Goal: Information Seeking & Learning: Learn about a topic

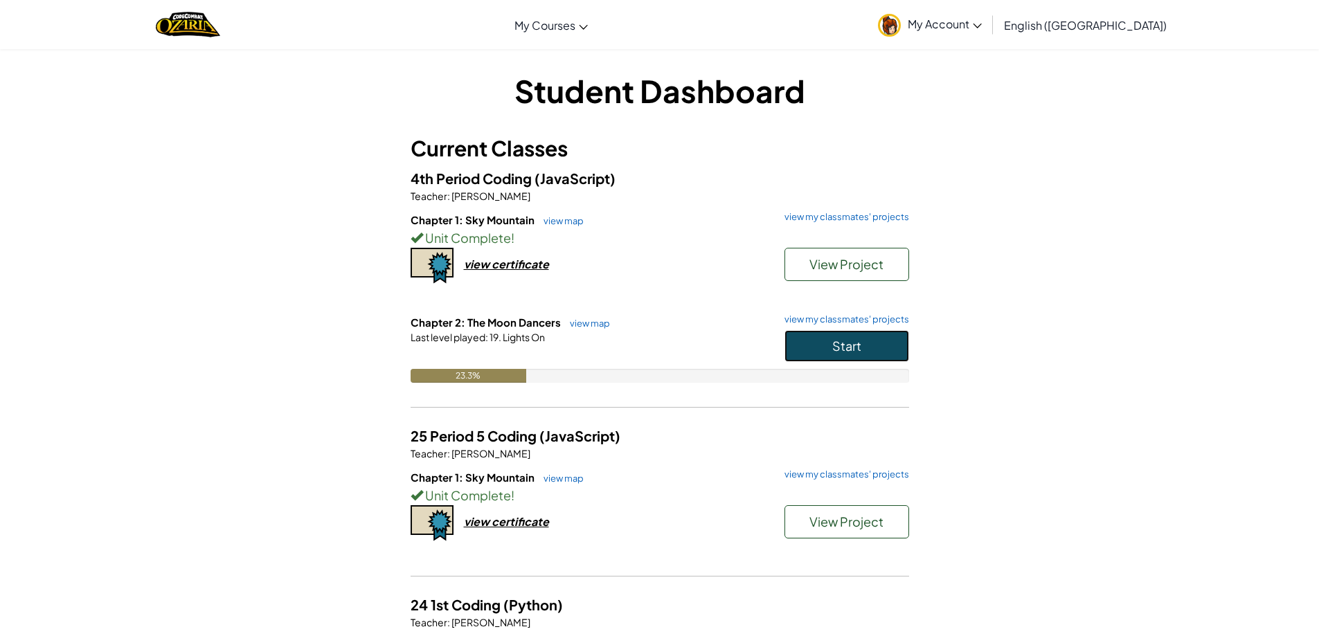
click at [821, 332] on button "Start" at bounding box center [846, 346] width 125 height 32
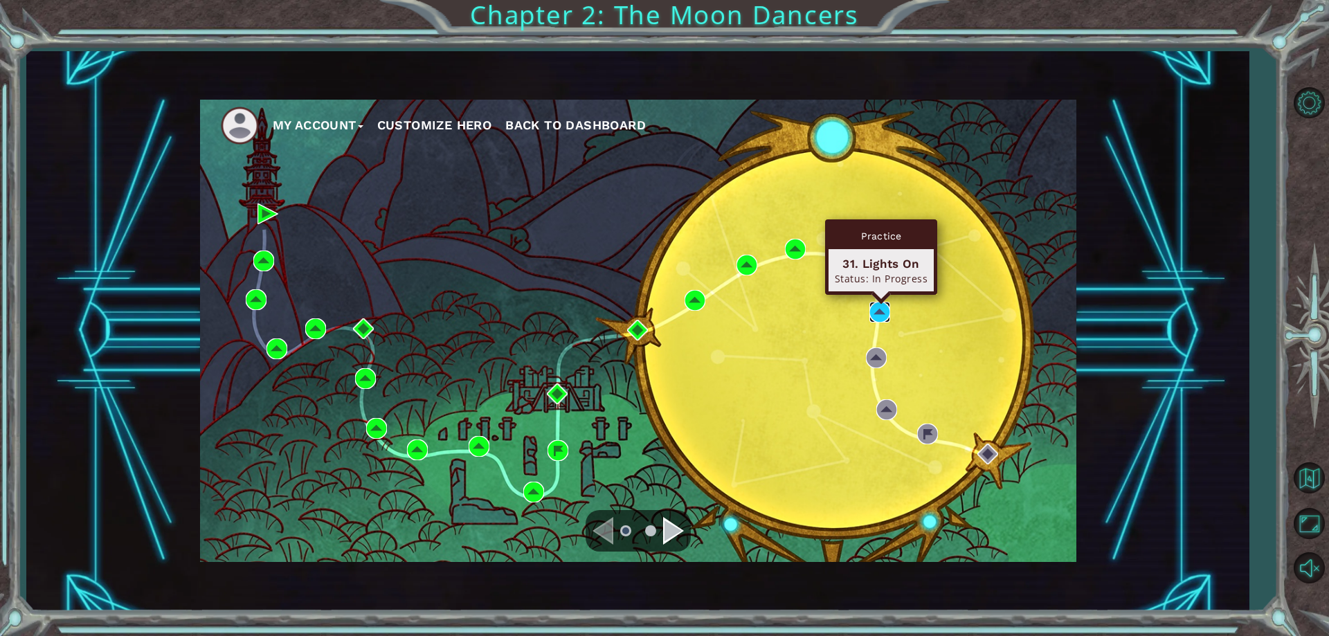
click at [879, 304] on img at bounding box center [880, 312] width 21 height 21
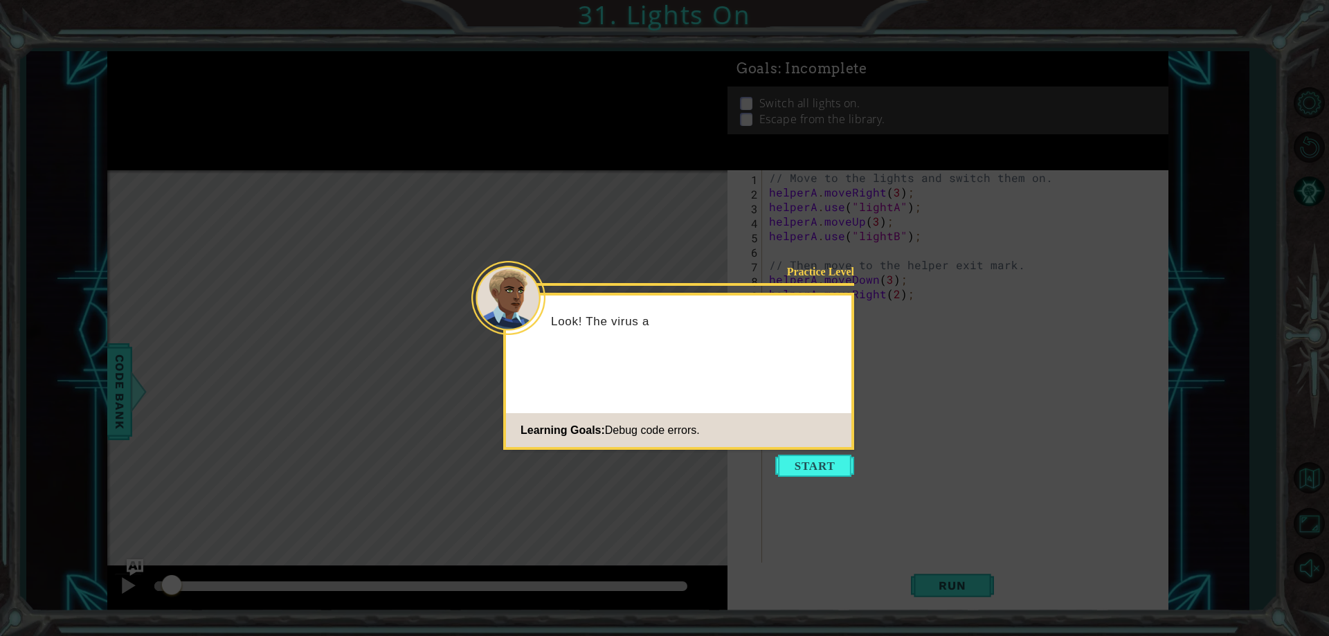
drag, startPoint x: 816, startPoint y: 477, endPoint x: 820, endPoint y: 462, distance: 15.8
click at [816, 472] on button "Start" at bounding box center [814, 466] width 79 height 22
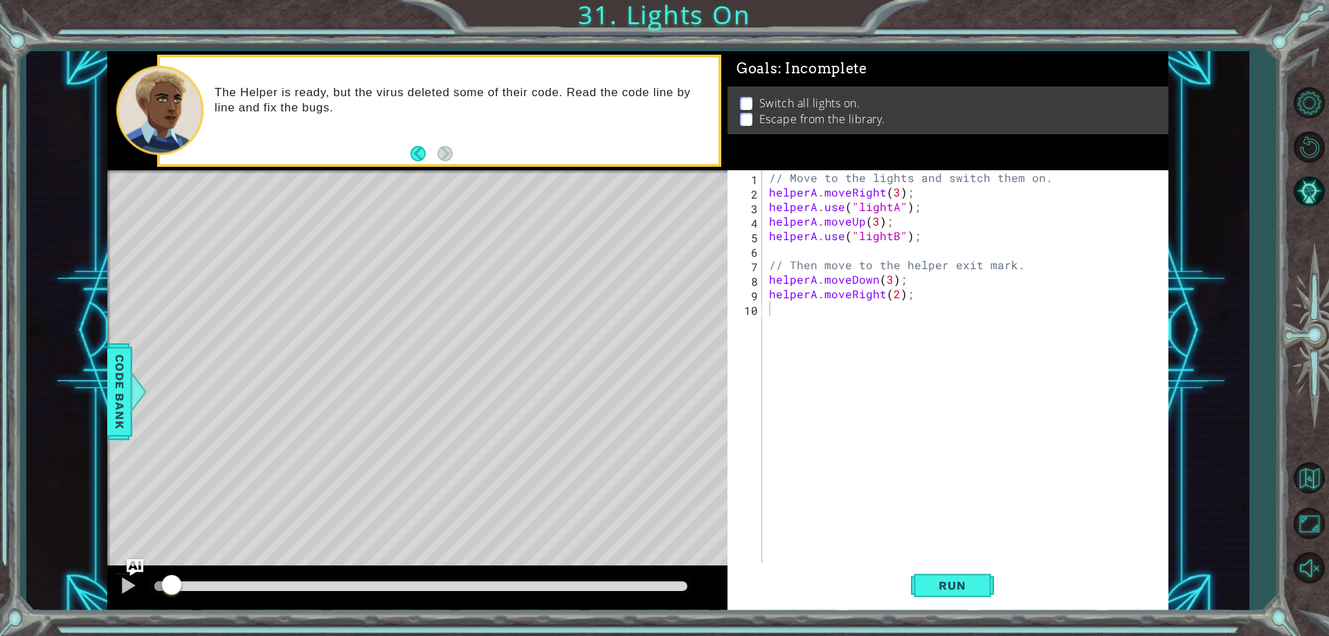
click at [910, 593] on div "Run" at bounding box center [952, 586] width 441 height 44
click at [932, 592] on span "Run" at bounding box center [952, 586] width 55 height 14
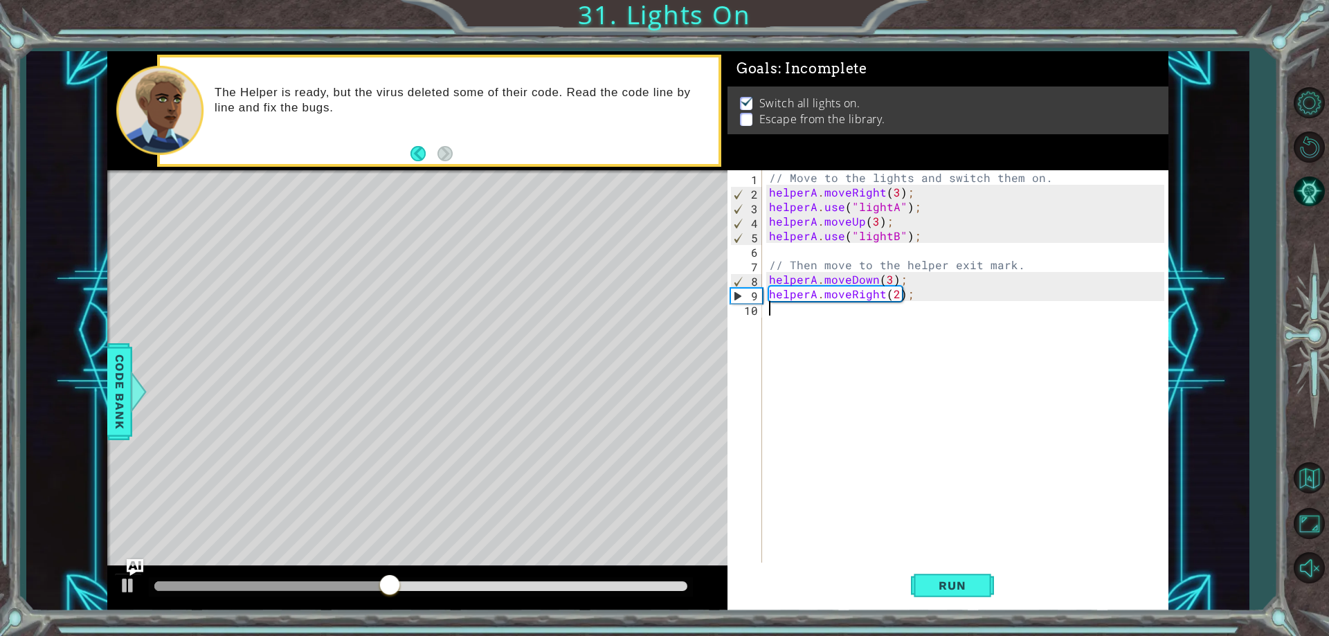
click at [890, 277] on div "// Move to the lights and switch them on. helperA . moveRight ( 3 ) ; helperA .…" at bounding box center [968, 381] width 404 height 422
click at [970, 586] on span "Run" at bounding box center [952, 586] width 55 height 14
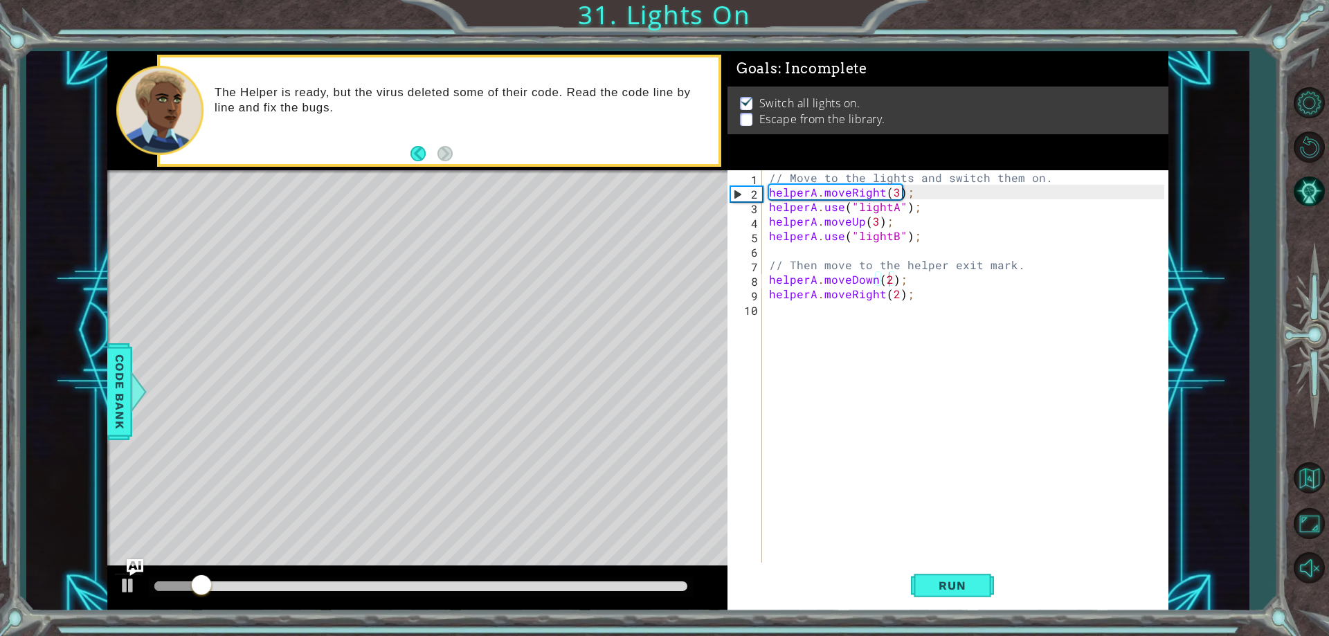
click at [222, 581] on div at bounding box center [421, 586] width 544 height 19
drag, startPoint x: 205, startPoint y: 582, endPoint x: 136, endPoint y: 572, distance: 69.9
click at [137, 573] on div "1 ההההההההההההההההההההההההההההההההההההההההההההההההההההההההההההההההההההההההההההה…" at bounding box center [637, 331] width 1061 height 560
click at [126, 579] on div at bounding box center [128, 586] width 18 height 18
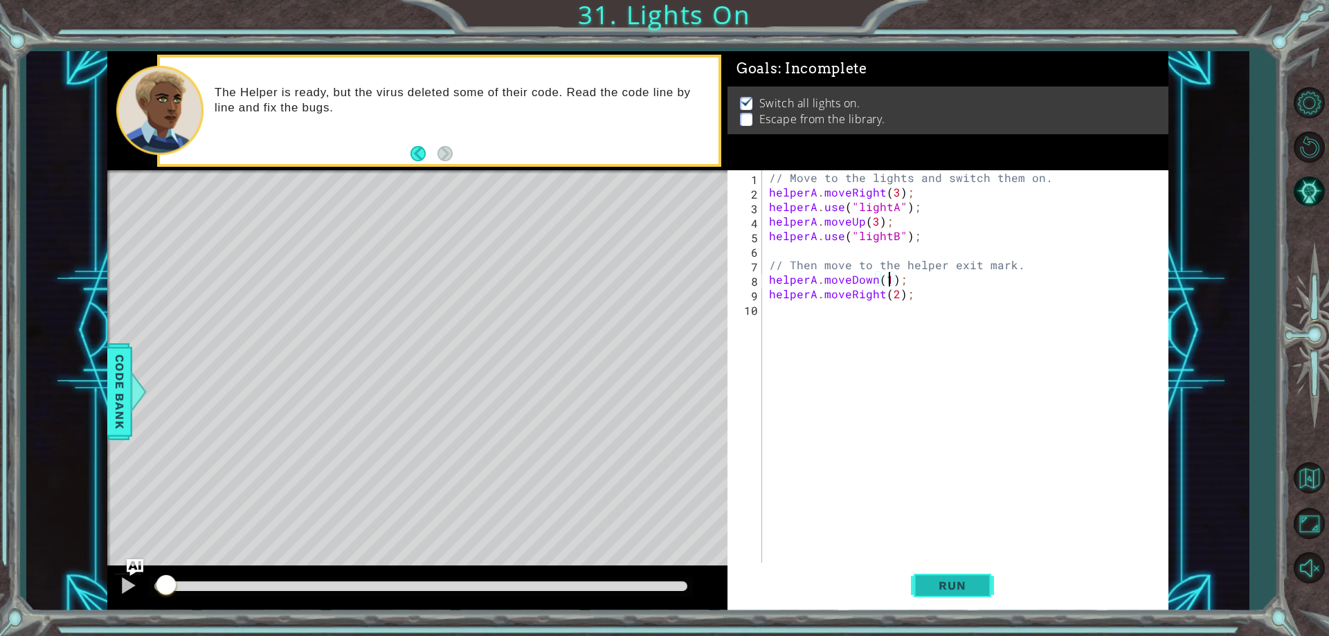
type textarea "helperA.moveDown(1);"
click at [944, 580] on button "Run" at bounding box center [952, 586] width 83 height 44
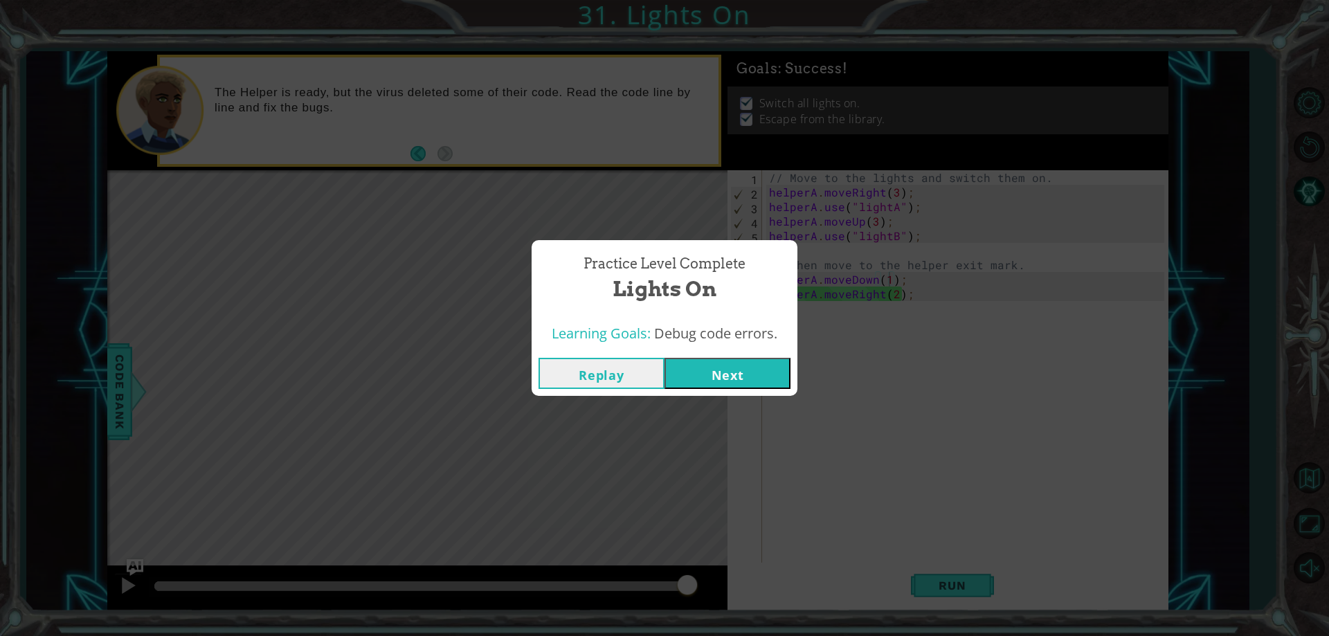
click at [732, 379] on button "Next" at bounding box center [728, 373] width 126 height 31
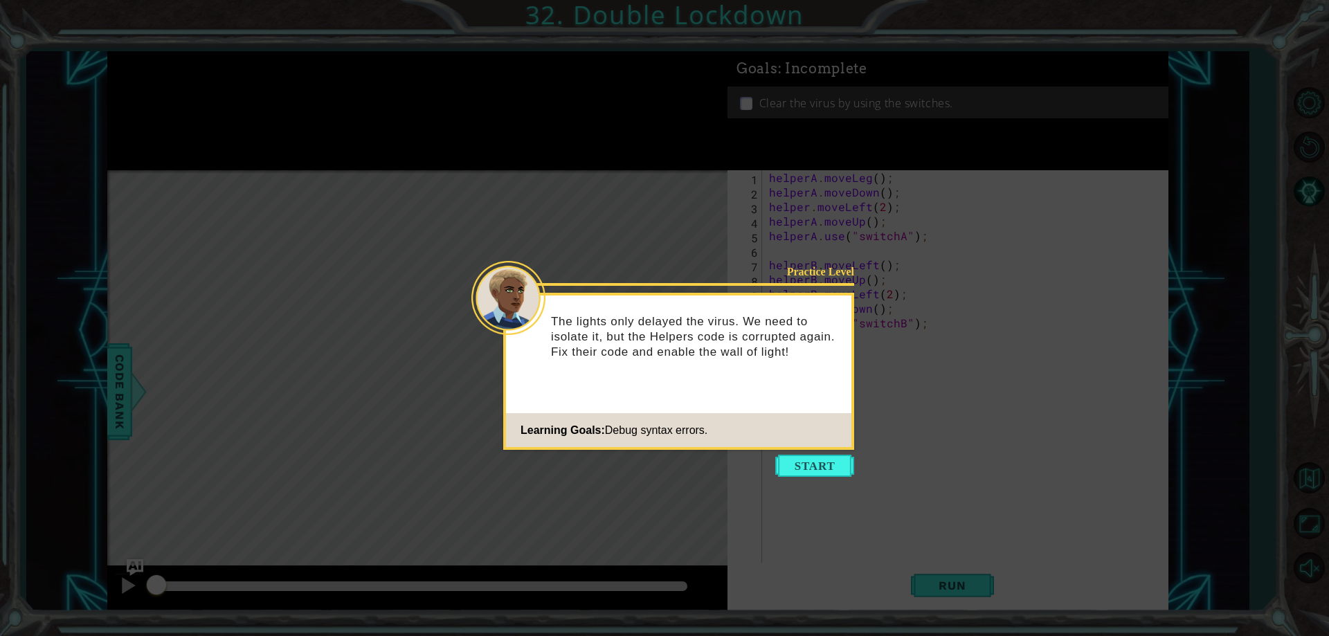
drag, startPoint x: 823, startPoint y: 459, endPoint x: 807, endPoint y: 456, distance: 15.5
click at [820, 457] on button "Start" at bounding box center [814, 466] width 79 height 22
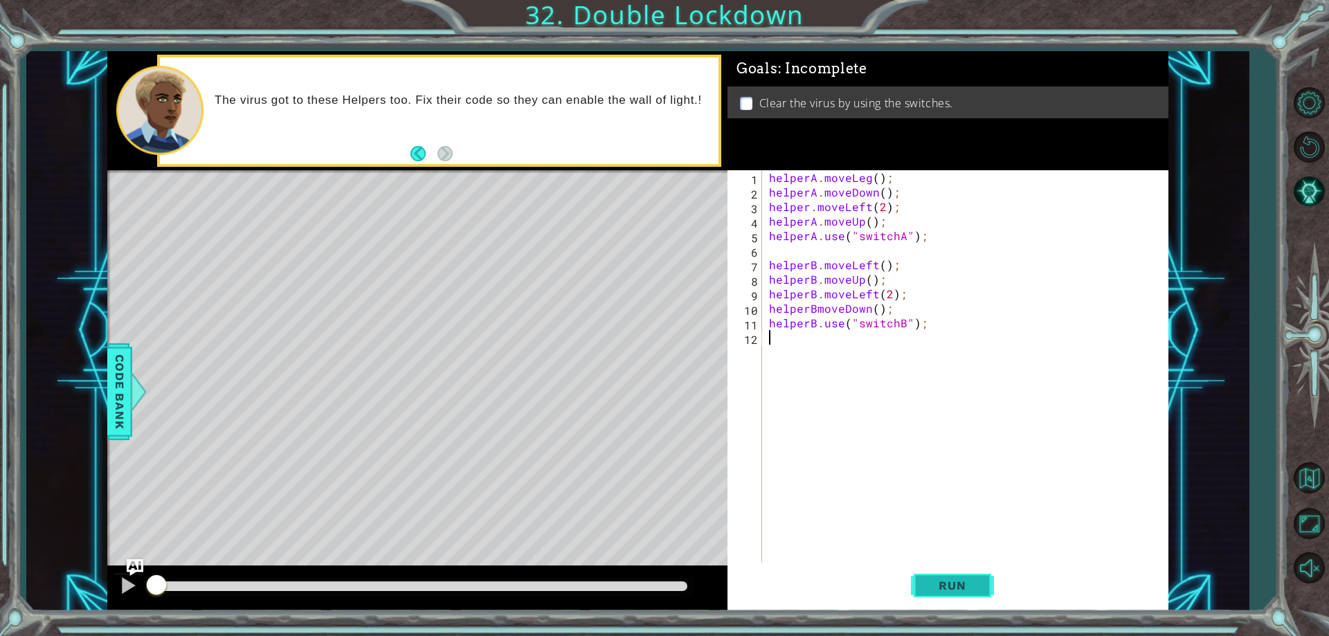
click at [958, 567] on button "Run" at bounding box center [952, 586] width 83 height 44
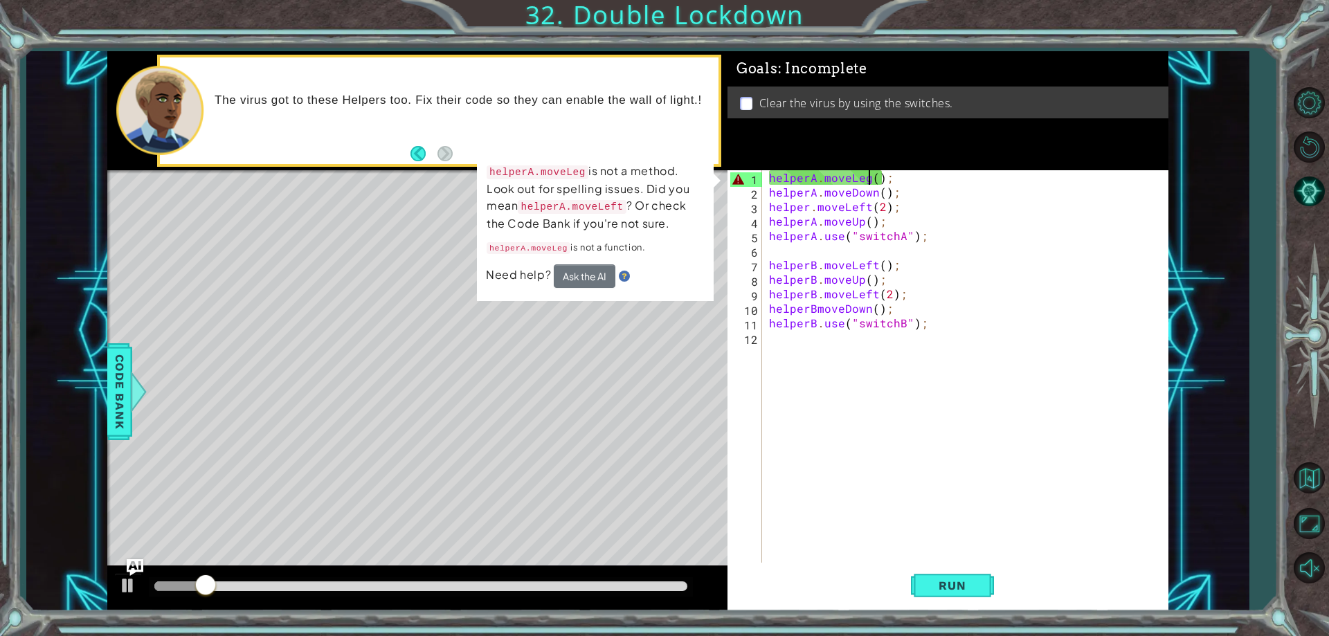
click at [866, 180] on div "helperA . moveLeg ( ) ; helperA . moveDown ( ) ; helper . moveLeft ( 2 ) ; help…" at bounding box center [968, 381] width 404 height 422
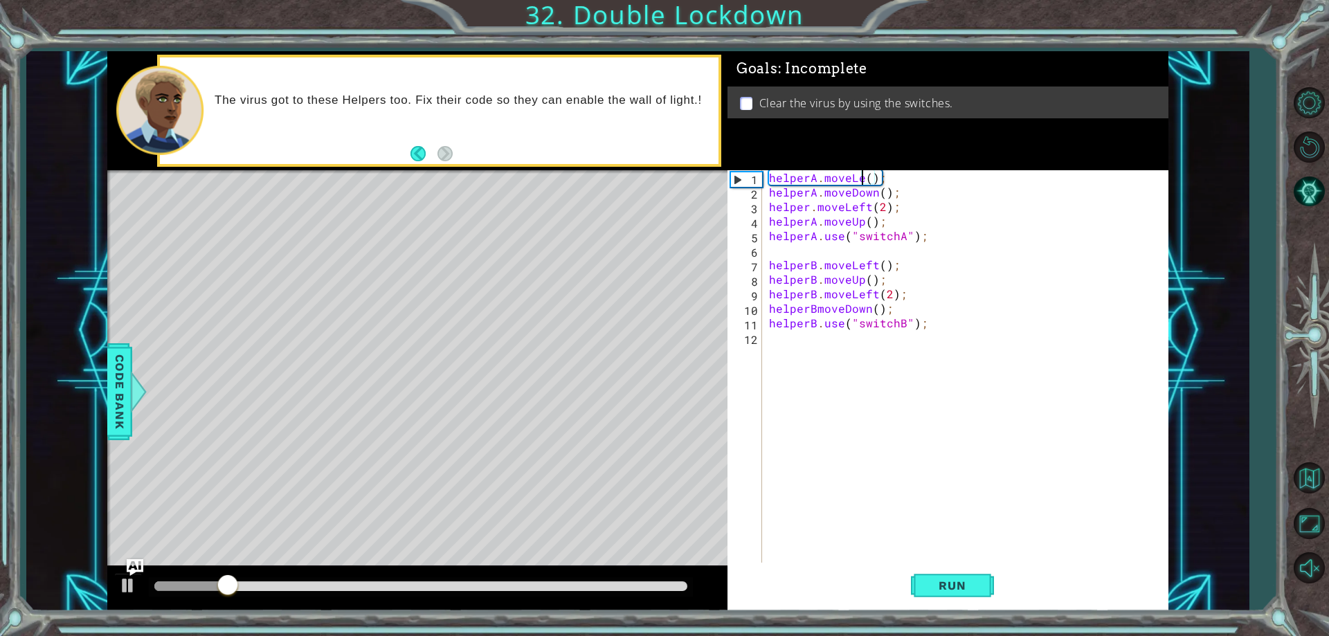
scroll to position [0, 7]
click at [983, 597] on button "Run" at bounding box center [952, 586] width 83 height 44
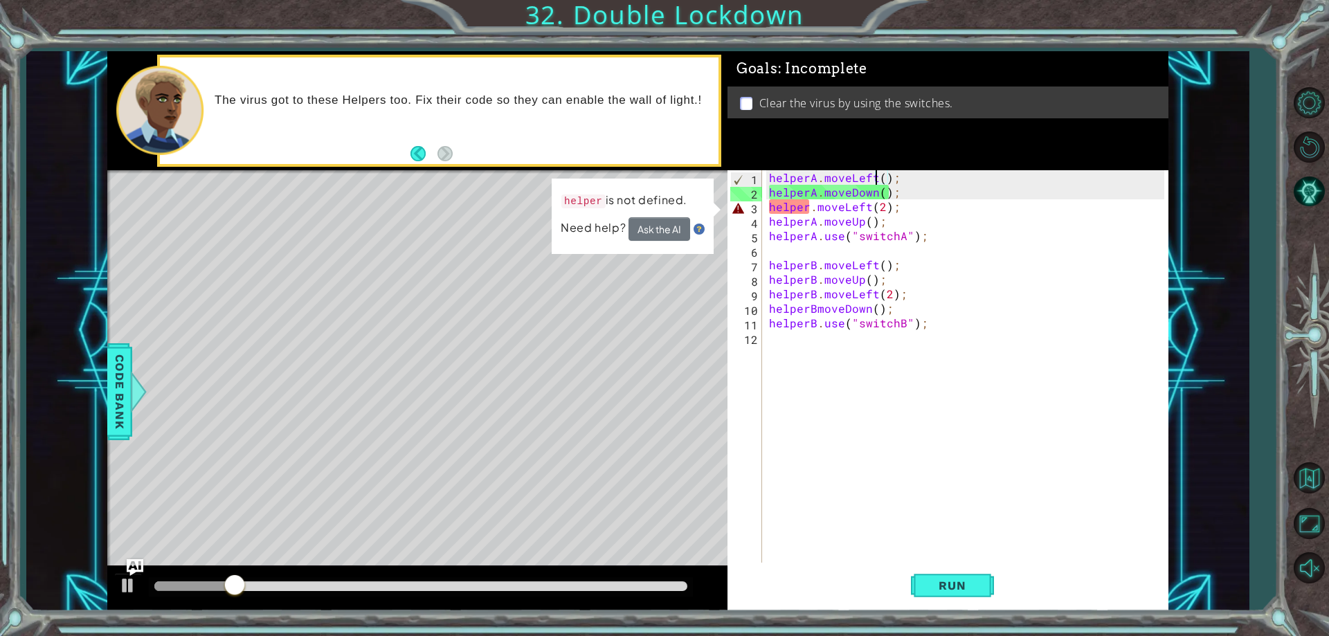
click at [808, 206] on div "helperA . moveLeft ( ) ; helperA . moveDown ( ) ; helper . moveLeft ( 2 ) ; hel…" at bounding box center [968, 381] width 404 height 422
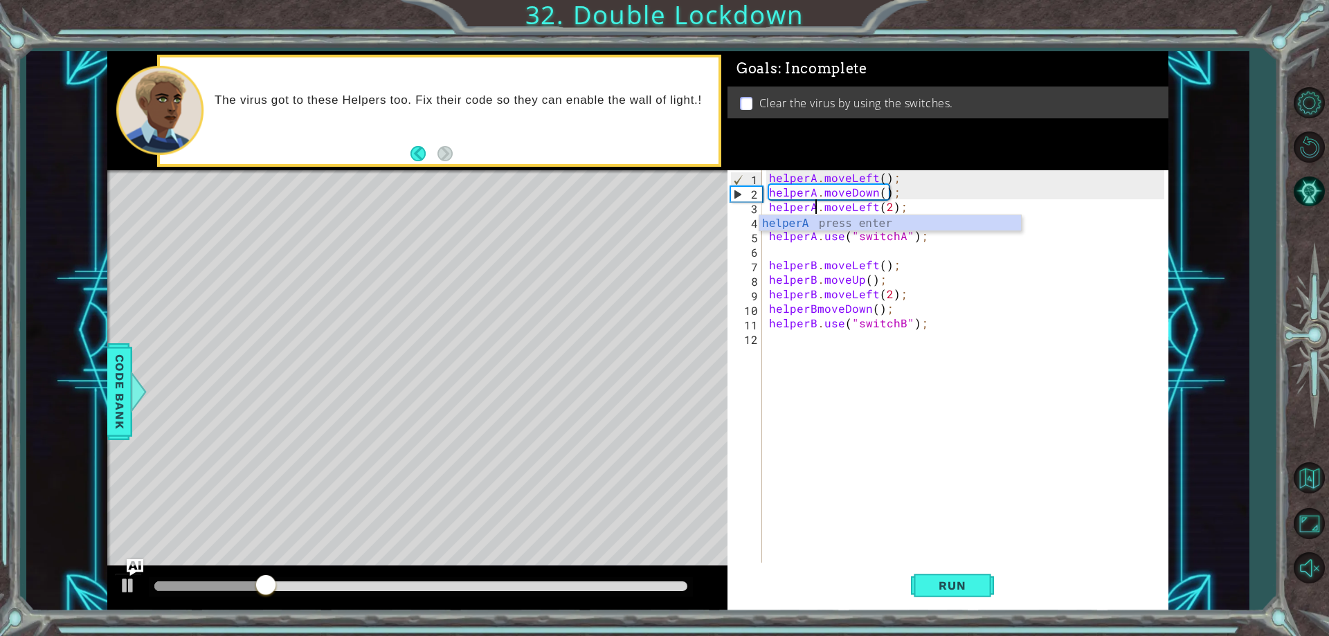
scroll to position [0, 3]
click at [829, 222] on div "helperA press enter" at bounding box center [891, 240] width 262 height 50
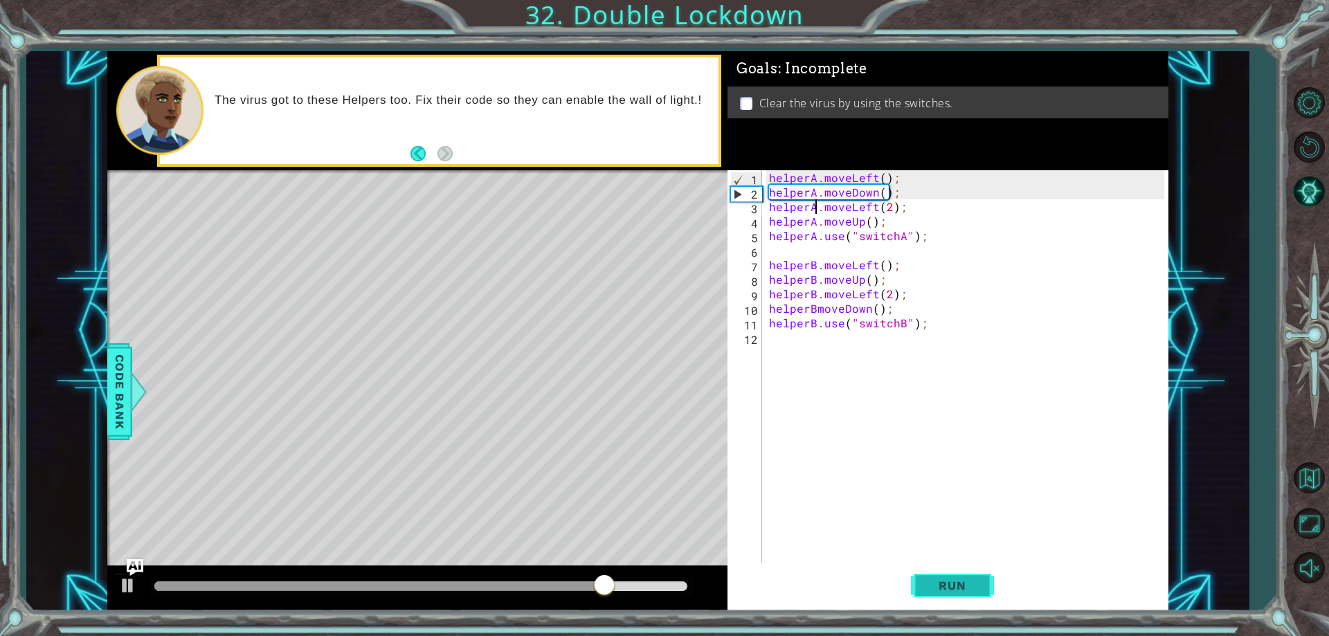
click at [951, 575] on button "Run" at bounding box center [952, 586] width 83 height 44
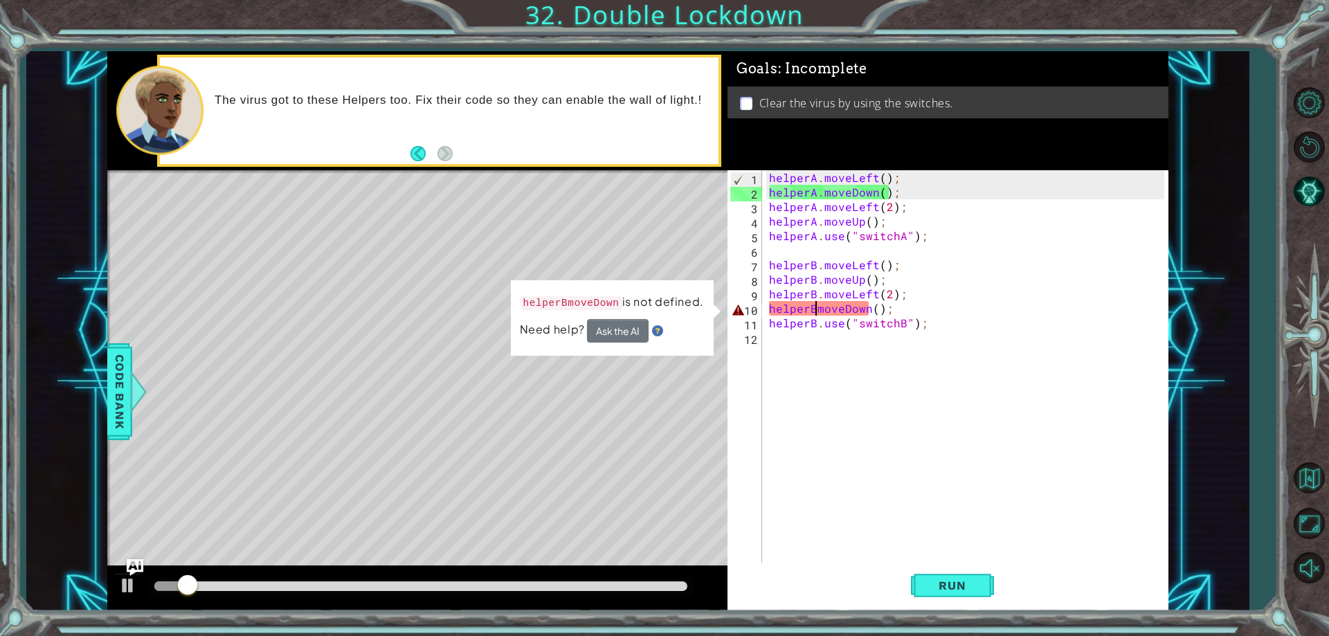
click at [815, 309] on div "helperA . moveLeft ( ) ; helperA . moveDown ( ) ; helperA . moveLeft ( 2 ) ; he…" at bounding box center [968, 381] width 404 height 422
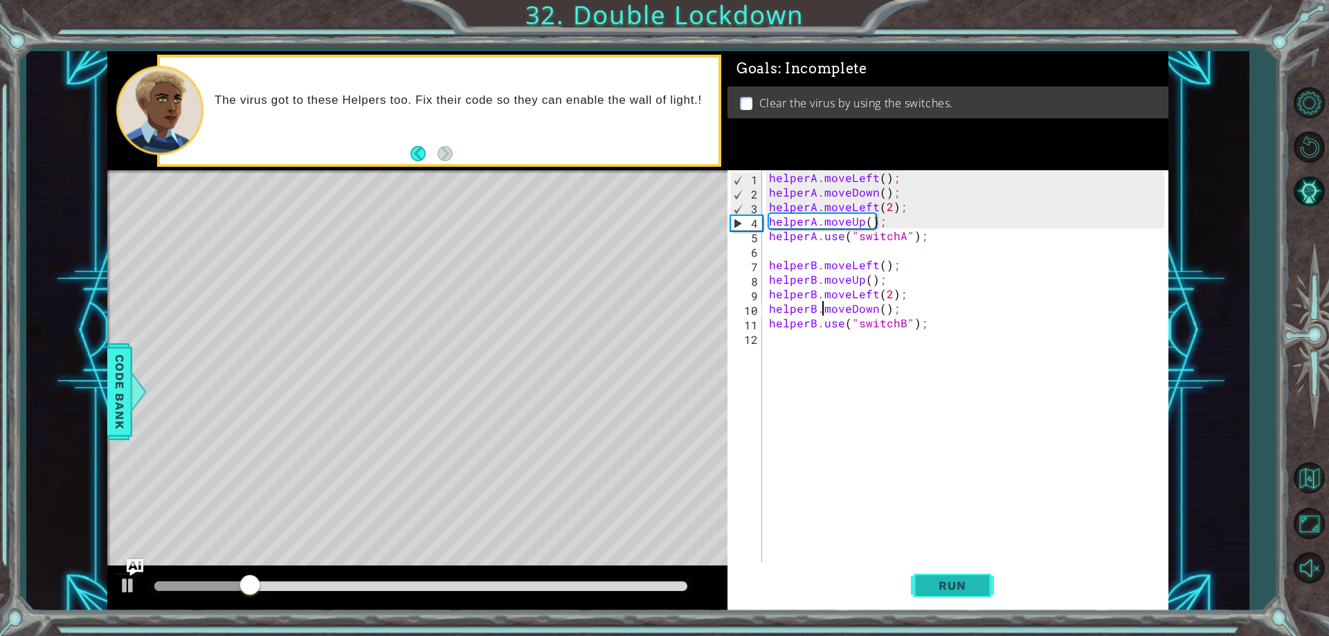
type textarea "helperB.moveDown();"
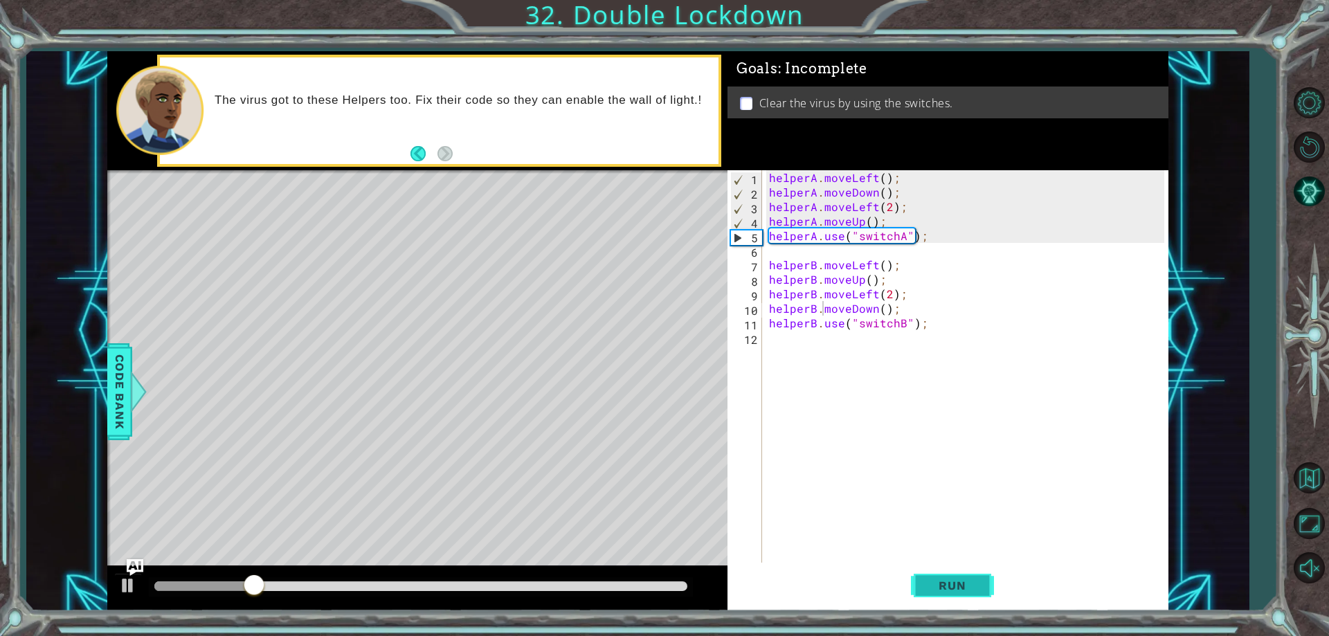
click at [935, 576] on button "Run" at bounding box center [952, 586] width 83 height 44
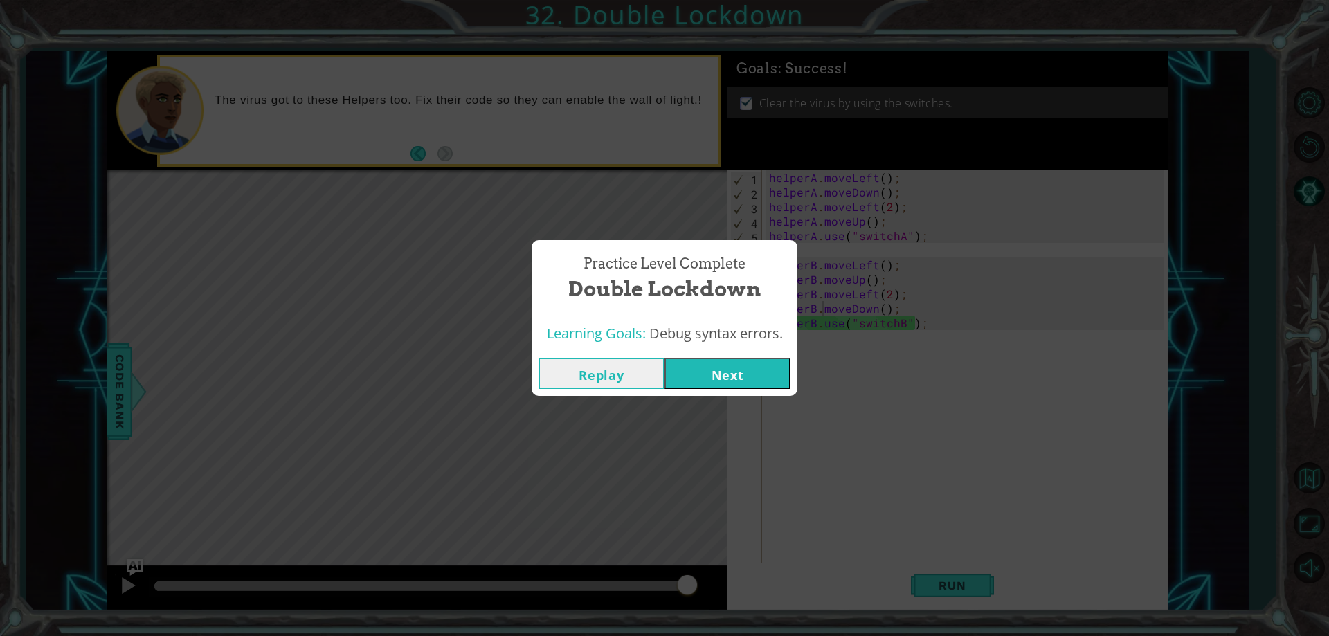
click at [762, 358] on button "Next" at bounding box center [728, 373] width 126 height 31
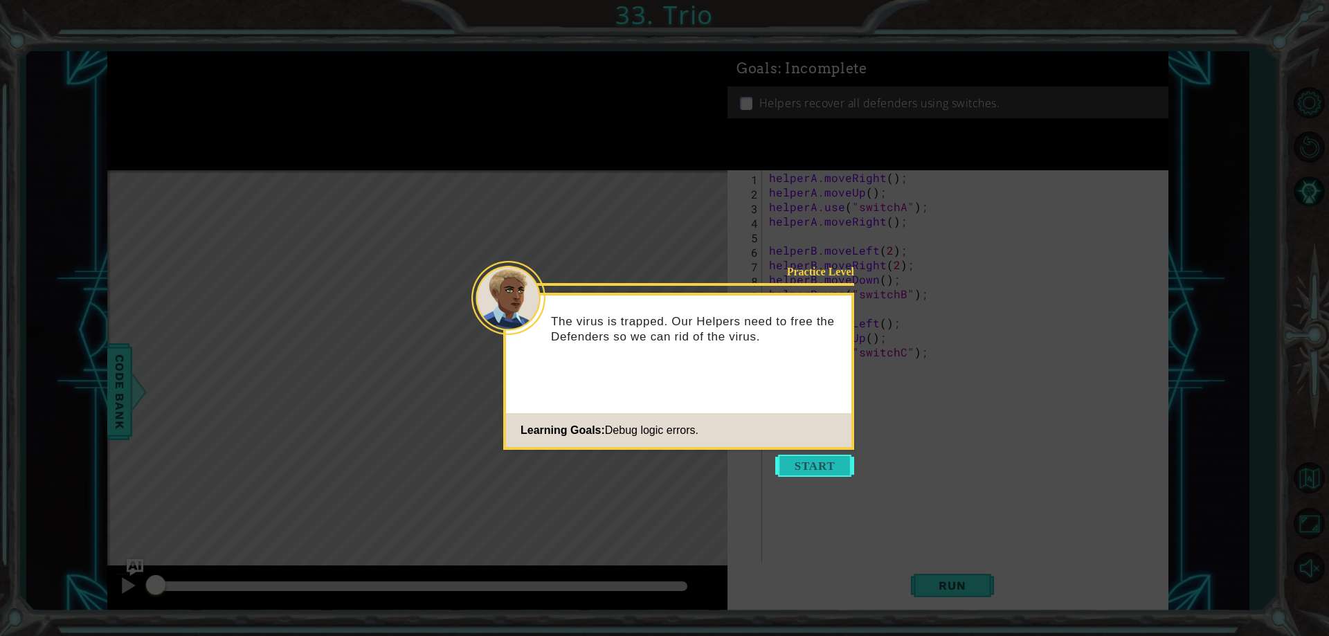
click at [798, 463] on button "Start" at bounding box center [814, 466] width 79 height 22
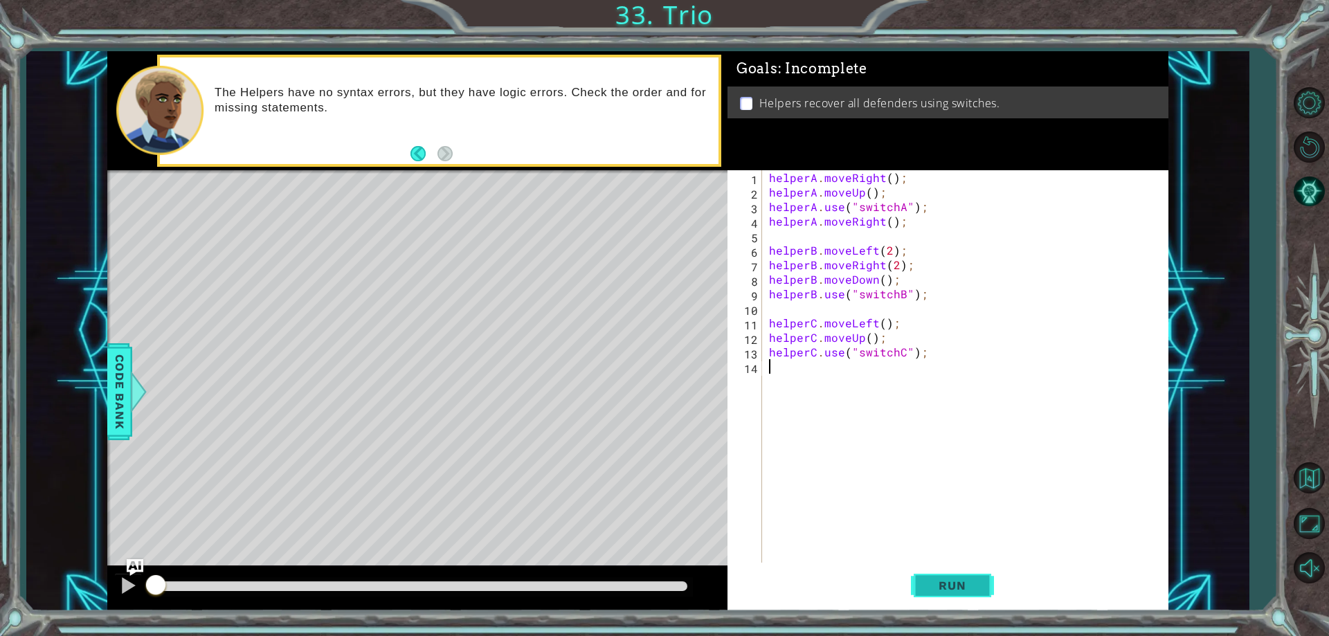
click at [951, 592] on span "Run" at bounding box center [952, 586] width 55 height 14
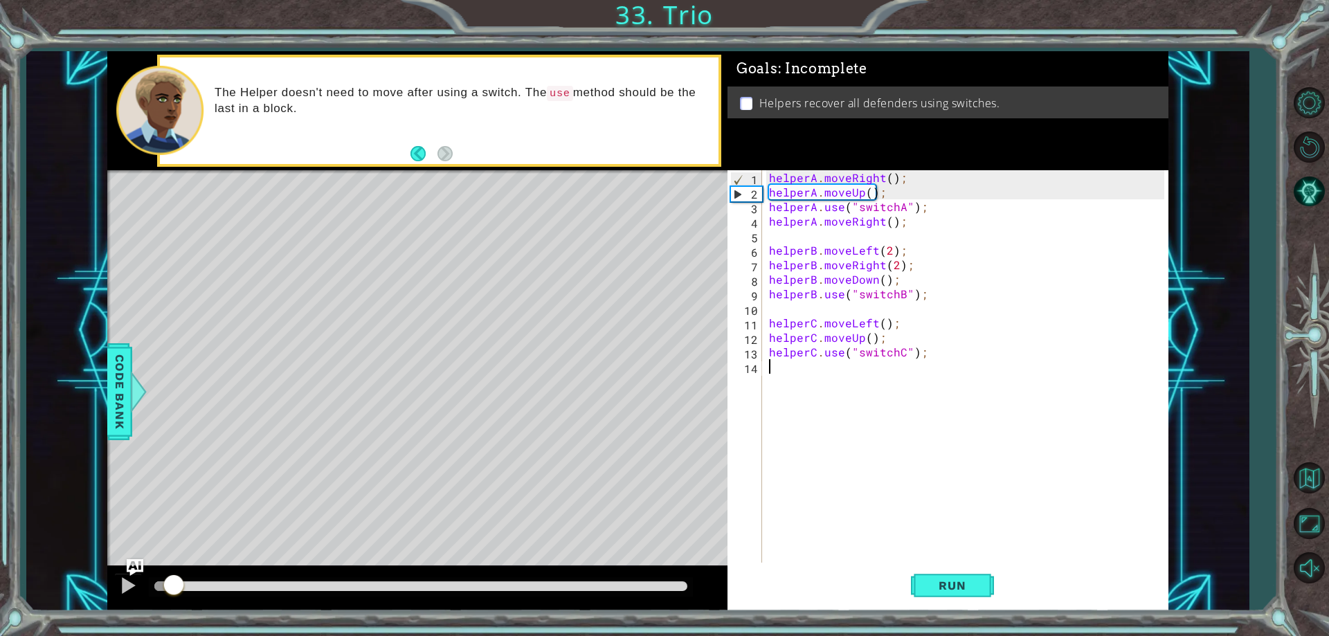
drag, startPoint x: 193, startPoint y: 591, endPoint x: 174, endPoint y: 589, distance: 19.5
click at [174, 589] on div at bounding box center [173, 586] width 25 height 25
click at [131, 589] on div at bounding box center [128, 586] width 18 height 18
click at [885, 195] on div "helperA . moveRight ( ) ; helperA . moveUp ( ) ; helperA . use ( "switchA" ) ; …" at bounding box center [968, 381] width 404 height 422
type textarea "helperA.moveUp();"
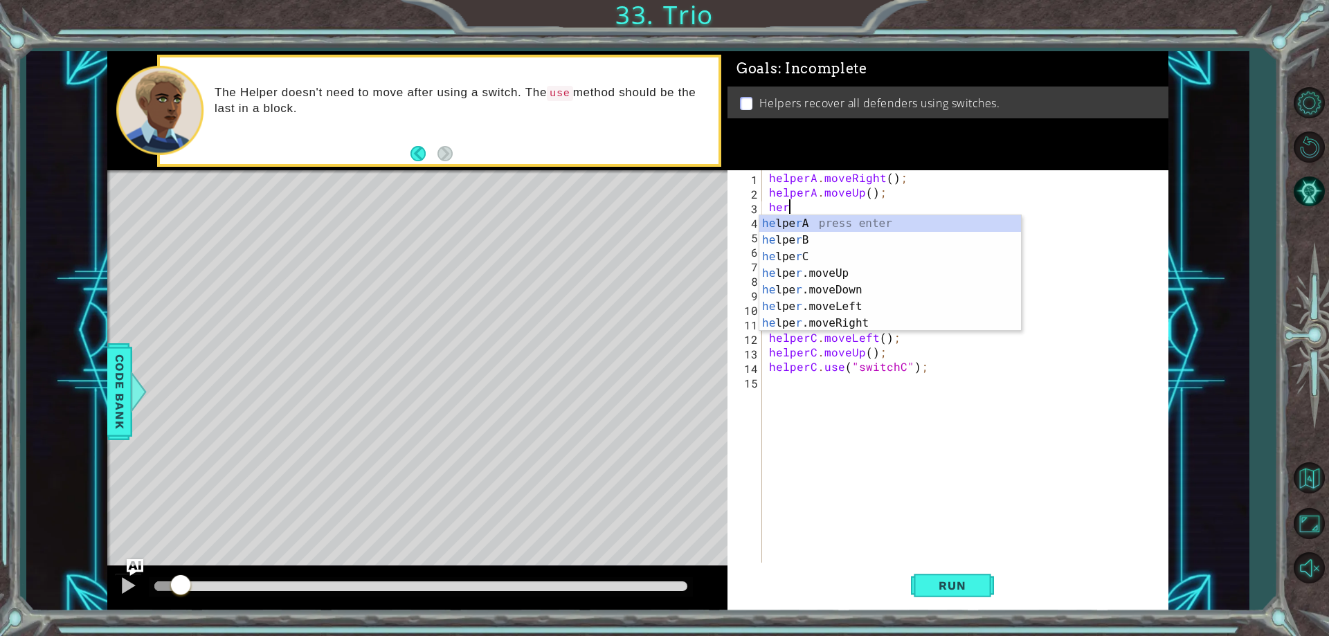
scroll to position [0, 1]
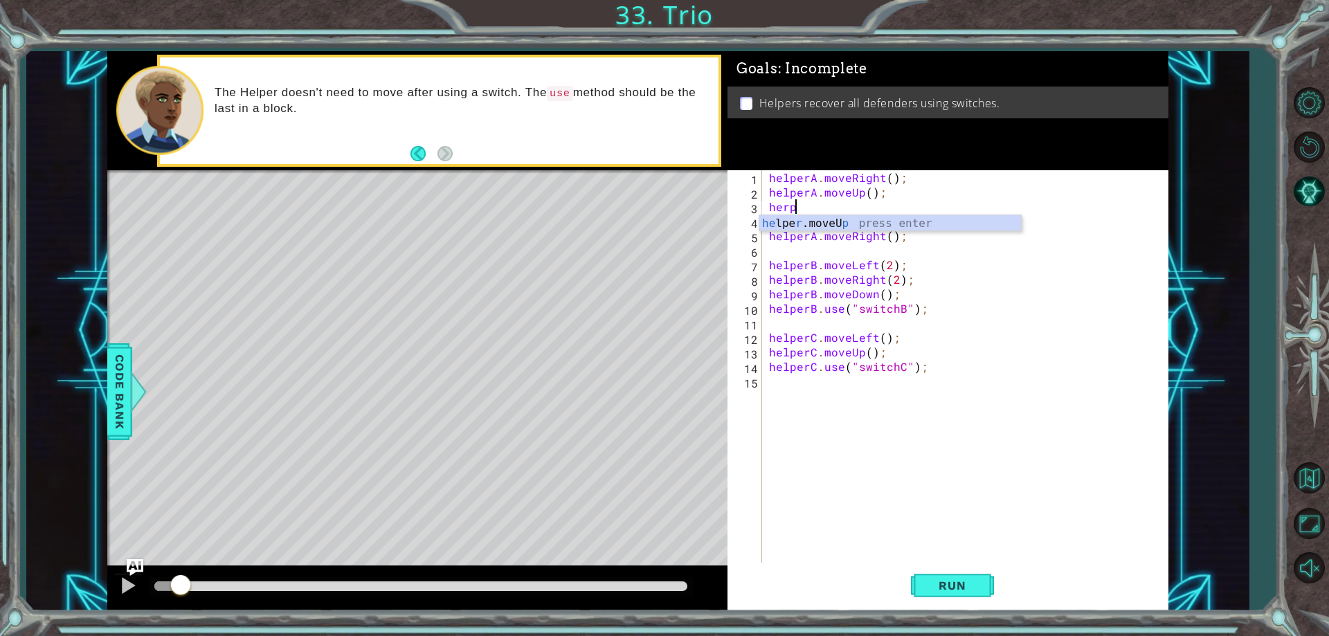
type textarea "her"
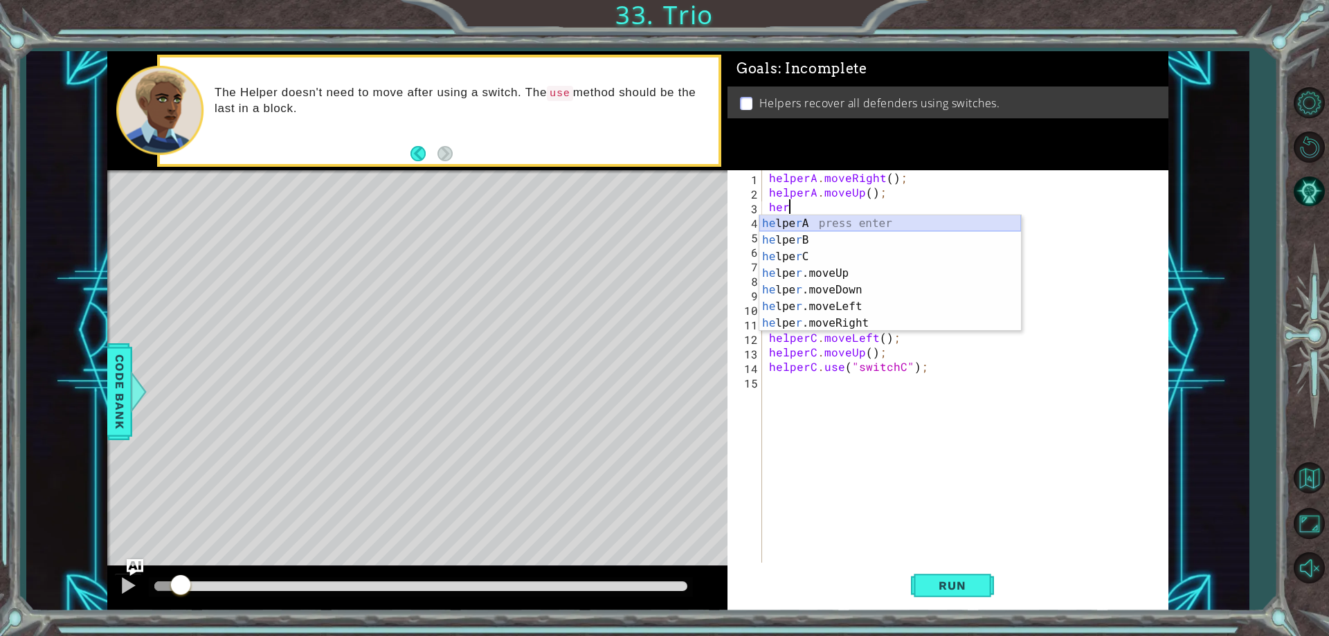
click at [878, 224] on div "he lpe r A press enter he lpe r B press enter he lpe r C press enter he lpe r .…" at bounding box center [891, 290] width 262 height 150
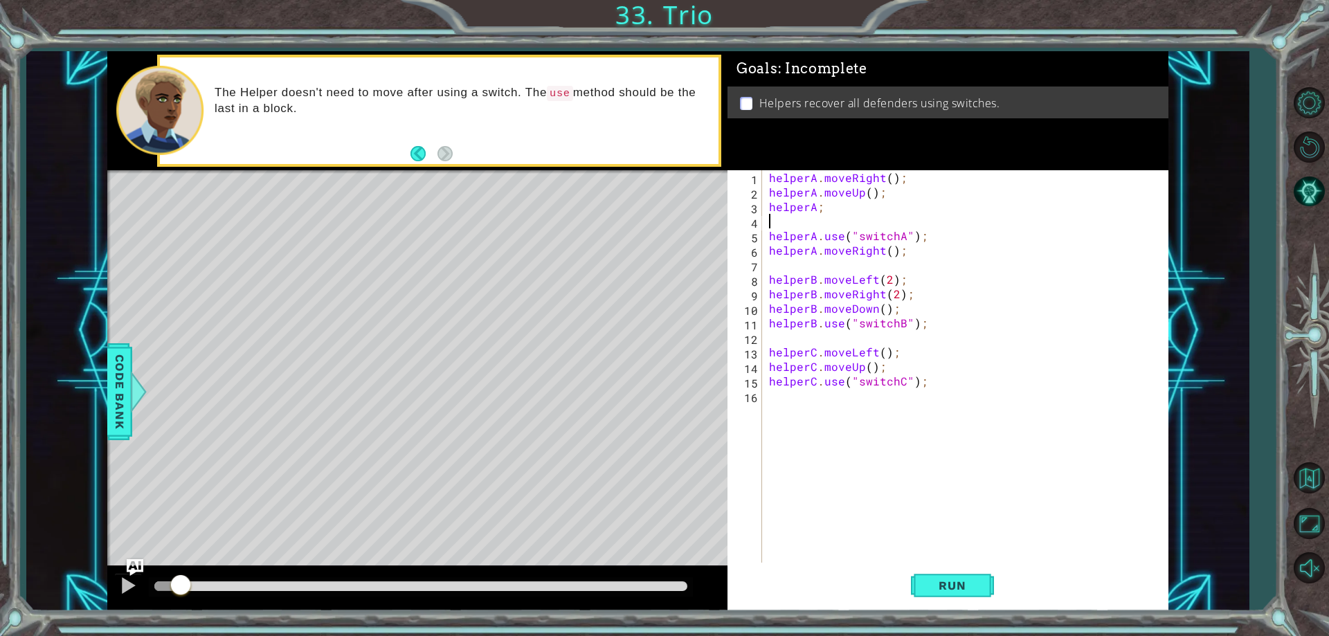
scroll to position [0, 0]
click at [824, 210] on div "helperA . moveRight ( ) ; helperA . moveUp ( ) ; helperA ; helperA . use ( "swi…" at bounding box center [968, 381] width 404 height 422
click at [955, 600] on button "Run" at bounding box center [952, 586] width 83 height 44
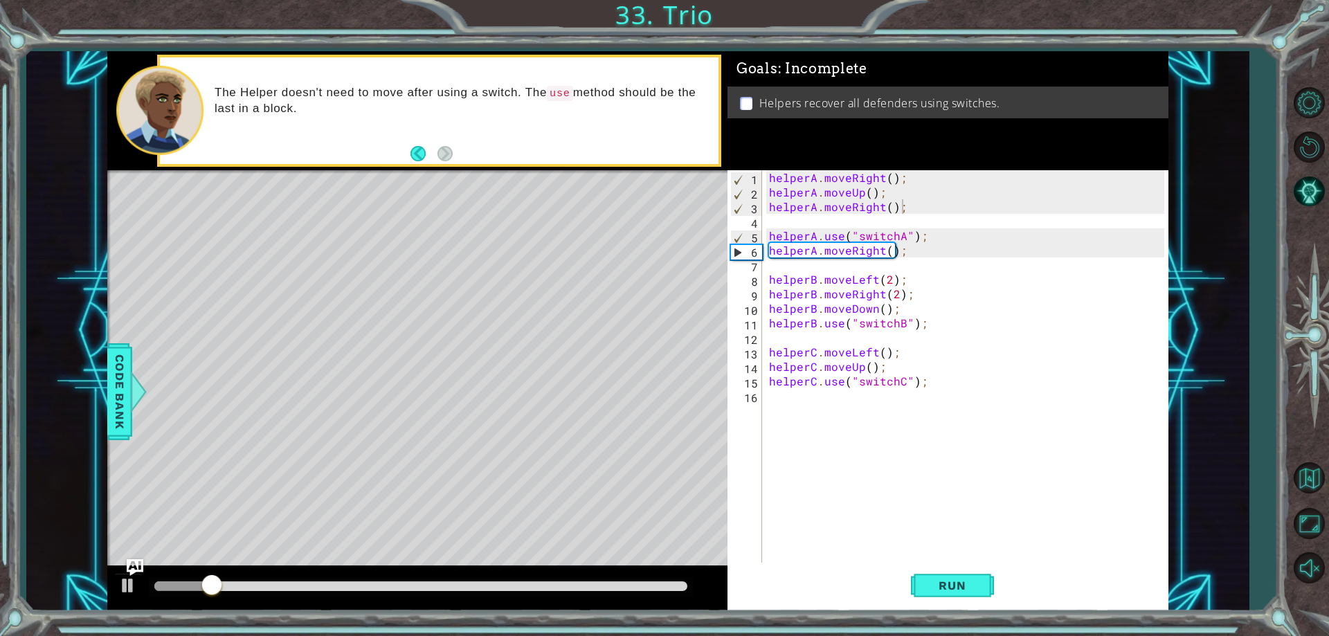
click at [246, 577] on div at bounding box center [421, 586] width 544 height 19
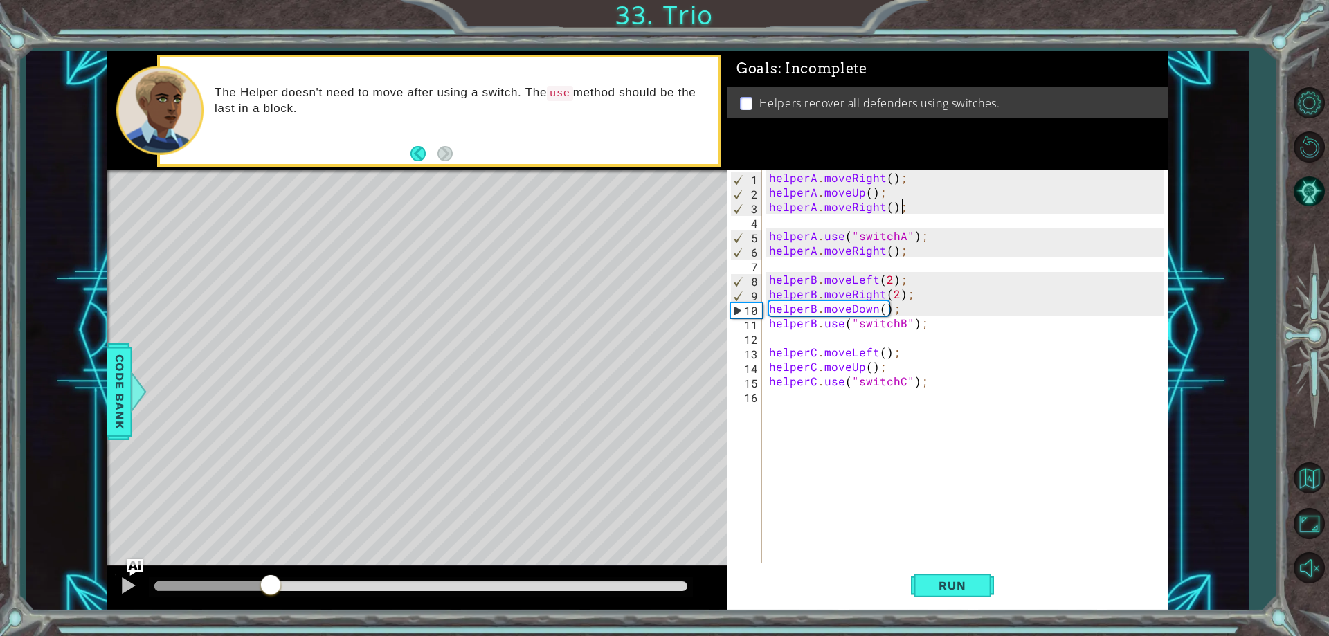
drag, startPoint x: 261, startPoint y: 577, endPoint x: 277, endPoint y: 621, distance: 46.4
click at [274, 621] on div "1 ההההההההההההההההההההההההההההההההההההההההההההההההההההההההההההההההההההההההההההה…" at bounding box center [664, 318] width 1329 height 636
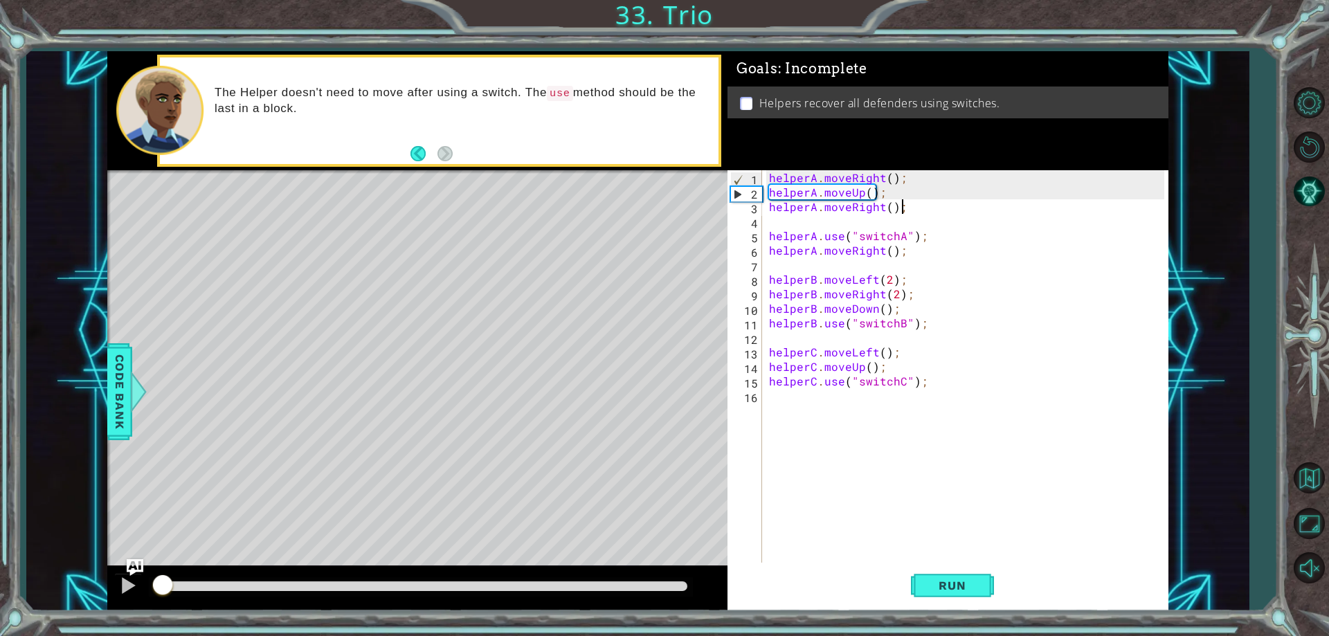
drag, startPoint x: 294, startPoint y: 583, endPoint x: 97, endPoint y: 573, distance: 196.9
click at [97, 574] on div "1 ההההההההההההההההההההההההההההההההההההההההההההההההההההההההההההההההההההההההההההה…" at bounding box center [637, 331] width 1223 height 560
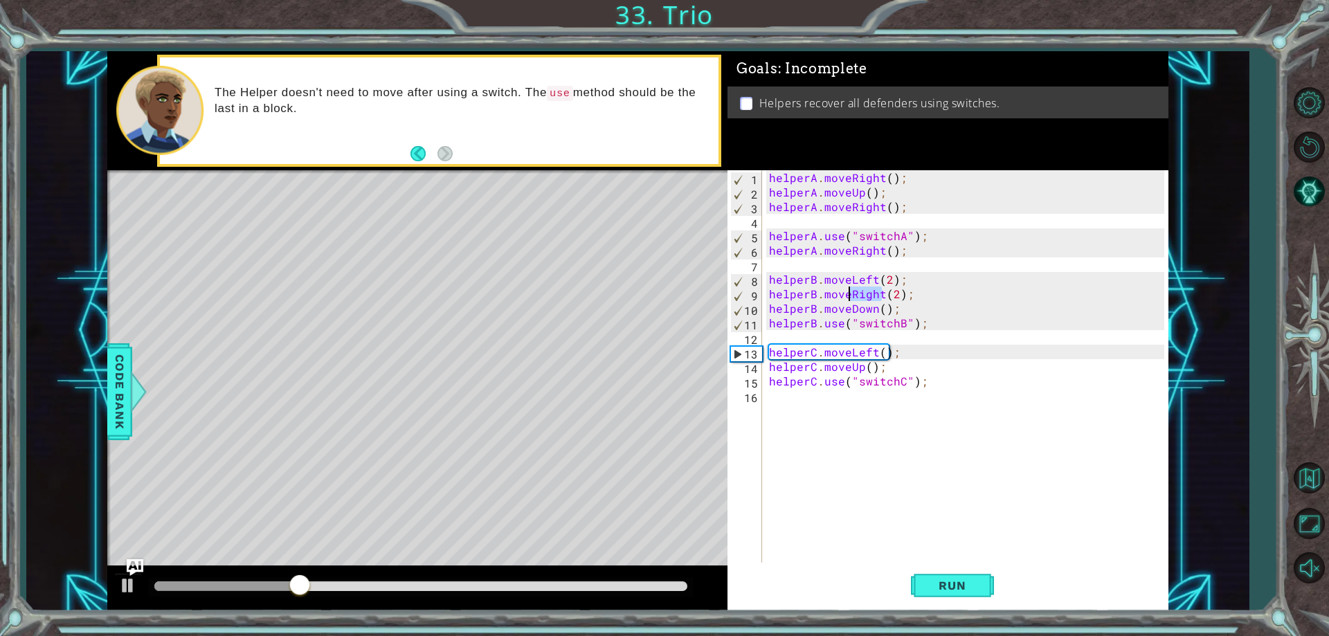
drag, startPoint x: 881, startPoint y: 292, endPoint x: 873, endPoint y: 291, distance: 7.7
click at [852, 296] on div "helperA . moveRight ( ) ; helperA . moveUp ( ) ; helperA . moveRight ( ) ; help…" at bounding box center [968, 381] width 404 height 422
type textarea "helperB.moveRight(2);"
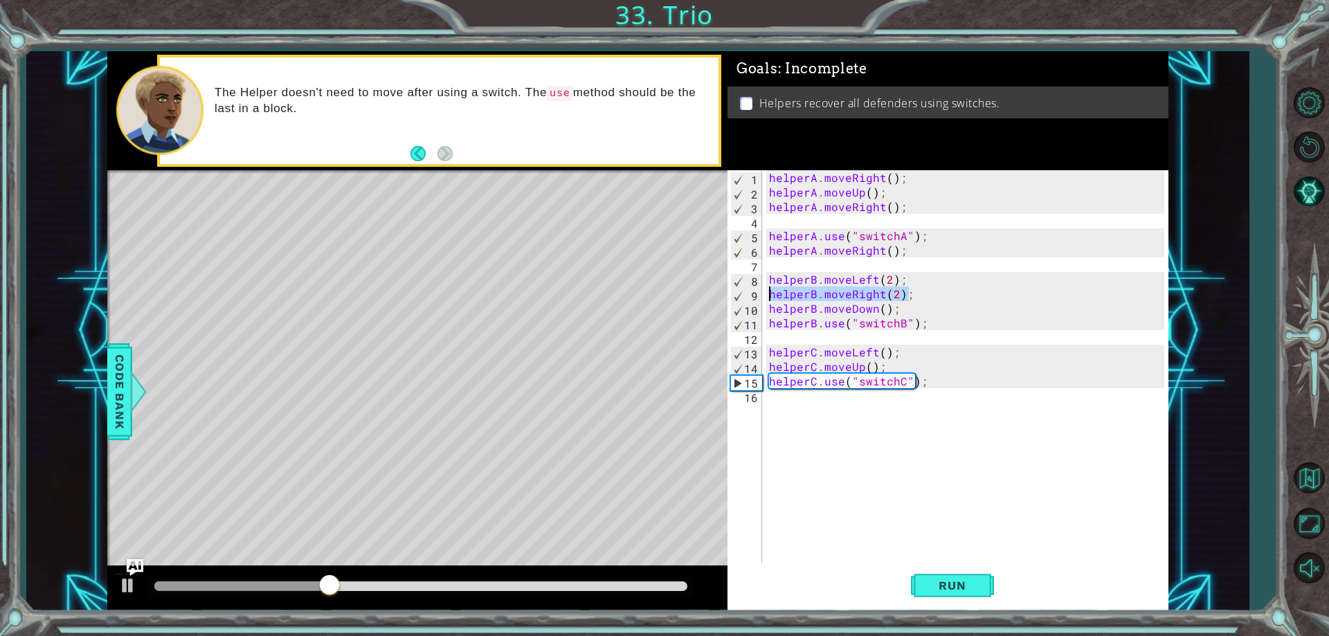
drag, startPoint x: 915, startPoint y: 296, endPoint x: 769, endPoint y: 296, distance: 146.8
click at [769, 296] on div "helperA . moveRight ( ) ; helperA . moveUp ( ) ; helperA . moveRight ( ) ; help…" at bounding box center [968, 381] width 404 height 422
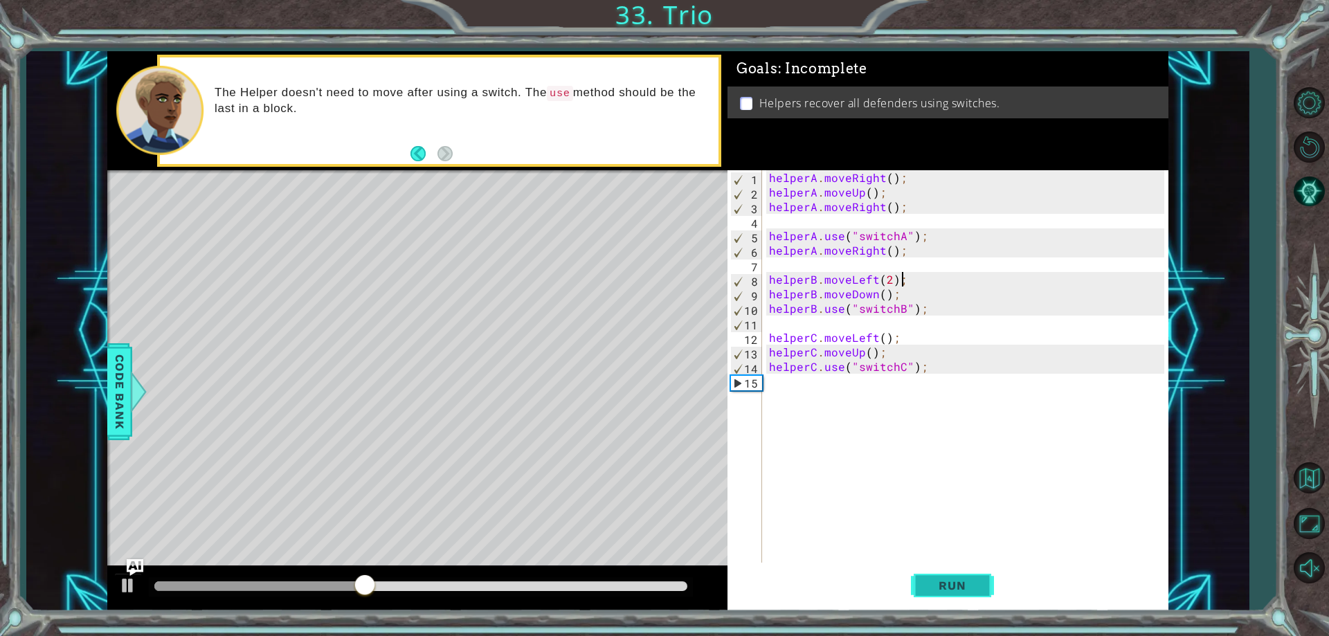
click at [975, 584] on span "Run" at bounding box center [952, 586] width 55 height 14
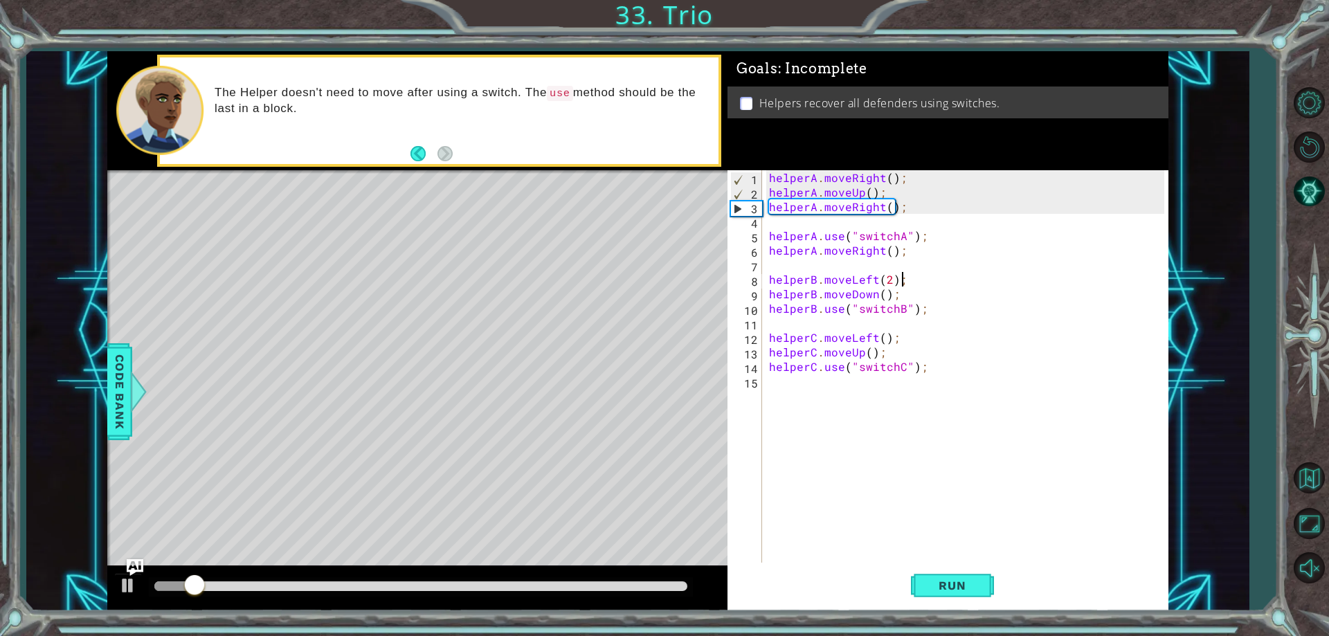
click at [931, 304] on div "helperA . moveRight ( ) ; helperA . moveUp ( ) ; helperA . moveRight ( ) ; help…" at bounding box center [968, 381] width 404 height 422
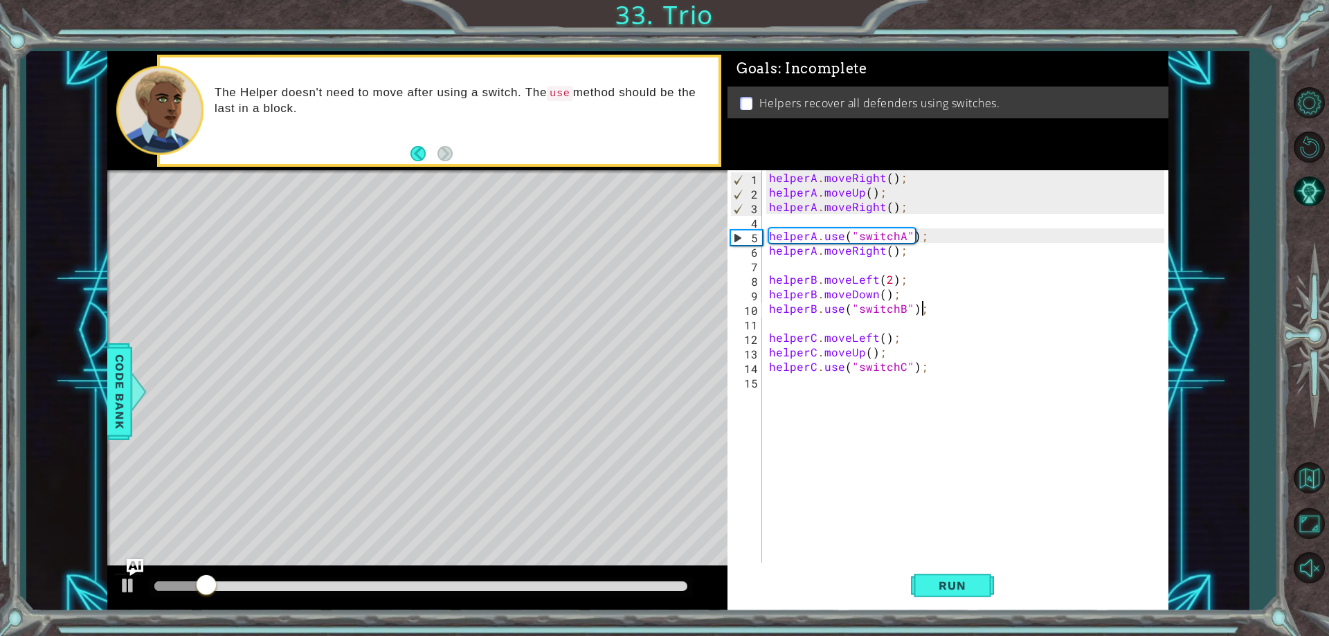
click at [910, 295] on div "helperA . moveRight ( ) ; helperA . moveUp ( ) ; helperA . moveRight ( ) ; help…" at bounding box center [968, 381] width 404 height 422
type textarea "helperB.moveDown();"
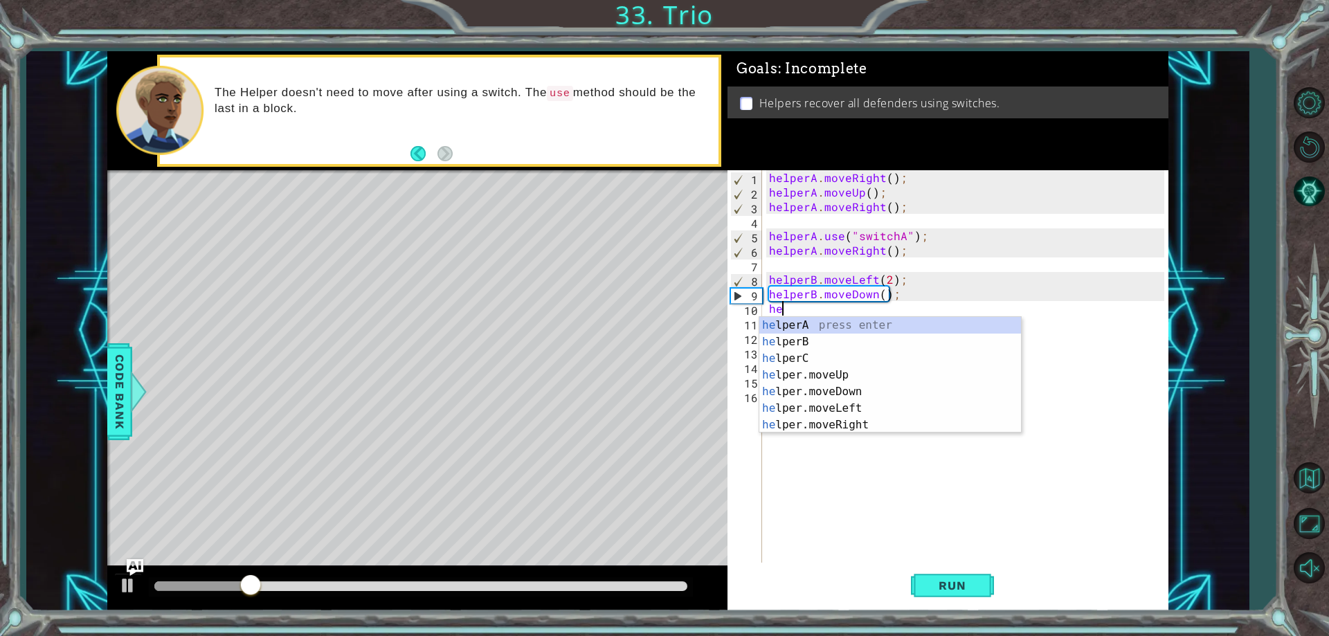
scroll to position [0, 1]
click at [893, 343] on div "hel perA press enter hel perB press enter hel perC press enter hel per.moveUp p…" at bounding box center [891, 392] width 262 height 150
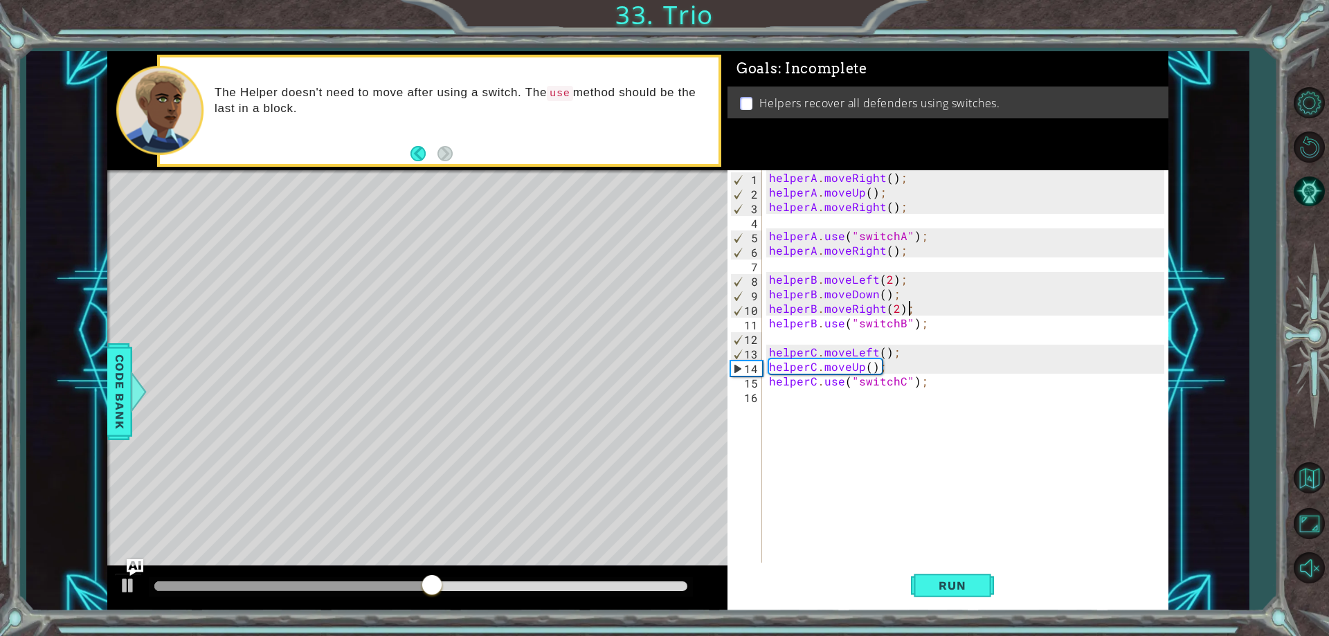
scroll to position [0, 8]
click at [962, 571] on button "Run" at bounding box center [952, 586] width 83 height 44
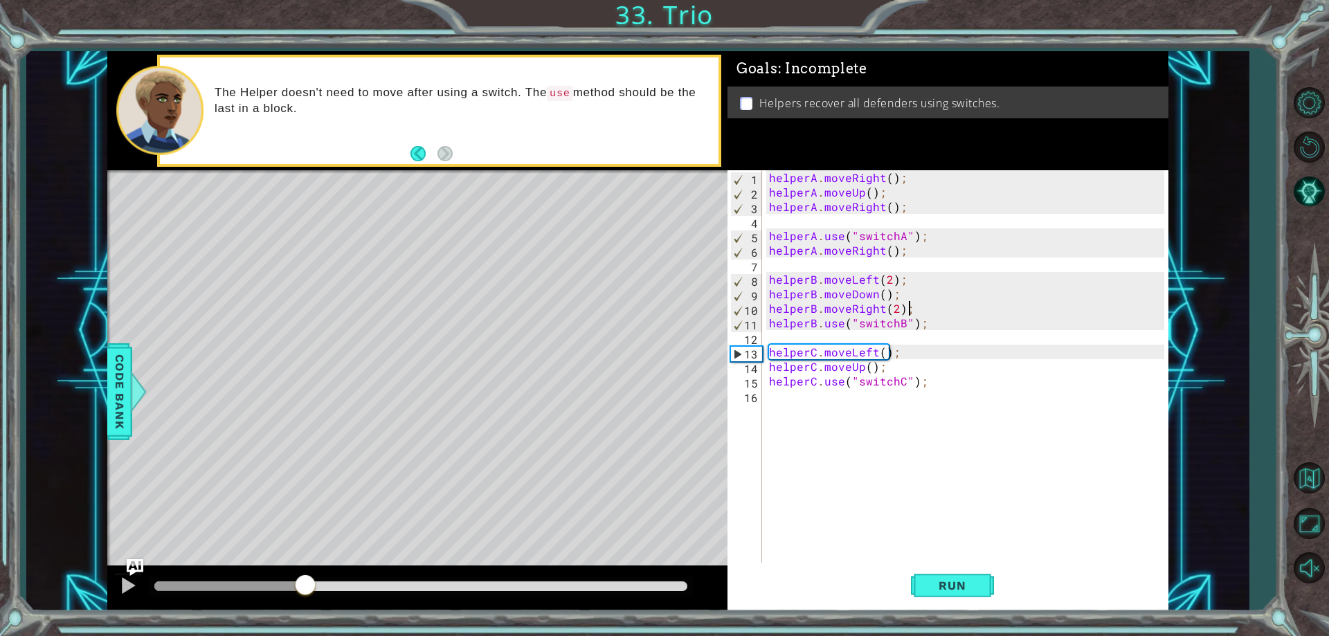
drag, startPoint x: 260, startPoint y: 589, endPoint x: 305, endPoint y: 600, distance: 45.5
click at [305, 600] on div at bounding box center [417, 588] width 620 height 44
click at [907, 370] on div "helperA . moveRight ( ) ; helperA . moveUp ( ) ; helperA . moveRight ( ) ; help…" at bounding box center [968, 381] width 404 height 422
type textarea "helperC.moveUp();"
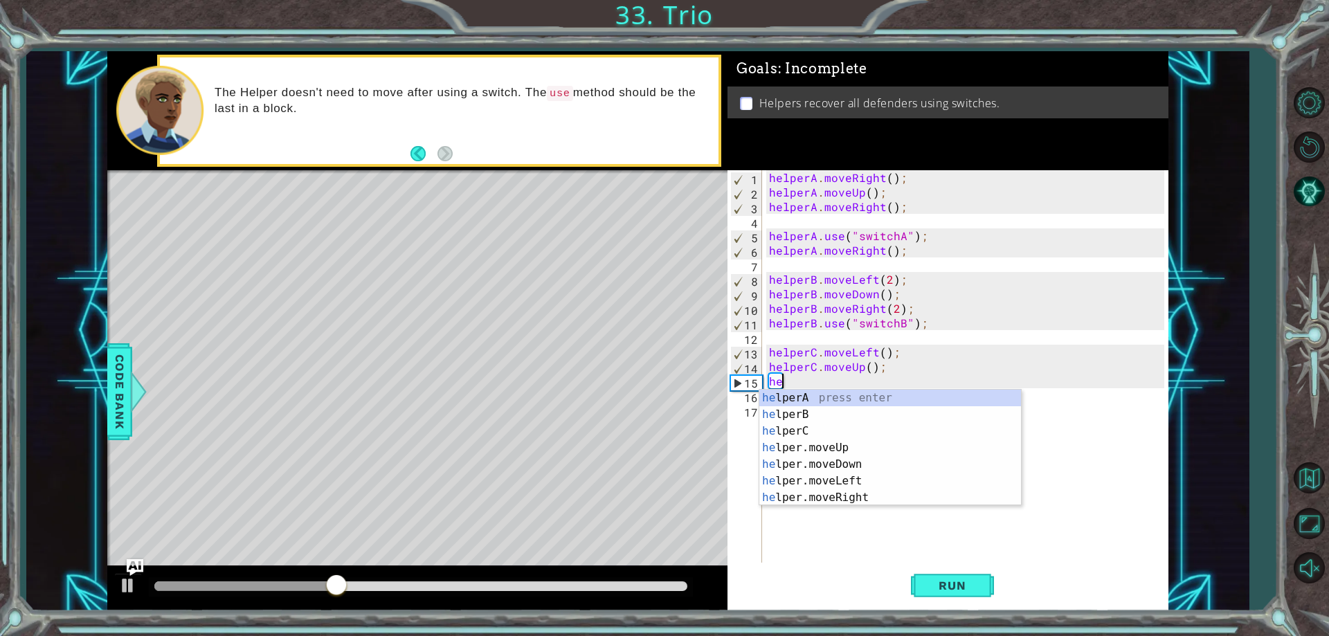
scroll to position [0, 1]
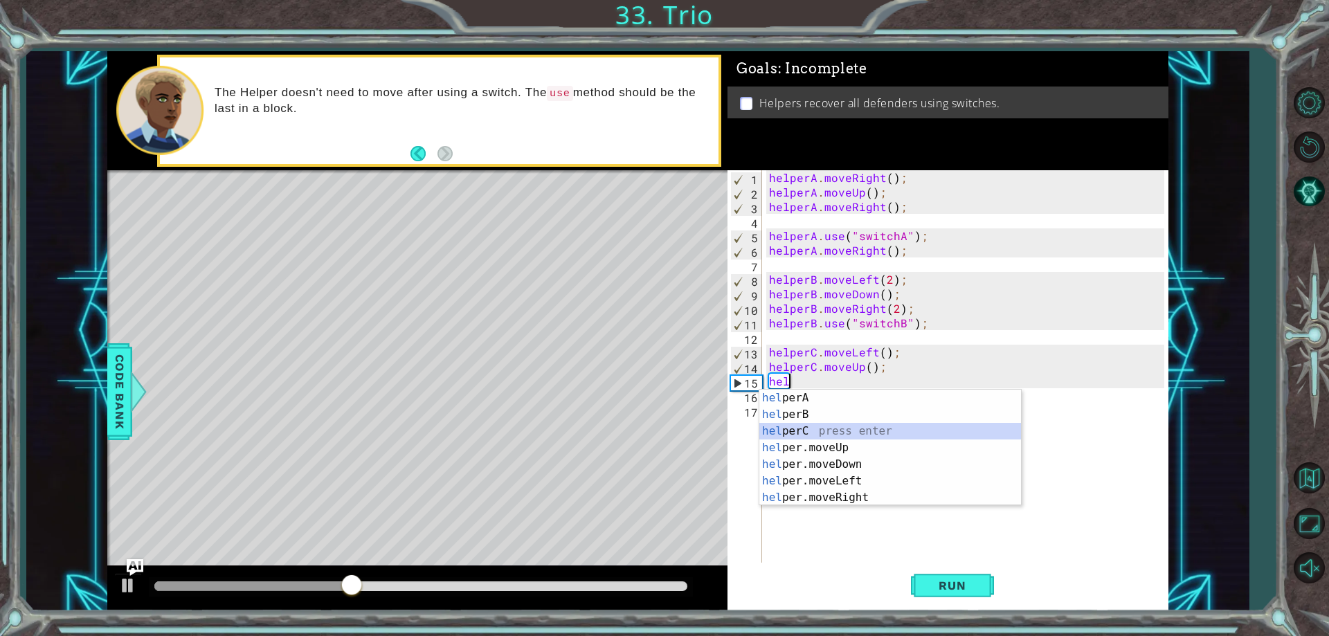
click at [863, 429] on div "hel perA press enter hel perB press enter hel perC press enter hel per.moveUp p…" at bounding box center [891, 465] width 262 height 150
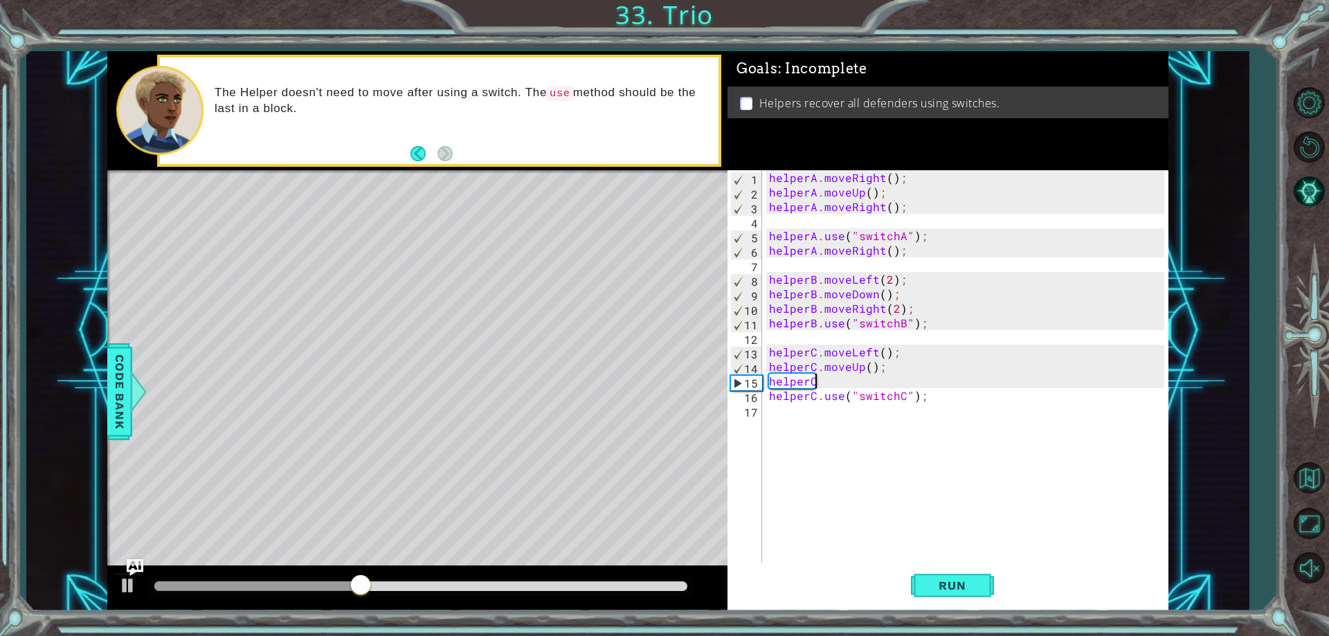
click at [823, 379] on div "helperA . moveRight ( ) ; helperA . moveUp ( ) ; helperA . moveRight ( ) ; help…" at bounding box center [968, 381] width 404 height 422
type textarea "helperC.moveRight();"
click at [967, 602] on button "Run" at bounding box center [952, 586] width 83 height 44
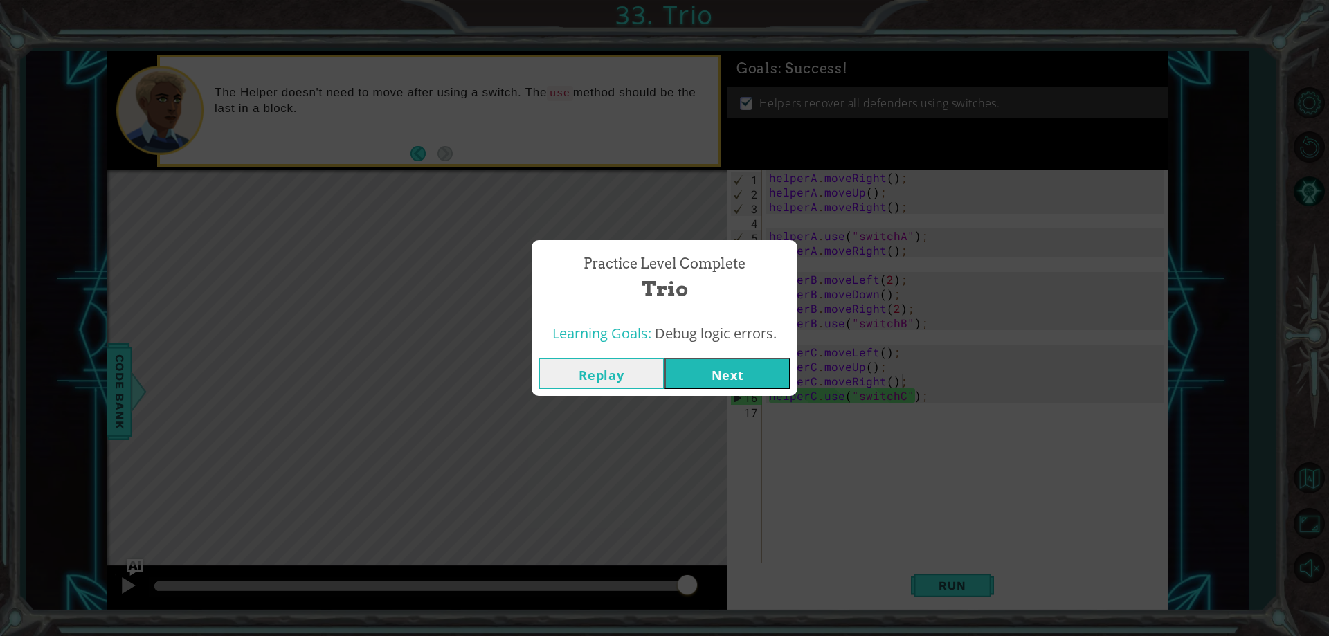
click at [714, 373] on button "Next" at bounding box center [728, 373] width 126 height 31
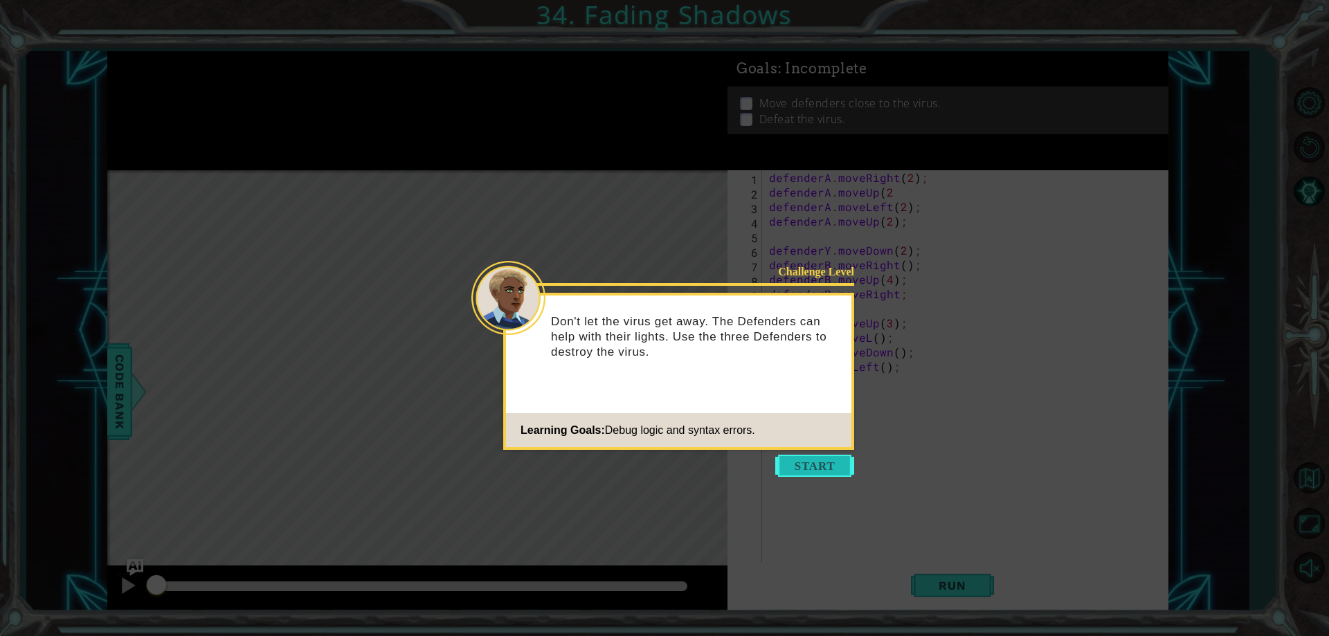
click at [827, 472] on button "Start" at bounding box center [814, 466] width 79 height 22
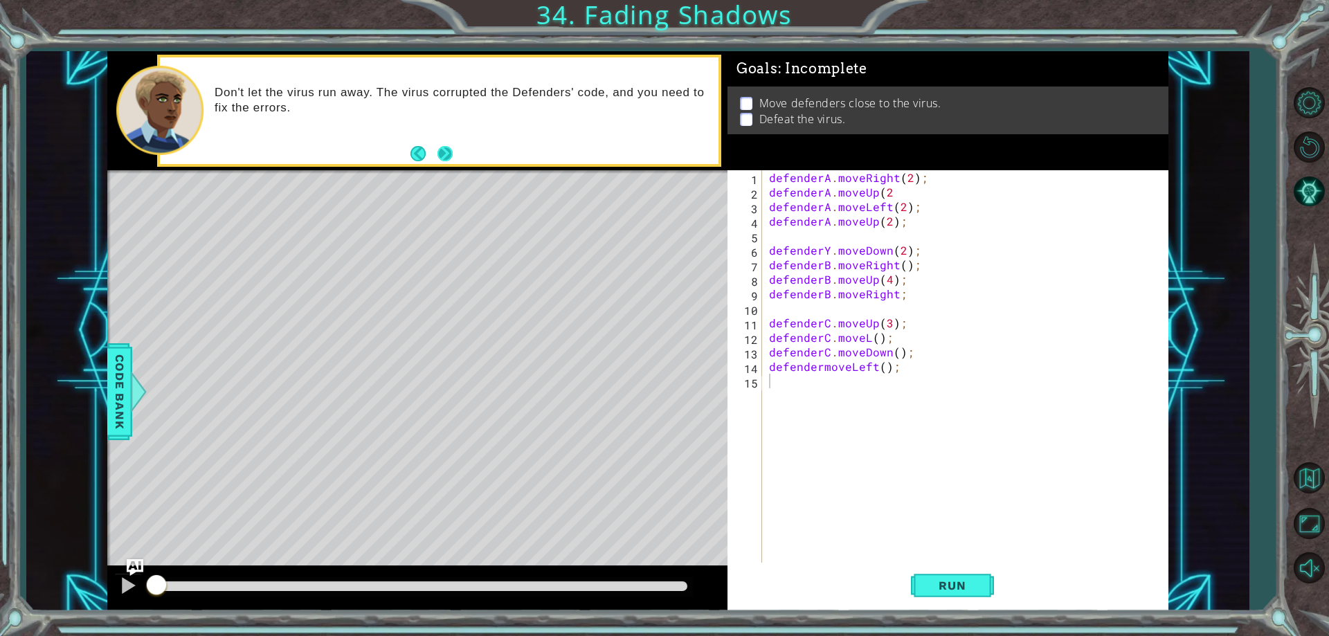
click at [448, 149] on button "Next" at bounding box center [445, 153] width 15 height 15
click at [300, 546] on div "methods defender moveUp() moveDown() moveLeft() moveRight() Code Bank Defenders…" at bounding box center [637, 331] width 1061 height 560
drag, startPoint x: 302, startPoint y: 586, endPoint x: 71, endPoint y: 543, distance: 234.5
click at [71, 543] on div "1 ההההההההההההההההההההההההההההההההההההההההההההההההההההההההההההההההההההההההההההה…" at bounding box center [637, 331] width 1223 height 560
click at [889, 222] on div "defenderA . moveRight ( 2 ) ; defenderA . moveUp ( 2 defenderA . moveLeft ( 2 )…" at bounding box center [968, 381] width 404 height 422
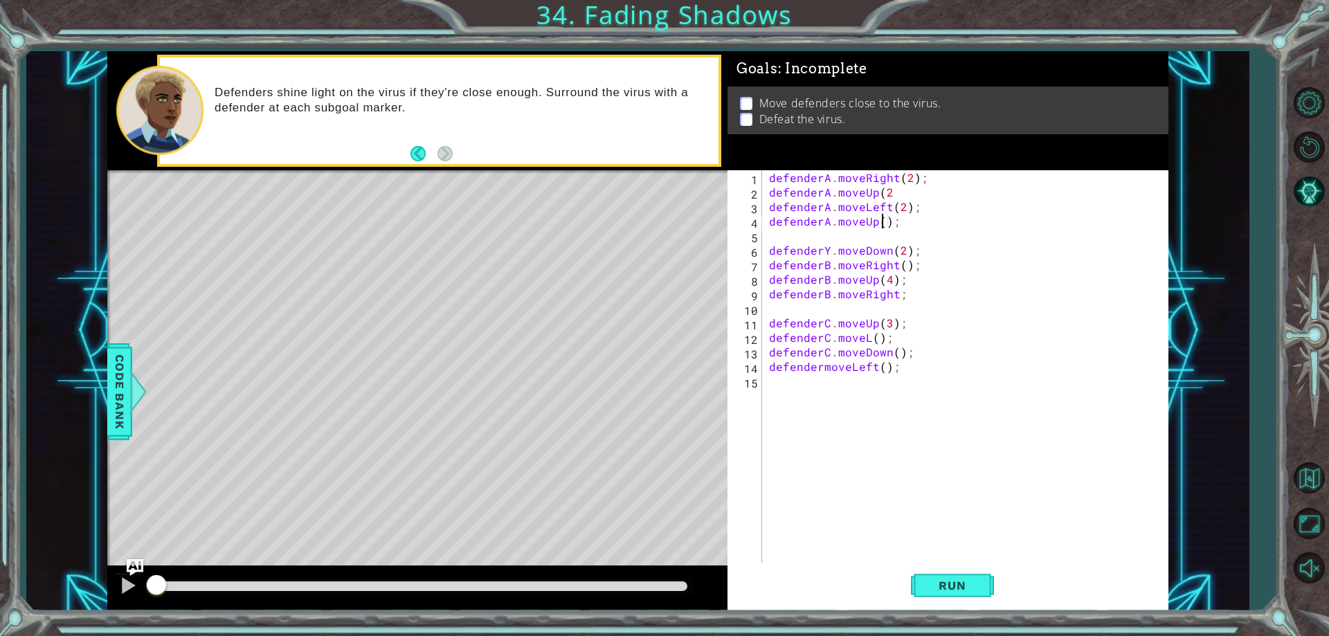
scroll to position [0, 8]
click at [827, 250] on div "defenderA . moveRight ( 2 ) ; defenderA . moveUp ( 2 defenderA . moveLeft ( 2 )…" at bounding box center [968, 381] width 404 height 422
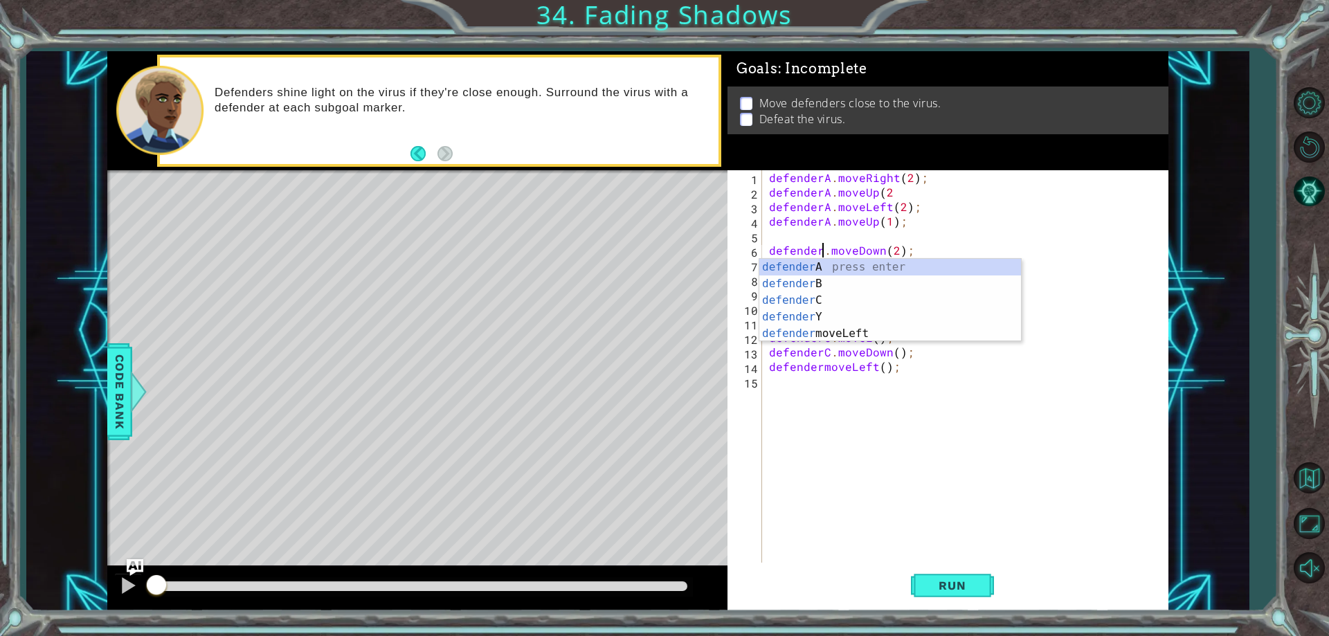
type textarea "defenderB.moveDown(2);"
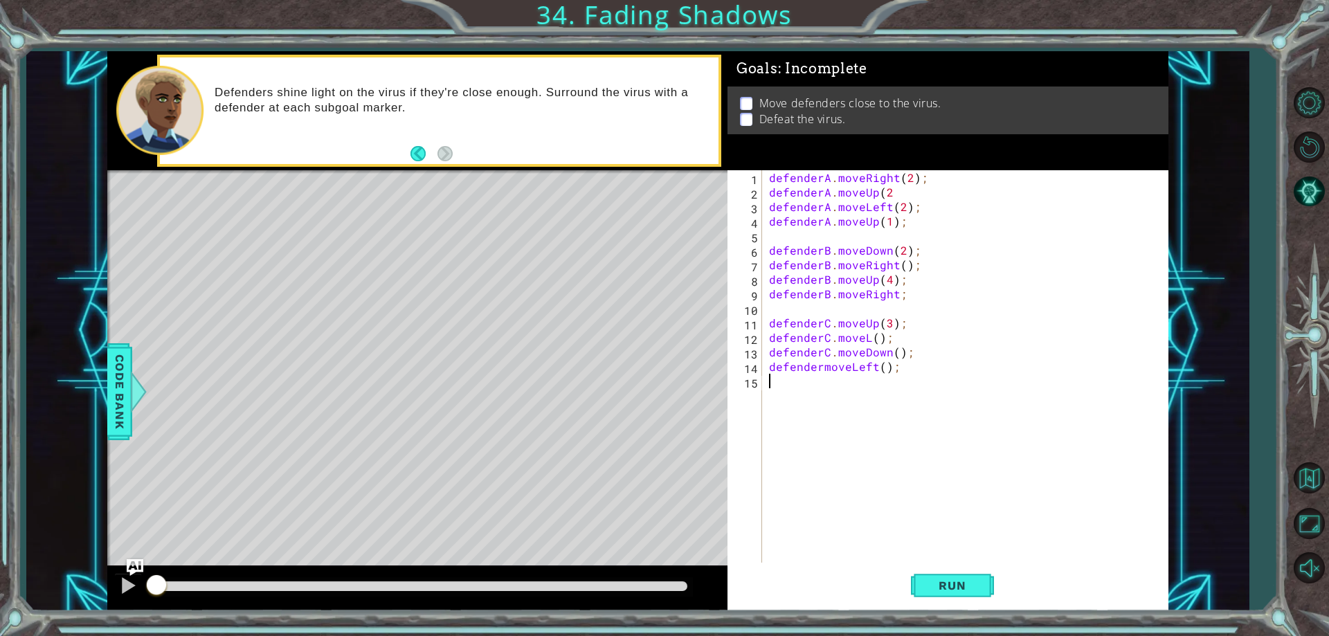
click at [863, 448] on div "defenderA . moveRight ( 2 ) ; defenderA . moveUp ( 2 defenderA . moveLeft ( 2 )…" at bounding box center [968, 381] width 404 height 422
click at [867, 336] on div "defenderA . moveRight ( 2 ) ; defenderA . moveUp ( 2 defenderA . moveLeft ( 2 )…" at bounding box center [968, 381] width 404 height 422
click at [821, 366] on div "defenderA . moveRight ( 2 ) ; defenderA . moveUp ( 2 defenderA . moveLeft ( 2 )…" at bounding box center [968, 381] width 404 height 422
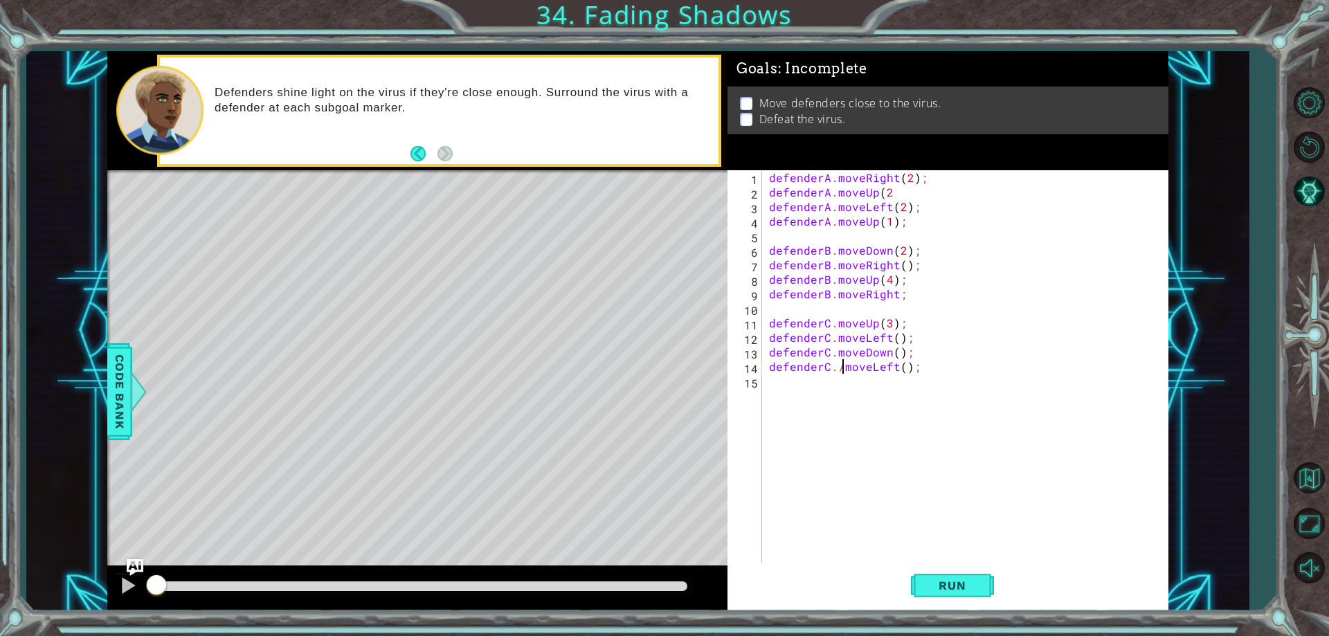
scroll to position [0, 5]
click at [951, 579] on span "Run" at bounding box center [952, 586] width 55 height 14
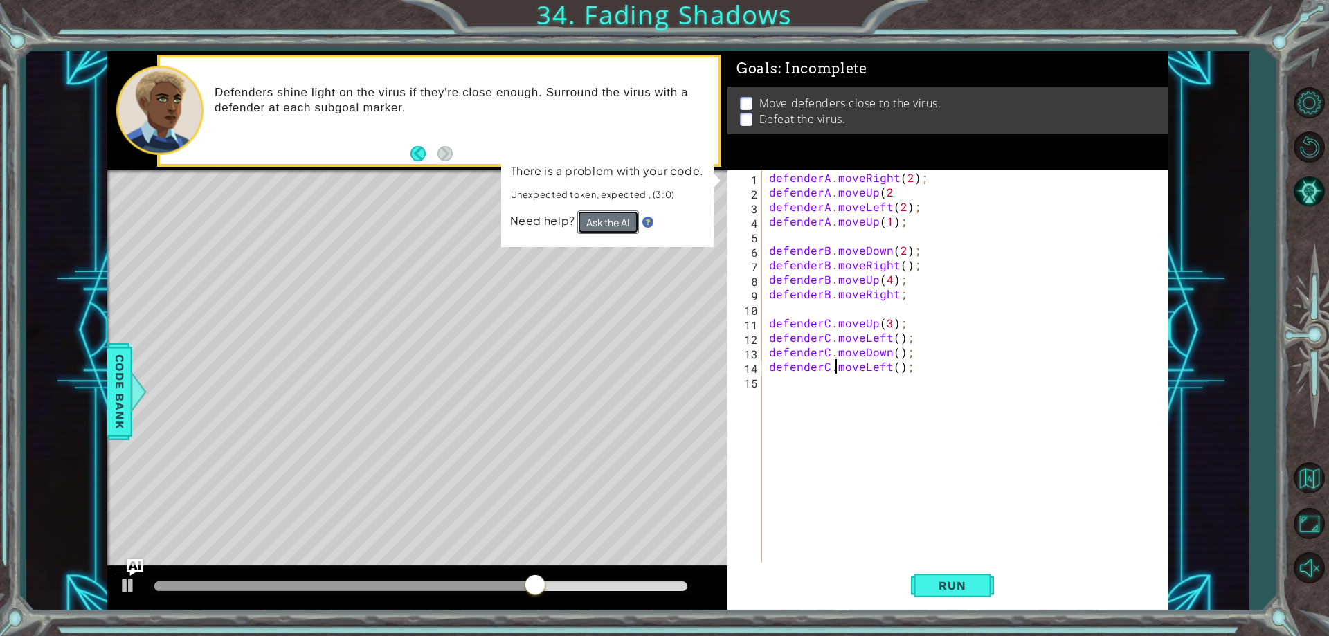
click at [628, 230] on button "Ask the AI" at bounding box center [608, 222] width 62 height 24
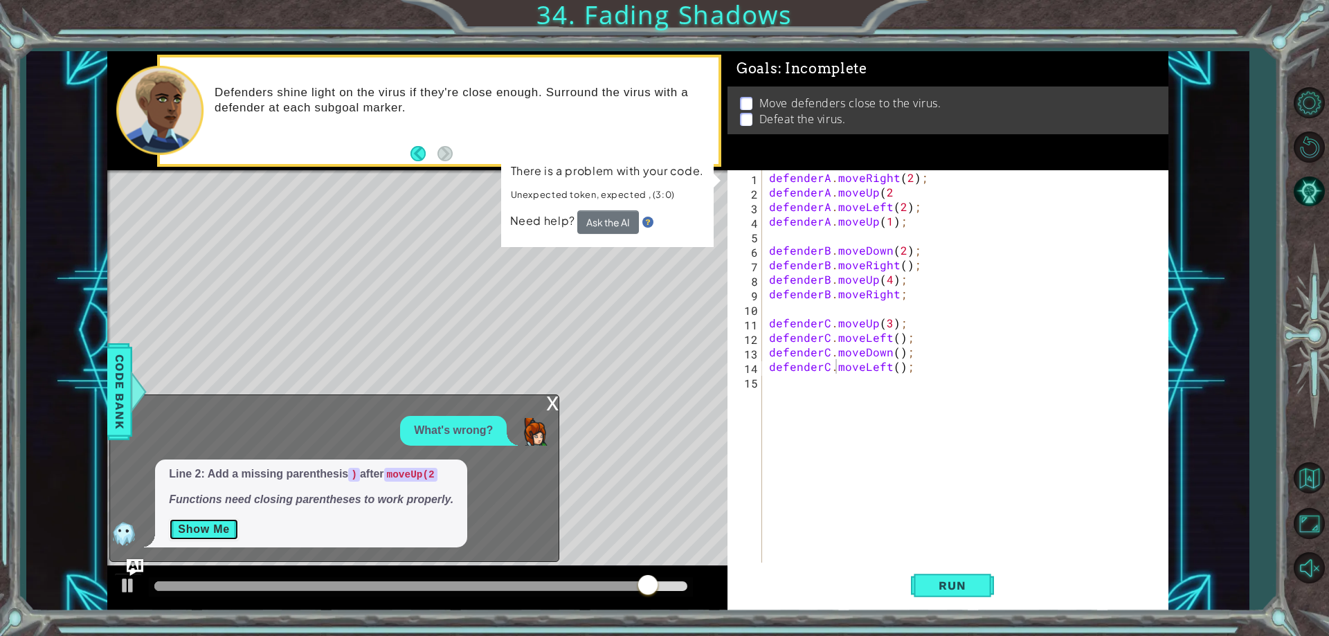
click at [210, 528] on button "Show Me" at bounding box center [204, 530] width 70 height 22
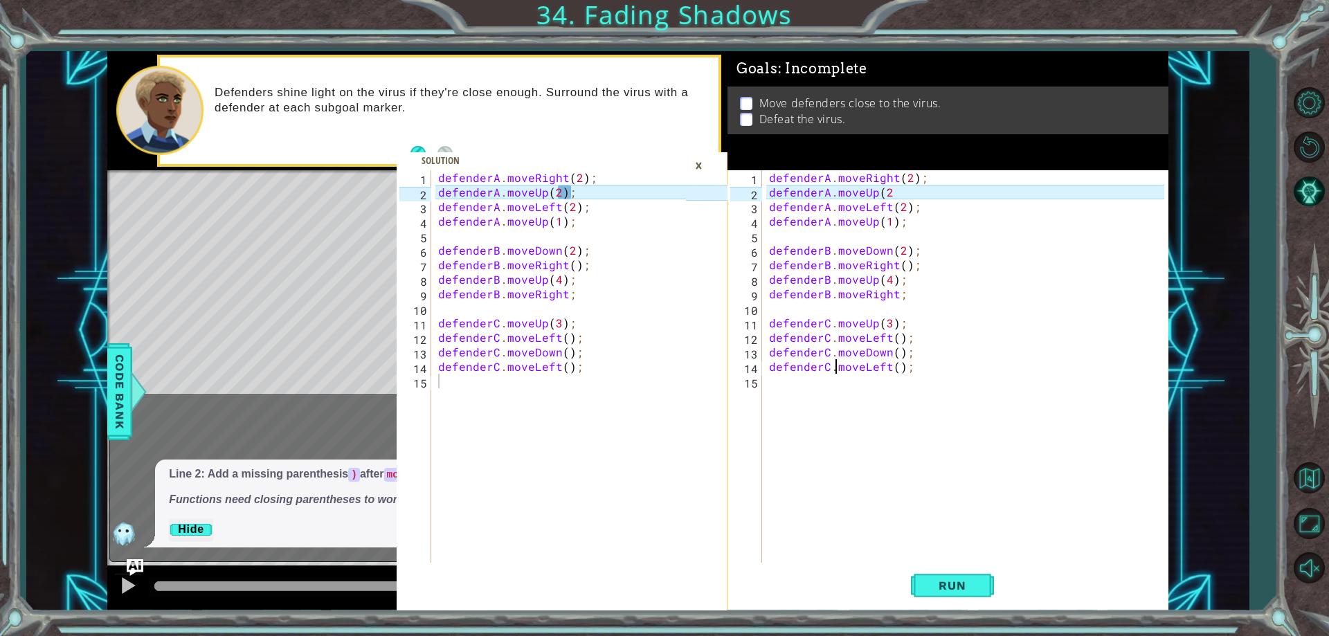
click at [890, 194] on div "defenderA . moveRight ( 2 ) ; defenderA . moveUp ( 2 defenderA . moveLeft ( 2 )…" at bounding box center [968, 381] width 404 height 422
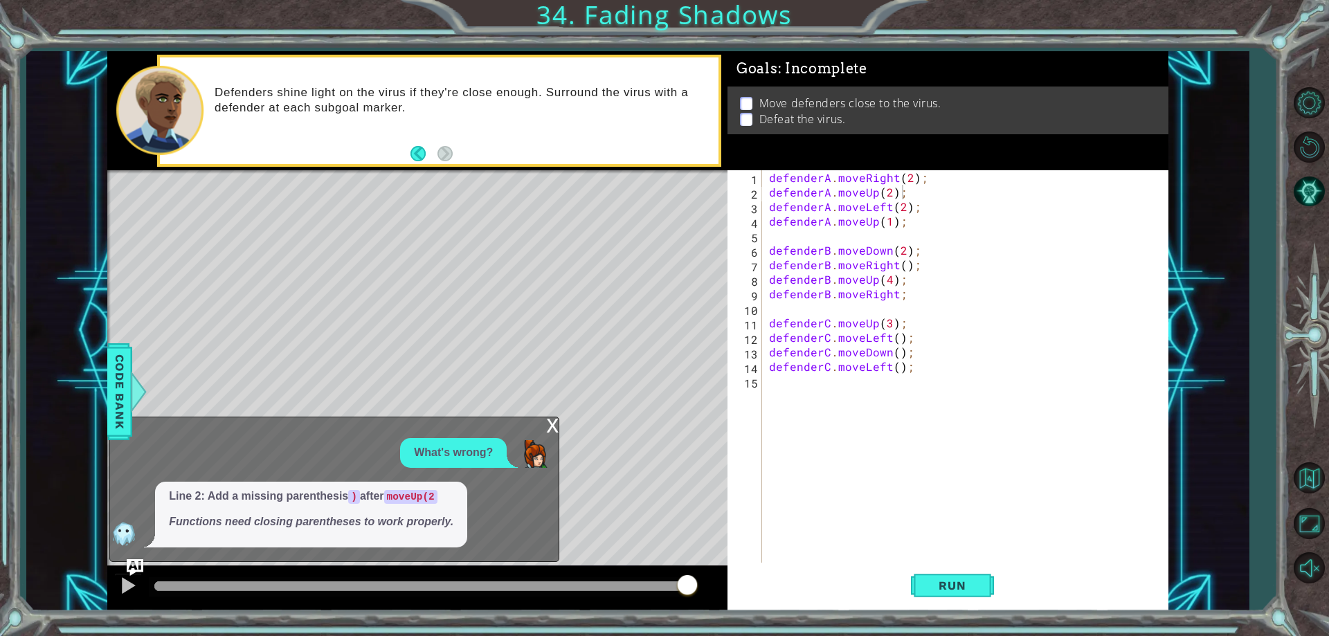
click at [548, 427] on div "x" at bounding box center [552, 425] width 12 height 14
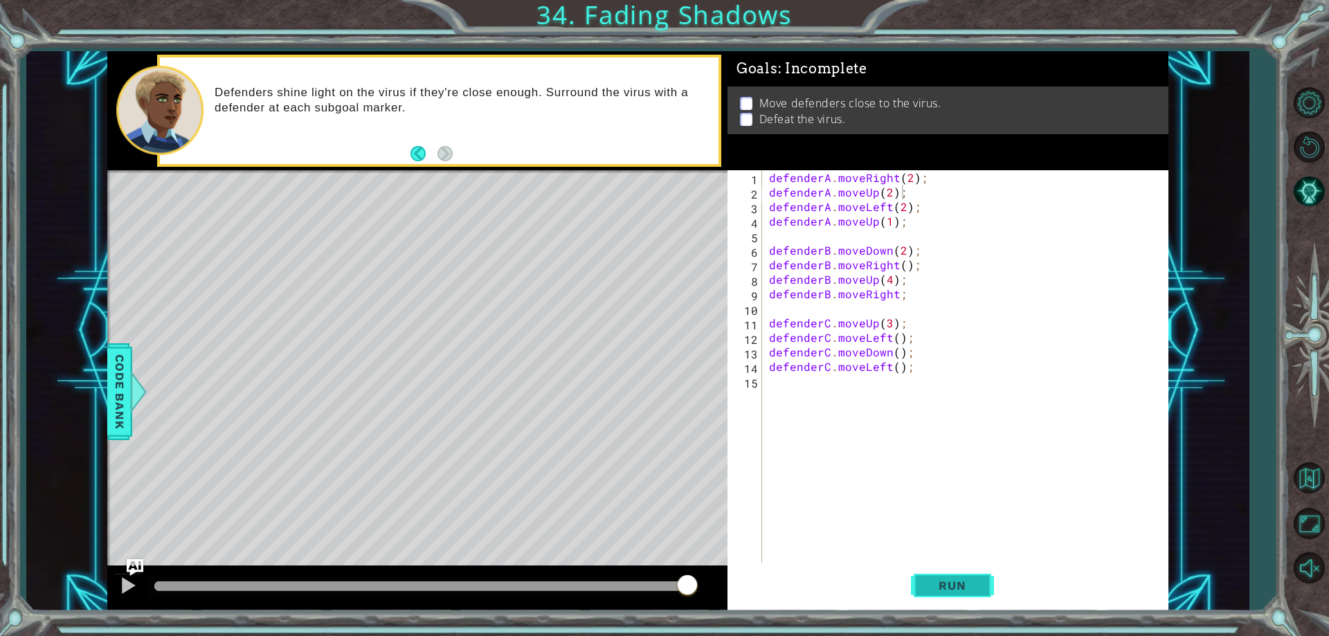
click at [980, 586] on span "Run" at bounding box center [952, 586] width 55 height 14
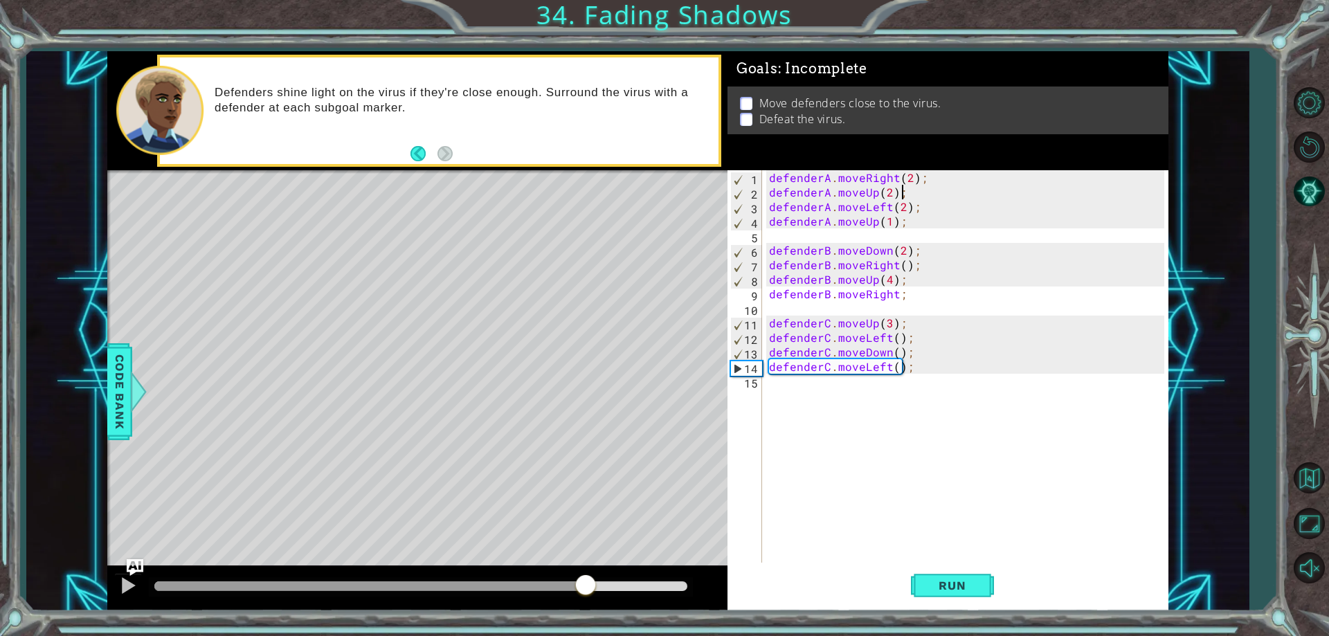
drag, startPoint x: 190, startPoint y: 581, endPoint x: 878, endPoint y: 540, distance: 689.4
click at [588, 636] on html "1 2 3 4 5 6 7 8 9 10 11 12 13 14 15 defenderA . moveRight ( 2 ) ; defenderA . m…" at bounding box center [664, 318] width 1329 height 636
click at [625, 574] on div "methods defender moveUp() moveDown() moveLeft() moveRight() Code Bank Defenders…" at bounding box center [637, 331] width 1061 height 560
drag, startPoint x: 620, startPoint y: 588, endPoint x: 712, endPoint y: 593, distance: 92.3
click at [711, 594] on div at bounding box center [417, 588] width 620 height 44
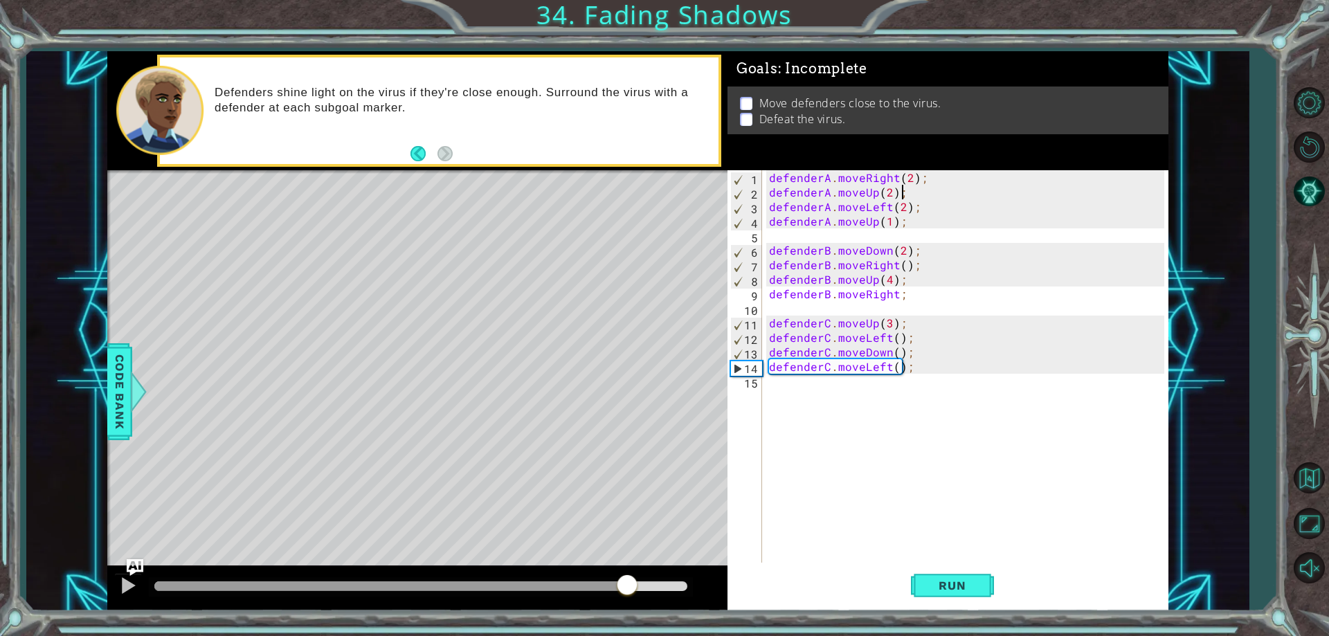
drag, startPoint x: 658, startPoint y: 587, endPoint x: 627, endPoint y: 573, distance: 34.7
click at [627, 573] on div at bounding box center [417, 588] width 620 height 44
click at [916, 300] on div "defenderA . moveRight ( 2 ) ; defenderA . moveUp ( 2 ) ; defenderA . moveLeft (…" at bounding box center [968, 381] width 404 height 422
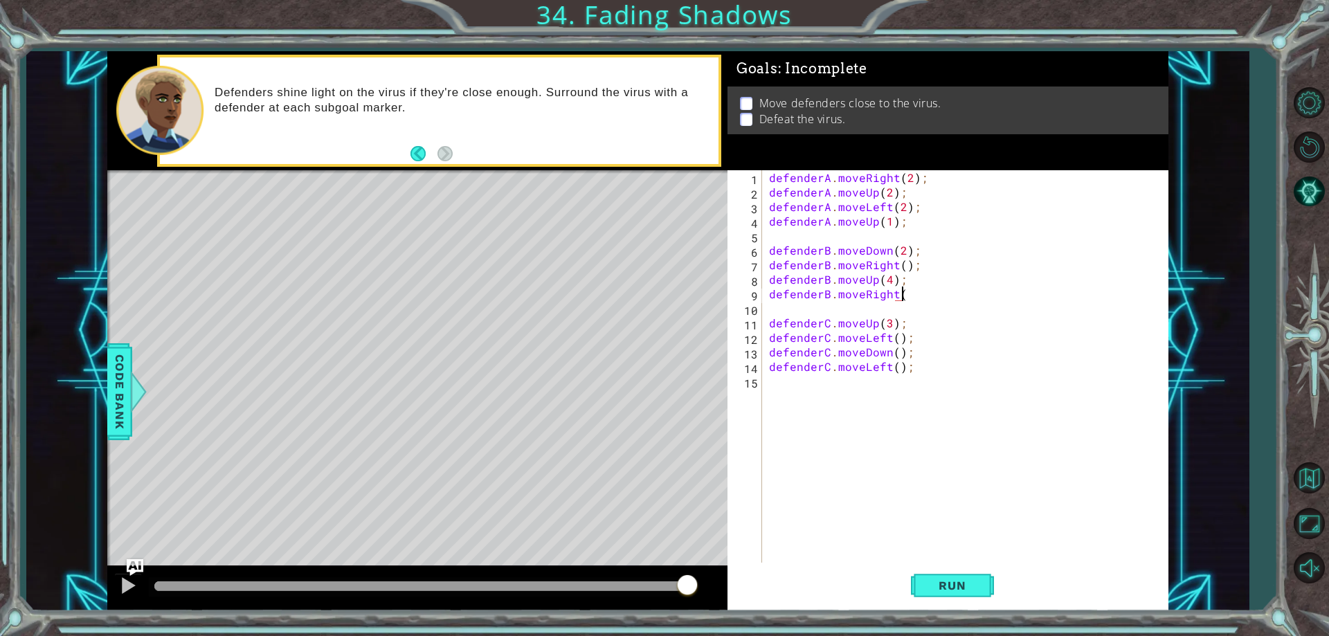
scroll to position [0, 8]
type textarea "defenderB.moveRight();"
click at [970, 599] on button "Run" at bounding box center [952, 586] width 83 height 44
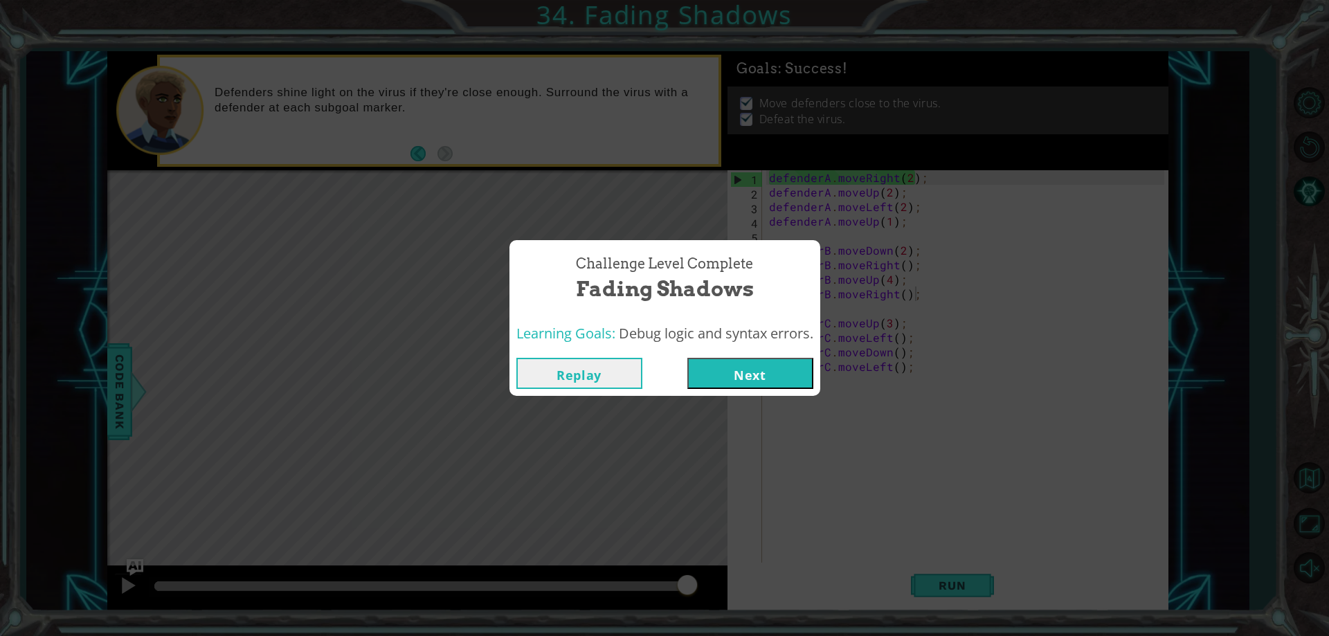
drag, startPoint x: 942, startPoint y: 492, endPoint x: 769, endPoint y: 384, distance: 204.0
click at [769, 384] on button "Next" at bounding box center [751, 373] width 126 height 31
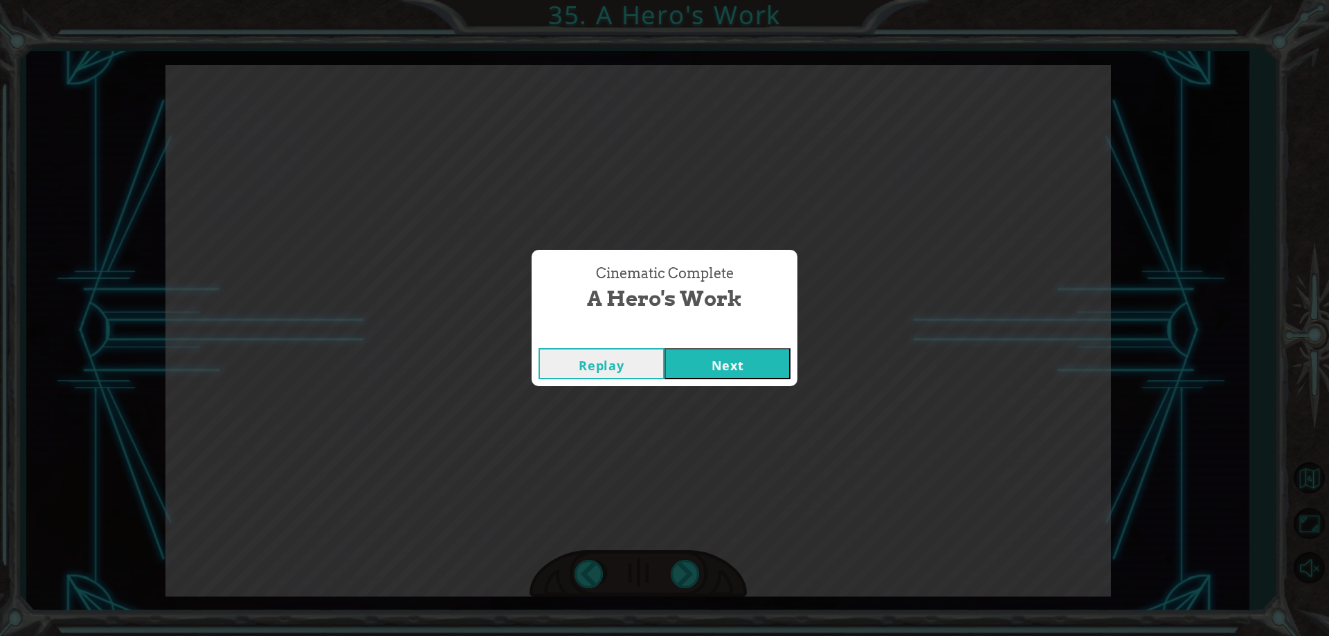
click at [732, 350] on div "Replay Next" at bounding box center [665, 363] width 266 height 45
click at [737, 358] on button "Next" at bounding box center [728, 363] width 126 height 31
click at [724, 363] on button "Next" at bounding box center [728, 363] width 126 height 31
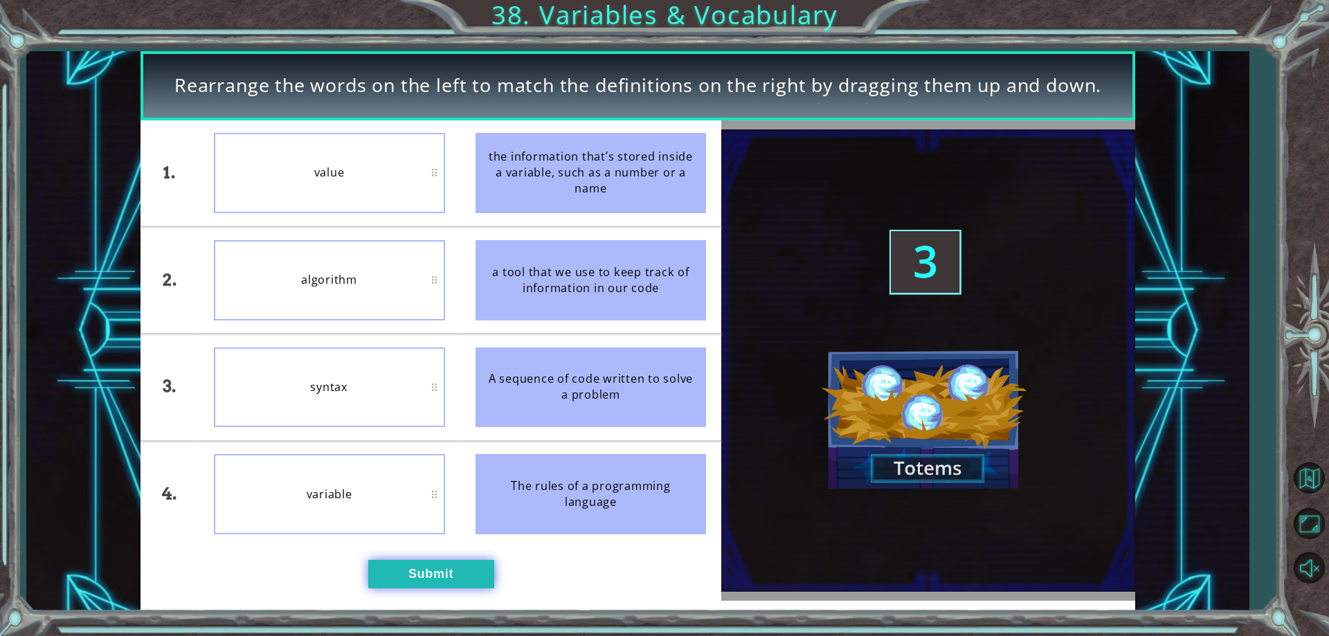
click at [452, 575] on button "Submit" at bounding box center [431, 574] width 126 height 28
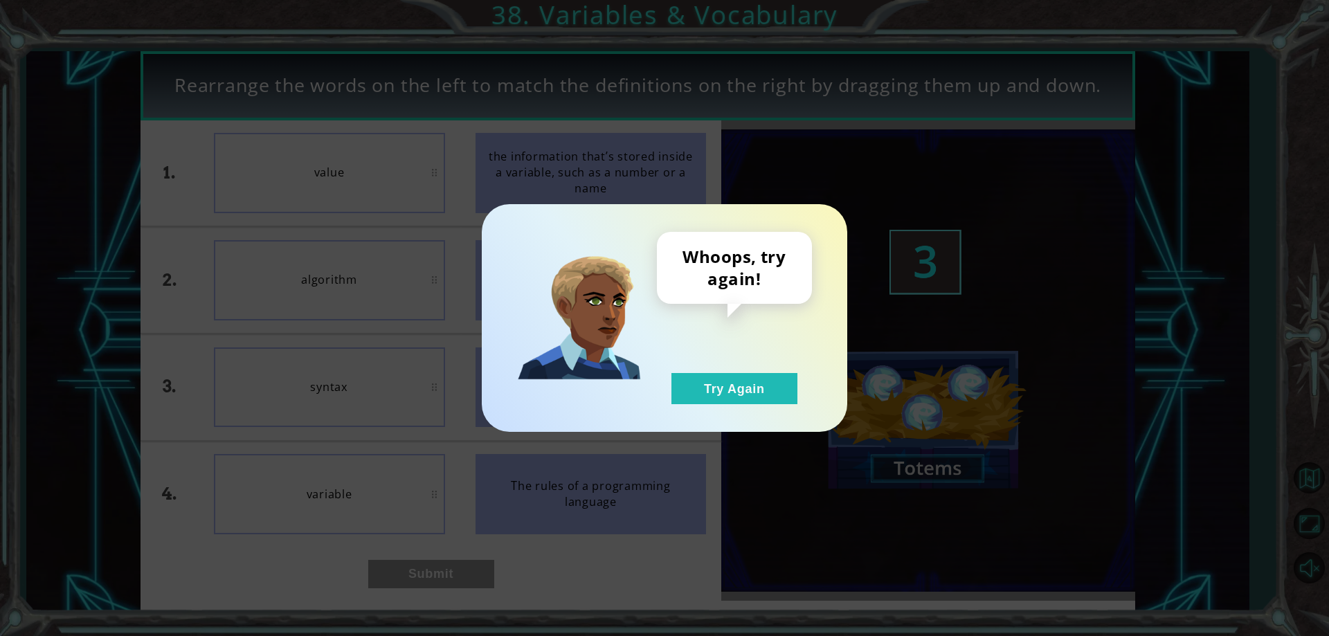
click at [751, 370] on div "Whoops, try again! Try Again" at bounding box center [734, 318] width 155 height 172
click at [748, 377] on button "Try Again" at bounding box center [735, 388] width 126 height 31
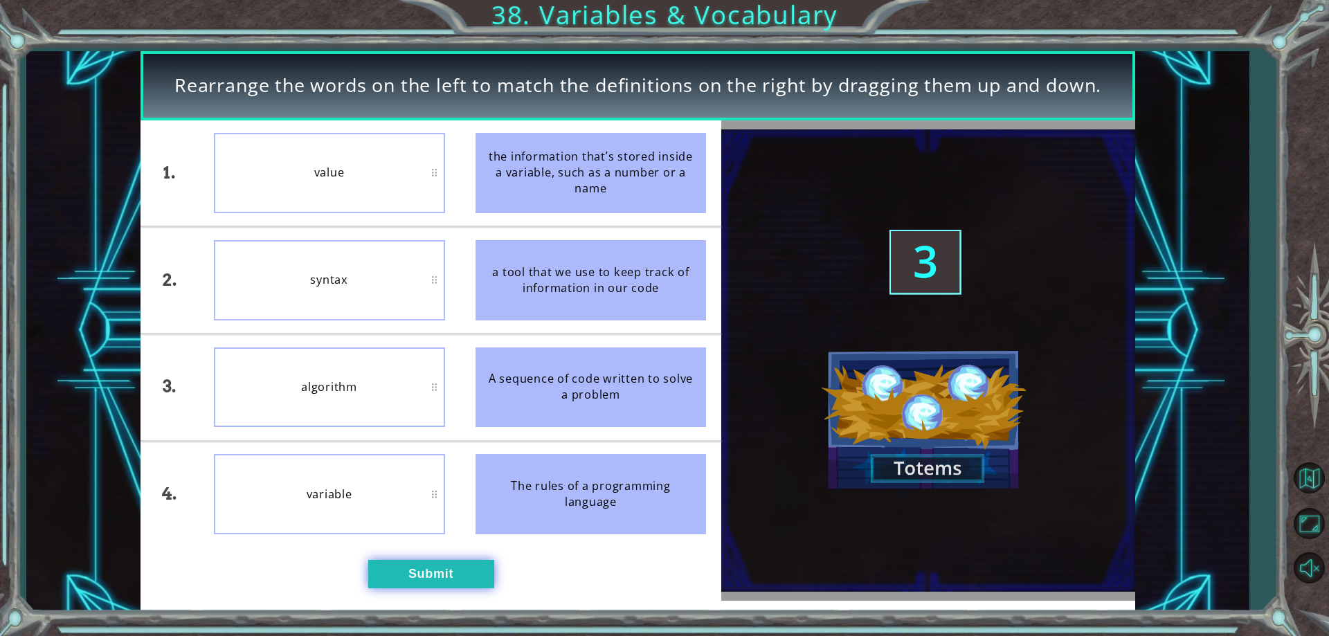
click at [487, 571] on button "Submit" at bounding box center [431, 574] width 126 height 28
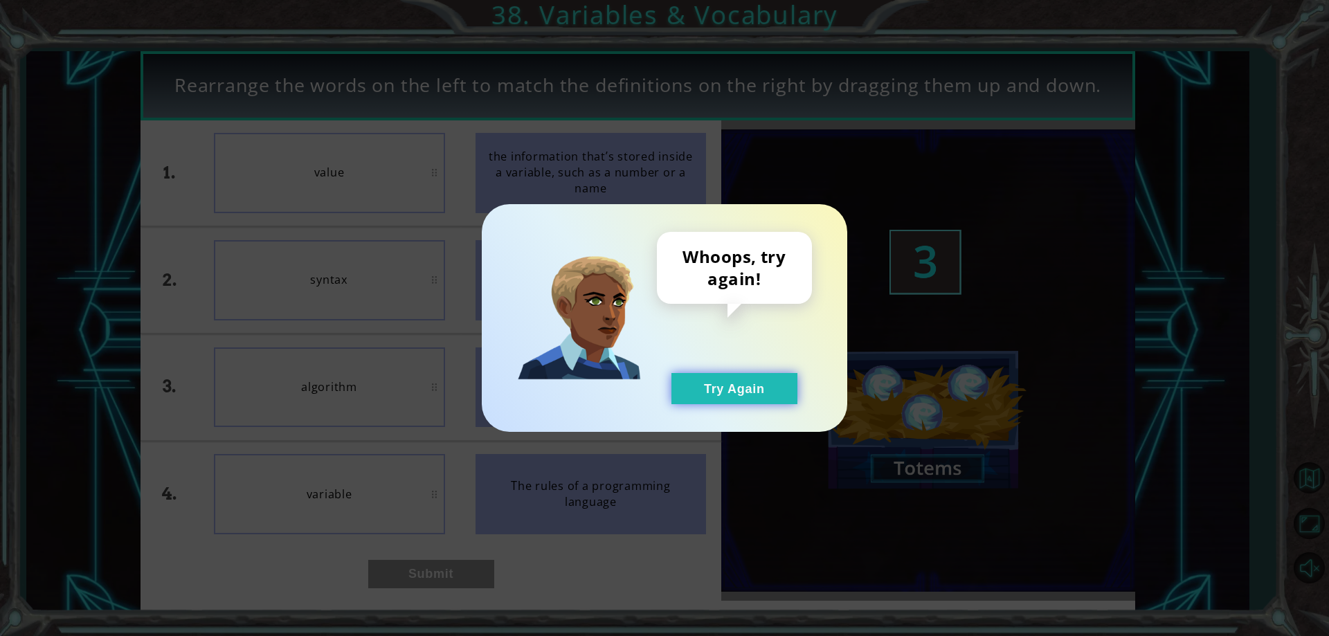
click at [722, 390] on button "Try Again" at bounding box center [735, 388] width 126 height 31
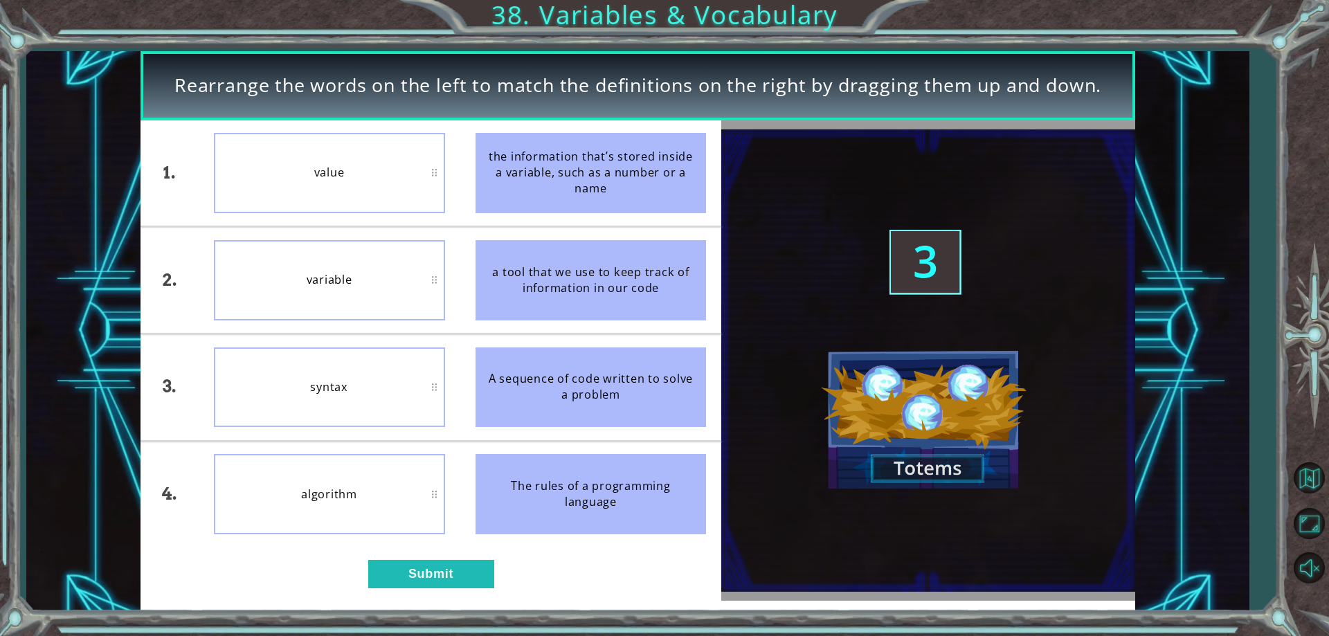
click at [433, 590] on div "1. 2. 3. 4. value variable syntax algorithm the information that’s stored insid…" at bounding box center [432, 360] width 582 height 481
click at [467, 568] on button "Submit" at bounding box center [431, 574] width 126 height 28
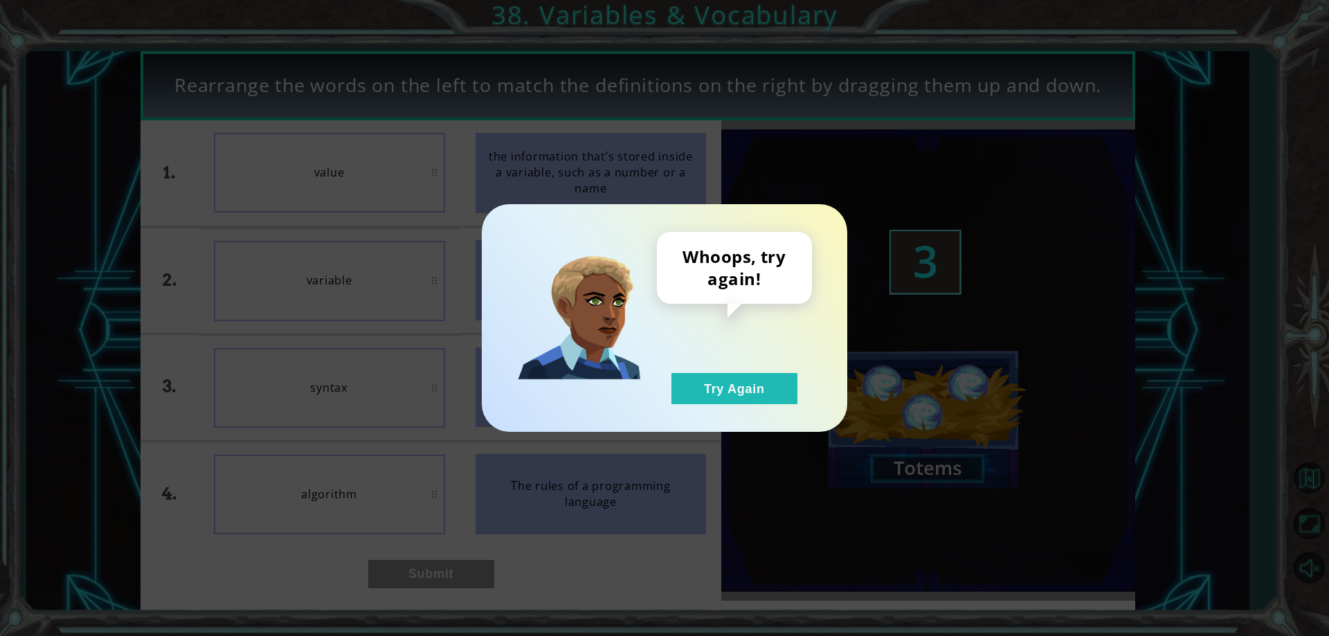
click at [696, 408] on div "Whoops, try again! Try Again" at bounding box center [665, 318] width 366 height 228
click at [736, 381] on button "Try Again" at bounding box center [735, 388] width 126 height 31
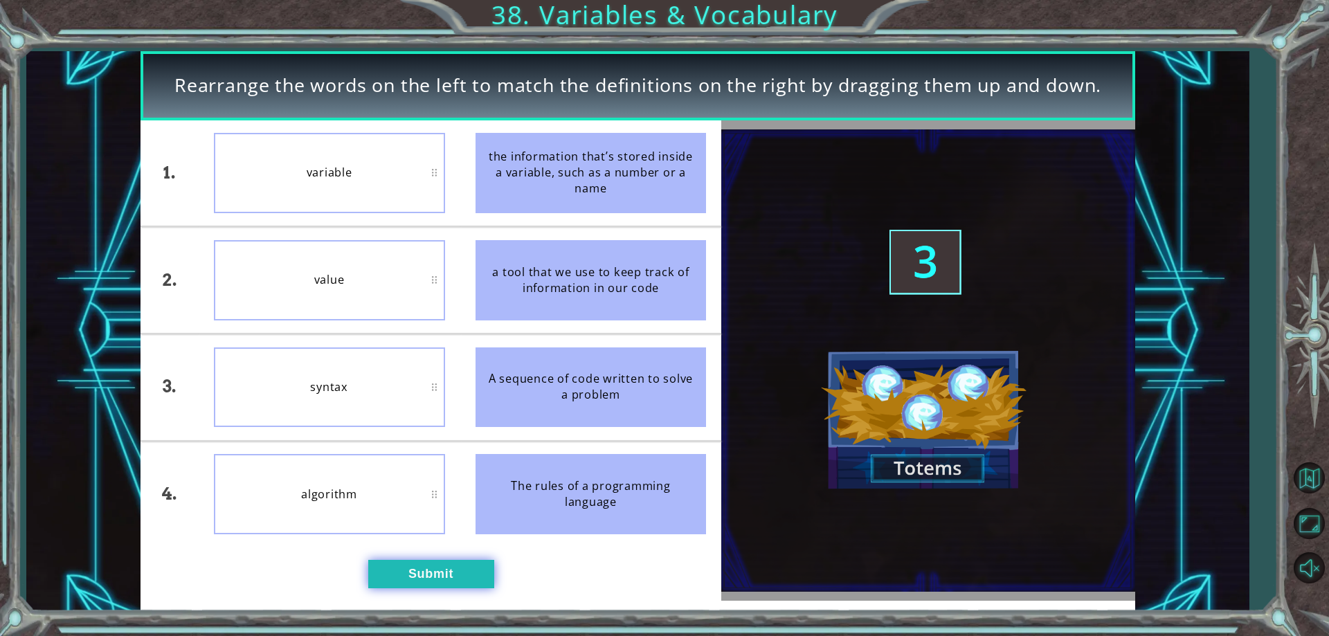
click at [445, 582] on button "Submit" at bounding box center [431, 574] width 126 height 28
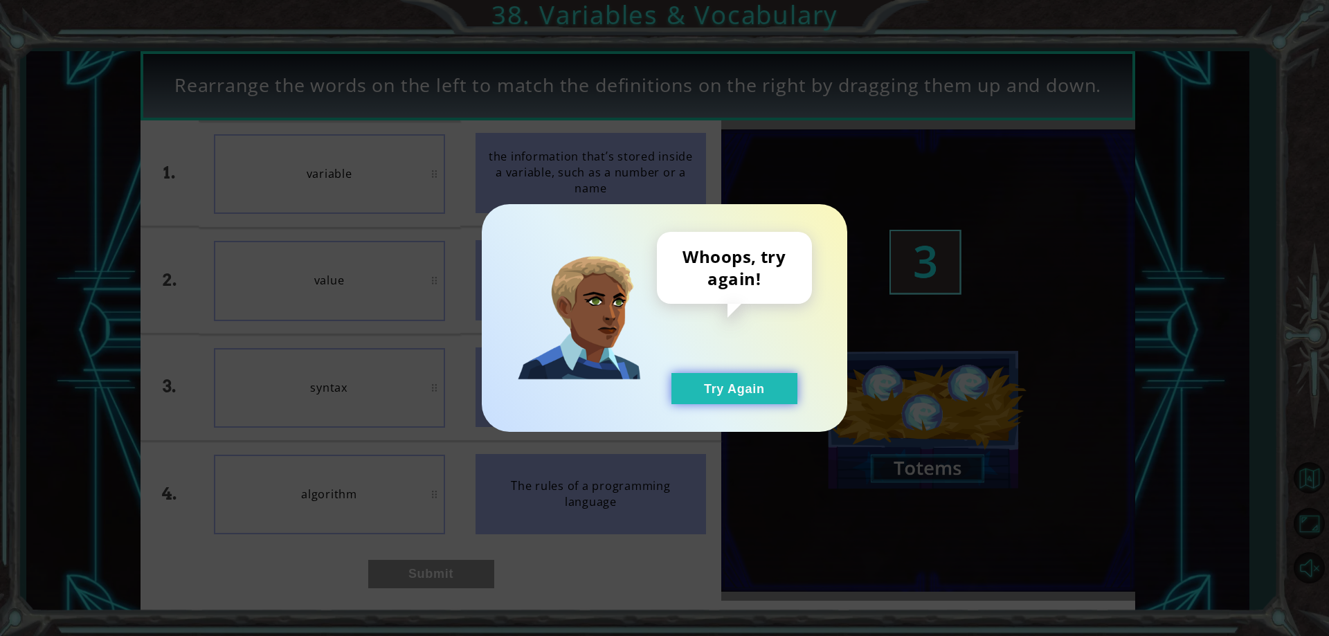
drag, startPoint x: 721, startPoint y: 356, endPoint x: 730, endPoint y: 383, distance: 28.3
click at [723, 364] on div "Whoops, try again! Try Again" at bounding box center [734, 318] width 155 height 172
click at [730, 384] on button "Try Again" at bounding box center [735, 388] width 126 height 31
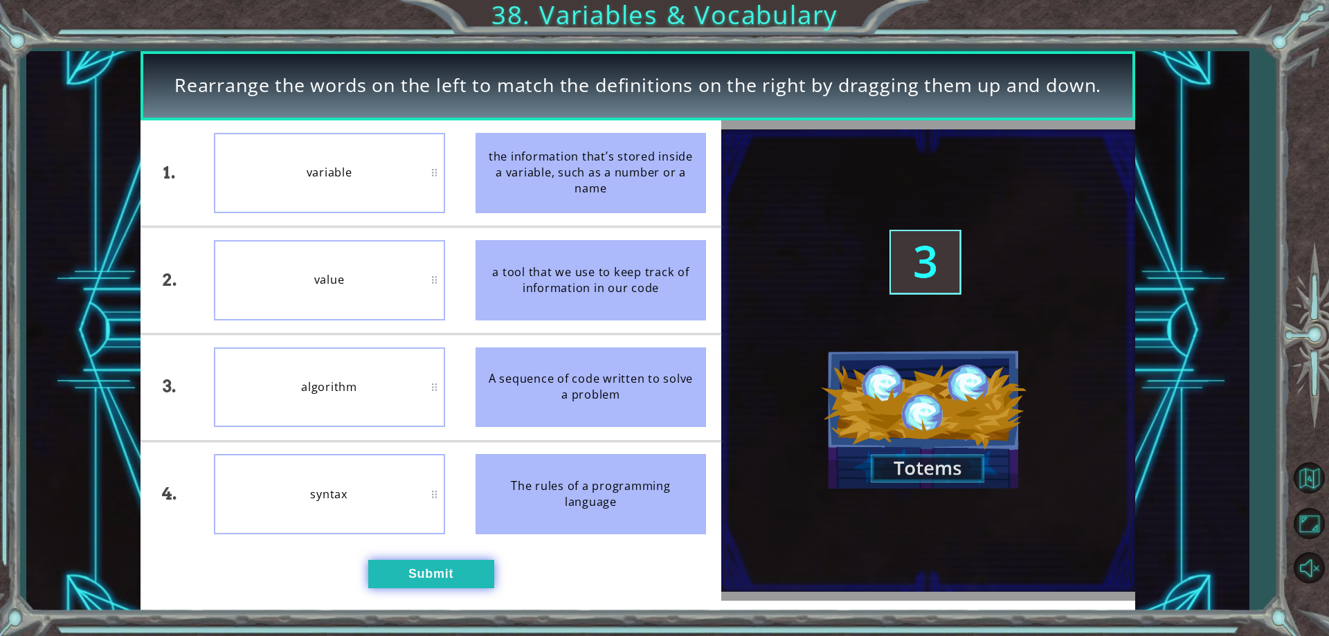
click at [404, 570] on button "Submit" at bounding box center [431, 574] width 126 height 28
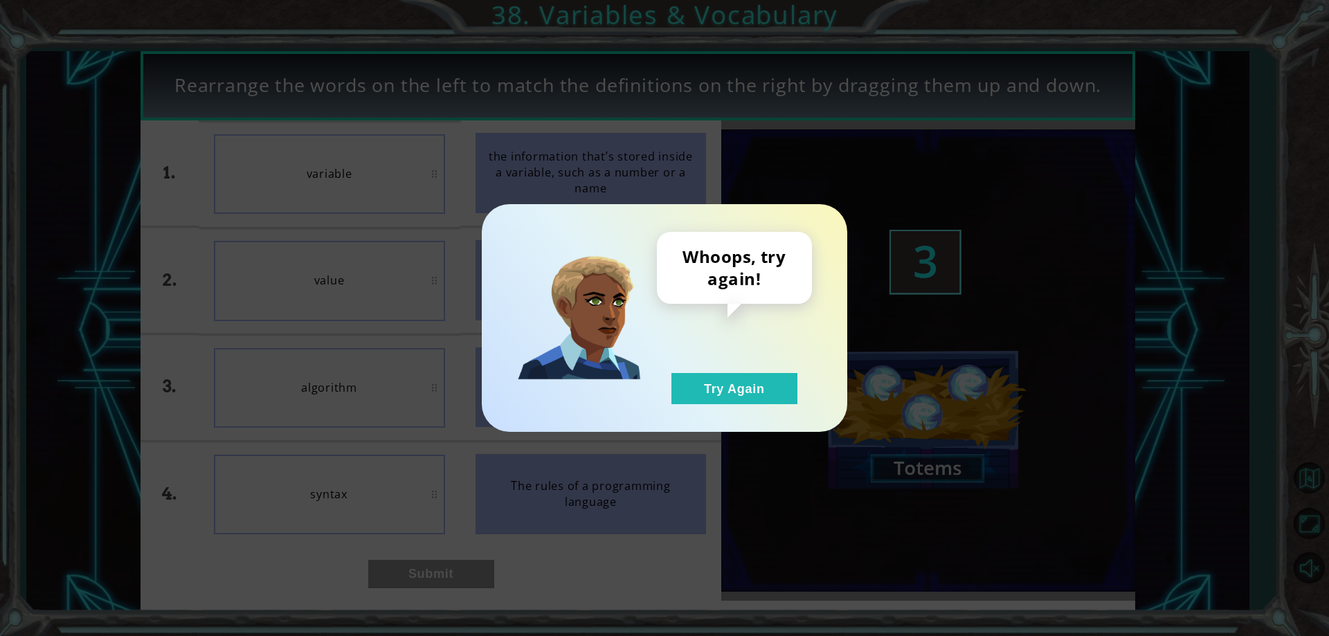
click at [423, 517] on div "Whoops, try again! Try Again" at bounding box center [664, 318] width 1329 height 636
click at [726, 402] on button "Try Again" at bounding box center [735, 388] width 126 height 31
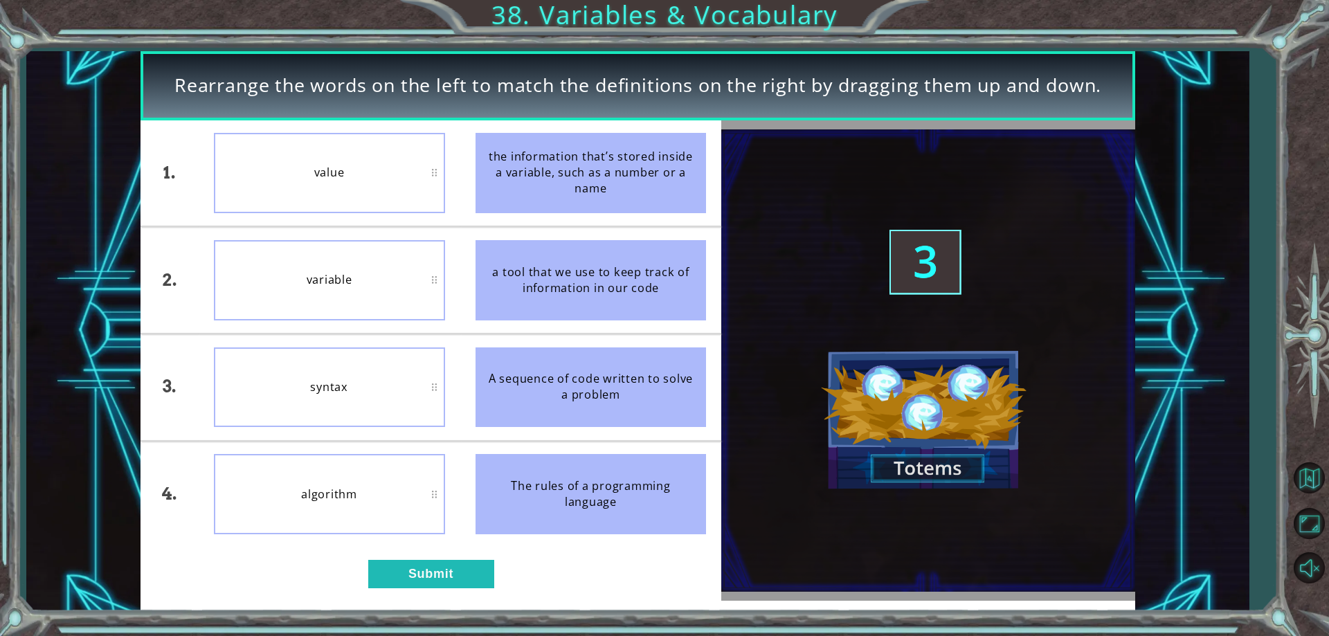
click at [472, 559] on div "1. 2. 3. 4. value variable syntax algorithm the information that’s stored insid…" at bounding box center [432, 360] width 582 height 481
click at [467, 569] on button "Submit" at bounding box center [431, 574] width 126 height 28
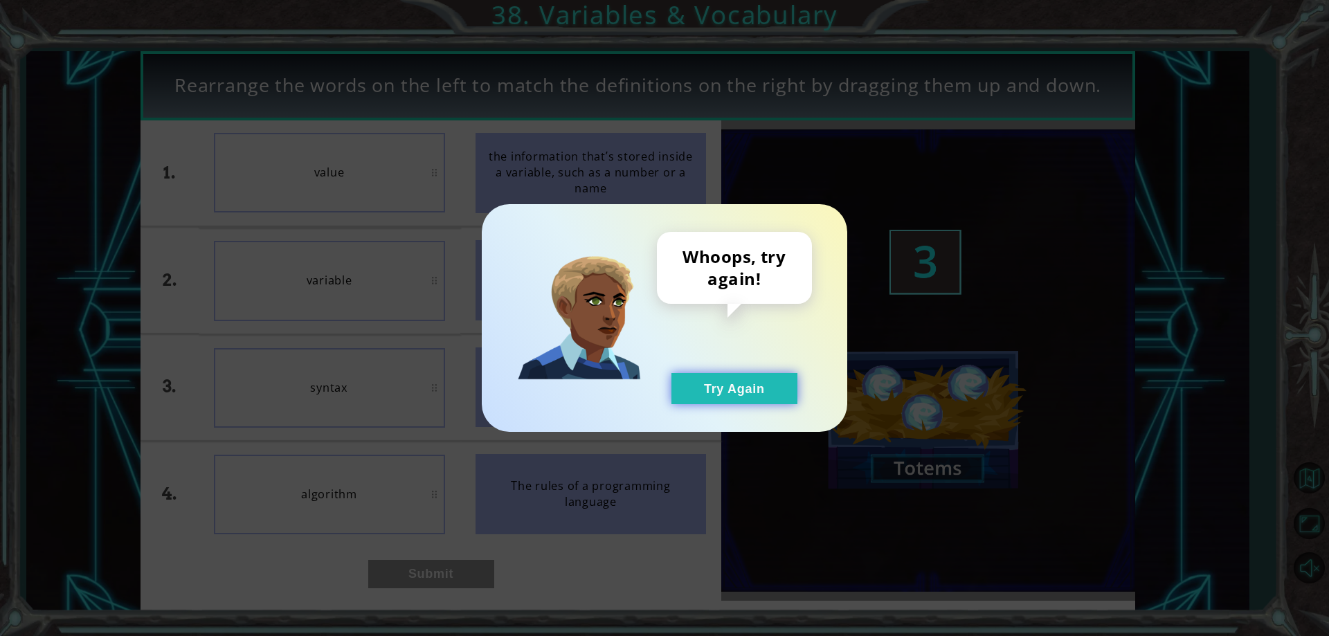
click at [753, 402] on div "Whoops, try again! Try Again" at bounding box center [665, 318] width 366 height 228
click at [744, 385] on button "Try Again" at bounding box center [735, 388] width 126 height 31
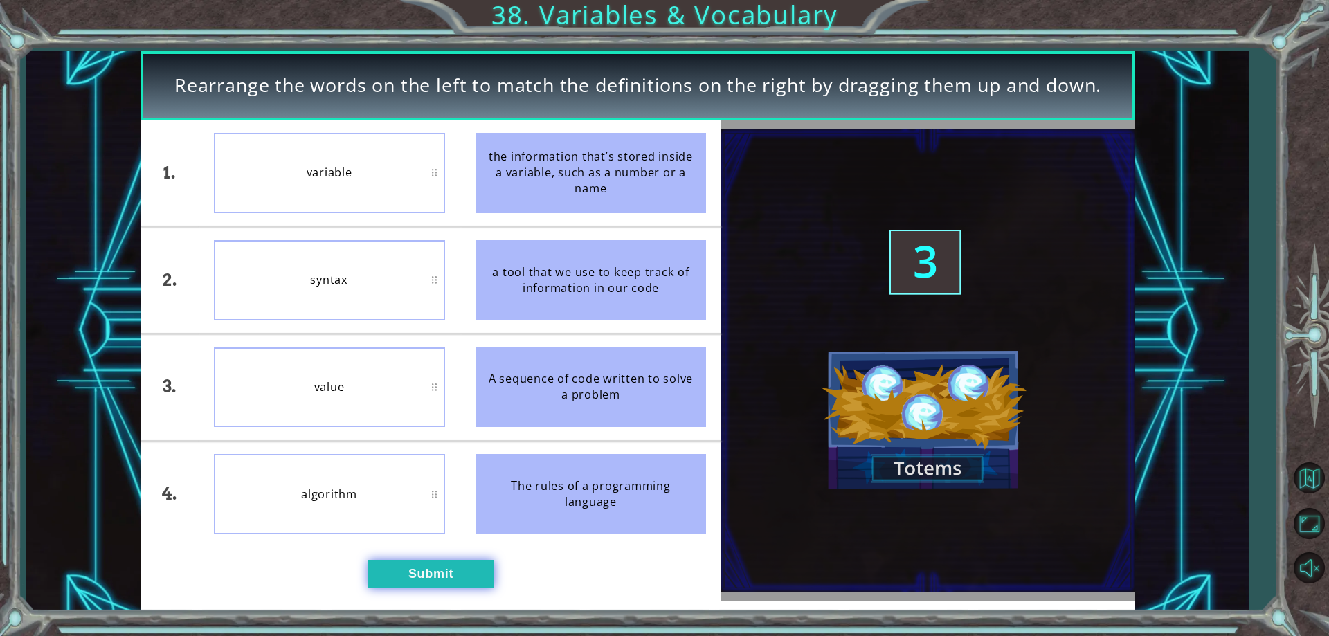
click at [444, 582] on button "Submit" at bounding box center [431, 574] width 126 height 28
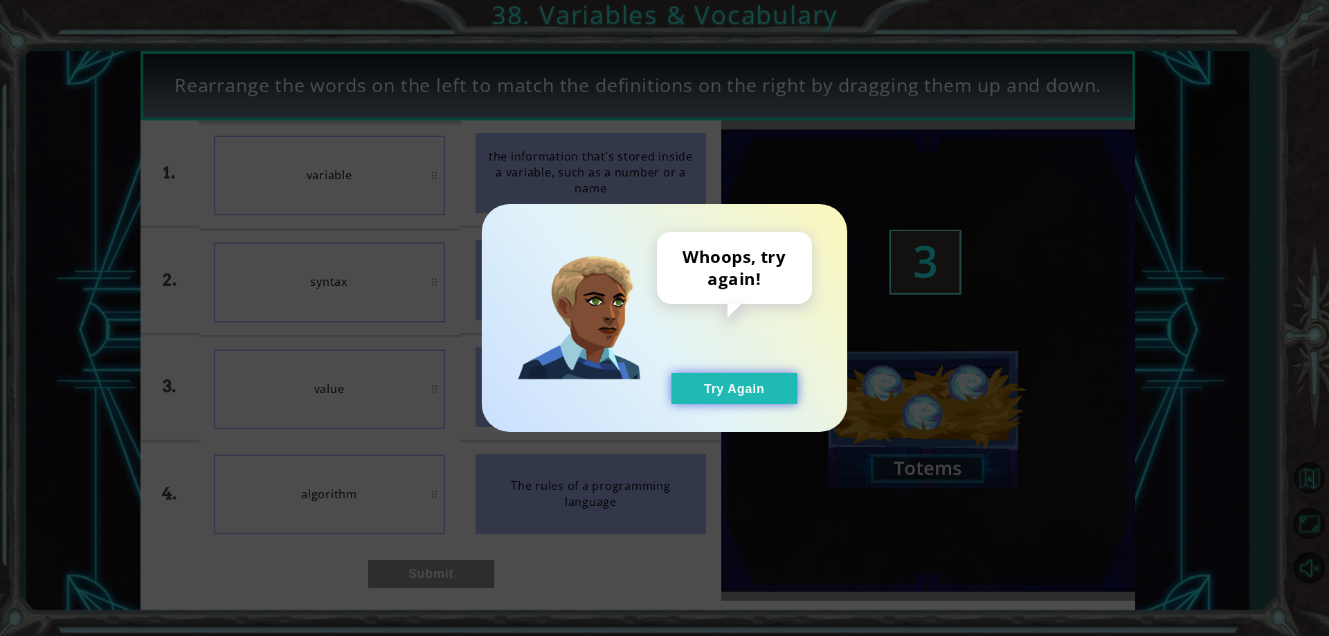
click at [694, 381] on button "Try Again" at bounding box center [735, 388] width 126 height 31
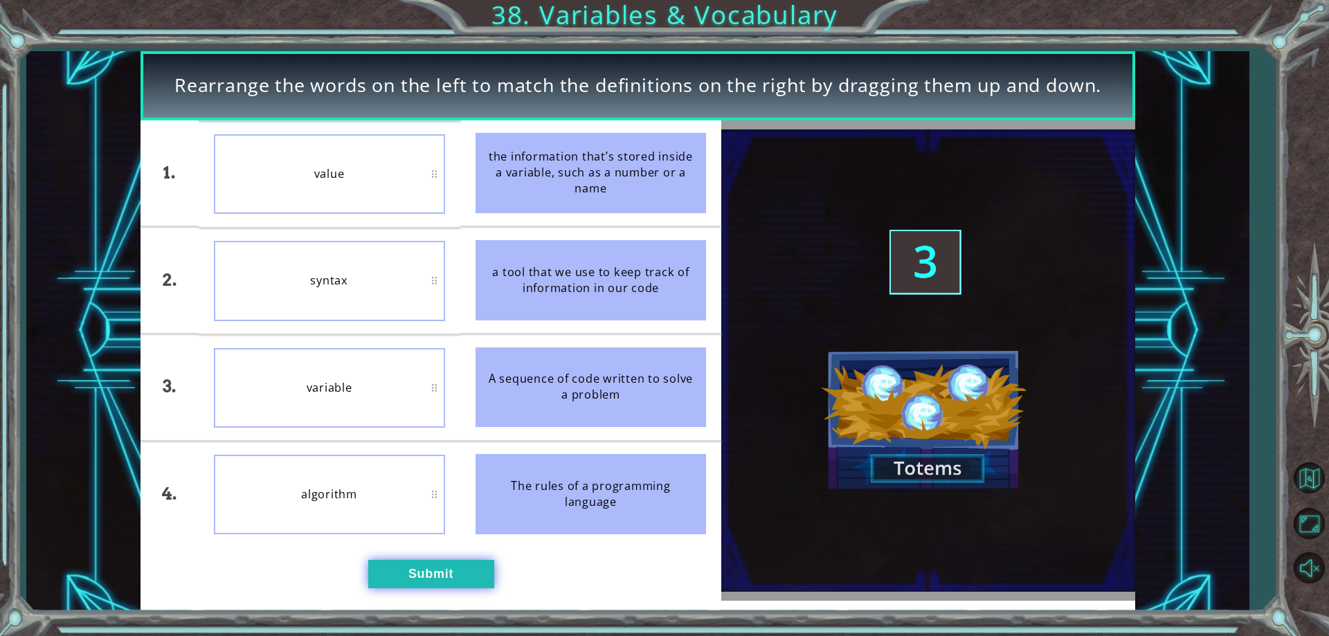
click at [454, 580] on button "Submit" at bounding box center [431, 574] width 126 height 28
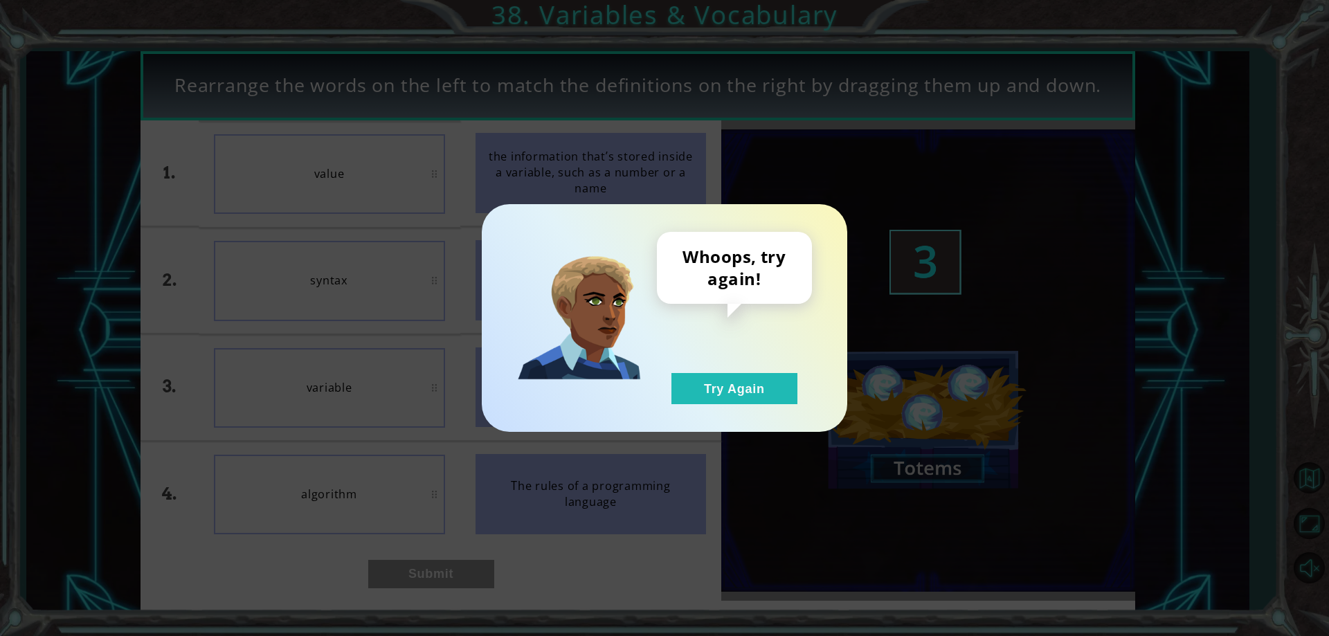
click at [740, 405] on div "Whoops, try again! Try Again" at bounding box center [665, 318] width 366 height 228
click at [739, 399] on button "Try Again" at bounding box center [735, 388] width 126 height 31
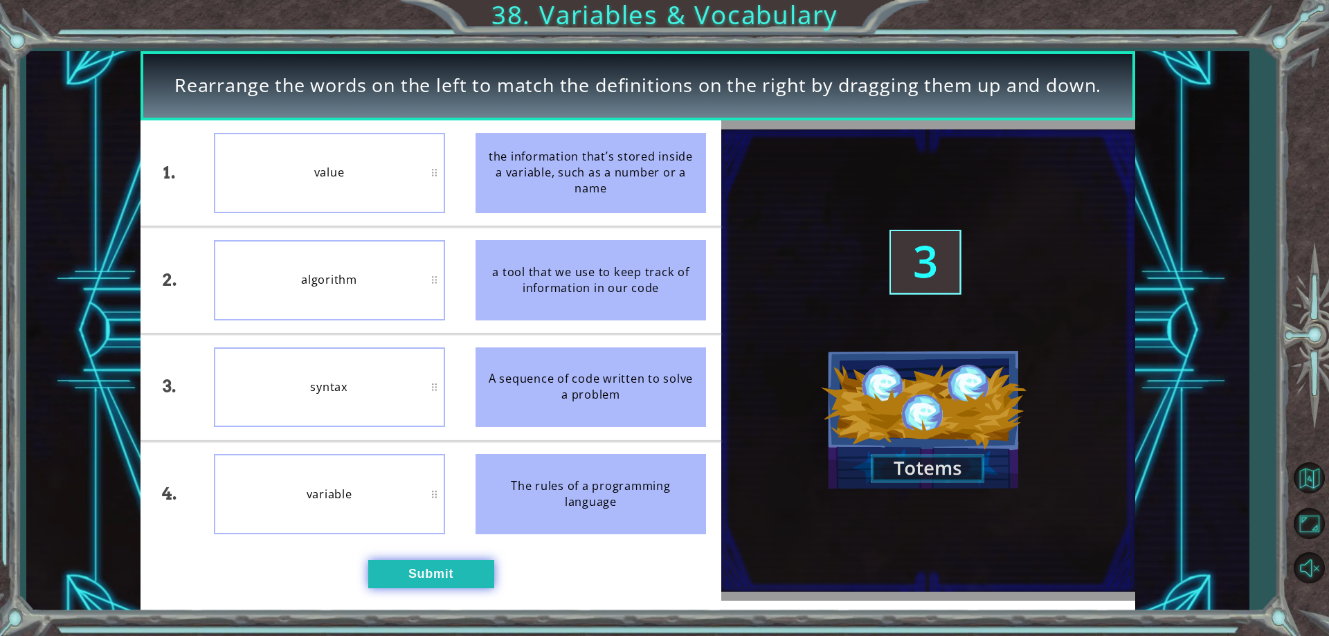
click at [463, 562] on button "Submit" at bounding box center [431, 574] width 126 height 28
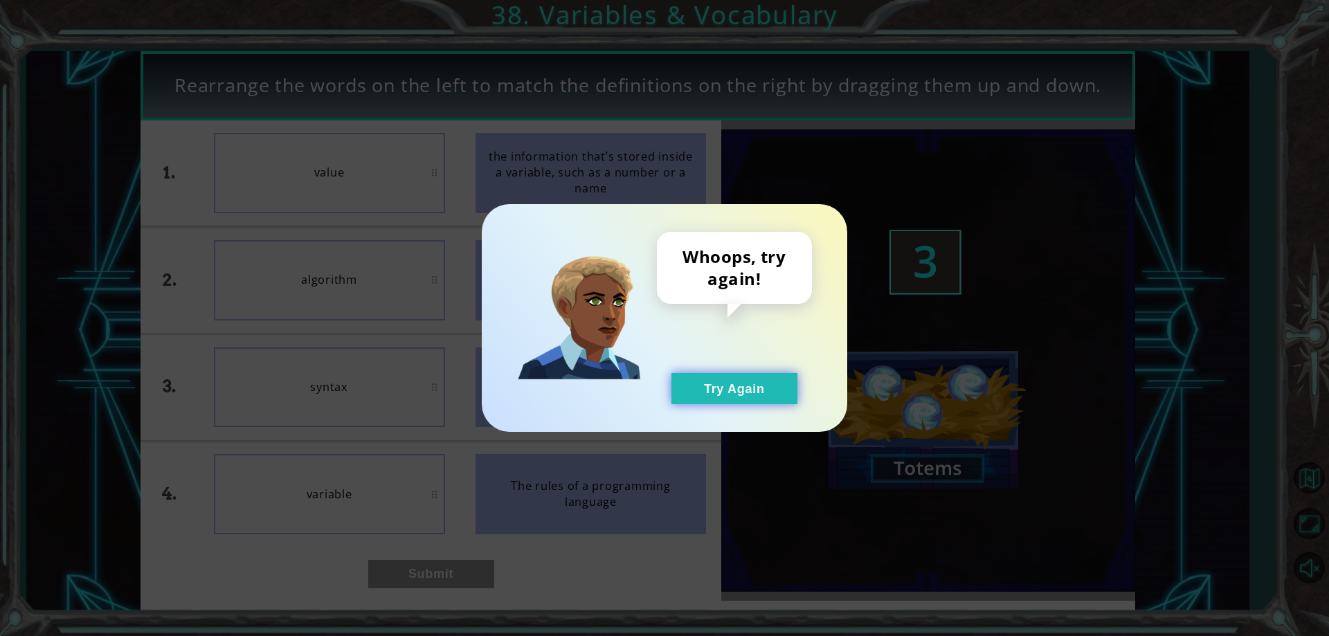
click at [715, 391] on button "Try Again" at bounding box center [735, 388] width 126 height 31
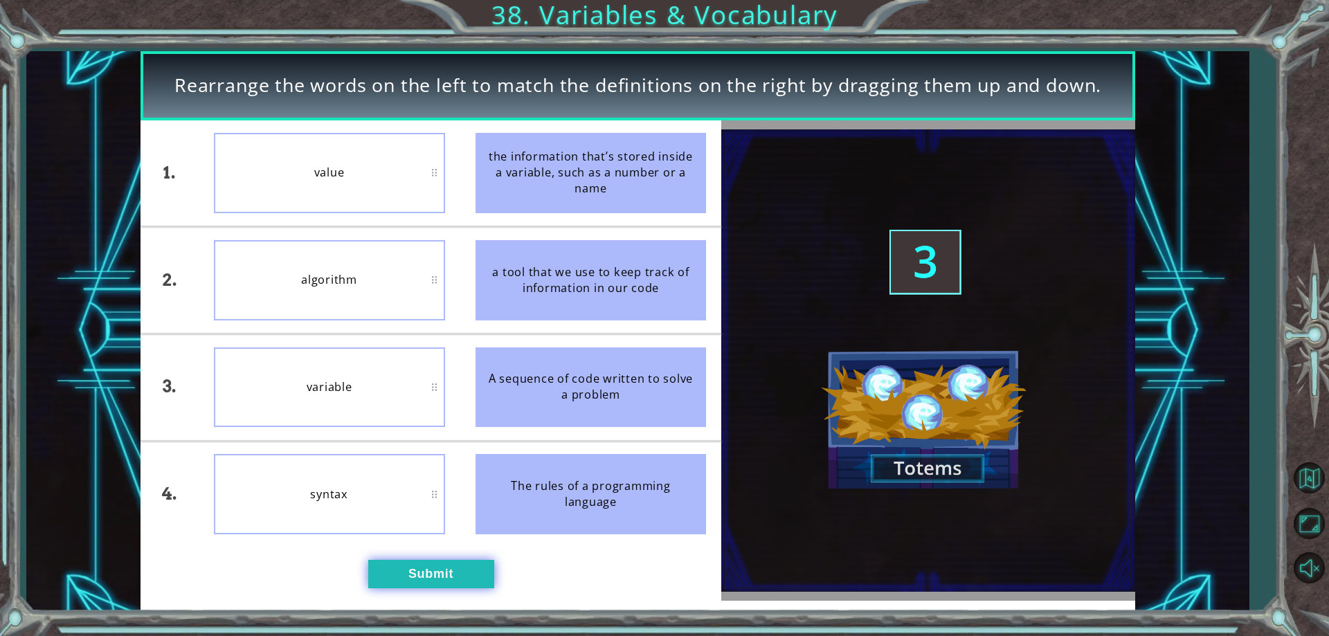
click at [447, 571] on button "Submit" at bounding box center [431, 574] width 126 height 28
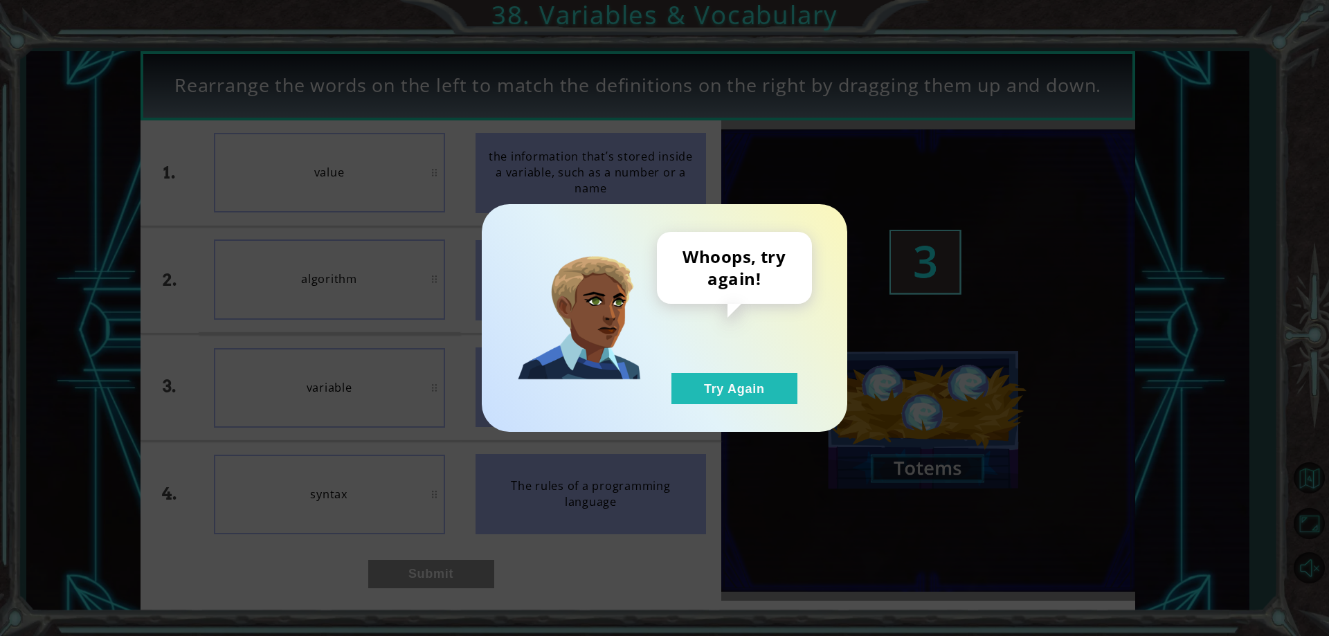
click at [668, 377] on div "Whoops, try again! Try Again" at bounding box center [734, 318] width 155 height 172
click at [708, 386] on button "Try Again" at bounding box center [735, 388] width 126 height 31
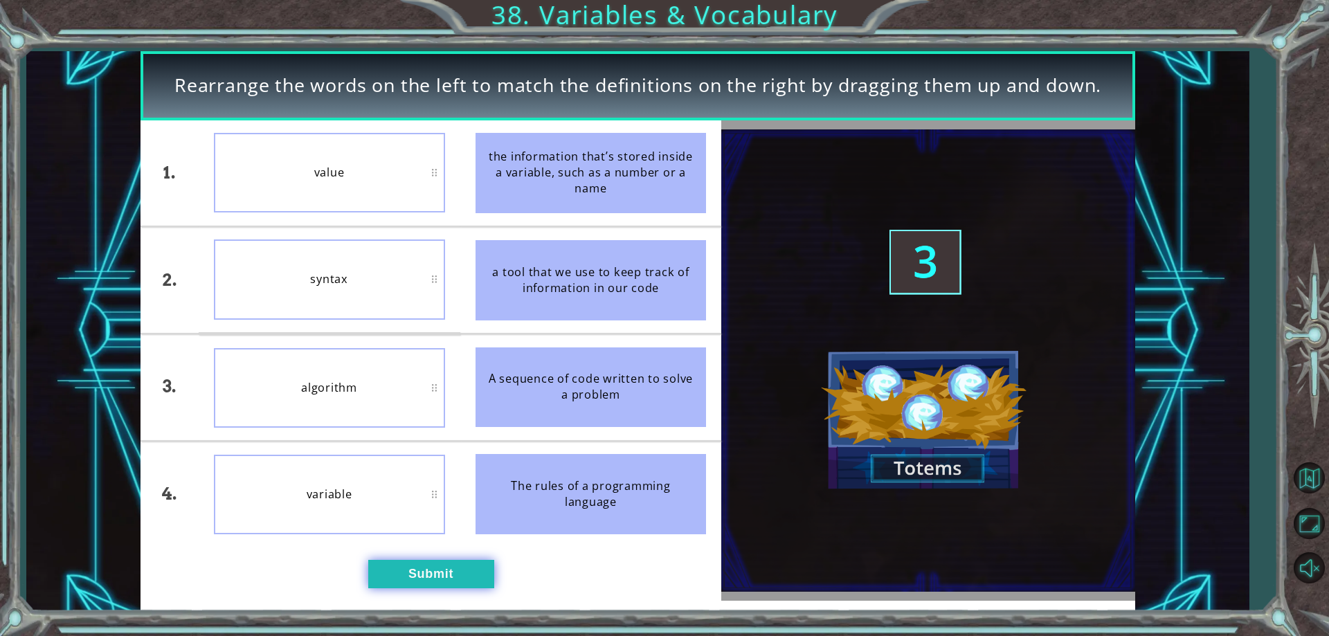
click at [407, 587] on button "Submit" at bounding box center [431, 574] width 126 height 28
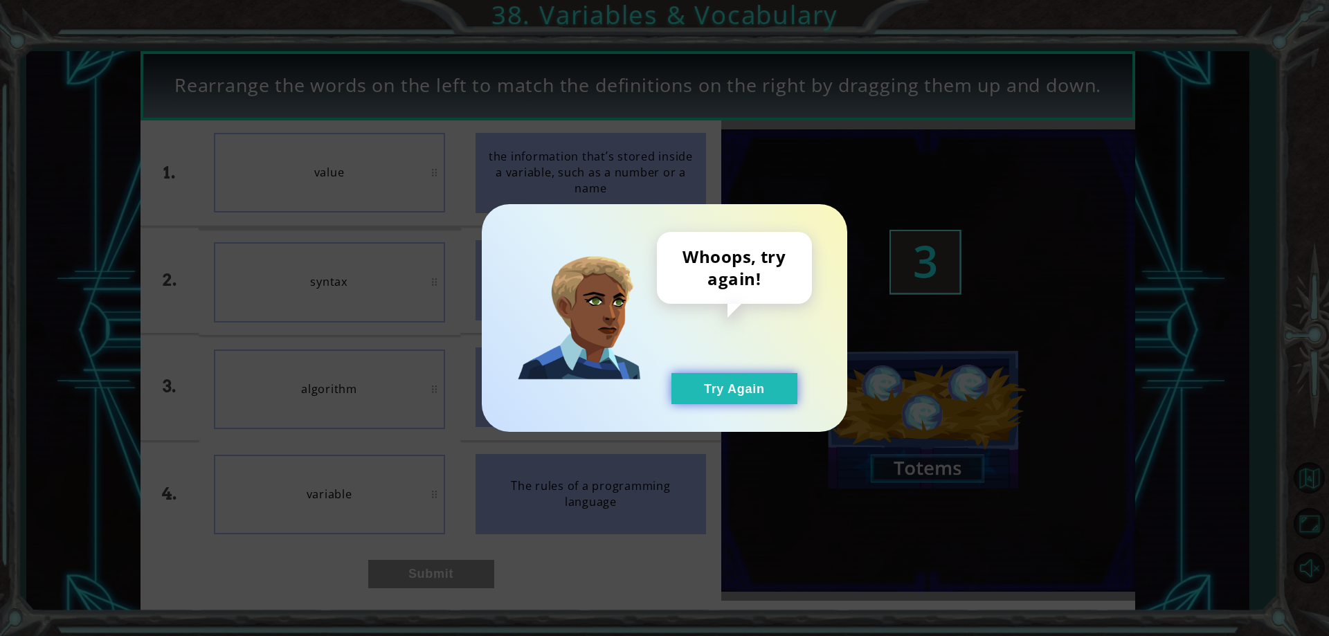
drag, startPoint x: 735, startPoint y: 369, endPoint x: 735, endPoint y: 380, distance: 11.1
click at [735, 377] on div "Whoops, try again! Try Again" at bounding box center [734, 318] width 155 height 172
drag, startPoint x: 735, startPoint y: 382, endPoint x: 631, endPoint y: 404, distance: 106.2
click at [734, 382] on button "Try Again" at bounding box center [735, 388] width 126 height 31
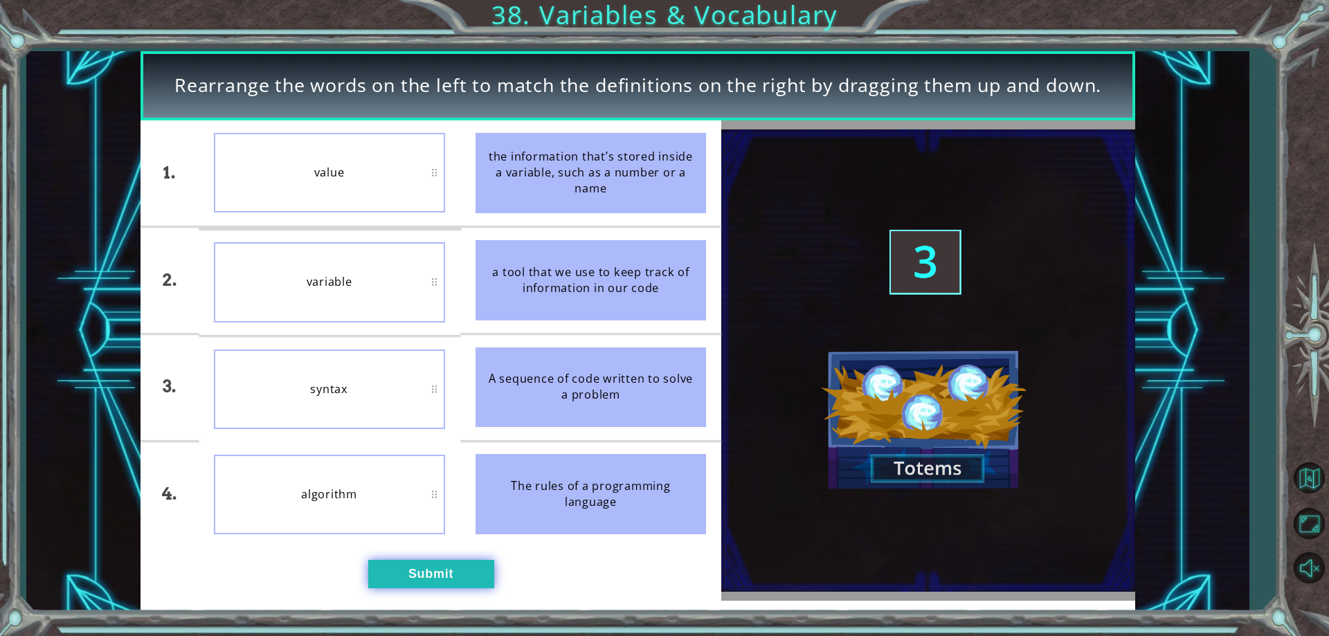
click at [431, 566] on button "Submit" at bounding box center [431, 574] width 126 height 28
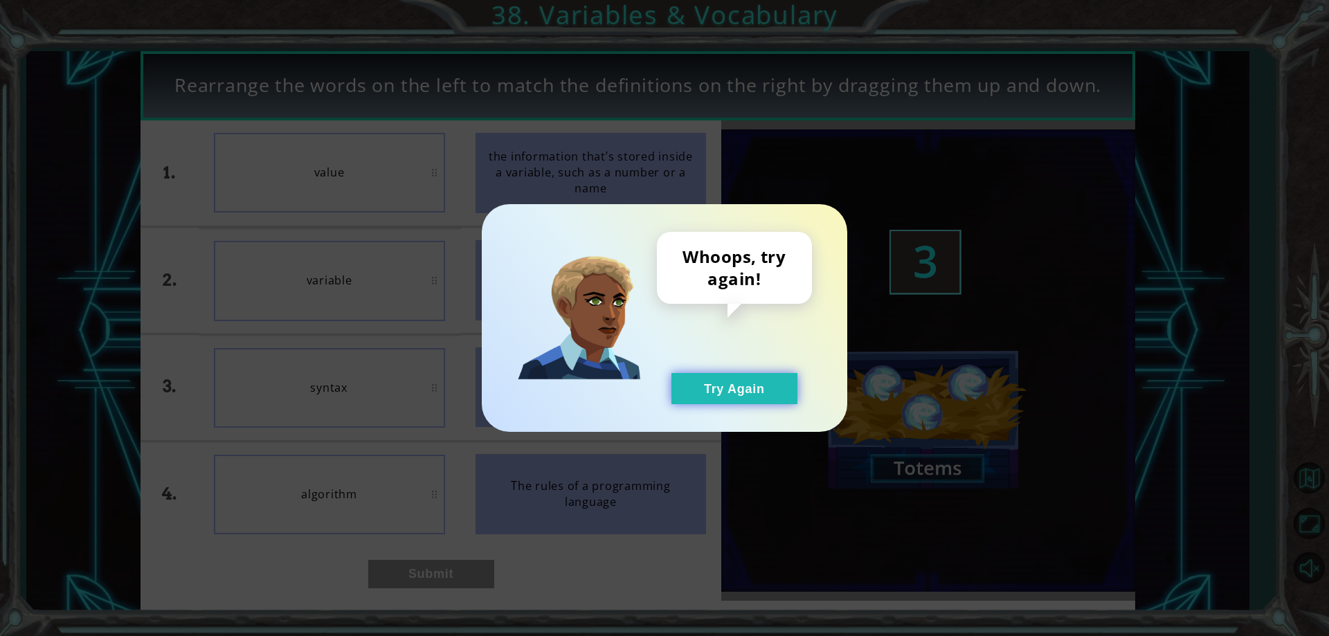
click at [690, 387] on button "Try Again" at bounding box center [735, 388] width 126 height 31
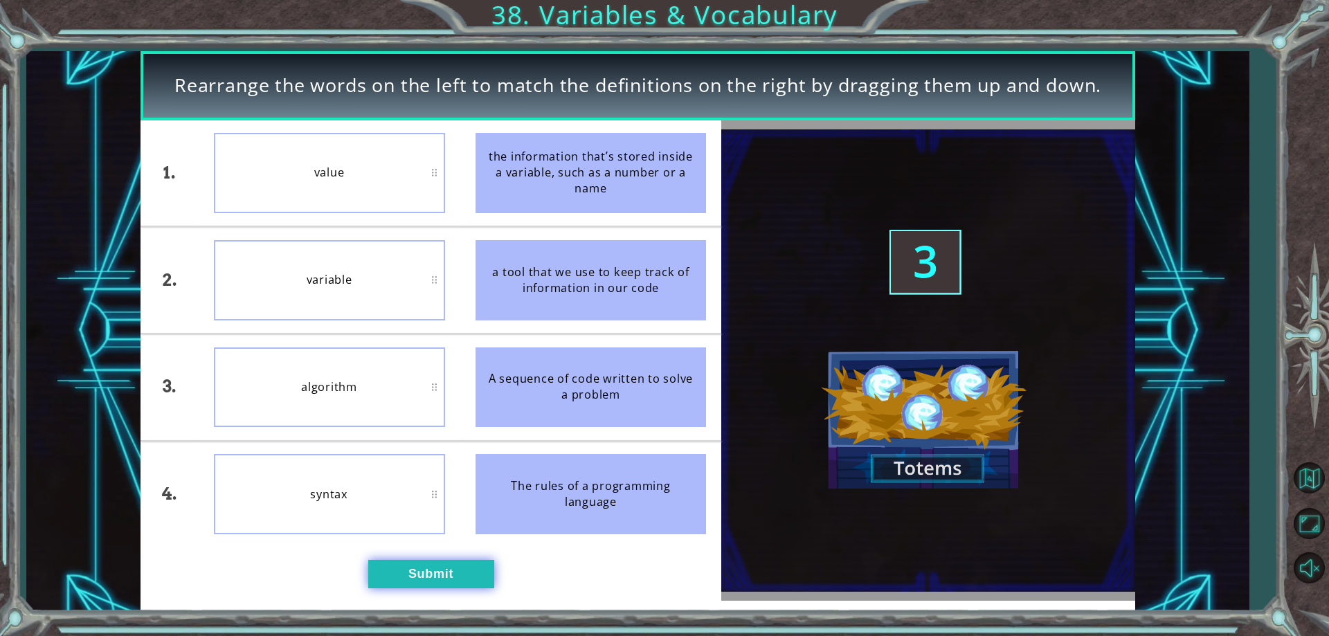
click at [415, 577] on button "Submit" at bounding box center [431, 574] width 126 height 28
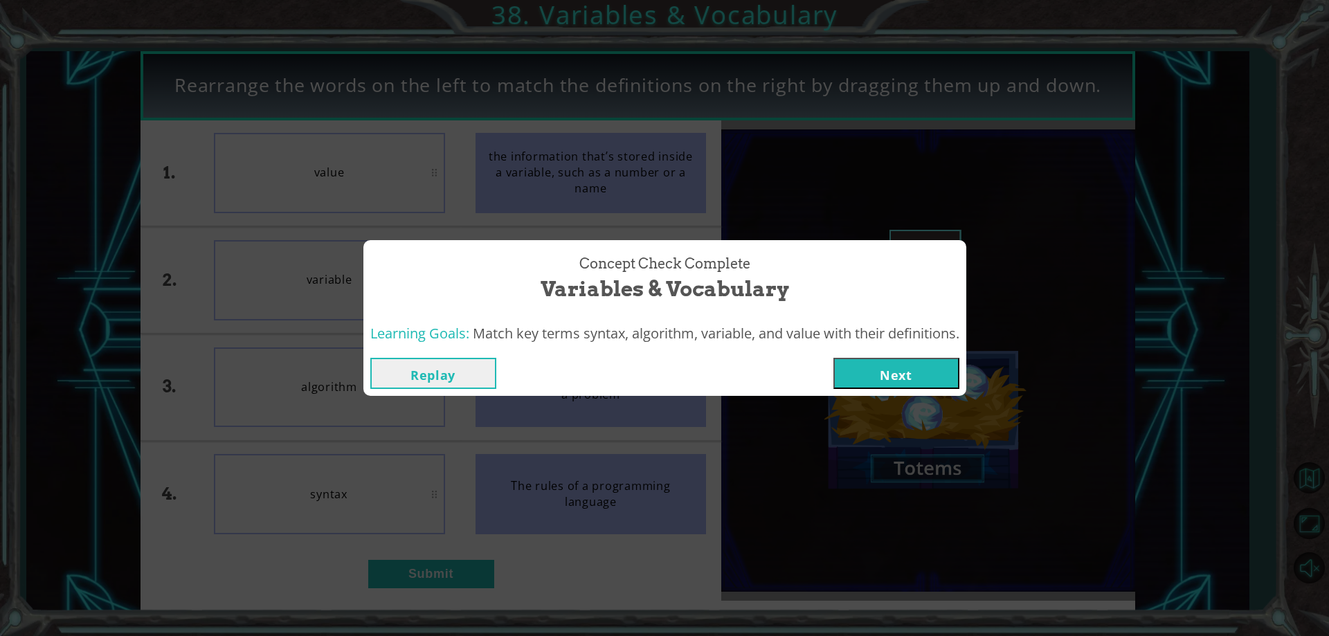
click at [898, 366] on button "Next" at bounding box center [897, 373] width 126 height 31
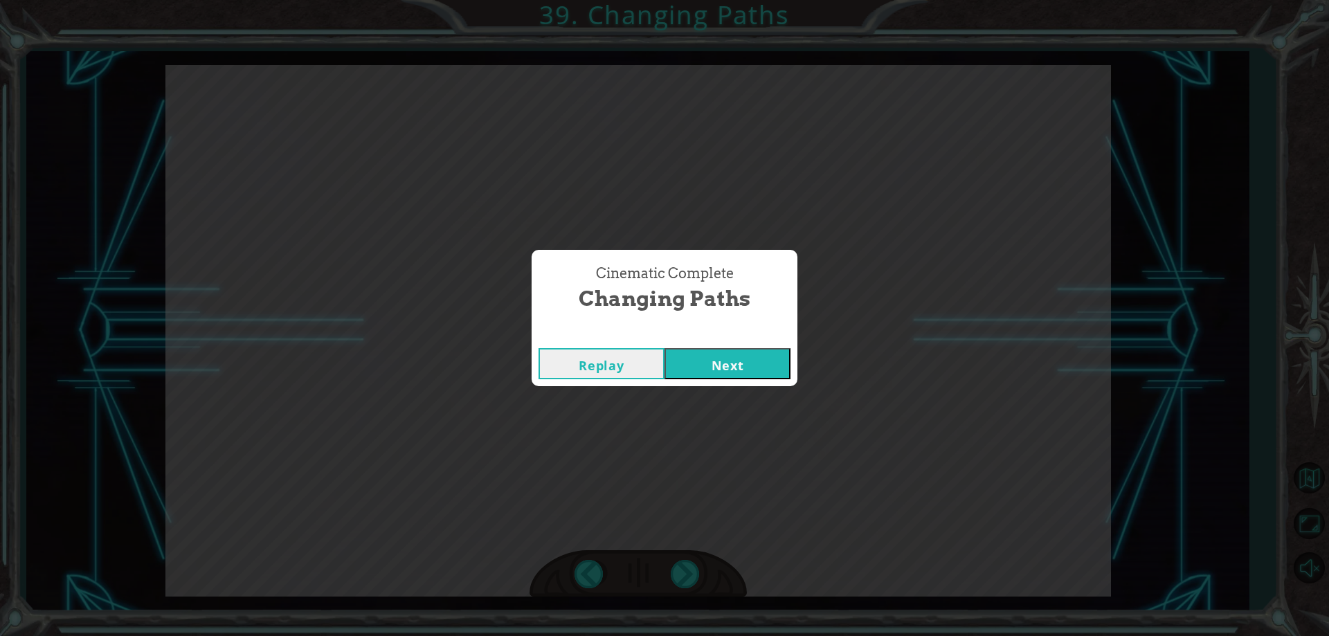
click at [707, 377] on button "Next" at bounding box center [728, 363] width 126 height 31
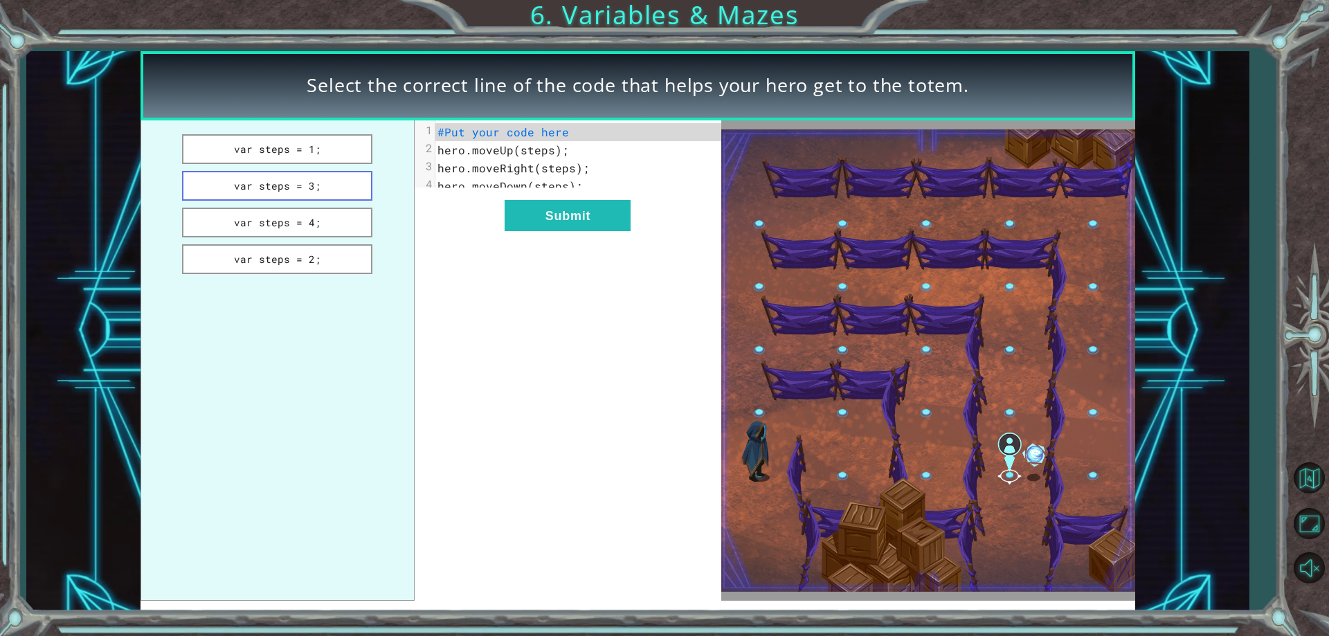
click at [348, 183] on button "var steps = 3;" at bounding box center [277, 186] width 191 height 30
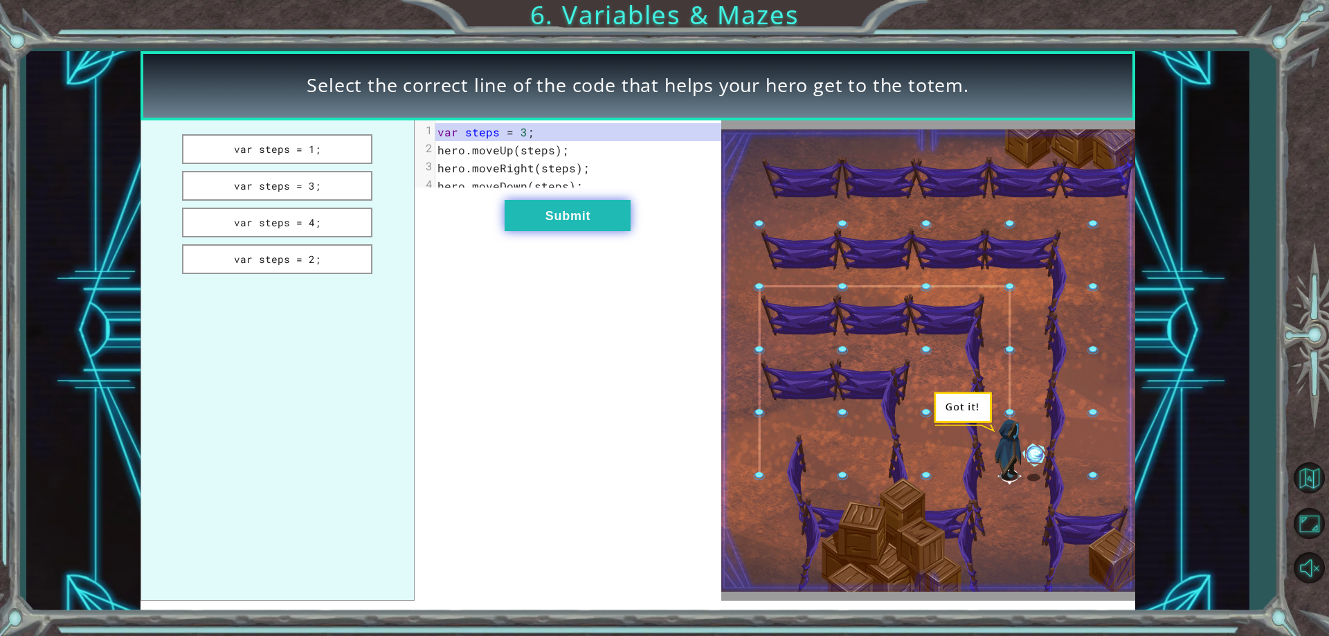
click at [565, 231] on button "Submit" at bounding box center [568, 215] width 126 height 31
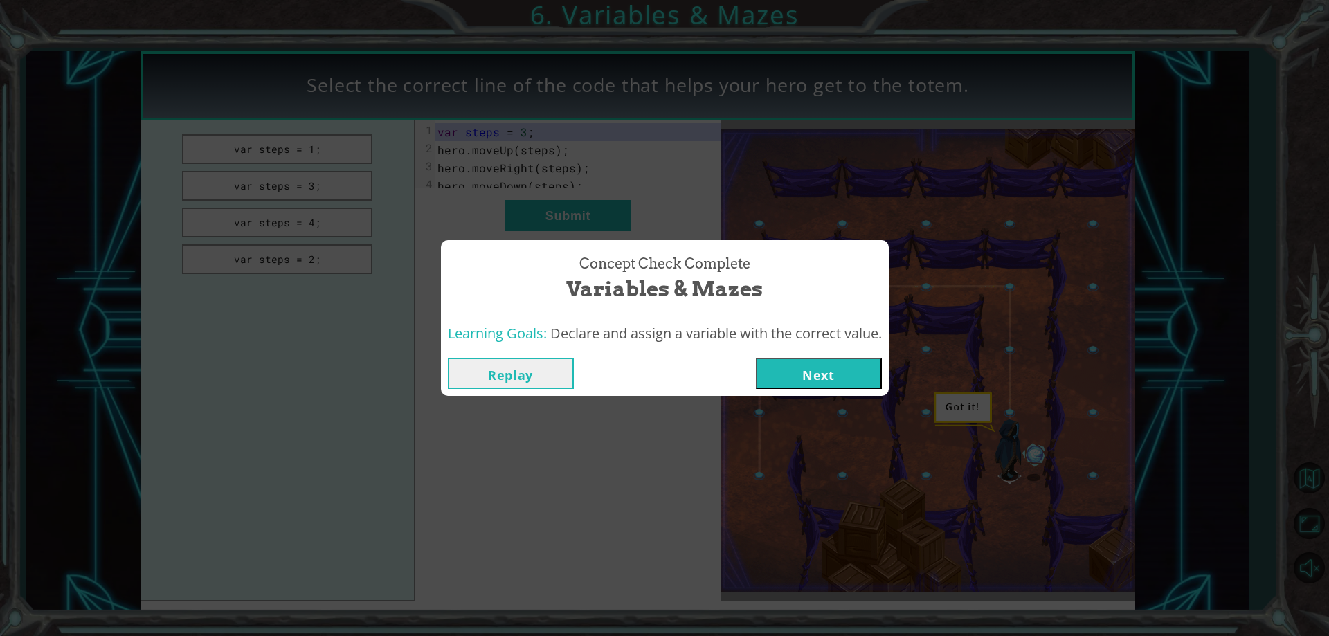
click at [784, 373] on button "Next" at bounding box center [819, 373] width 126 height 31
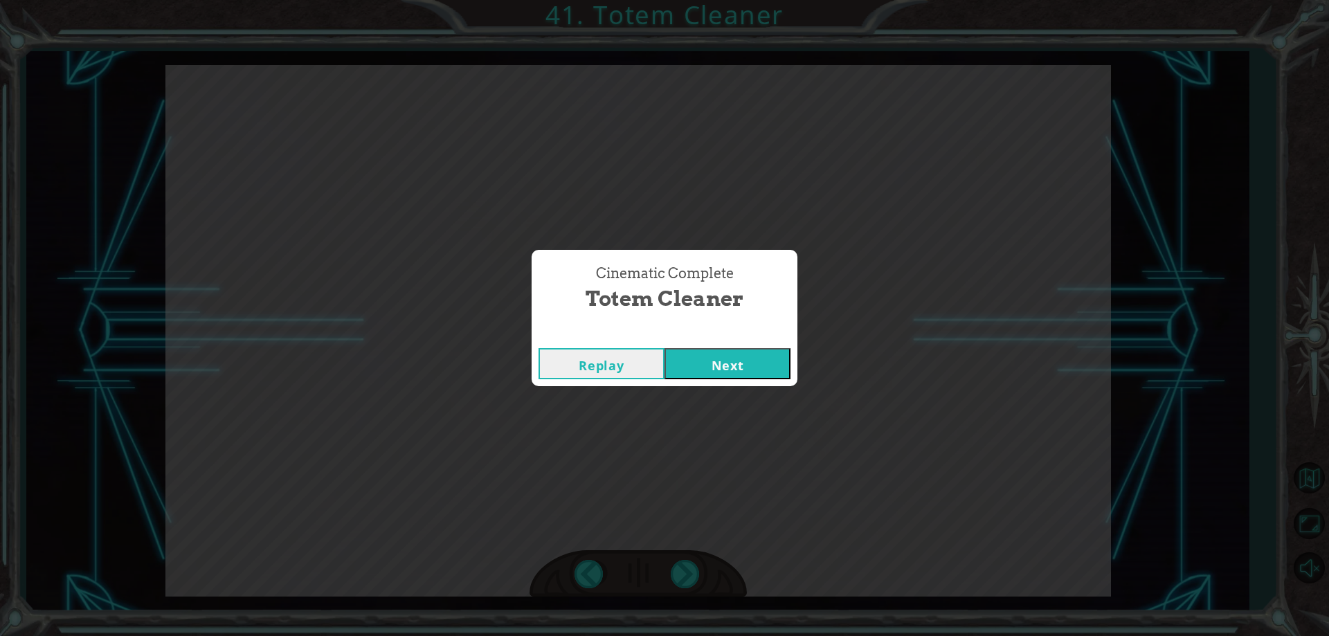
click at [739, 375] on button "Next" at bounding box center [728, 363] width 126 height 31
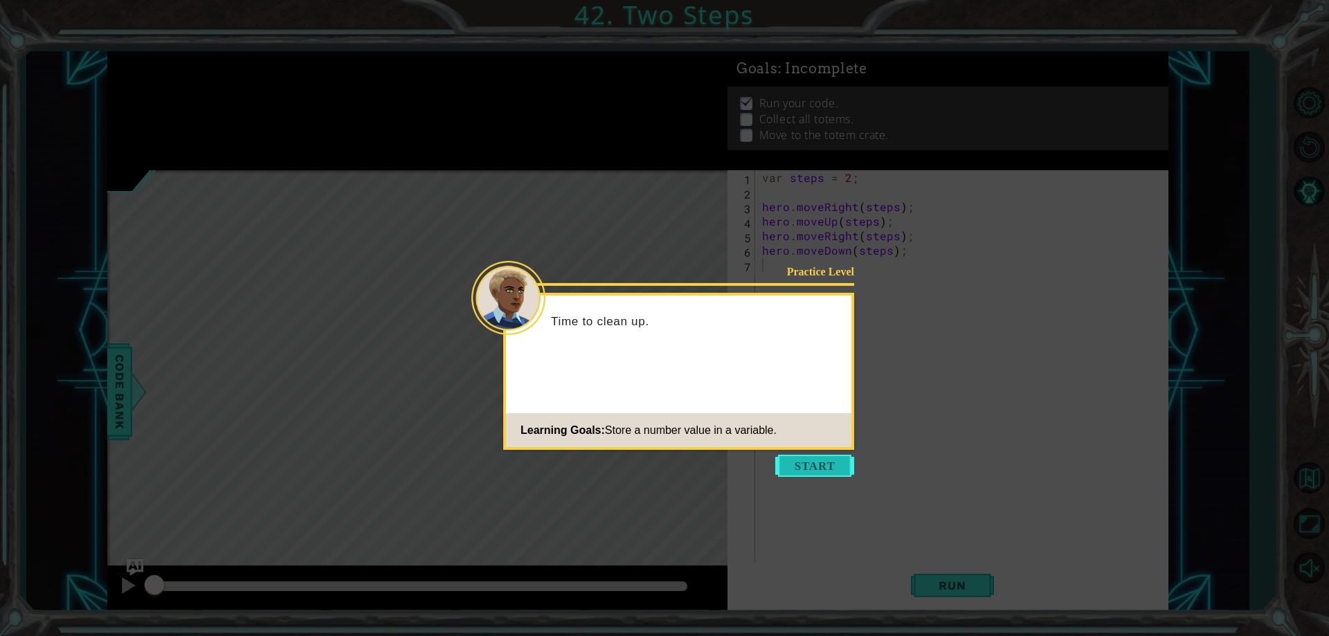
click at [807, 465] on button "Start" at bounding box center [814, 466] width 79 height 22
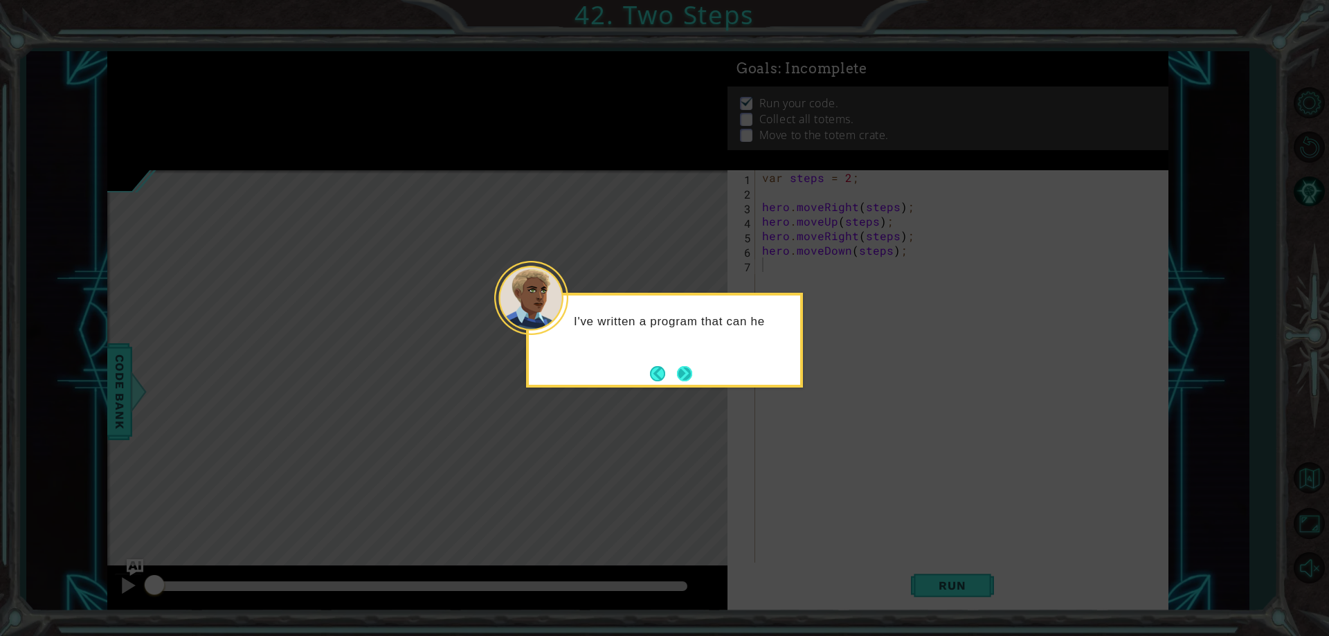
click at [683, 366] on button "Next" at bounding box center [684, 373] width 15 height 15
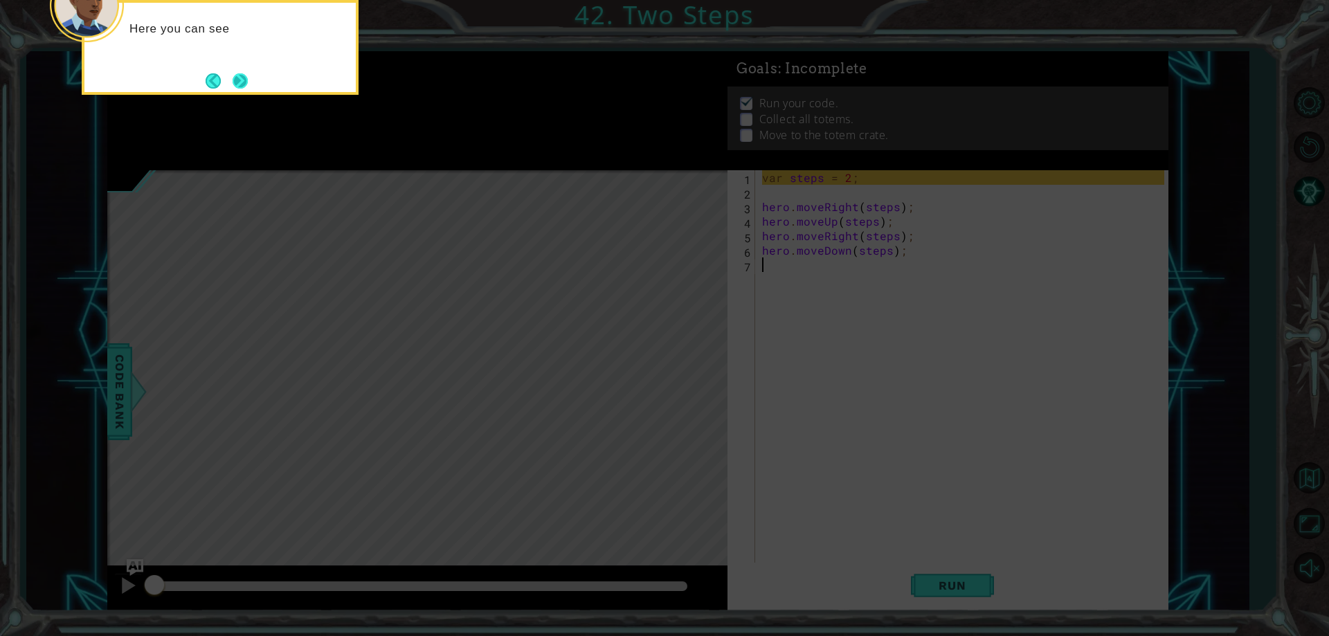
click at [240, 89] on button "Next" at bounding box center [240, 80] width 15 height 15
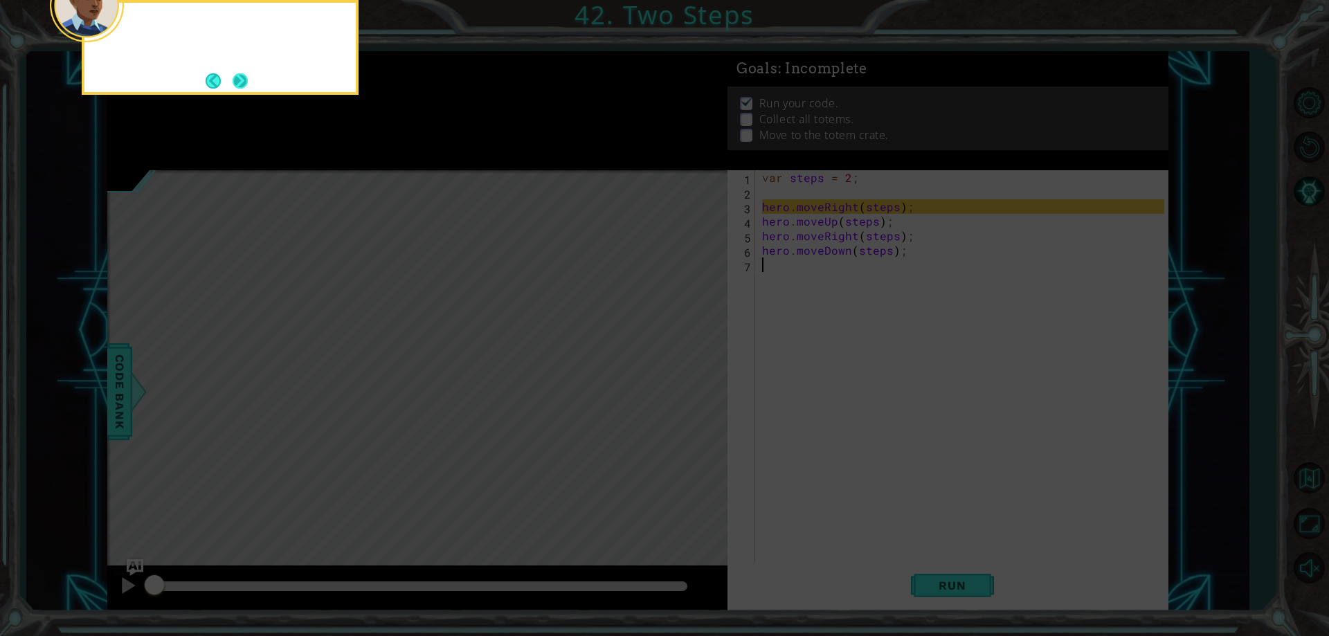
click at [243, 83] on button "Next" at bounding box center [240, 80] width 15 height 15
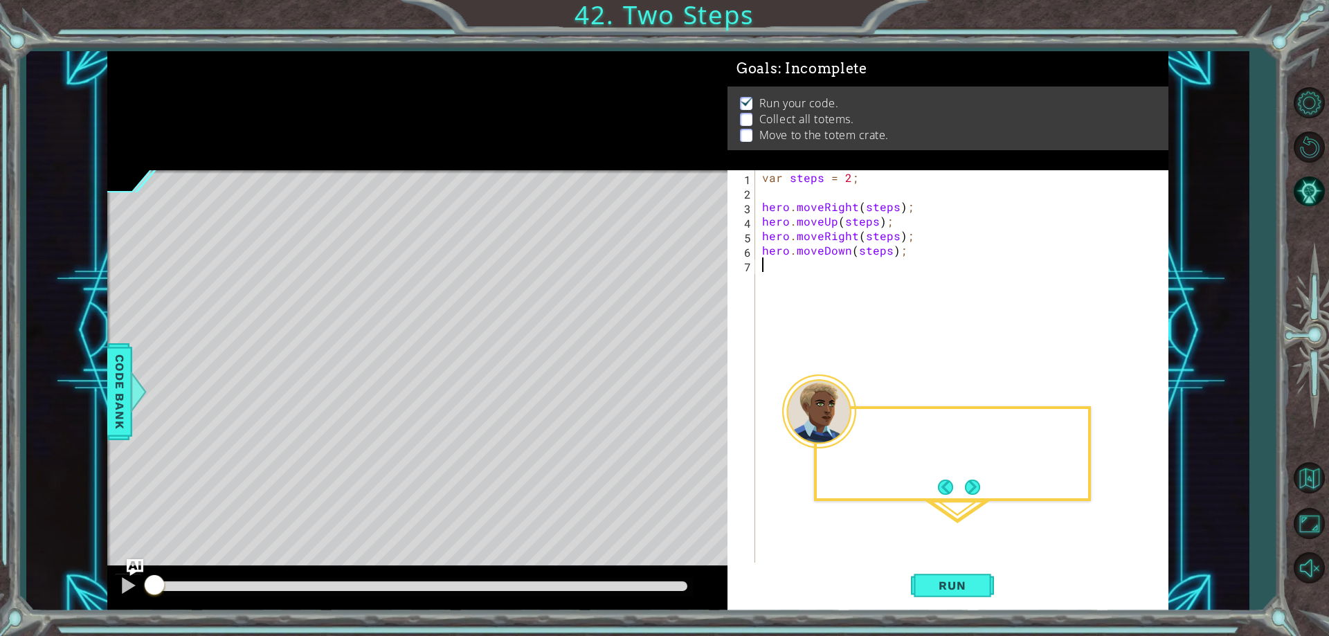
click at [243, 83] on div at bounding box center [417, 110] width 620 height 119
click at [967, 481] on button "Next" at bounding box center [973, 487] width 22 height 22
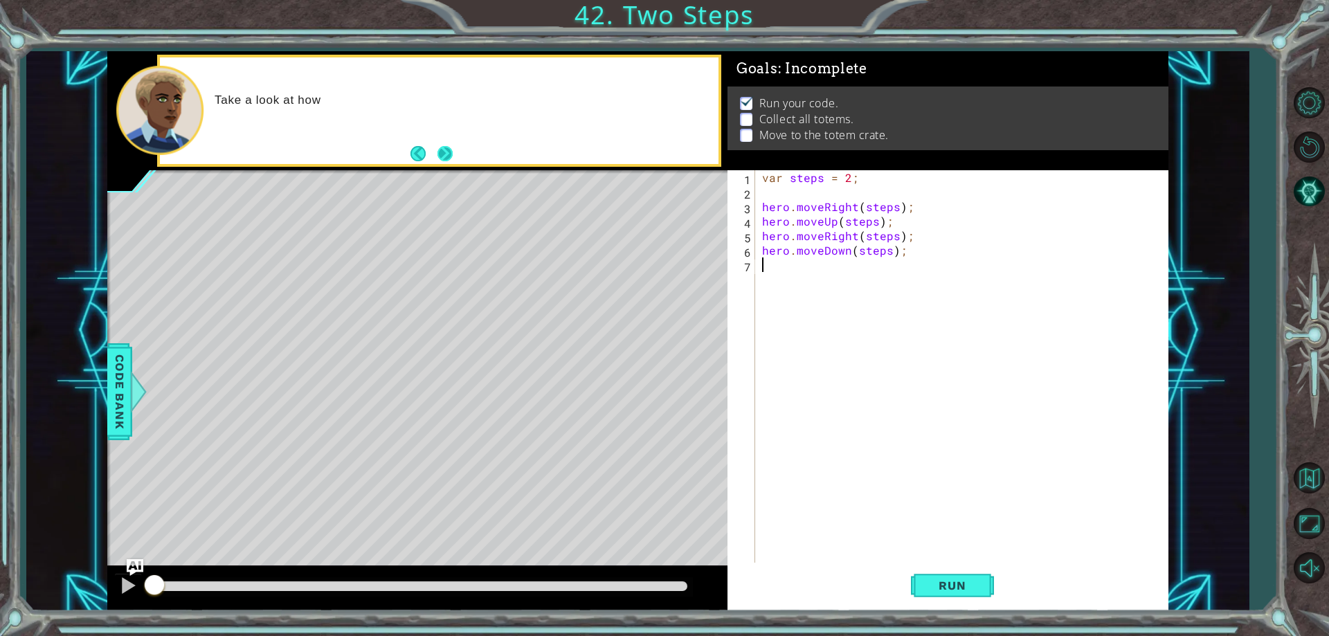
click at [452, 156] on button "Next" at bounding box center [445, 153] width 15 height 15
click at [960, 574] on button "Run" at bounding box center [952, 586] width 83 height 44
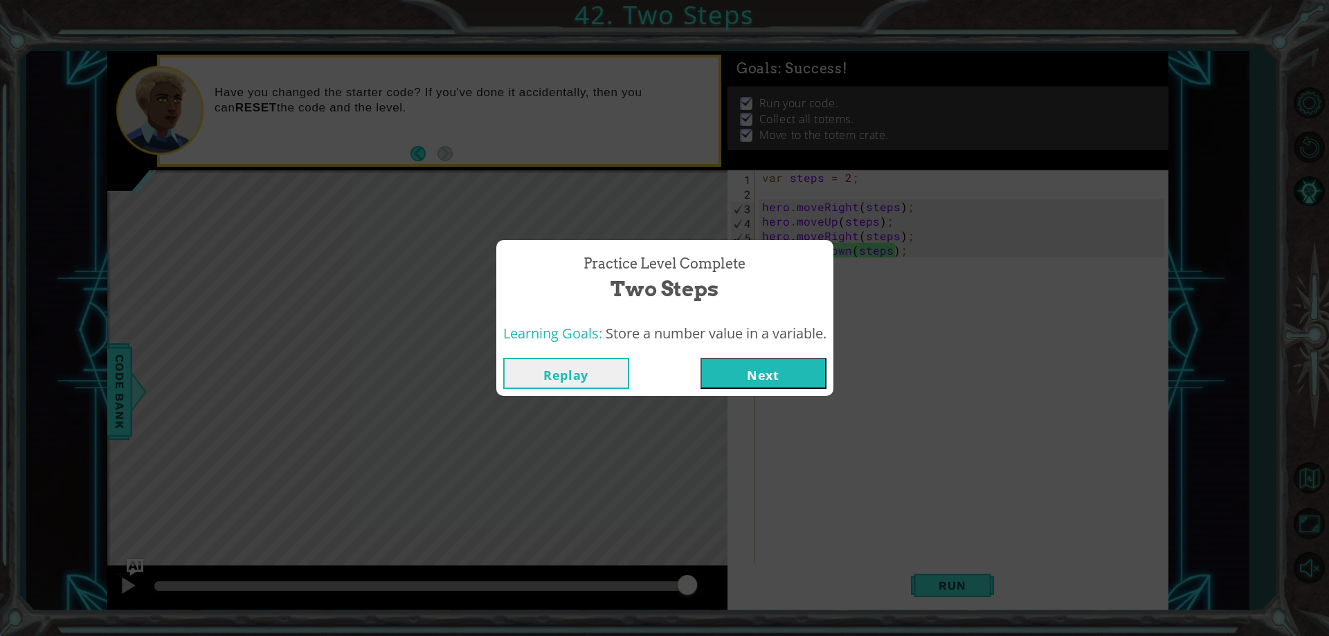
click at [791, 392] on div "Replay Next" at bounding box center [664, 373] width 337 height 45
click at [791, 368] on button "Next" at bounding box center [764, 373] width 126 height 31
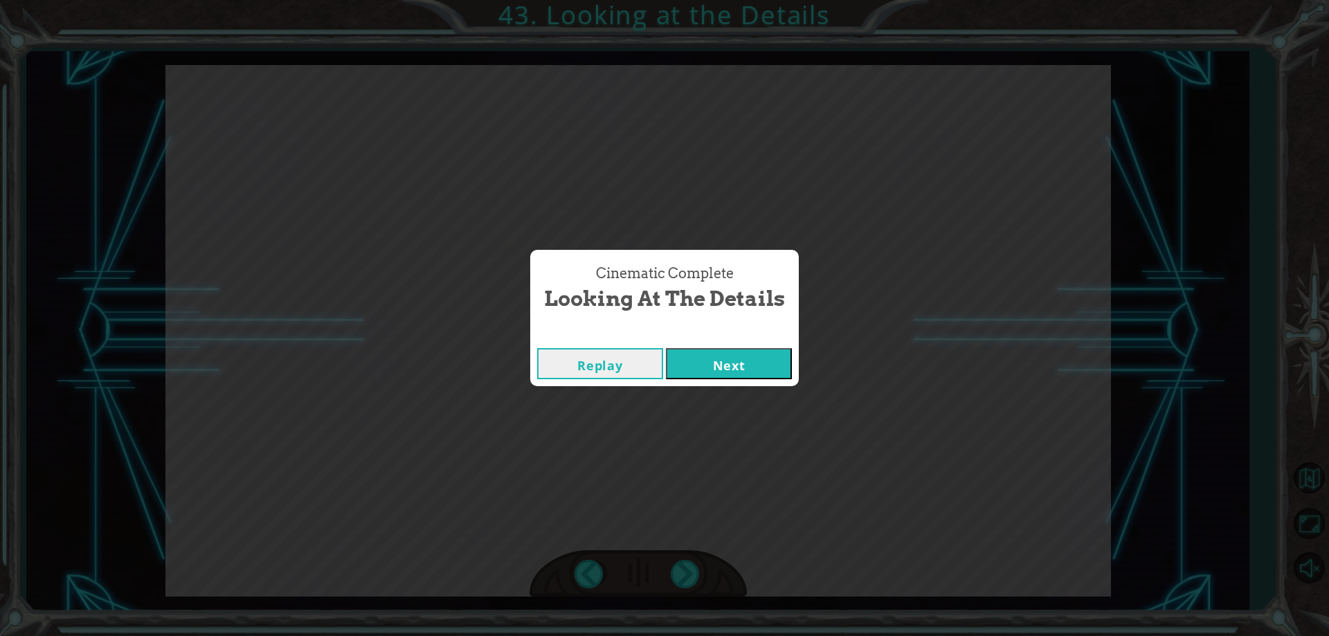
click at [728, 376] on button "Next" at bounding box center [729, 363] width 126 height 31
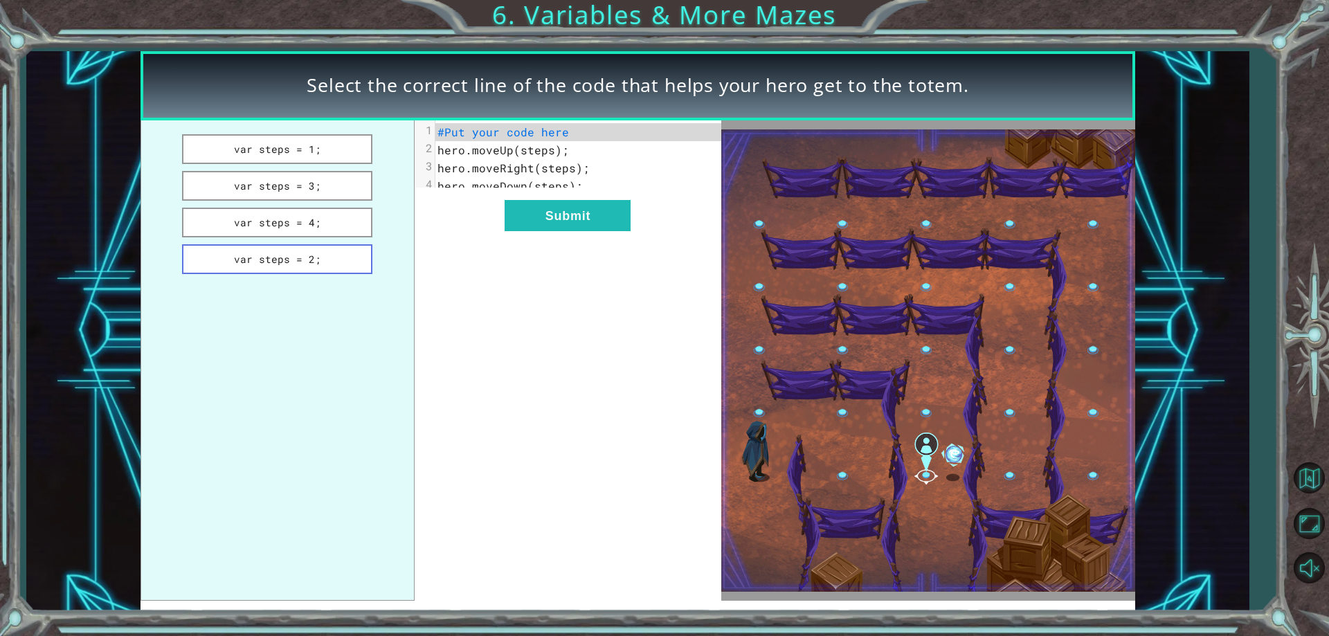
click at [328, 255] on button "var steps = 2;" at bounding box center [277, 259] width 191 height 30
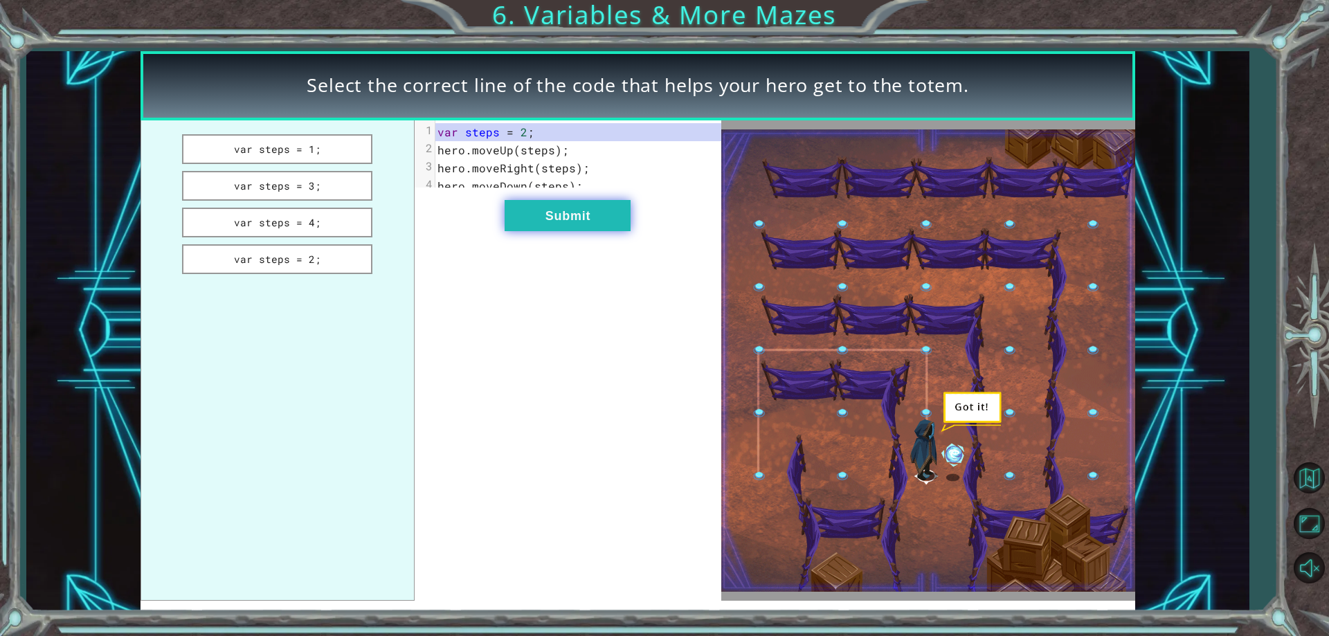
click at [608, 215] on button "Submit" at bounding box center [568, 215] width 126 height 31
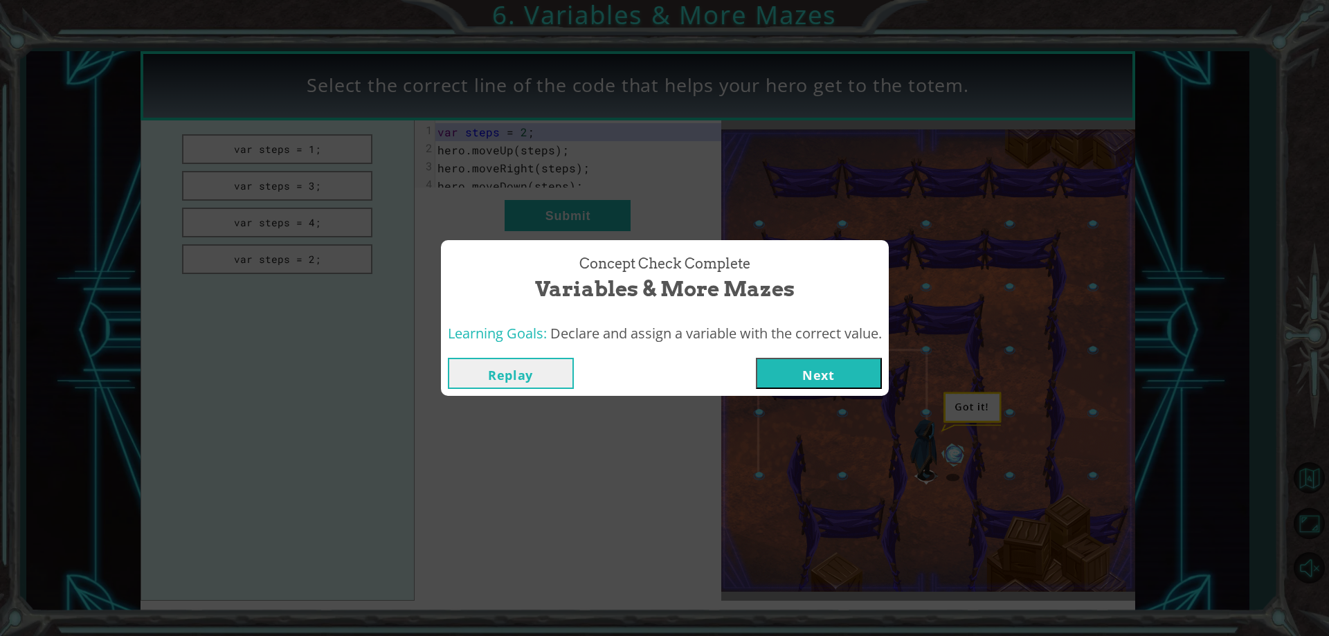
click at [848, 378] on button "Next" at bounding box center [819, 373] width 126 height 31
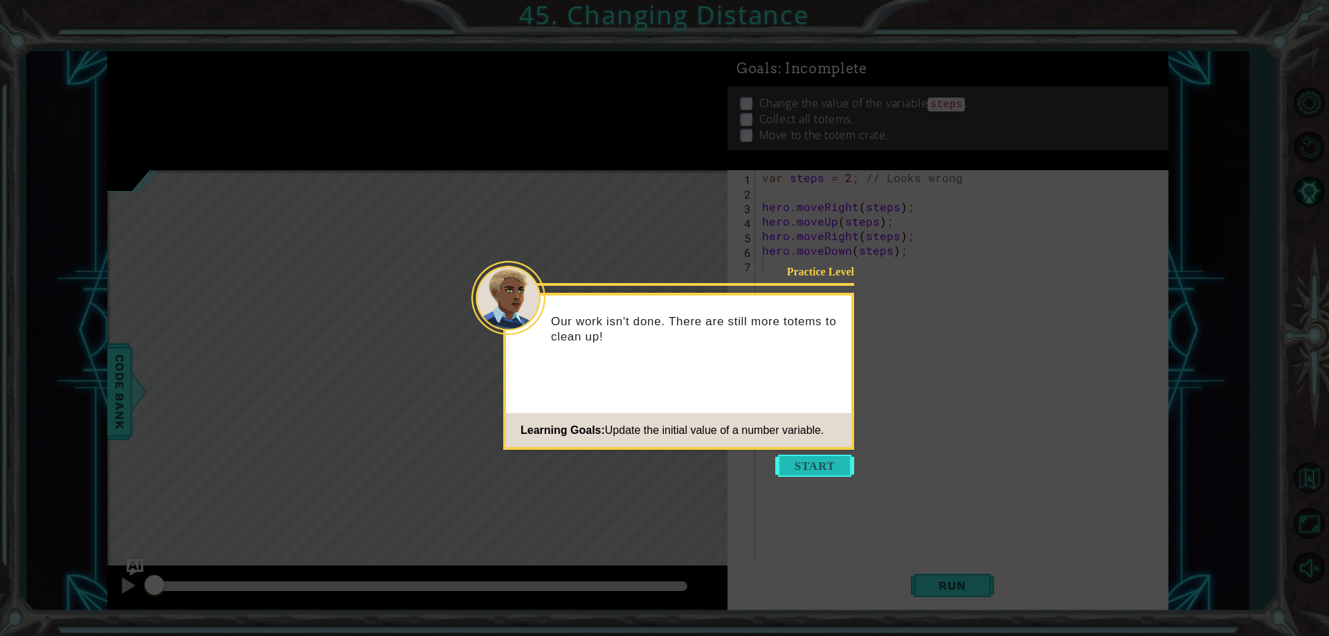
click at [811, 459] on button "Start" at bounding box center [814, 466] width 79 height 22
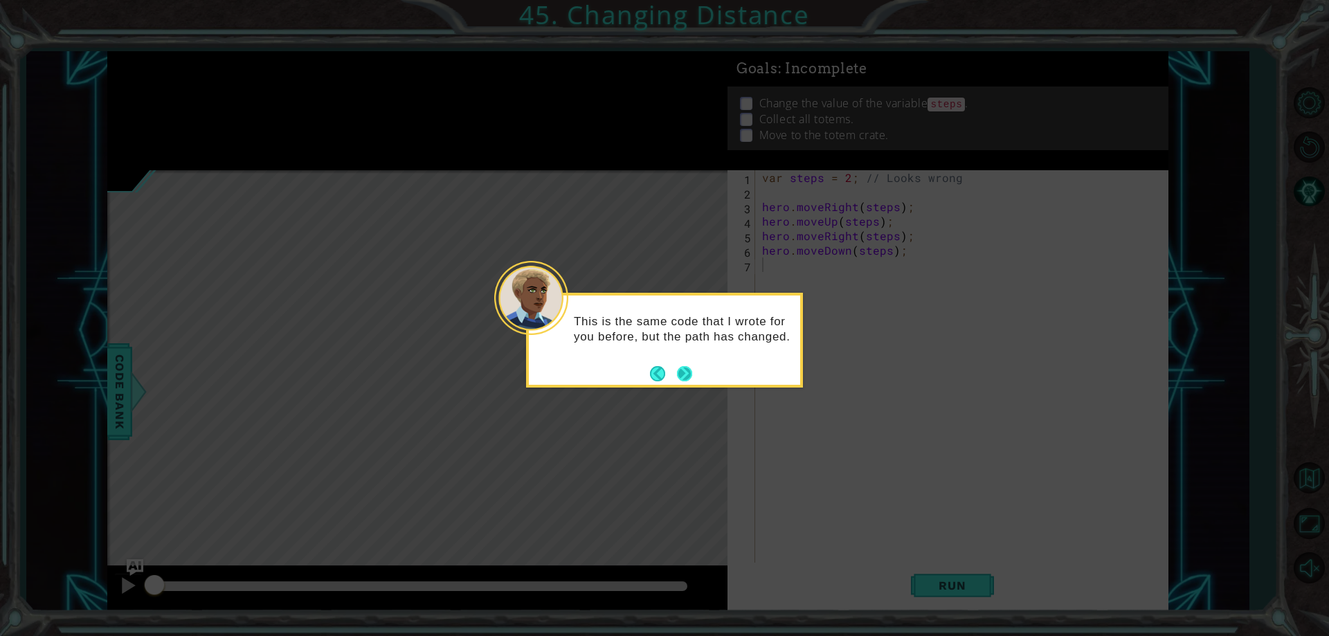
click at [683, 367] on button "Next" at bounding box center [684, 373] width 15 height 15
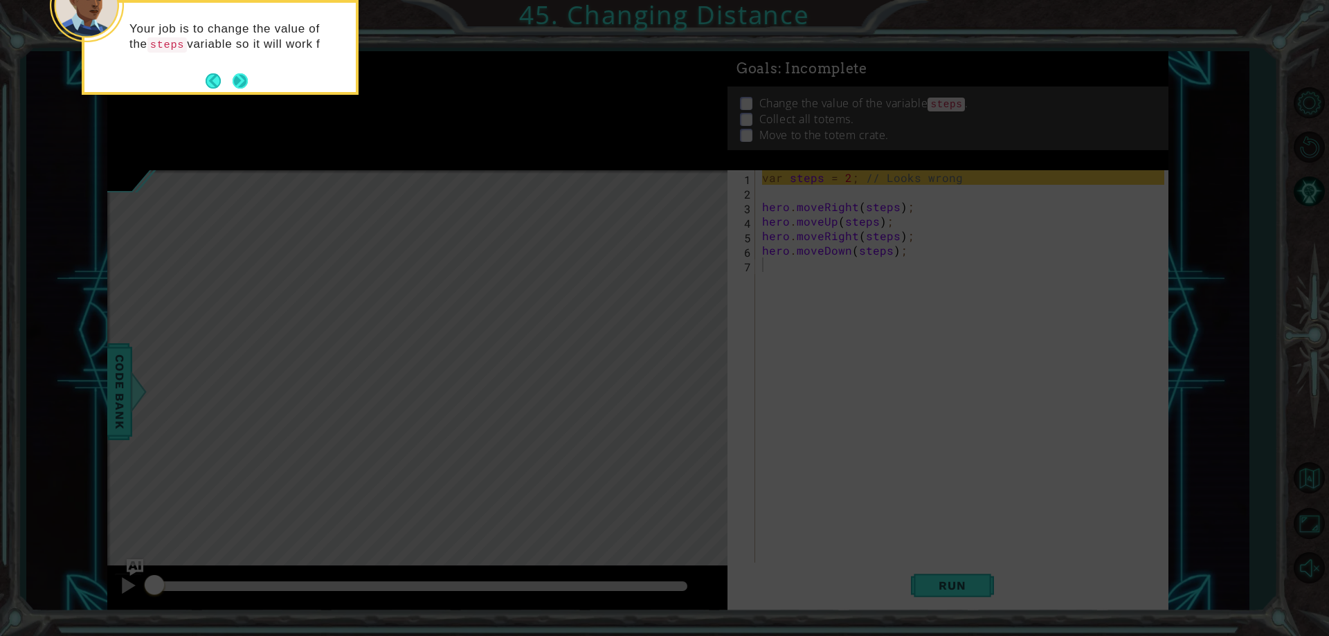
click at [241, 75] on button "Next" at bounding box center [240, 81] width 17 height 17
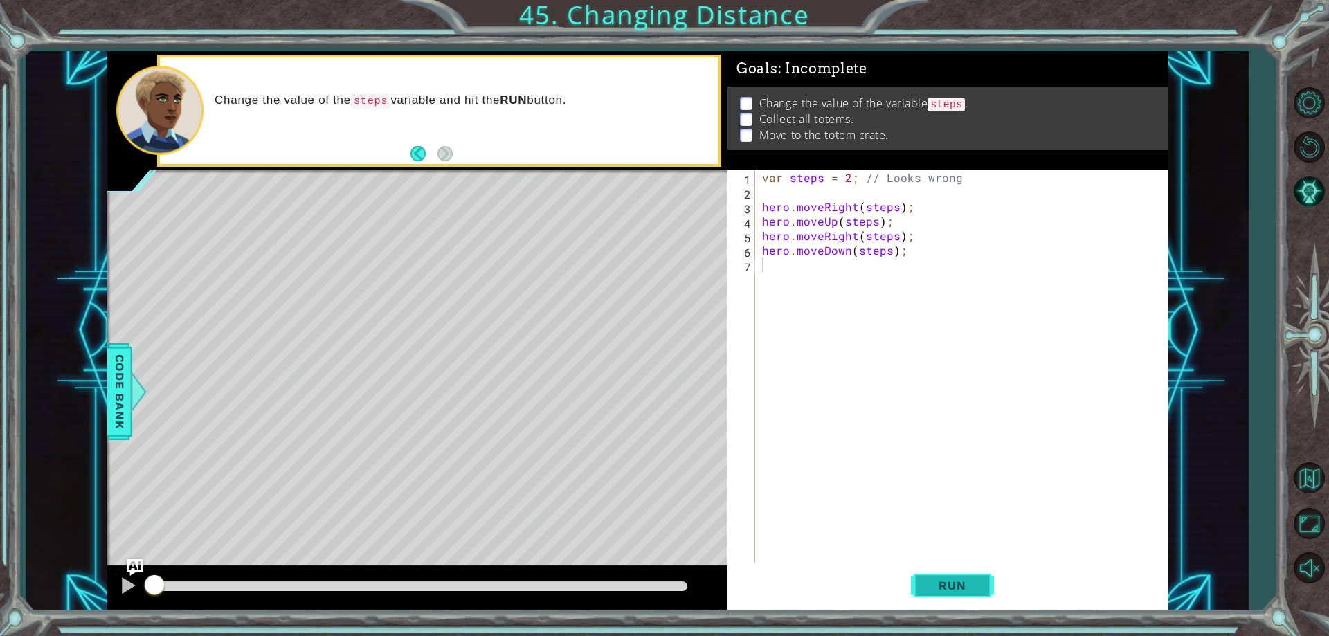
click at [951, 593] on span "Run" at bounding box center [952, 586] width 55 height 14
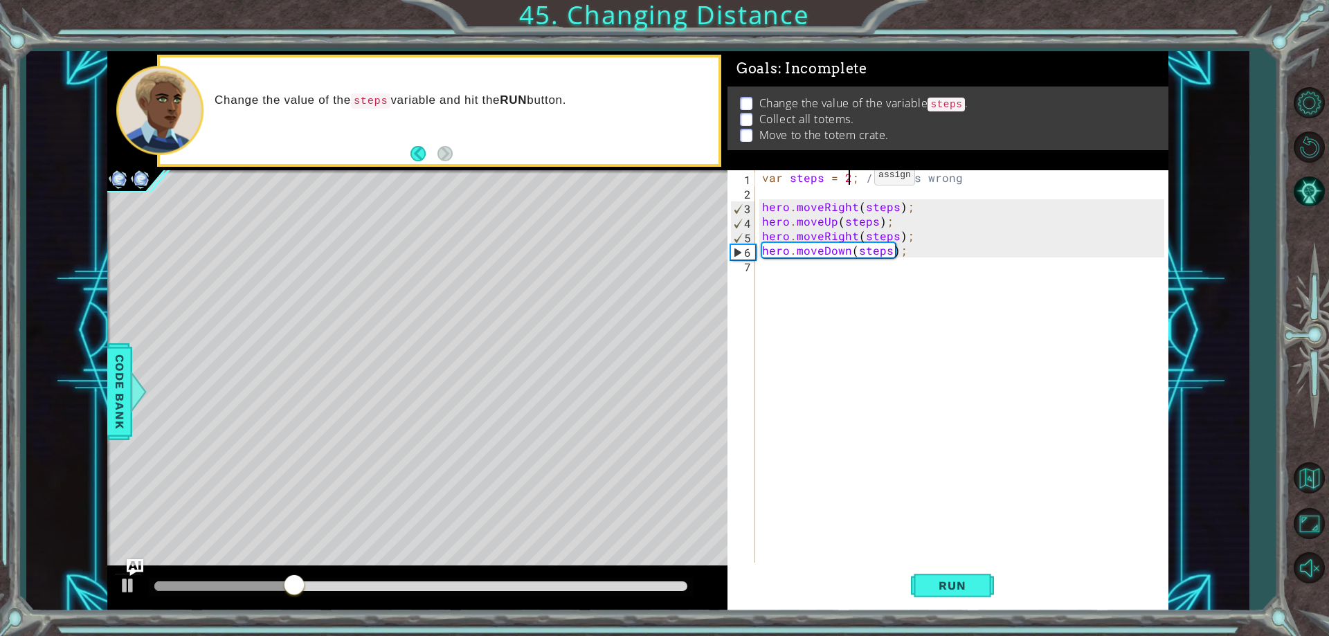
click at [851, 179] on div "var steps = 2 ; // Looks wrong hero . moveRight ( steps ) ; hero . moveUp ( ste…" at bounding box center [965, 381] width 411 height 422
type textarea "var steps = 3; // Looks wrong"
click at [936, 595] on button "Run" at bounding box center [952, 586] width 83 height 44
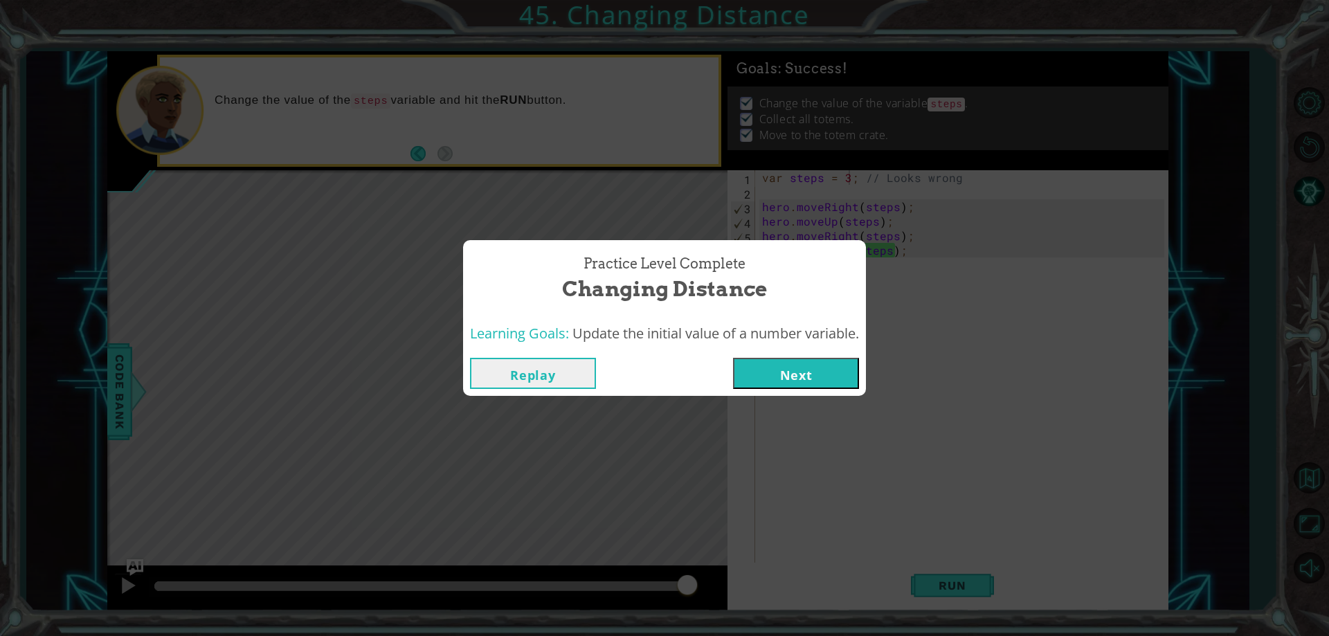
click at [766, 377] on button "Next" at bounding box center [796, 373] width 126 height 31
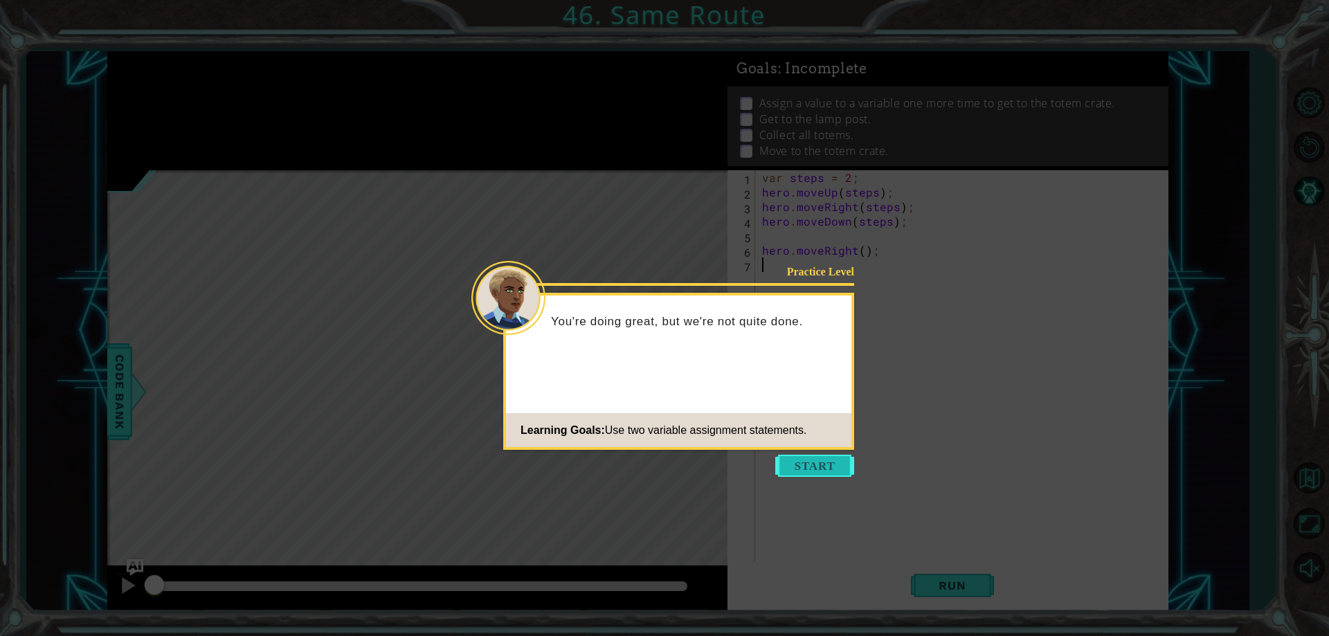
click at [818, 456] on button "Start" at bounding box center [814, 466] width 79 height 22
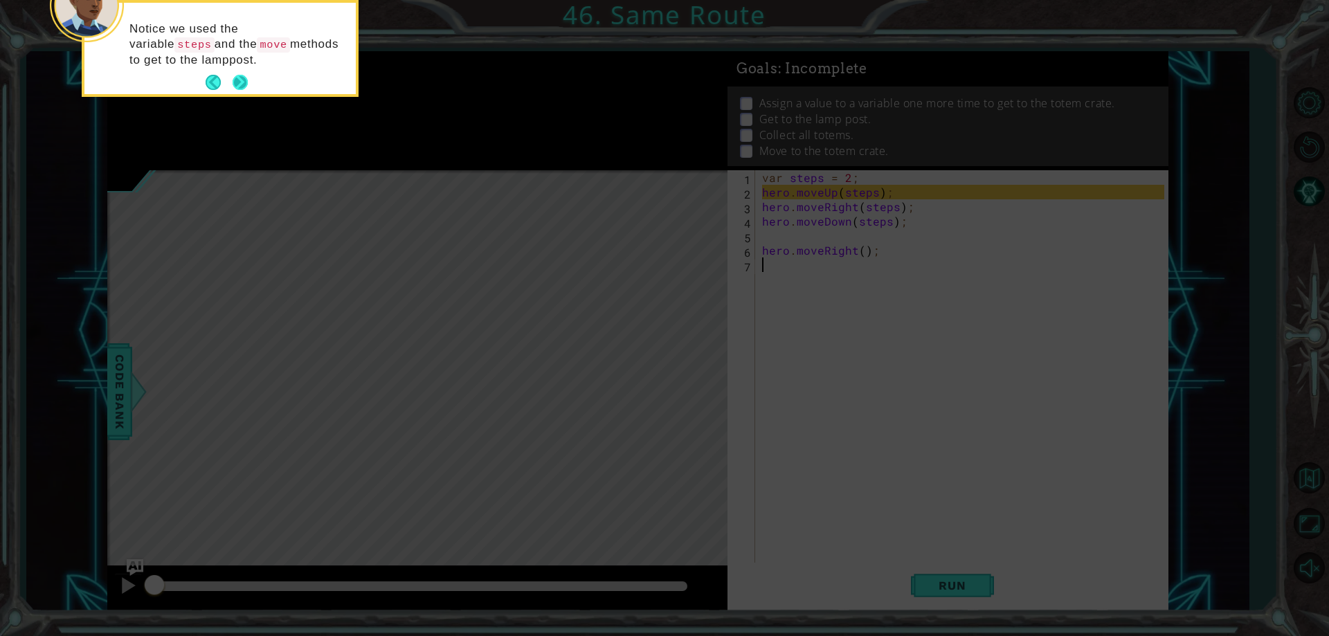
click at [233, 80] on button "Next" at bounding box center [241, 83] width 20 height 20
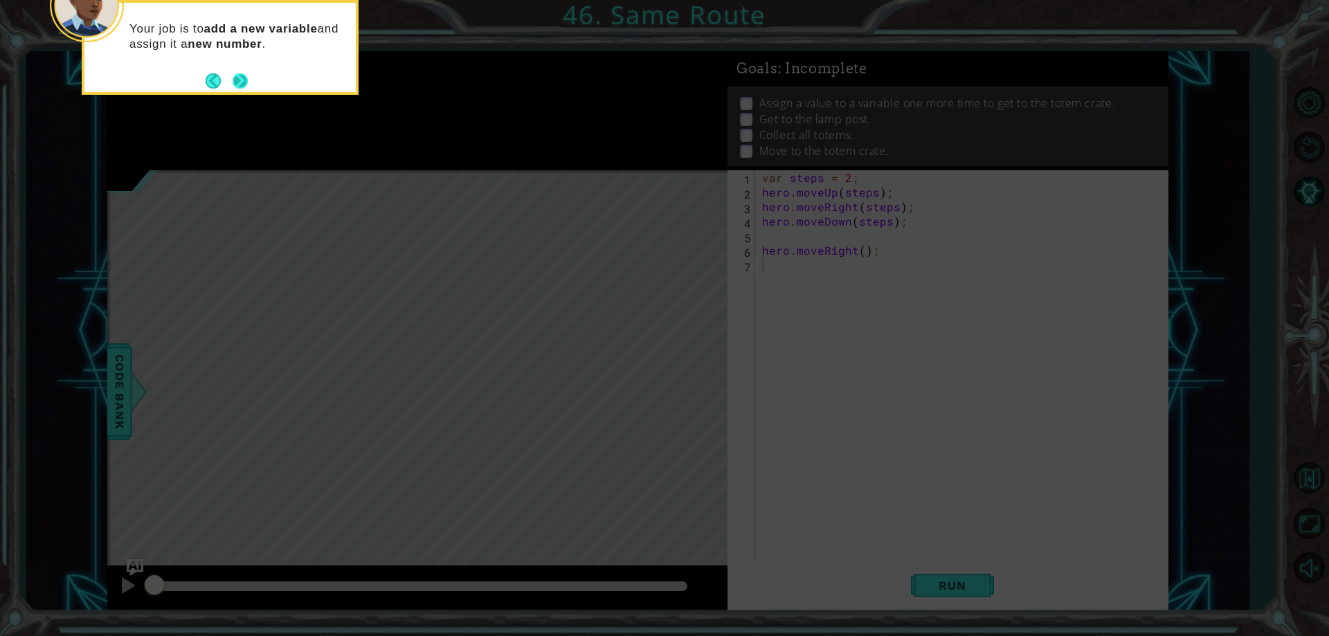
click at [242, 78] on button "Next" at bounding box center [240, 81] width 17 height 17
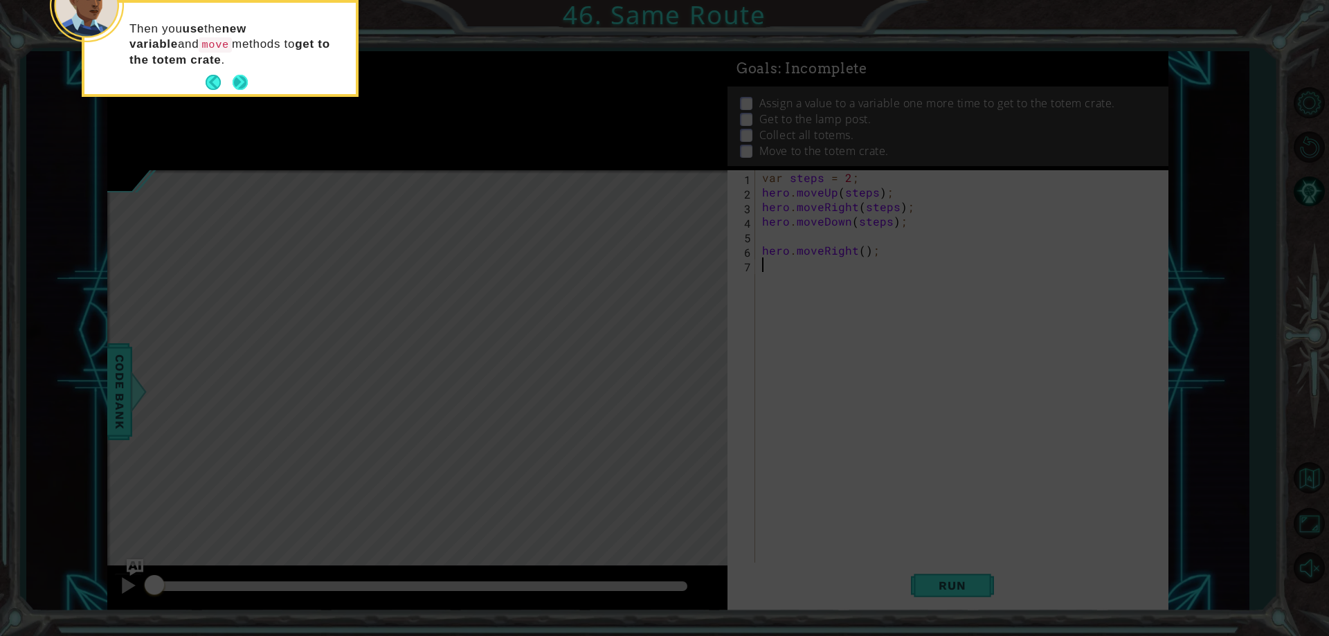
click at [240, 75] on button "Next" at bounding box center [240, 82] width 15 height 15
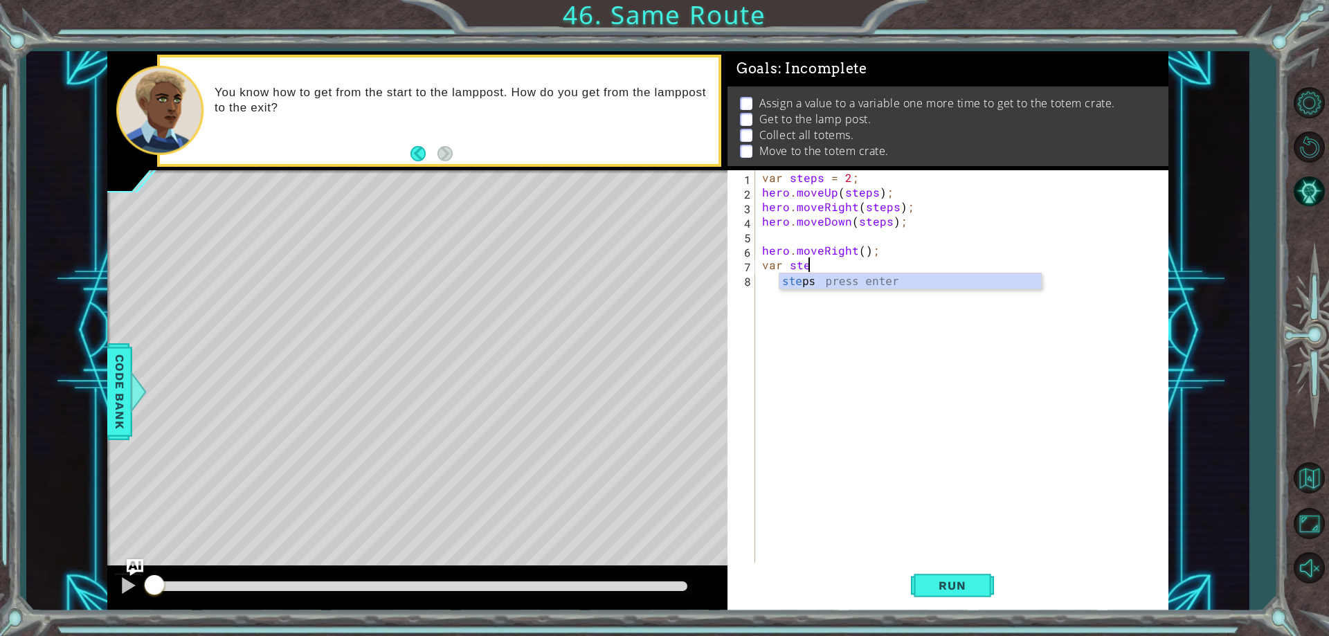
scroll to position [0, 3]
click at [814, 276] on div "steps press enter" at bounding box center [911, 298] width 262 height 50
type textarea "var steps = 2;"
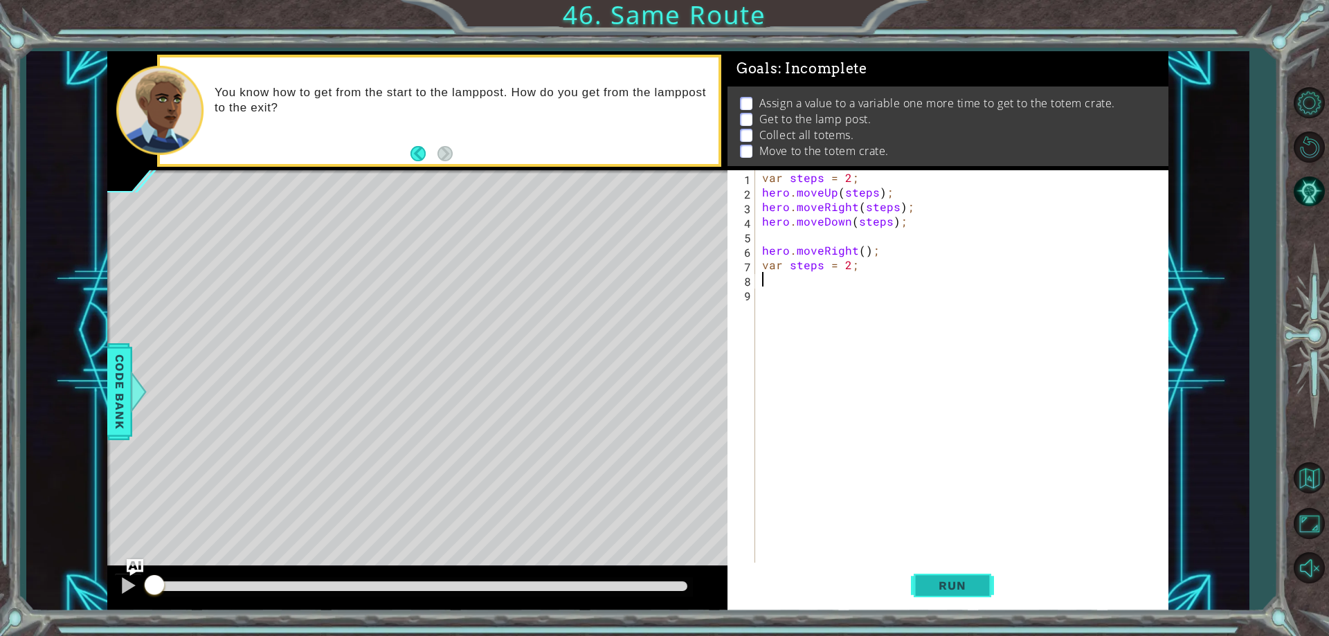
drag, startPoint x: 957, startPoint y: 582, endPoint x: 937, endPoint y: 566, distance: 25.6
click at [953, 578] on button "Run" at bounding box center [952, 586] width 83 height 44
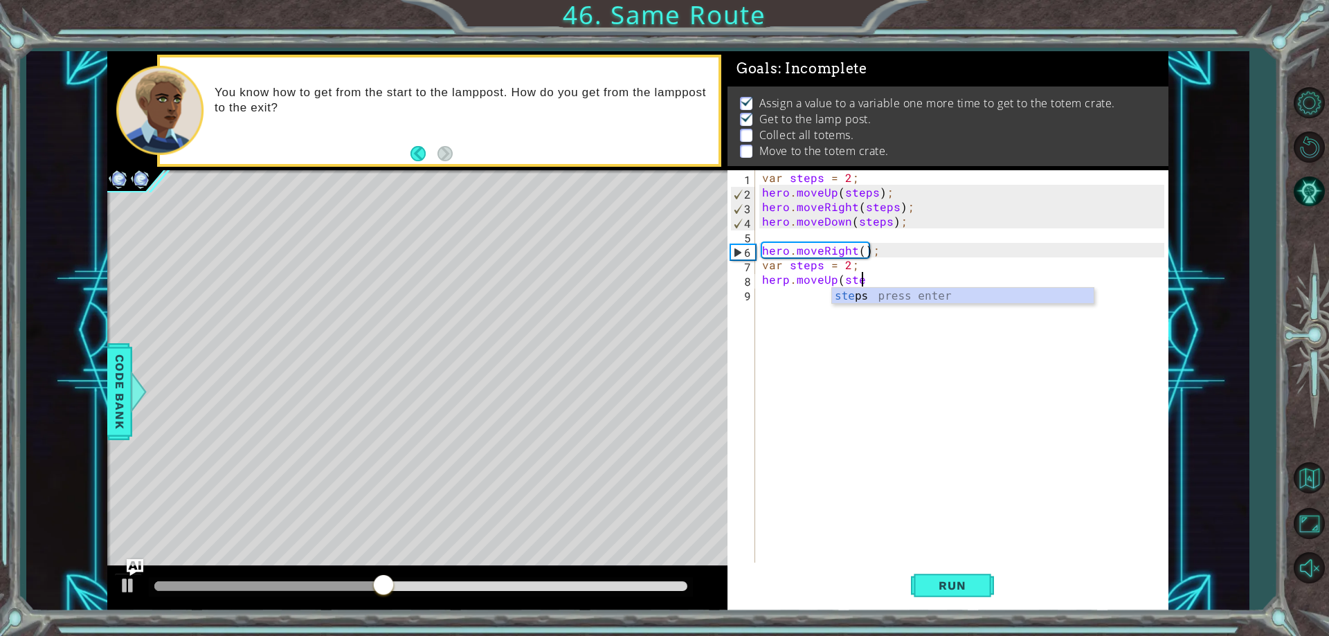
scroll to position [0, 6]
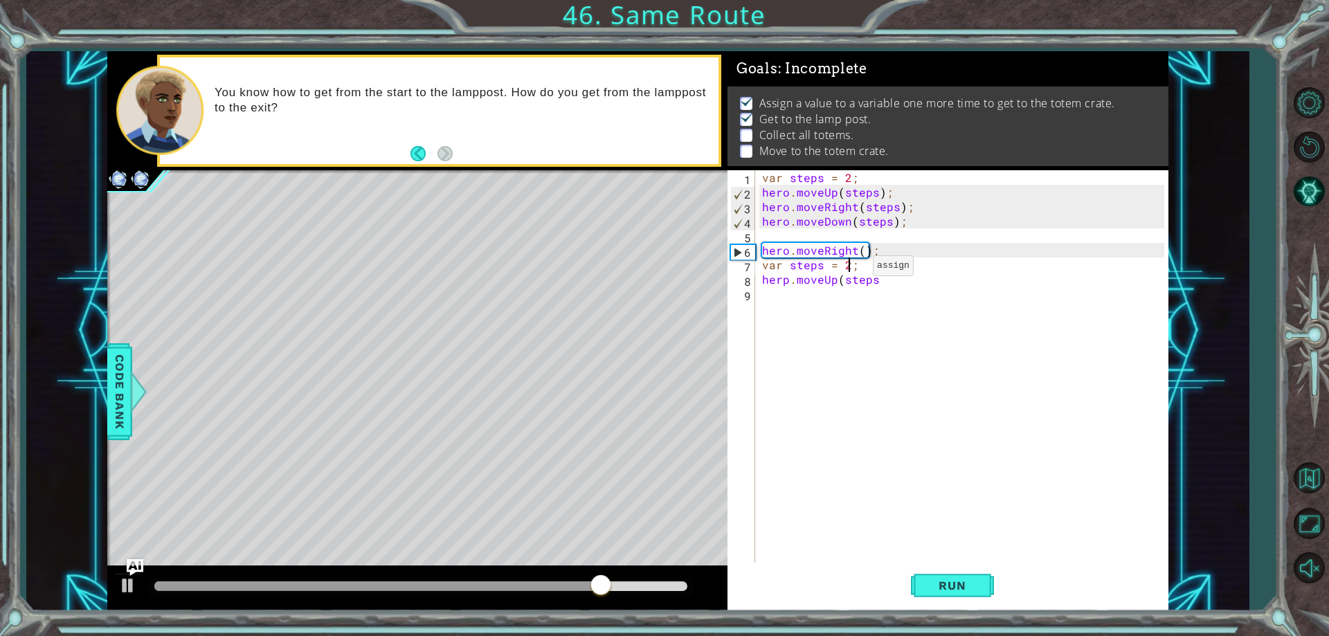
click at [850, 269] on div "var steps = 2 ; hero . moveUp ( steps ) ; hero . moveRight ( steps ) ; hero . m…" at bounding box center [965, 381] width 411 height 422
type textarea "var steps = 3;"
click at [878, 287] on div "var steps = 2 ; hero . moveUp ( steps ) ; hero . moveRight ( steps ) ; hero . m…" at bounding box center [965, 381] width 411 height 422
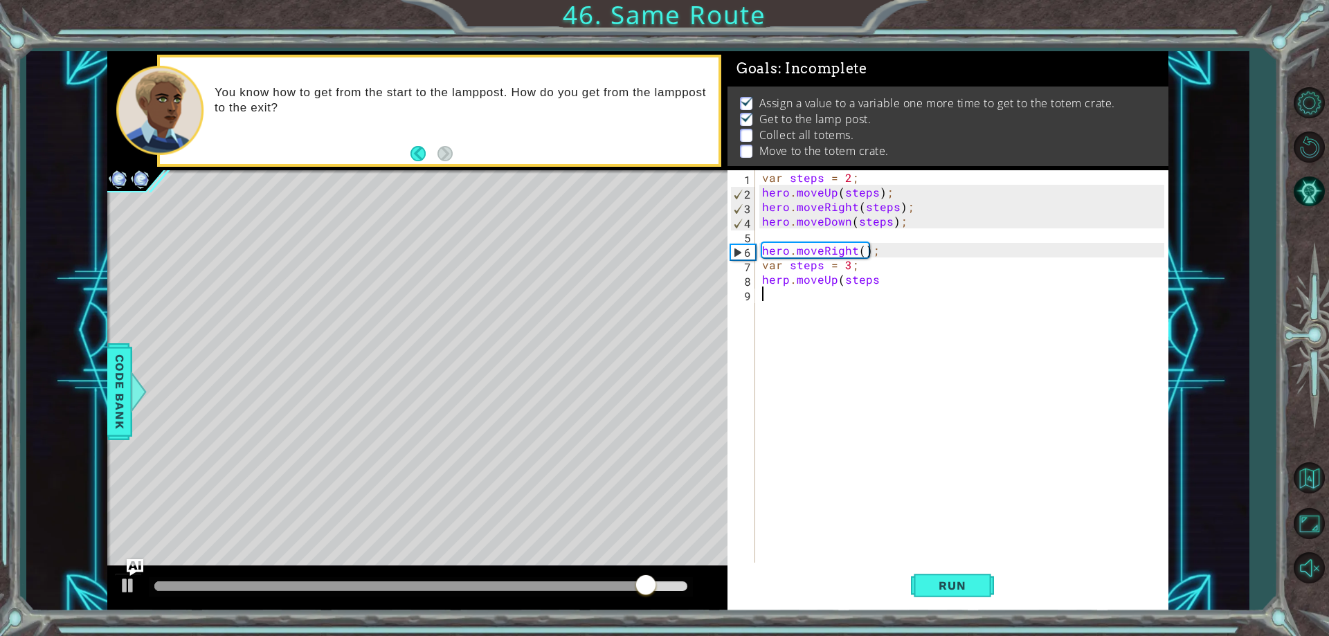
click at [881, 273] on div "var steps = 2 ; hero . moveUp ( steps ) ; hero . moveRight ( steps ) ; hero . m…" at bounding box center [965, 381] width 411 height 422
type textarea "herp.moveUp(steps)"
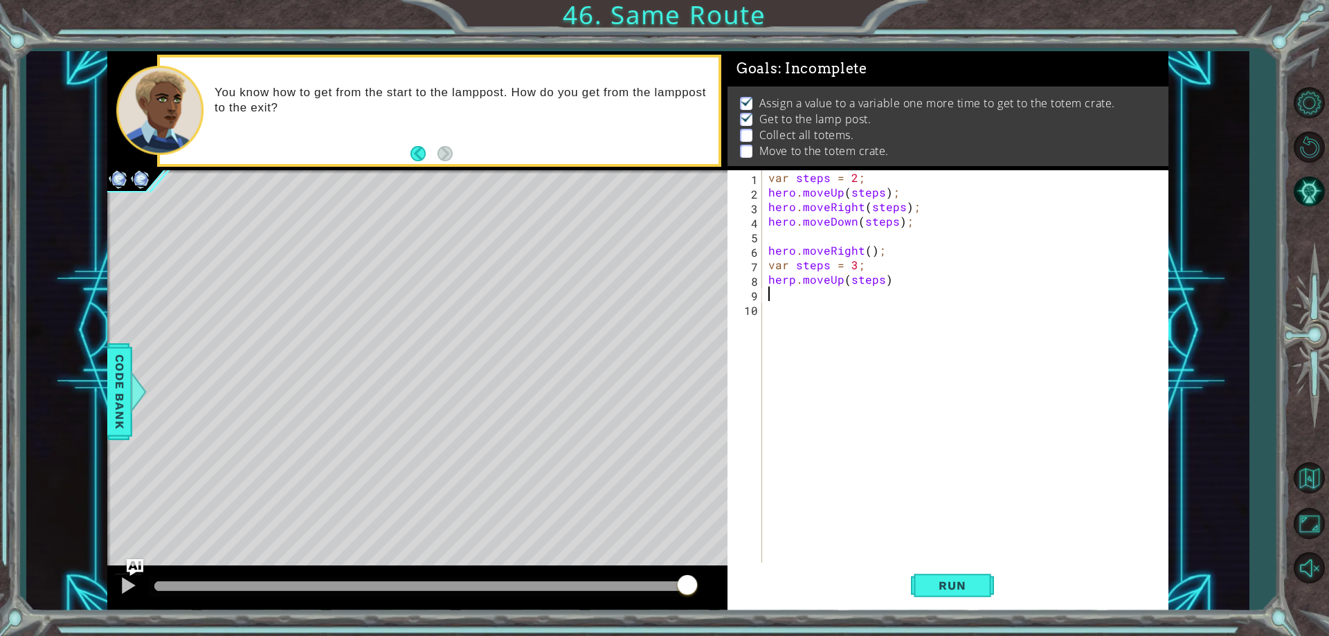
click at [791, 281] on div "var steps = 2 ; hero . moveUp ( steps ) ; hero . moveRight ( steps ) ; hero . m…" at bounding box center [968, 381] width 405 height 422
click at [796, 284] on div "var steps = 2 ; hero . moveUp ( steps ) ; hero . moveRight ( steps ) ; hero . m…" at bounding box center [968, 381] width 405 height 422
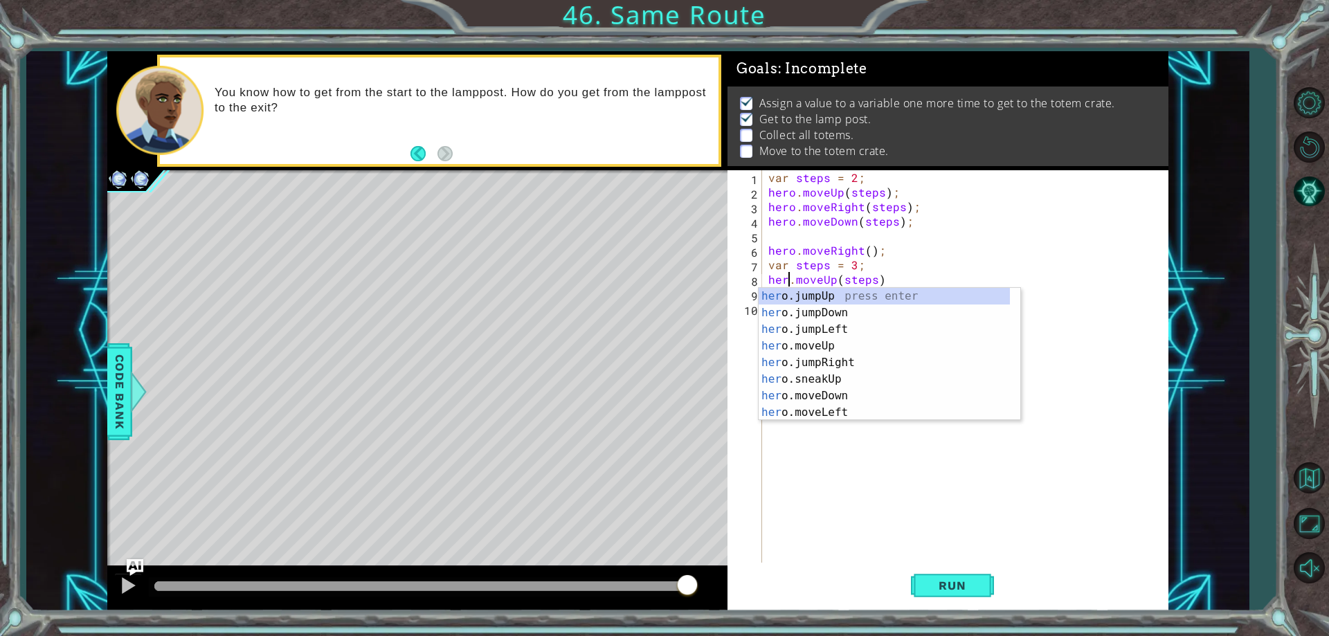
scroll to position [0, 2]
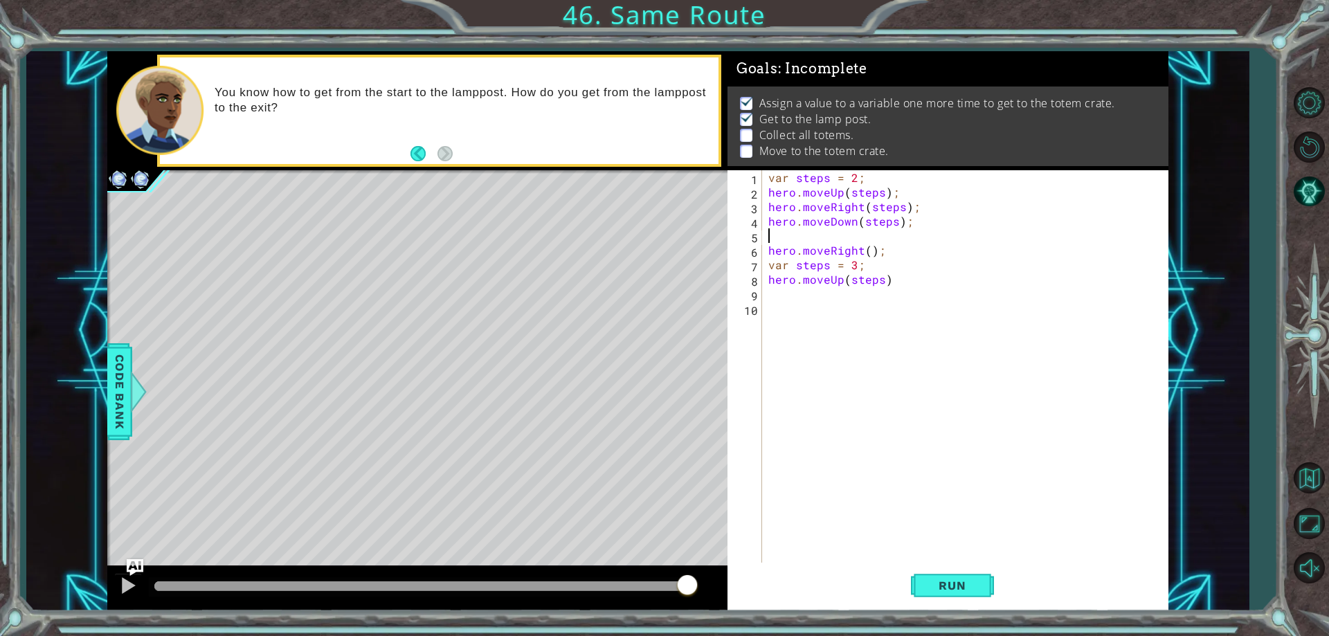
drag, startPoint x: 954, startPoint y: 236, endPoint x: 945, endPoint y: 245, distance: 12.7
click at [948, 243] on div "var steps = 2 ; hero . moveUp ( steps ) ; hero . moveRight ( steps ) ; hero . m…" at bounding box center [968, 381] width 405 height 422
type textarea "hero.moveRight();"
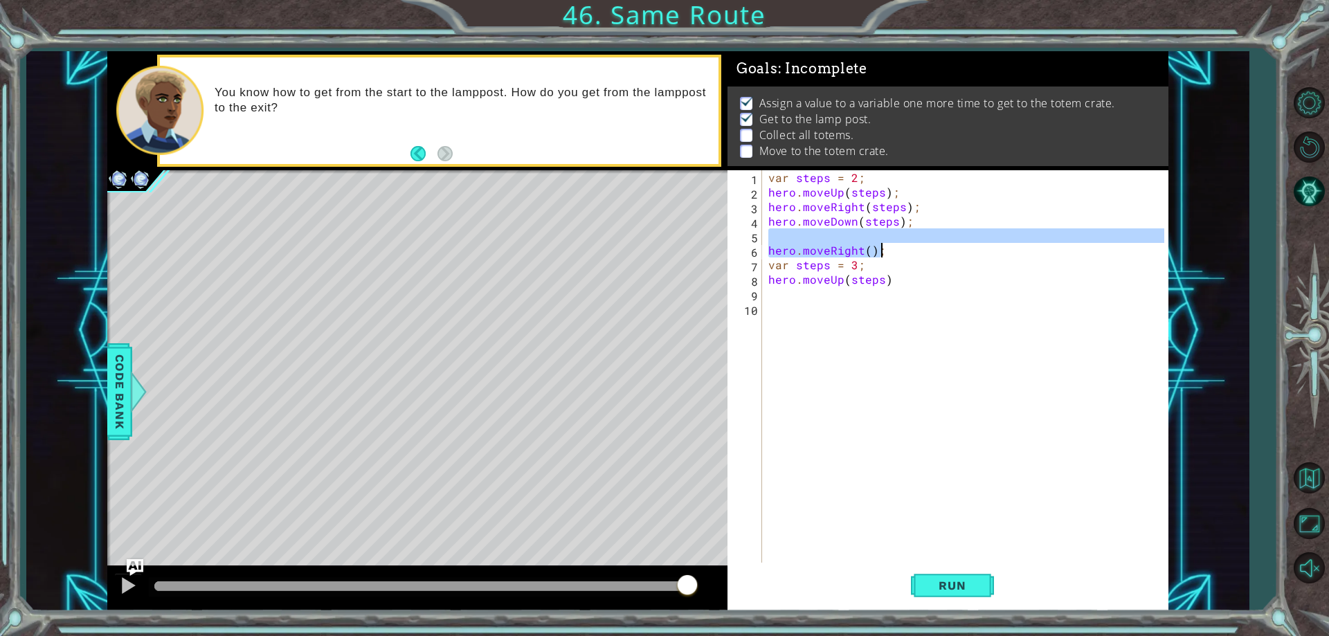
click at [796, 294] on div "var steps = 2 ; hero . moveUp ( steps ) ; hero . moveRight ( steps ) ; hero . m…" at bounding box center [968, 381] width 405 height 422
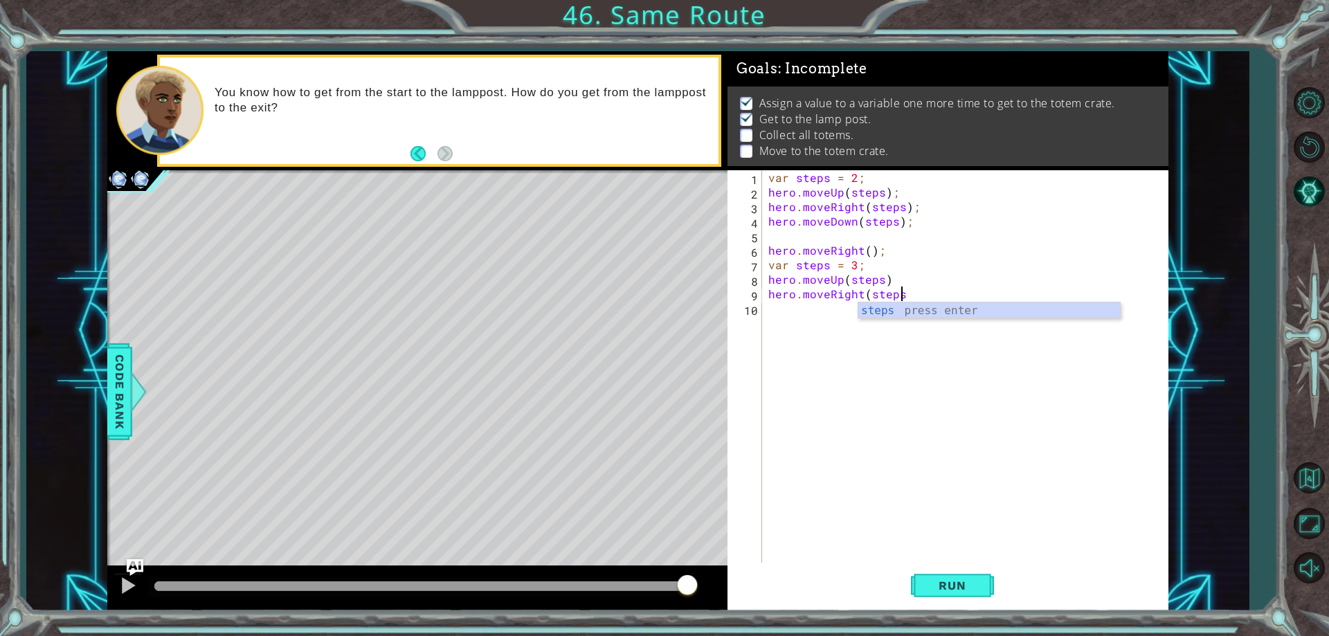
scroll to position [0, 8]
type textarea "hero.moveRight(steps)"
click at [900, 278] on div "var steps = 2 ; hero . moveUp ( steps ) ; hero . moveRight ( steps ) ; hero . m…" at bounding box center [968, 381] width 405 height 422
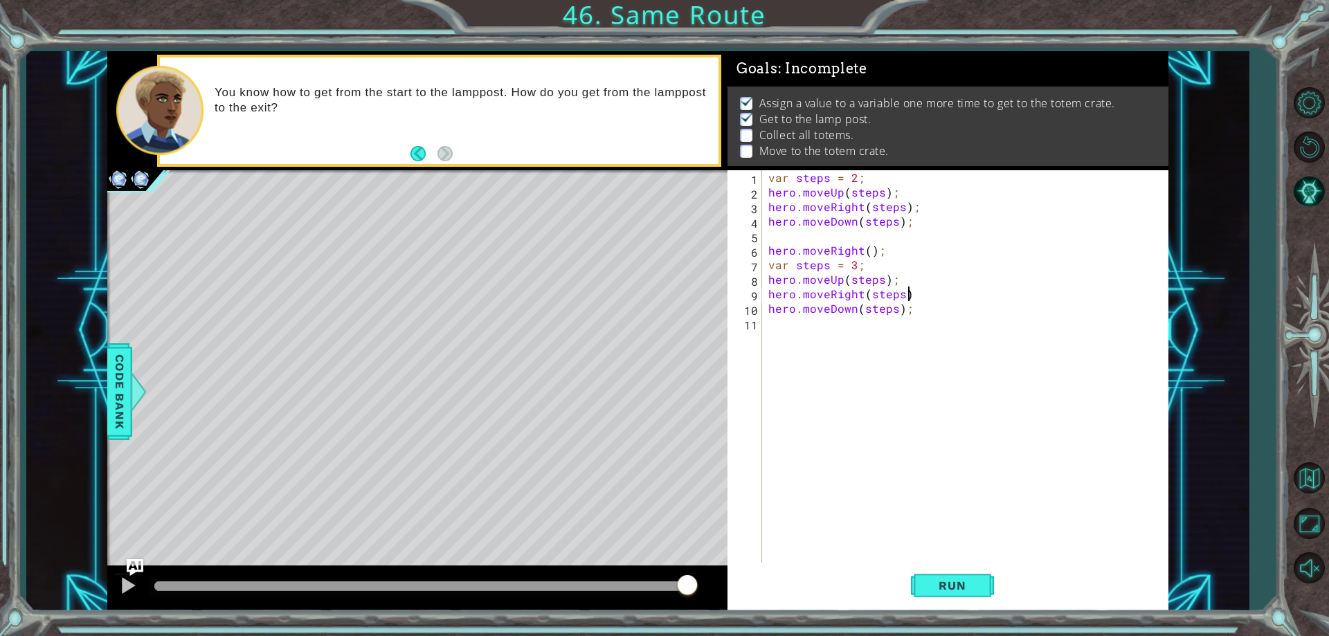
click at [919, 296] on div "var steps = 2 ; hero . moveUp ( steps ) ; hero . moveRight ( steps ) ; hero . m…" at bounding box center [968, 381] width 405 height 422
type textarea "hero.moveRight(steps);"
click at [952, 575] on button "Run" at bounding box center [952, 586] width 83 height 44
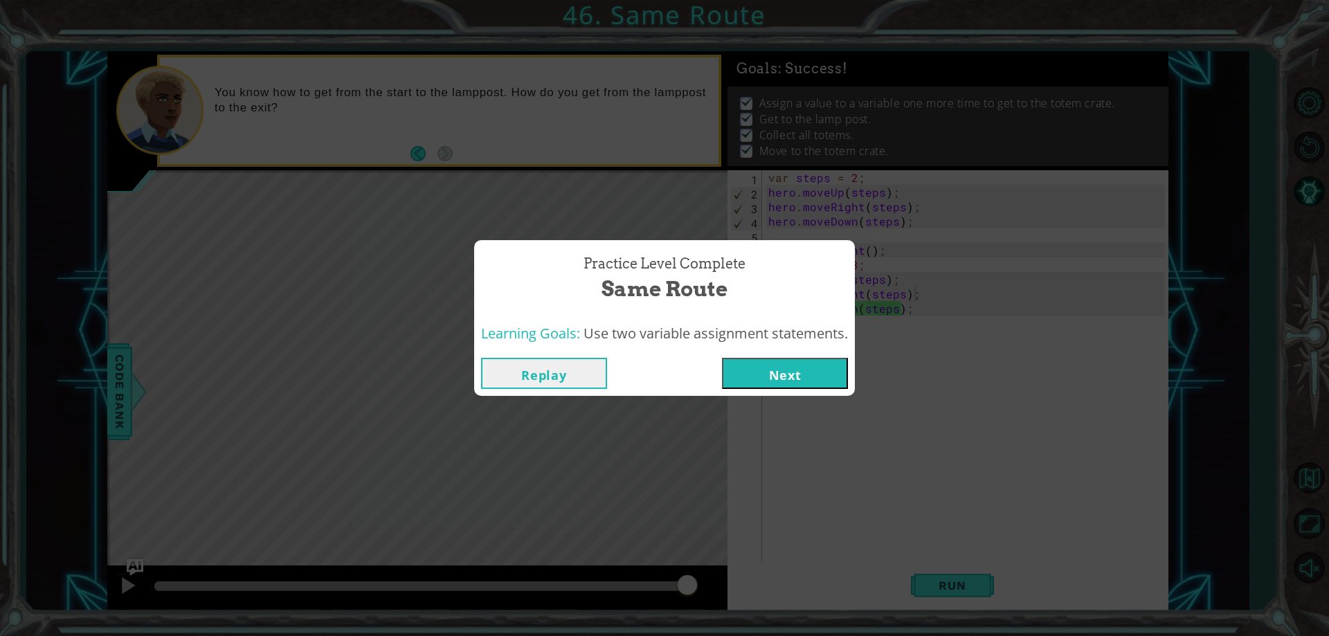
click at [807, 377] on button "Next" at bounding box center [785, 373] width 126 height 31
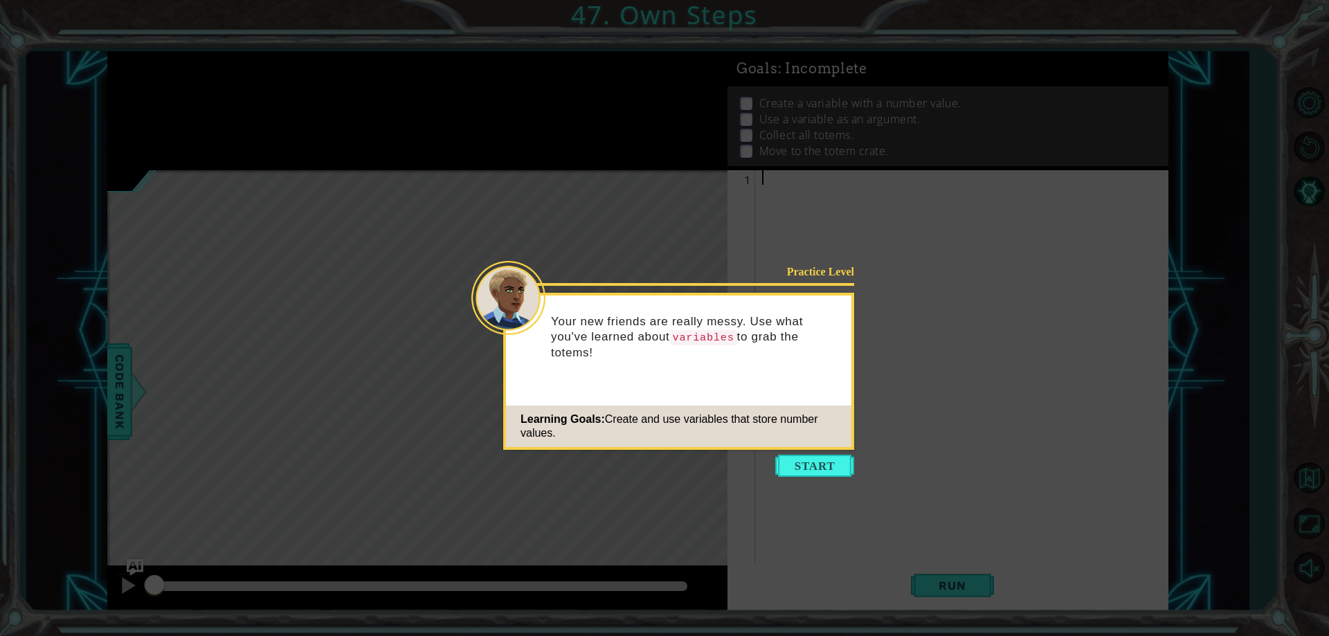
click at [801, 453] on icon at bounding box center [664, 318] width 1329 height 636
click at [814, 476] on button "Start" at bounding box center [814, 466] width 79 height 22
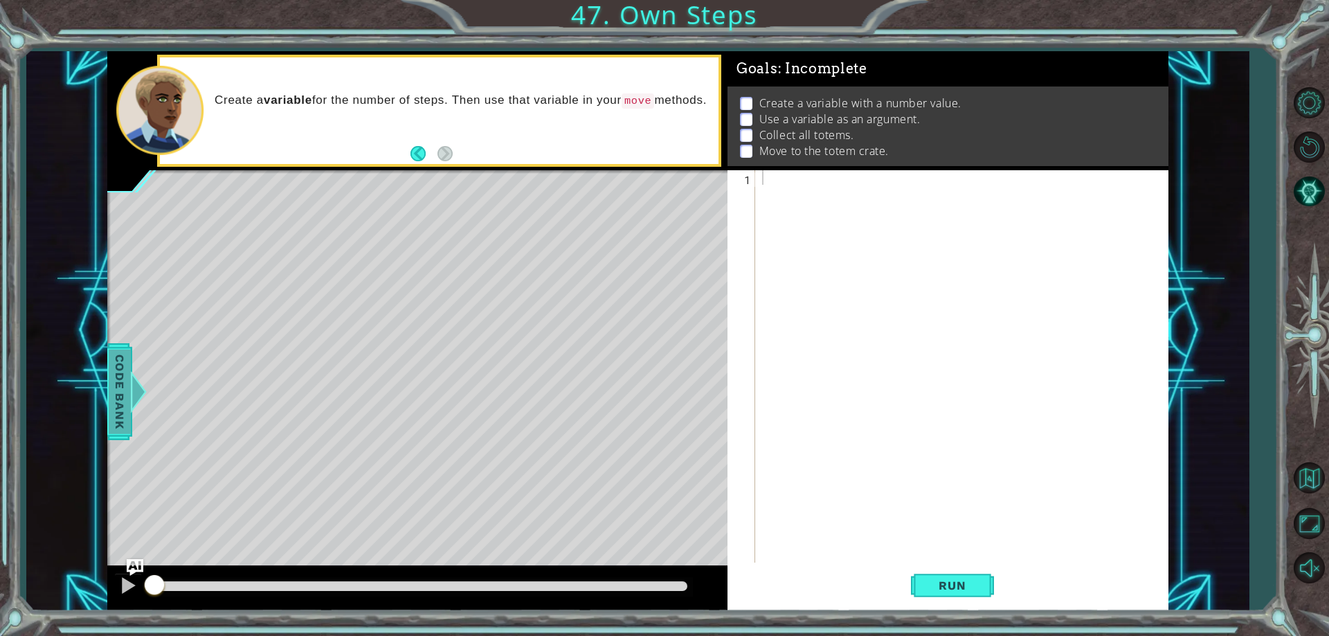
click at [126, 373] on span "Code Bank" at bounding box center [120, 392] width 22 height 84
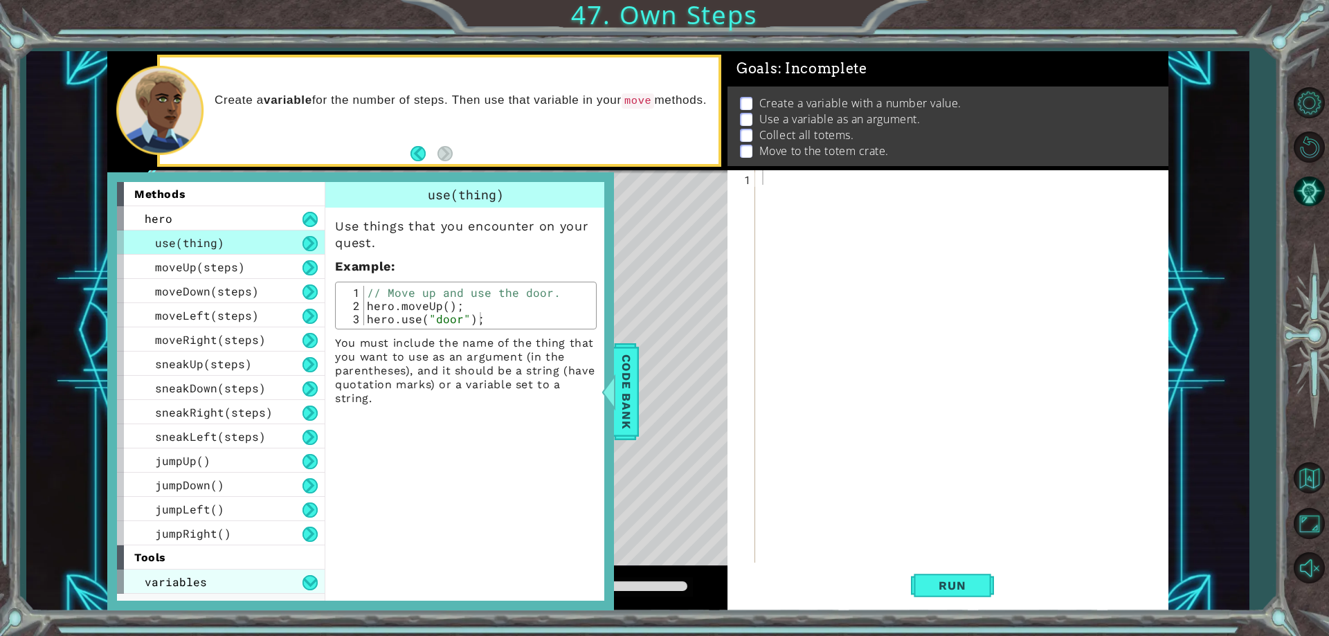
click at [255, 575] on div "variables" at bounding box center [221, 582] width 208 height 24
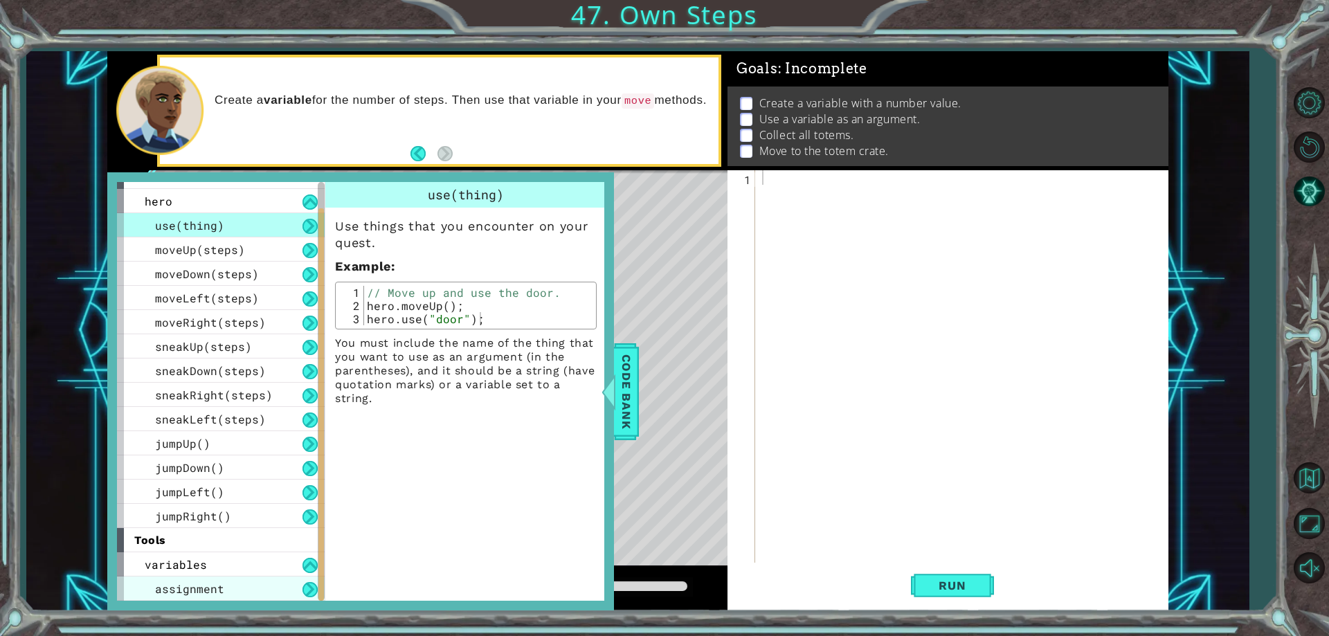
click at [264, 578] on div "assignment" at bounding box center [221, 589] width 208 height 24
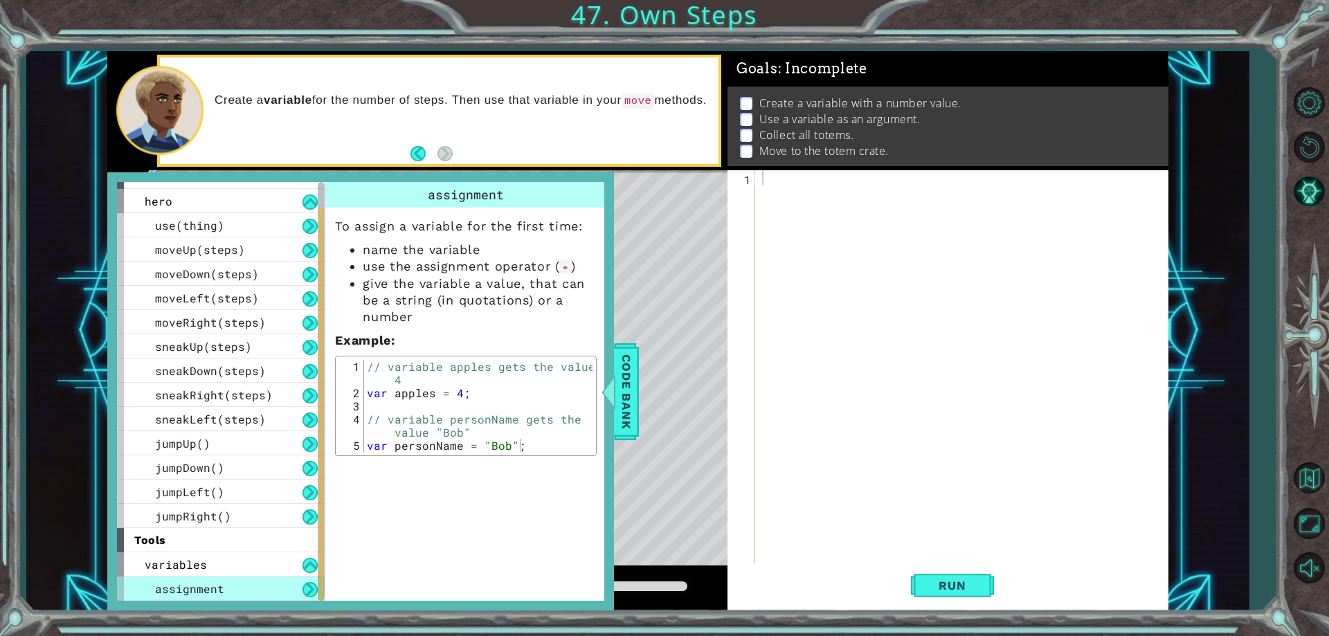
drag, startPoint x: 629, startPoint y: 398, endPoint x: 539, endPoint y: 391, distance: 89.6
click at [535, 391] on div "methods hero use(thing) moveUp(steps) moveDown(steps) moveLeft(steps) moveRight…" at bounding box center [360, 391] width 507 height 438
click at [629, 402] on span "Code Bank" at bounding box center [627, 392] width 22 height 84
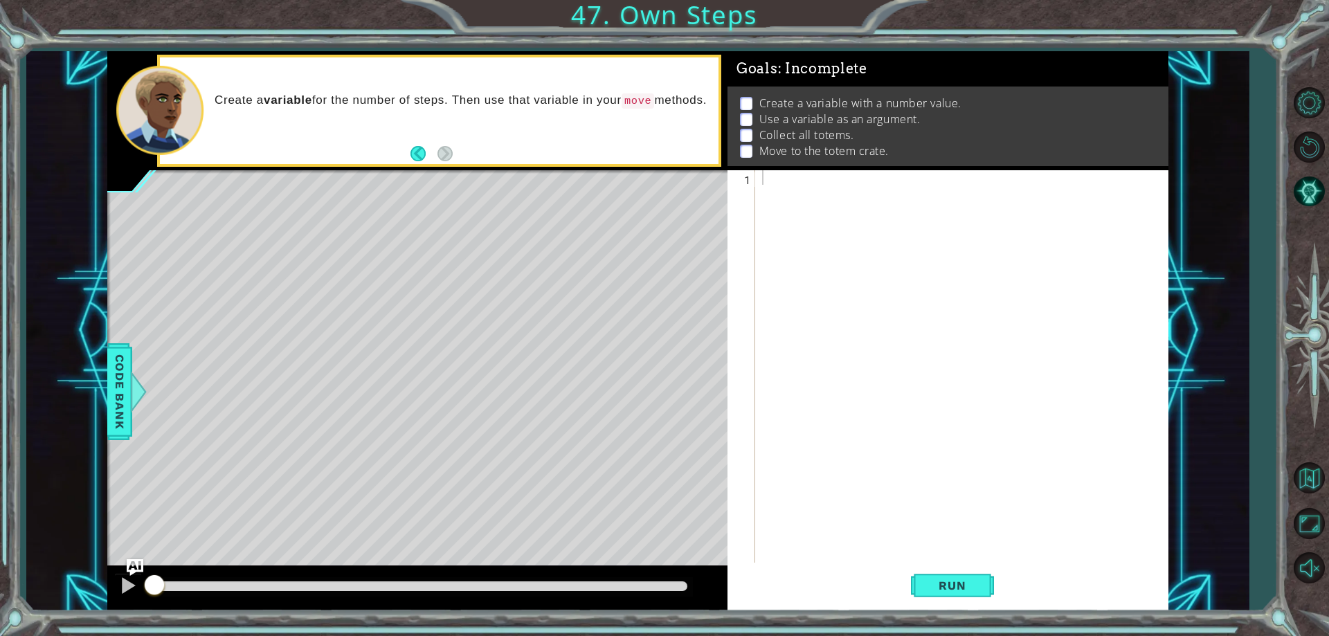
click at [757, 170] on div "Goals : Incomplete Create a variable with a number value. Use a variable as an …" at bounding box center [948, 331] width 441 height 560
click at [770, 172] on div at bounding box center [965, 381] width 411 height 422
click at [109, 377] on div "1 ההההההההההההההההההההההההההההההההההההההההההההההההההההההההההההההההההההההההההההה…" at bounding box center [637, 331] width 1223 height 560
click at [119, 409] on span "Code Bank" at bounding box center [120, 392] width 22 height 84
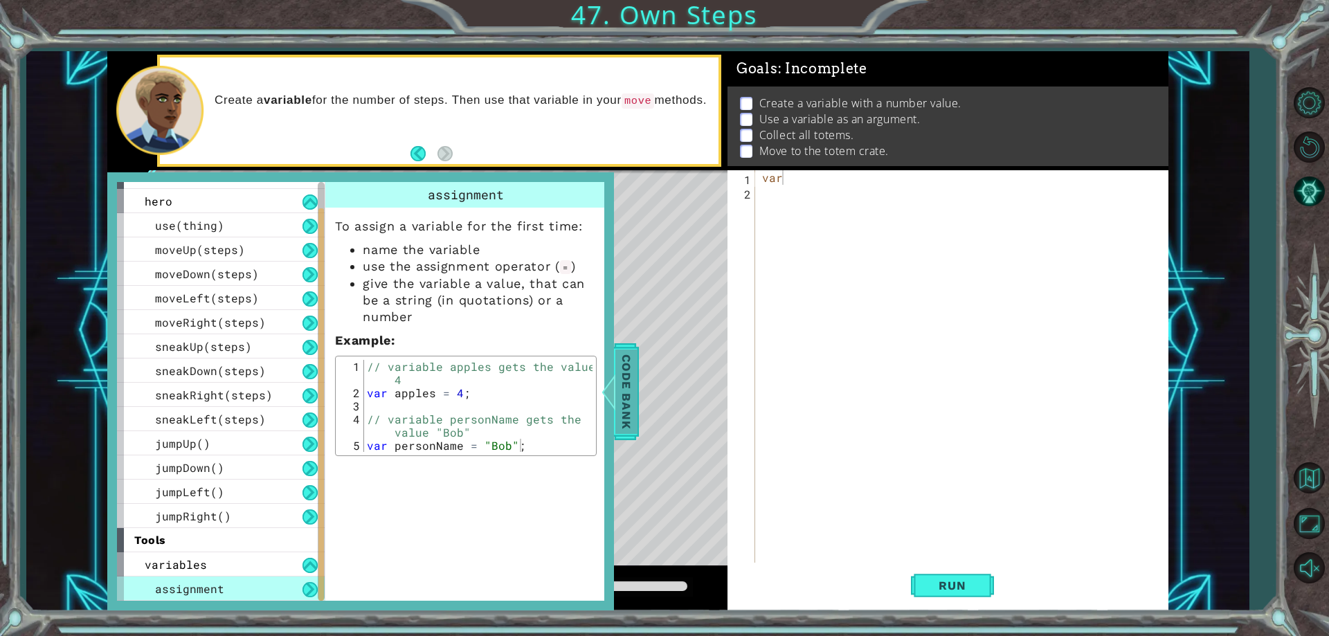
click at [616, 381] on div at bounding box center [608, 392] width 17 height 42
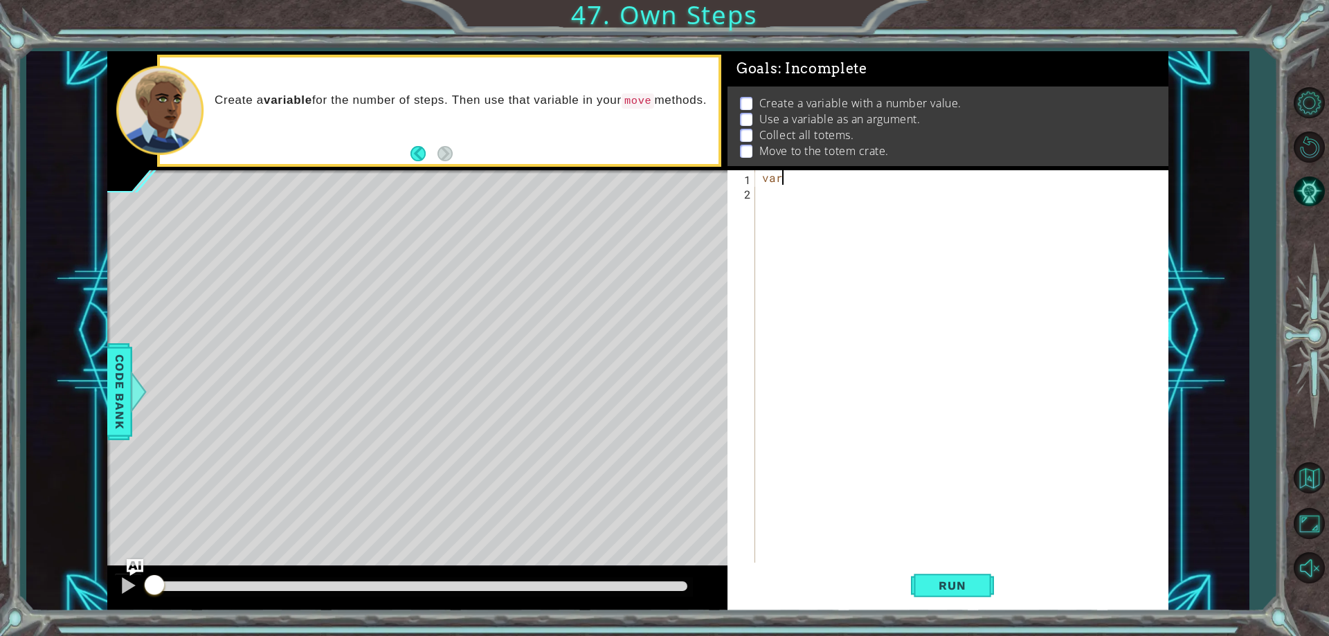
click at [801, 177] on div "var" at bounding box center [965, 381] width 411 height 422
type textarea "var steps;"
click at [837, 180] on div "var steps ;" at bounding box center [965, 381] width 411 height 422
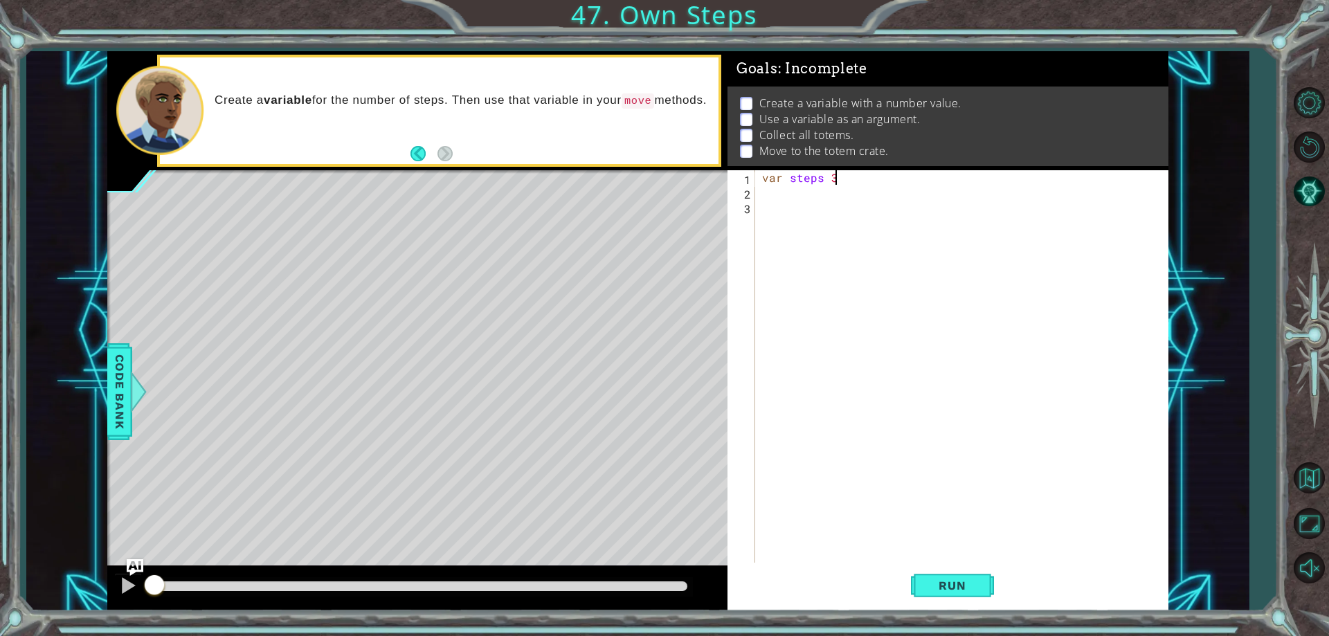
scroll to position [0, 4]
type textarea "var steps 3;"
type textarea "hero.moveUp(steps)"
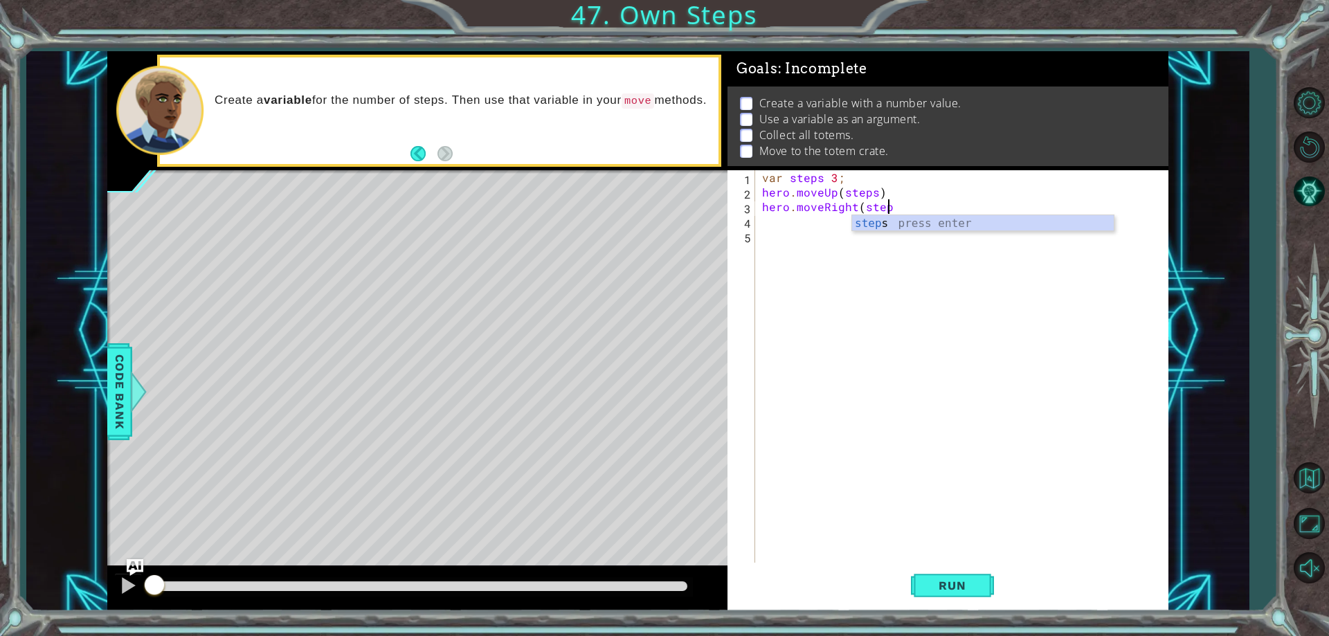
scroll to position [0, 8]
type textarea "hero.moveRight(steps)"
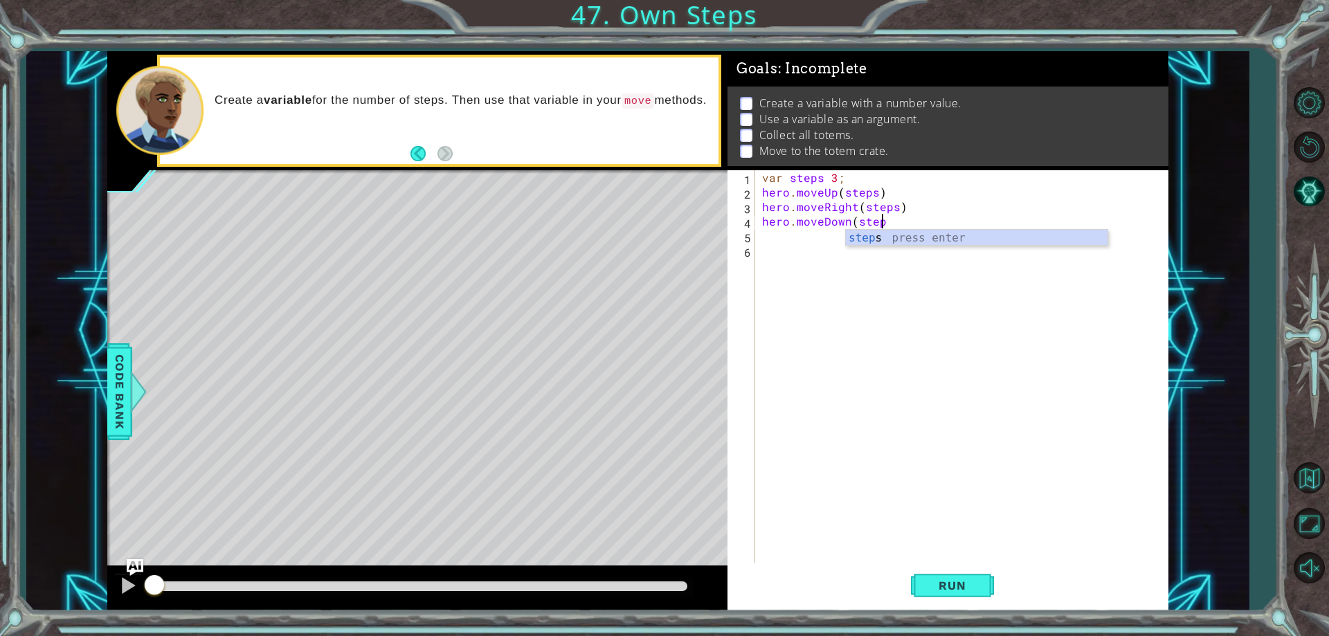
scroll to position [0, 7]
type textarea "hero.moveDown(steps)"
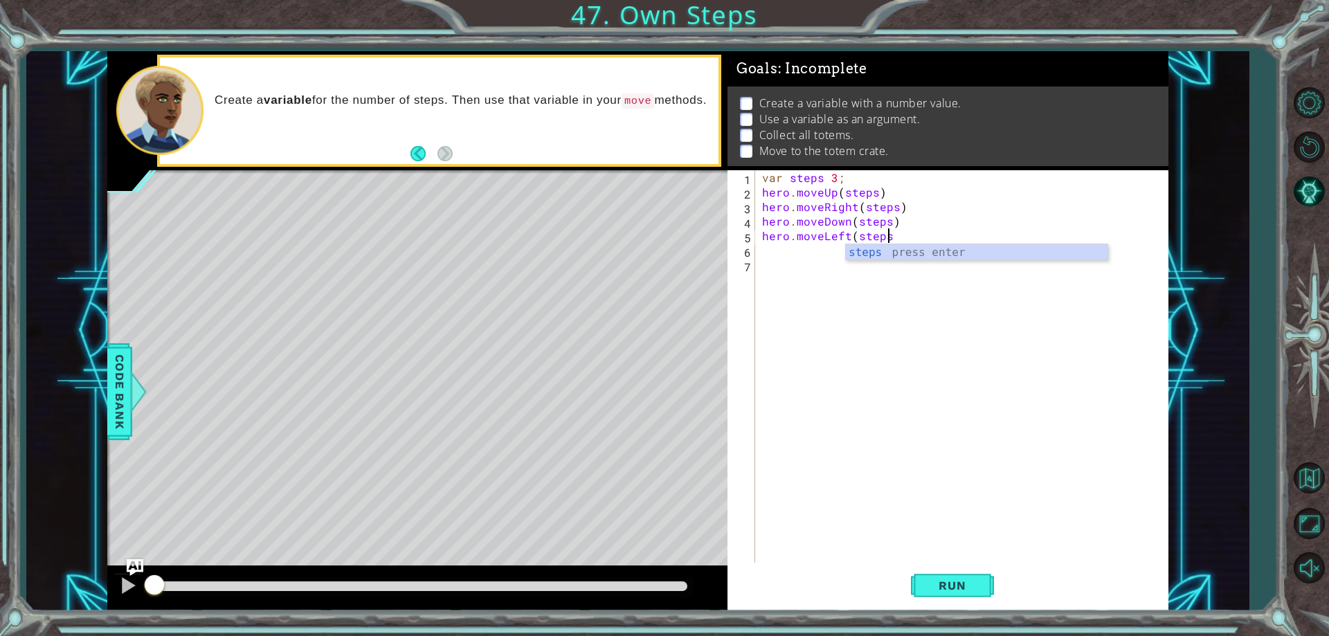
scroll to position [0, 8]
click at [887, 190] on div "var steps 3 ; hero . moveUp ( steps ) hero . moveRight ( steps ) hero . moveDow…" at bounding box center [965, 381] width 411 height 422
click at [911, 203] on div "var steps 3 ; hero . moveUp ( steps ) ; hero . moveRight ( steps ) hero . moveD…" at bounding box center [965, 381] width 411 height 422
click at [901, 222] on div "var steps 3 ; hero . moveUp ( steps ) ; hero . moveRight ( steps ) ; hero . mov…" at bounding box center [965, 381] width 411 height 422
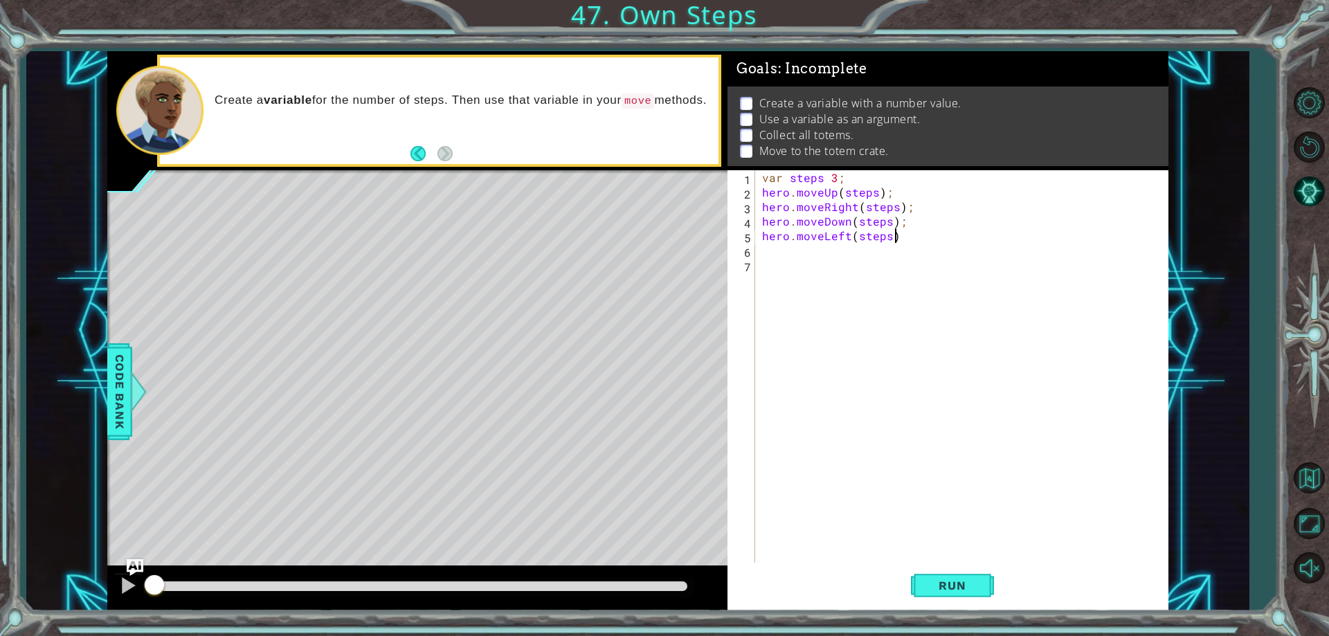
click at [901, 238] on div "var steps 3 ; hero . moveUp ( steps ) ; hero . moveRight ( steps ) ; hero . mov…" at bounding box center [965, 381] width 411 height 422
click at [937, 582] on span "Run" at bounding box center [952, 586] width 55 height 14
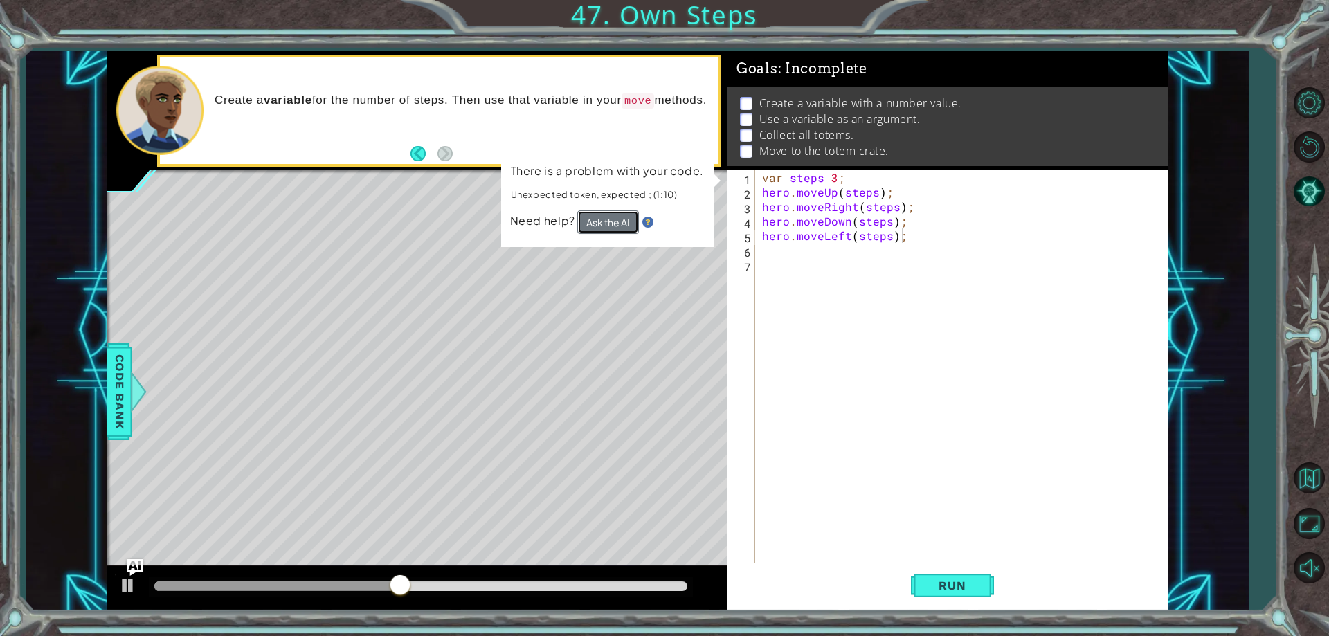
click at [624, 224] on button "Ask the AI" at bounding box center [608, 222] width 62 height 24
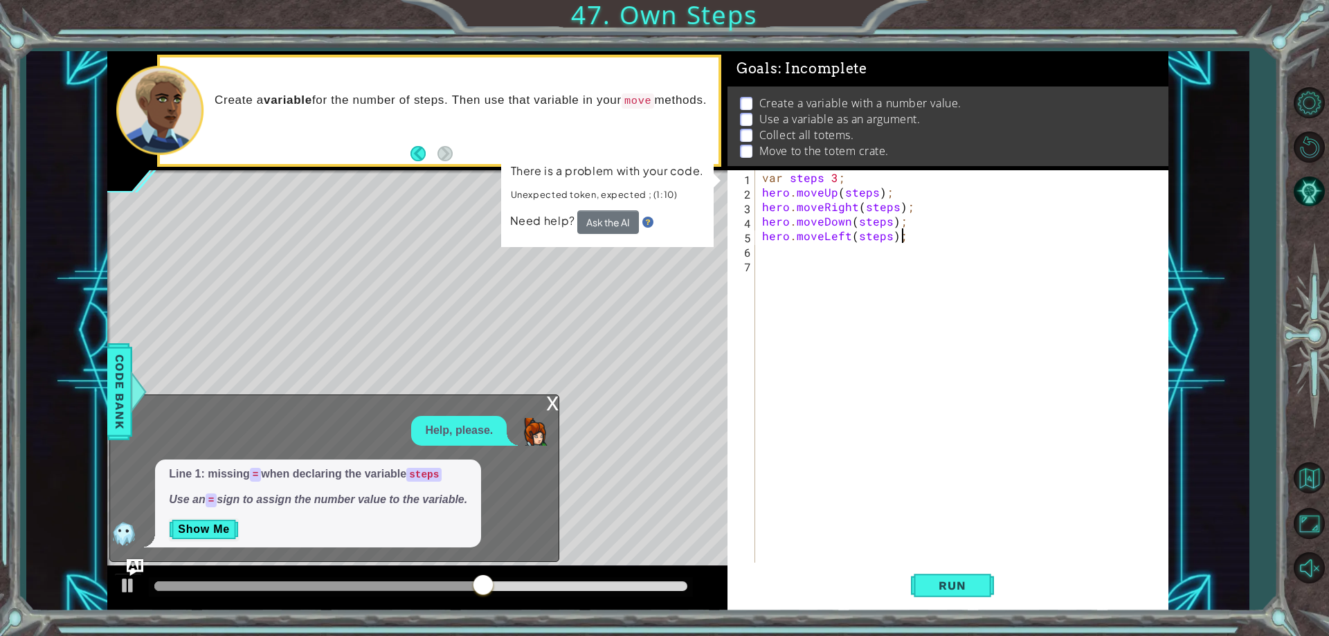
click at [822, 176] on div "var steps 3 ; hero . moveUp ( steps ) ; hero . moveRight ( steps ) ; hero . mov…" at bounding box center [965, 381] width 411 height 422
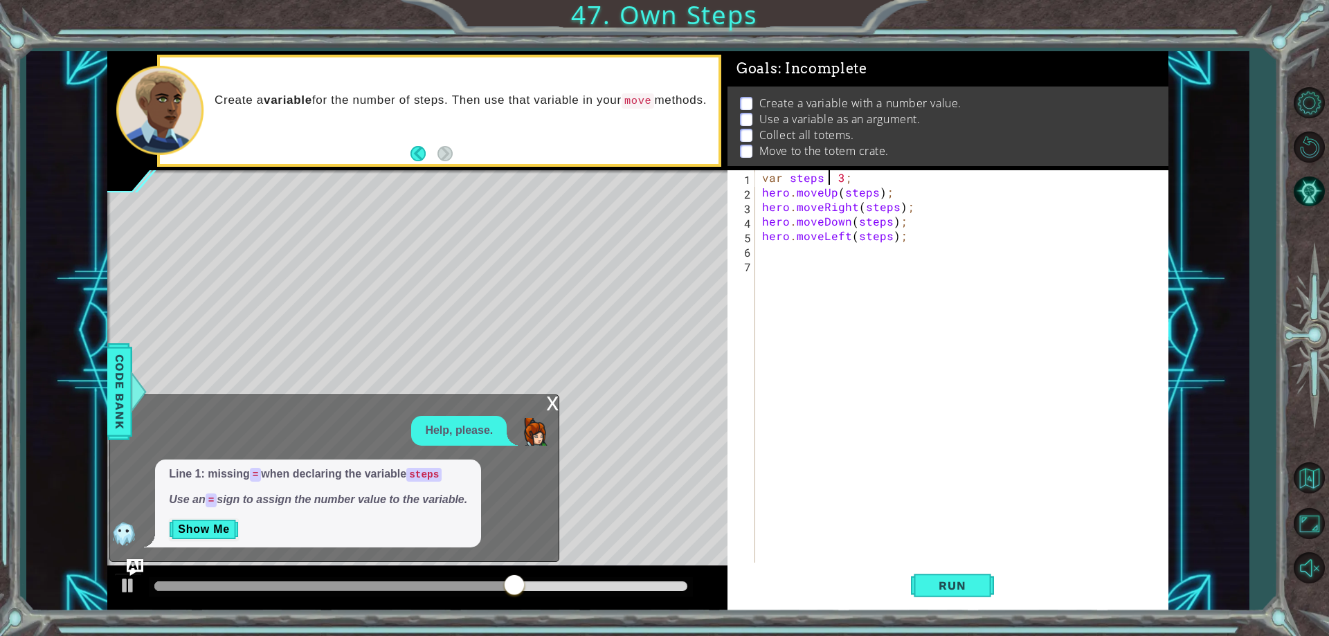
type textarea "var steps = 3;"
click at [961, 569] on div "var steps = 3; 1 2 3 4 5 6 7 var steps = 3 ; hero . moveUp ( steps ) ; hero . m…" at bounding box center [948, 390] width 441 height 440
click at [960, 576] on button "Run" at bounding box center [952, 586] width 83 height 44
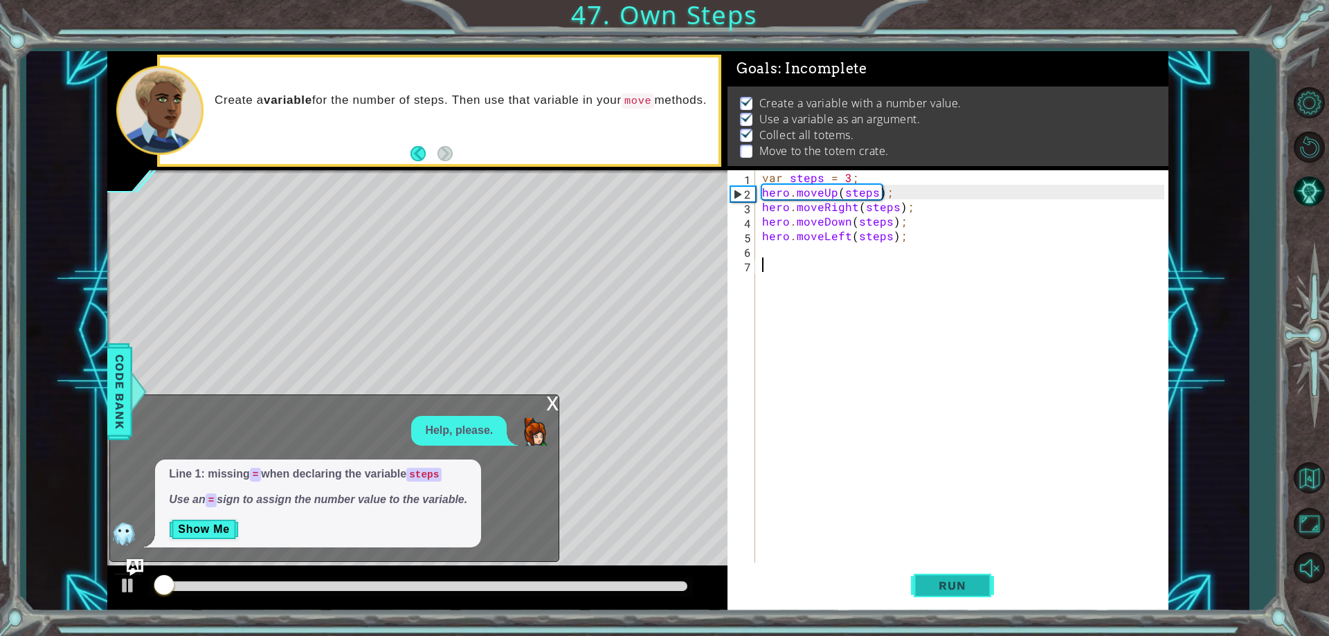
scroll to position [7, 0]
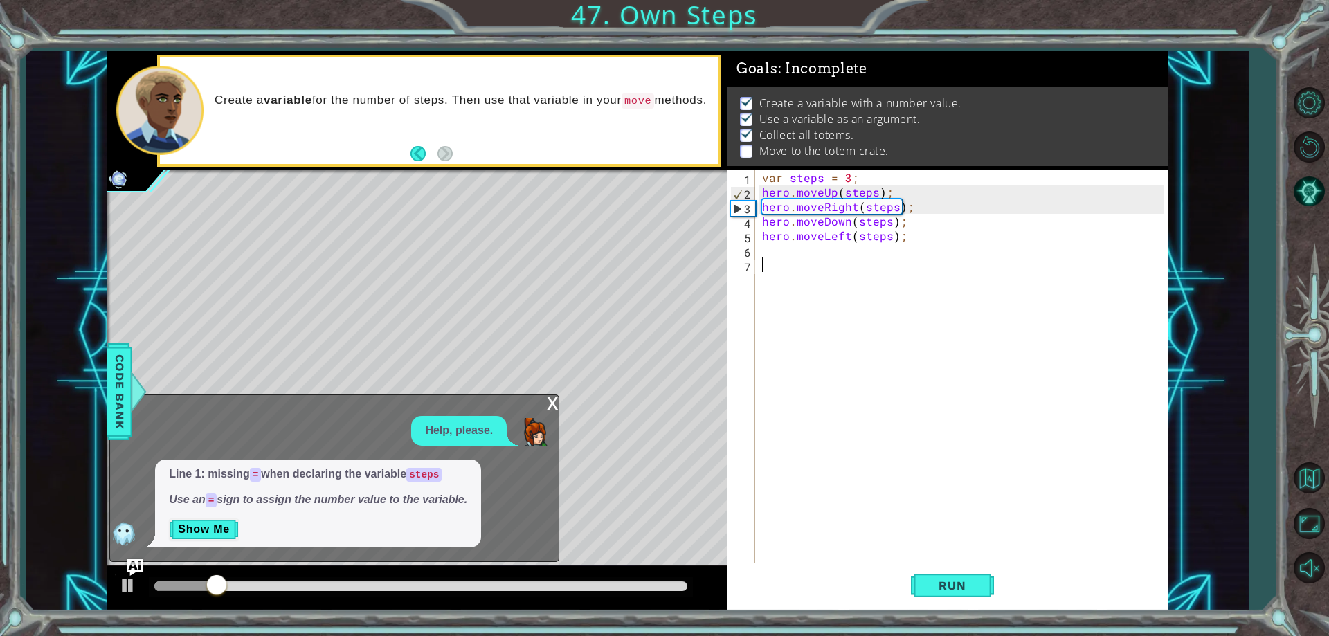
click at [549, 403] on div "x" at bounding box center [552, 402] width 12 height 14
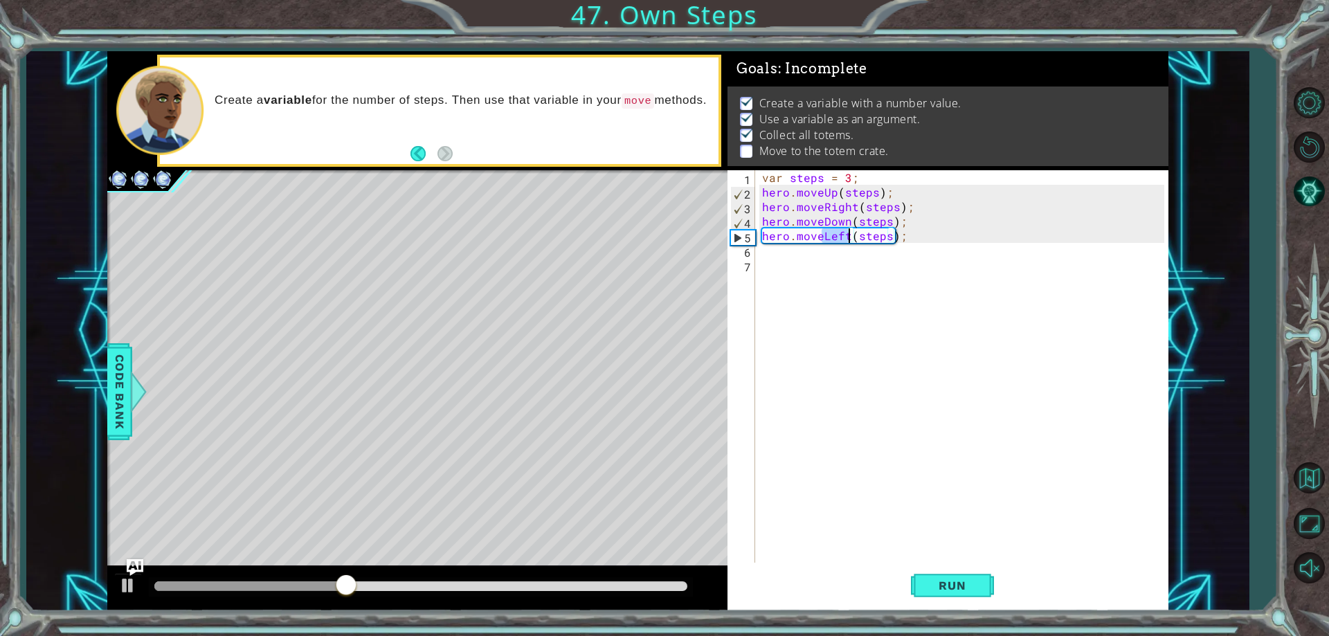
drag, startPoint x: 823, startPoint y: 236, endPoint x: 848, endPoint y: 240, distance: 26.0
click at [848, 240] on div "var steps = 3 ; hero . moveUp ( steps ) ; hero . moveRight ( steps ) ; hero . m…" at bounding box center [965, 381] width 411 height 422
type textarea "hero.moveRight(steps);"
click at [962, 598] on button "Run" at bounding box center [952, 586] width 83 height 44
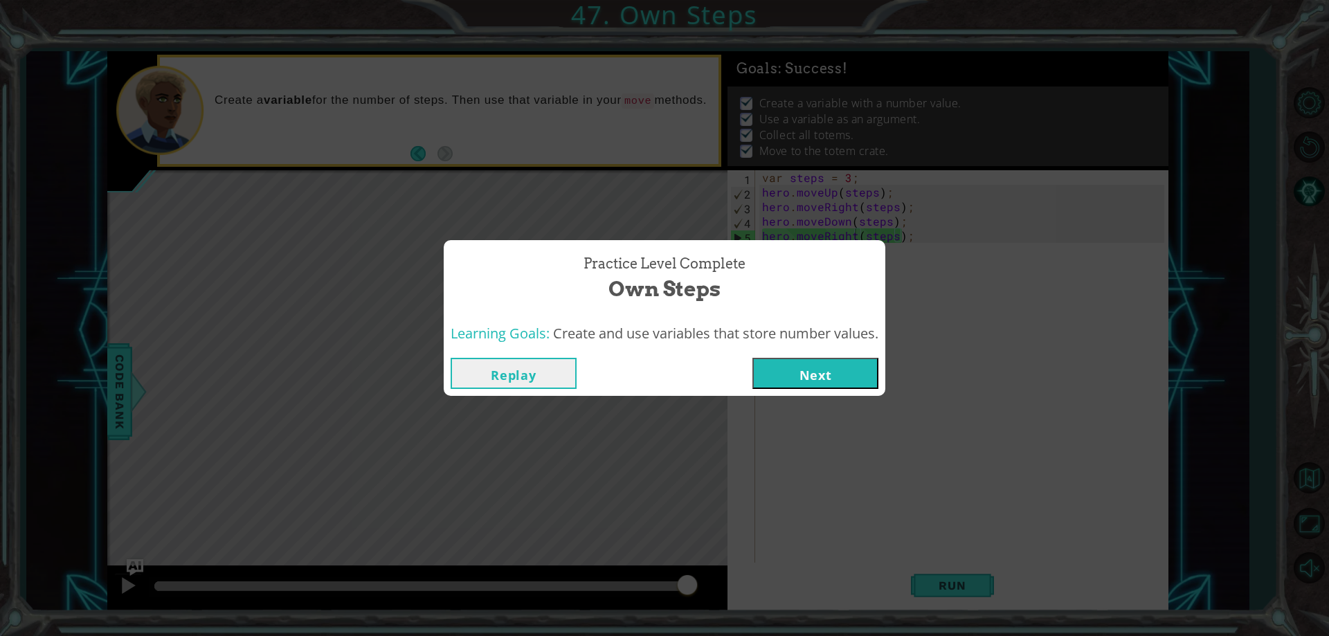
click at [802, 375] on button "Next" at bounding box center [816, 373] width 126 height 31
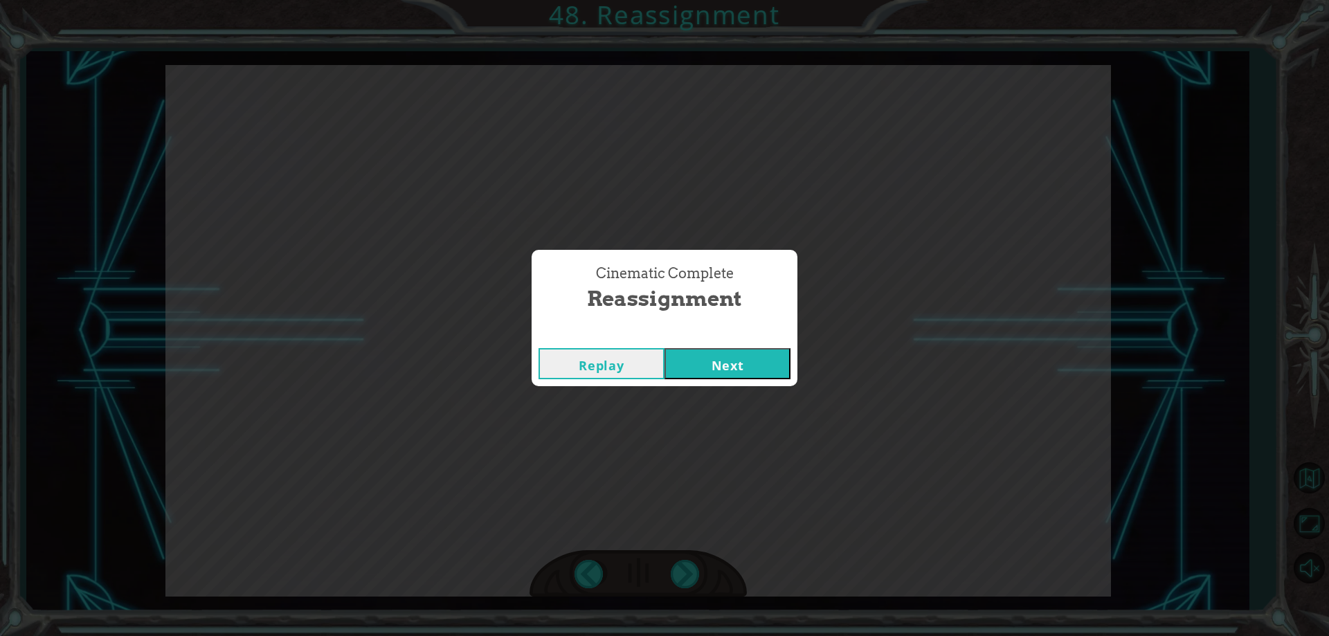
click at [721, 360] on button "Next" at bounding box center [728, 363] width 126 height 31
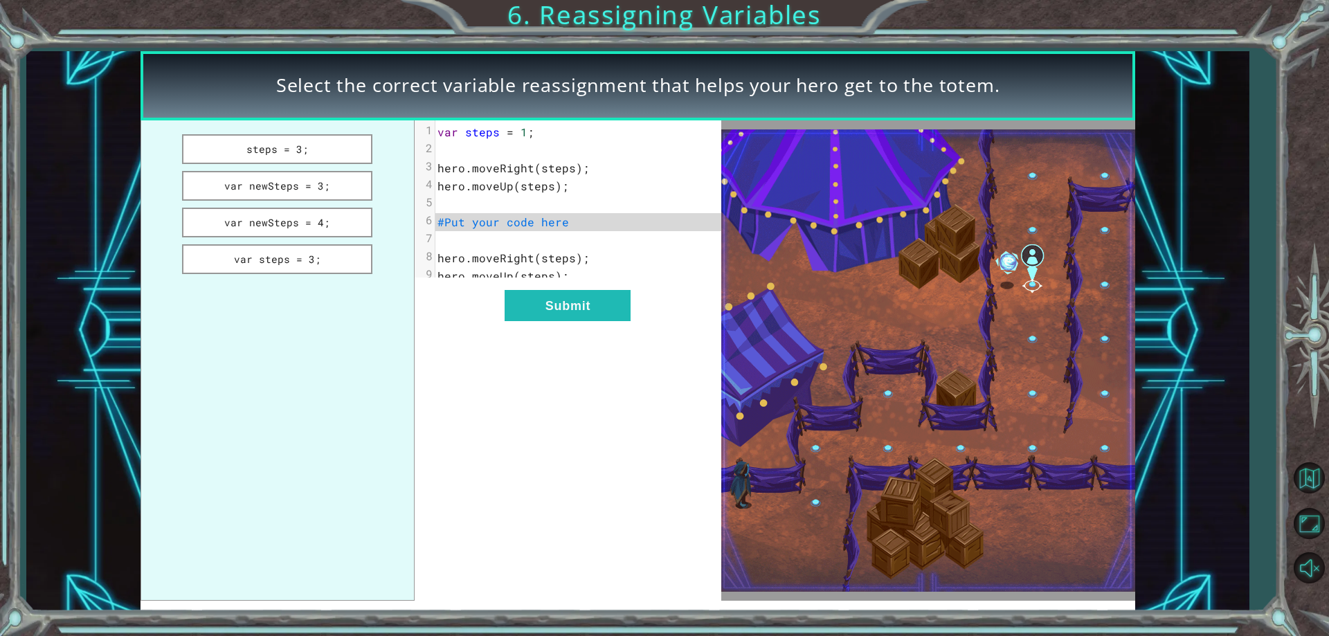
drag, startPoint x: 350, startPoint y: 192, endPoint x: 373, endPoint y: 197, distance: 24.0
click at [353, 192] on button "var newSteps = 3;" at bounding box center [277, 186] width 191 height 30
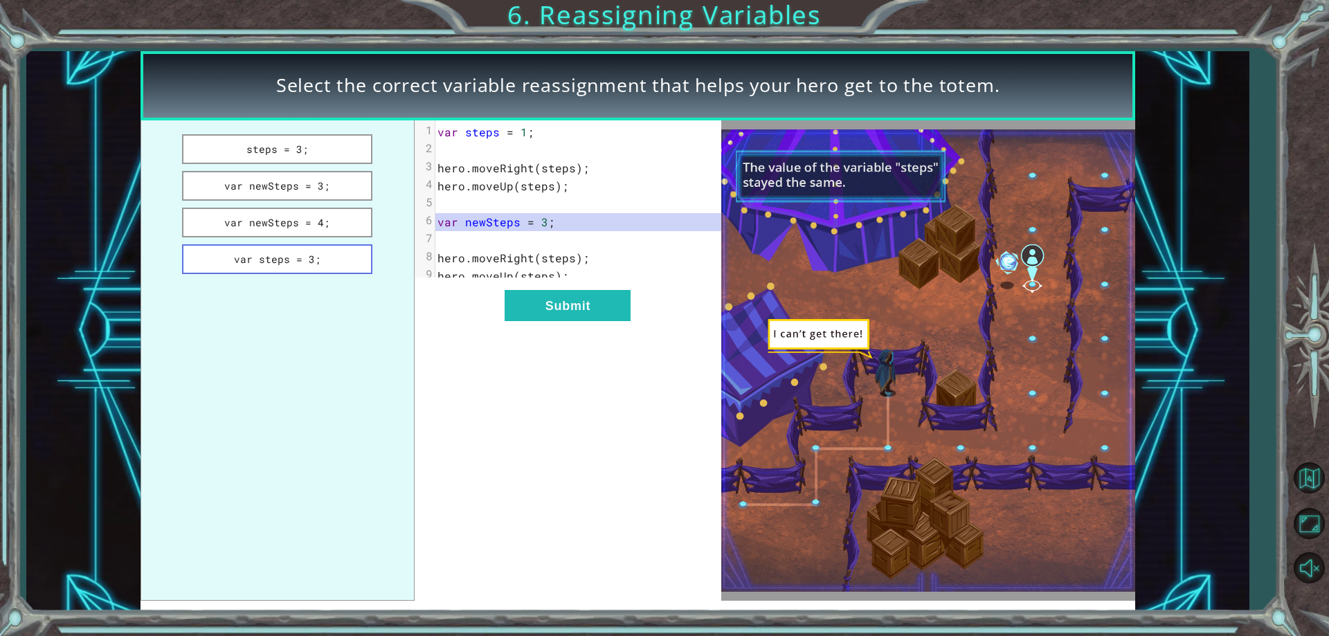
click at [336, 258] on button "var steps = 3;" at bounding box center [277, 259] width 191 height 30
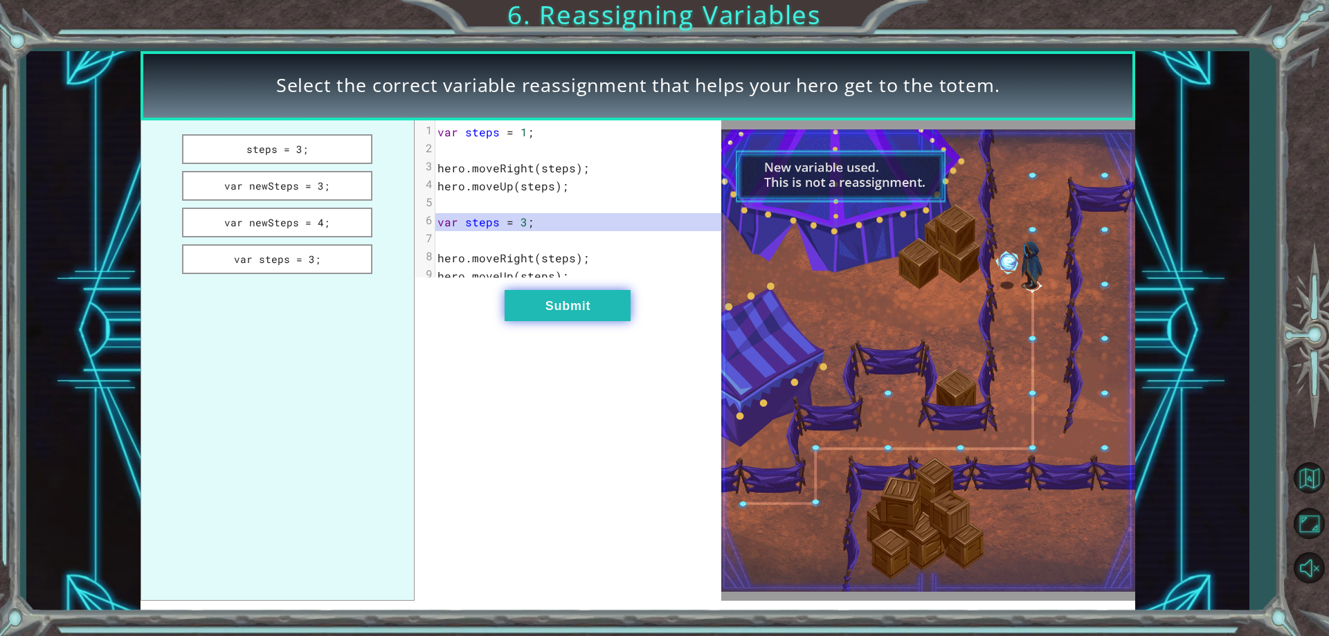
click at [551, 312] on button "Submit" at bounding box center [568, 305] width 126 height 31
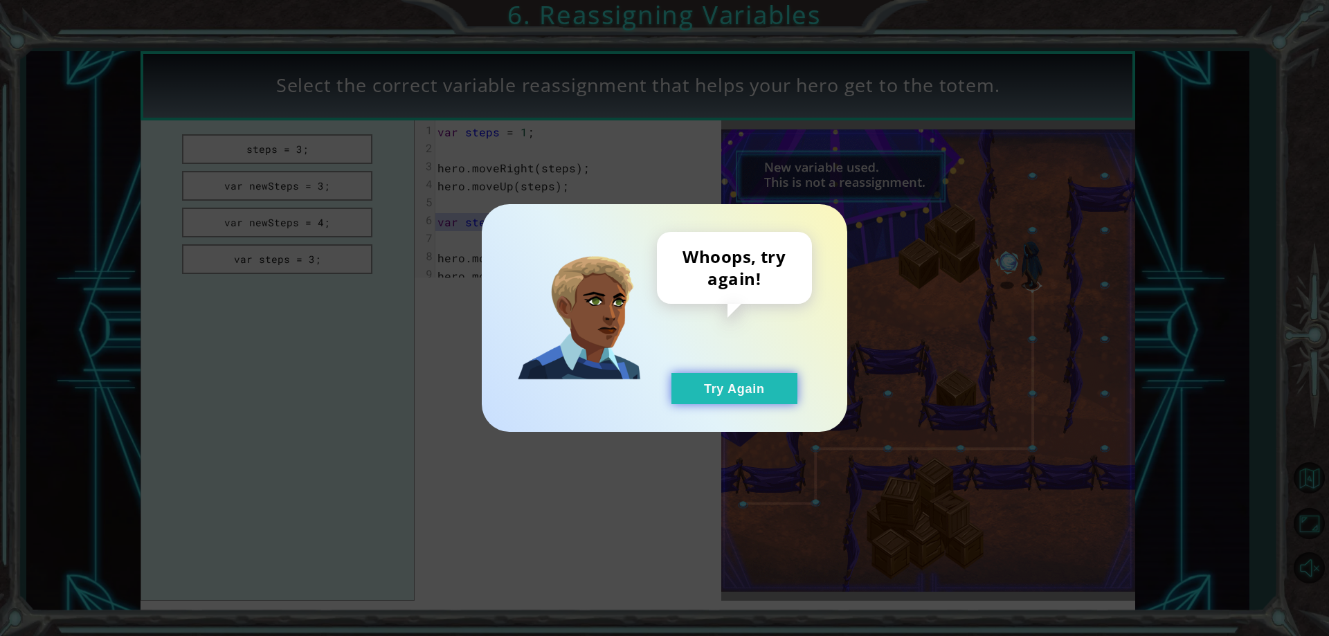
drag, startPoint x: 711, startPoint y: 399, endPoint x: 702, endPoint y: 388, distance: 13.7
click at [712, 396] on button "Try Again" at bounding box center [735, 388] width 126 height 31
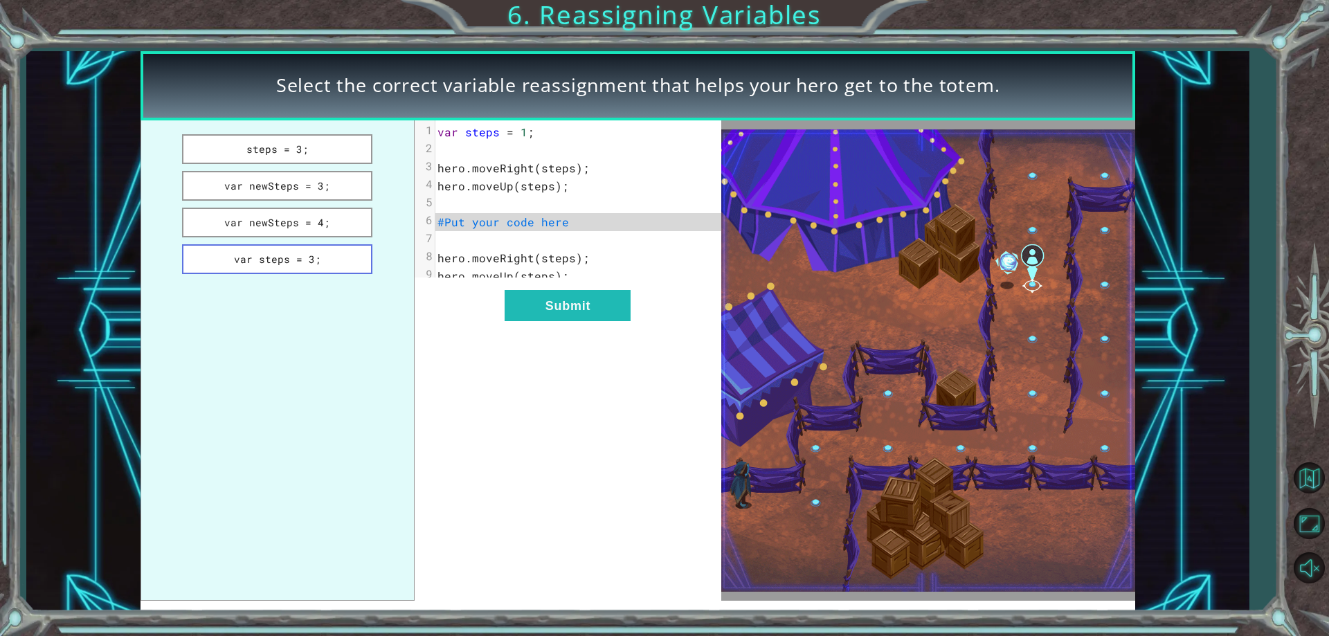
click at [309, 263] on button "var steps = 3;" at bounding box center [277, 259] width 191 height 30
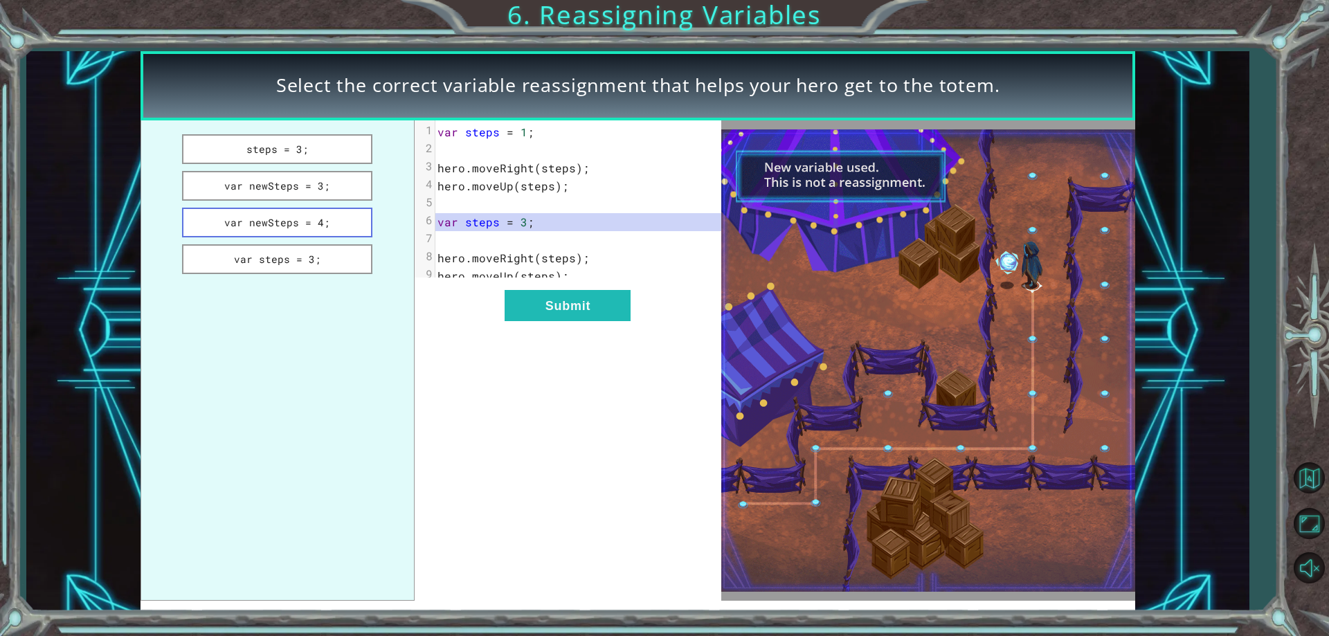
click at [268, 213] on button "var newSteps = 4;" at bounding box center [277, 223] width 191 height 30
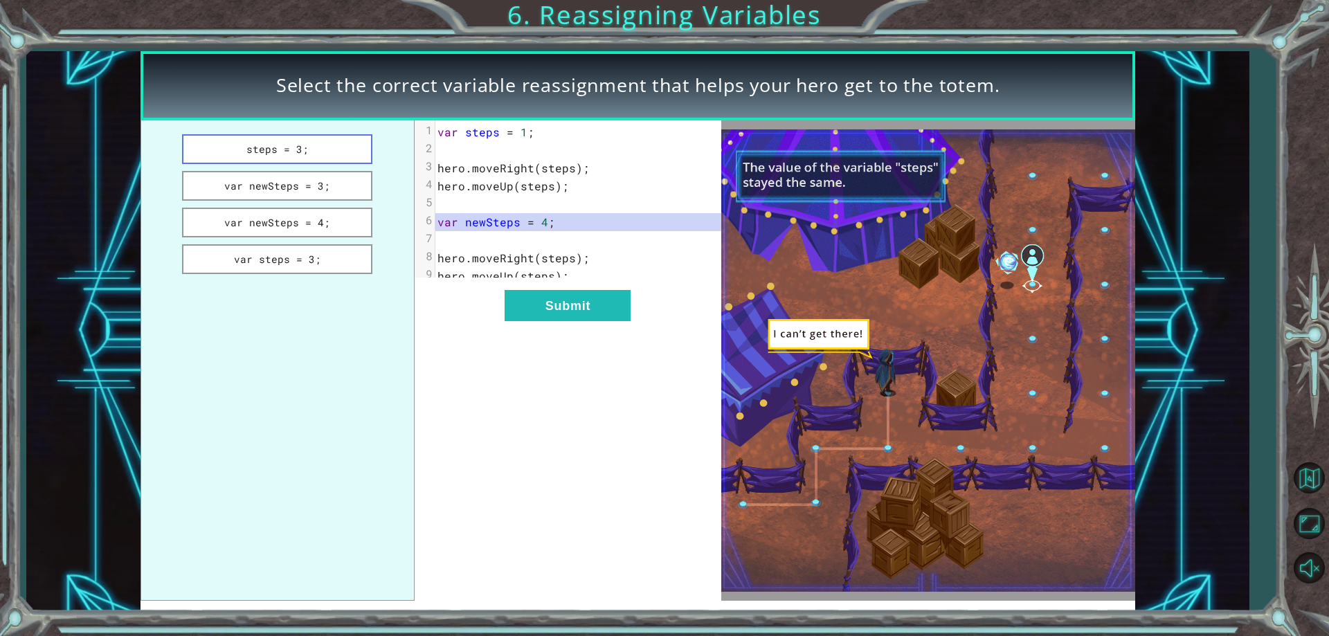
click at [290, 155] on button "steps = 3;" at bounding box center [277, 149] width 191 height 30
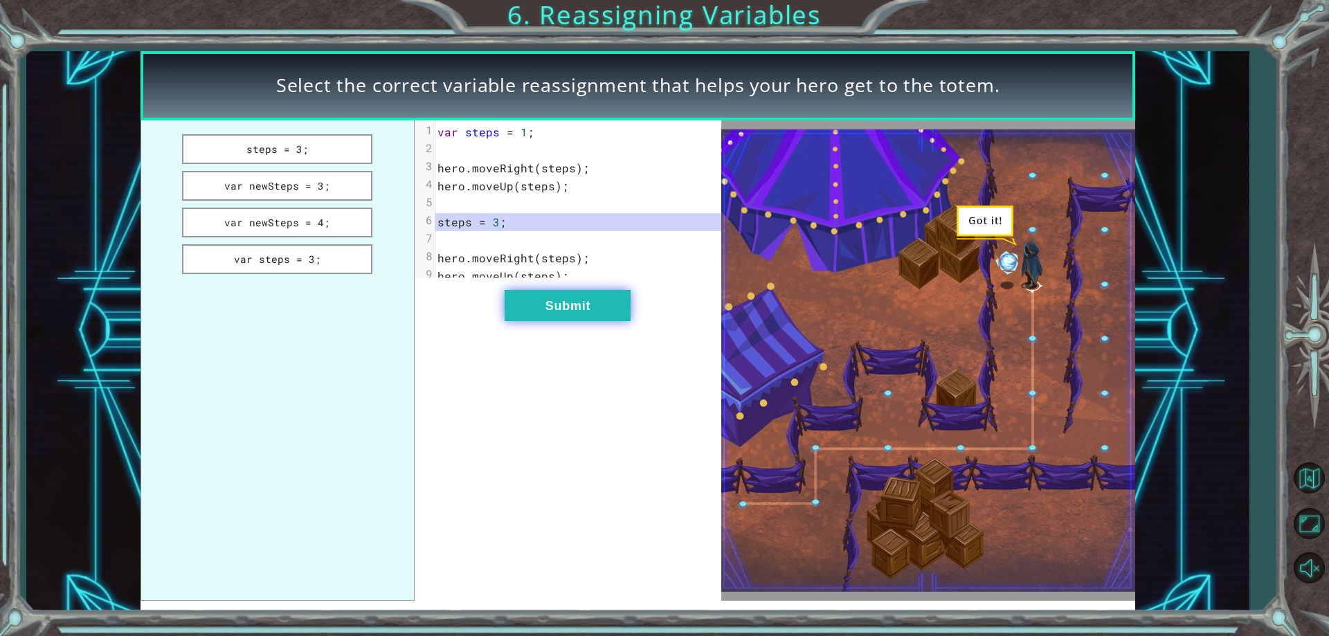
click at [547, 321] on button "Submit" at bounding box center [568, 305] width 126 height 31
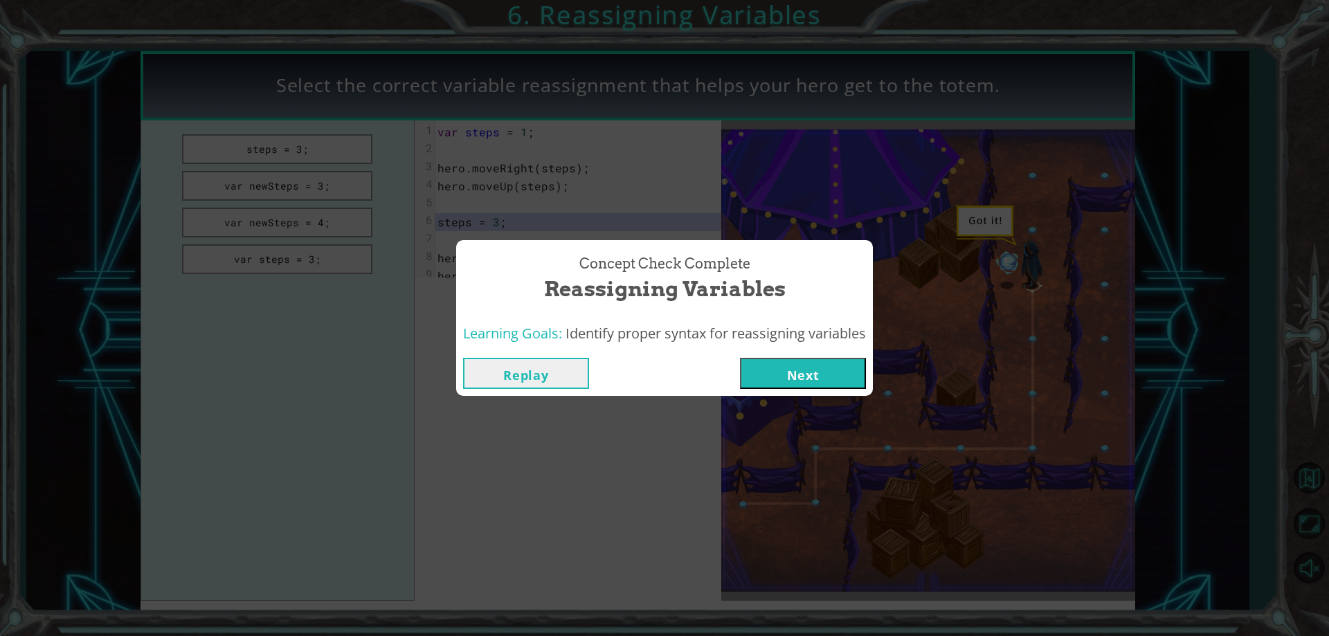
click at [791, 364] on button "Next" at bounding box center [803, 373] width 126 height 31
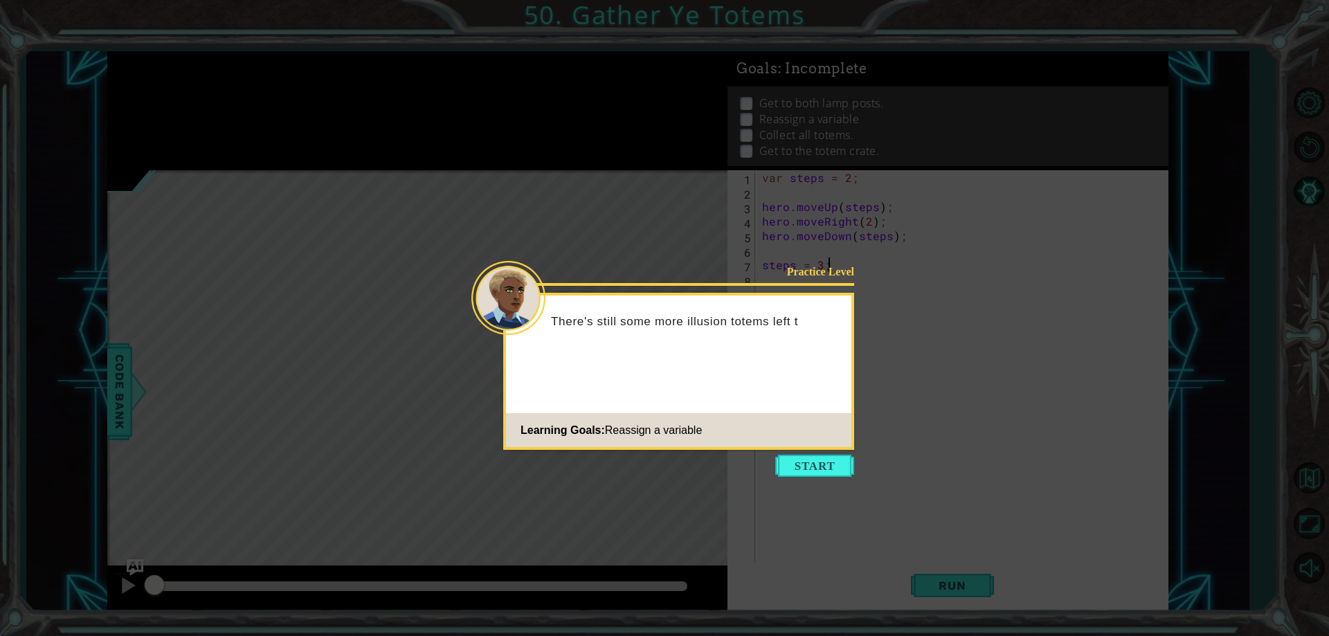
click at [816, 468] on button "Start" at bounding box center [814, 466] width 79 height 22
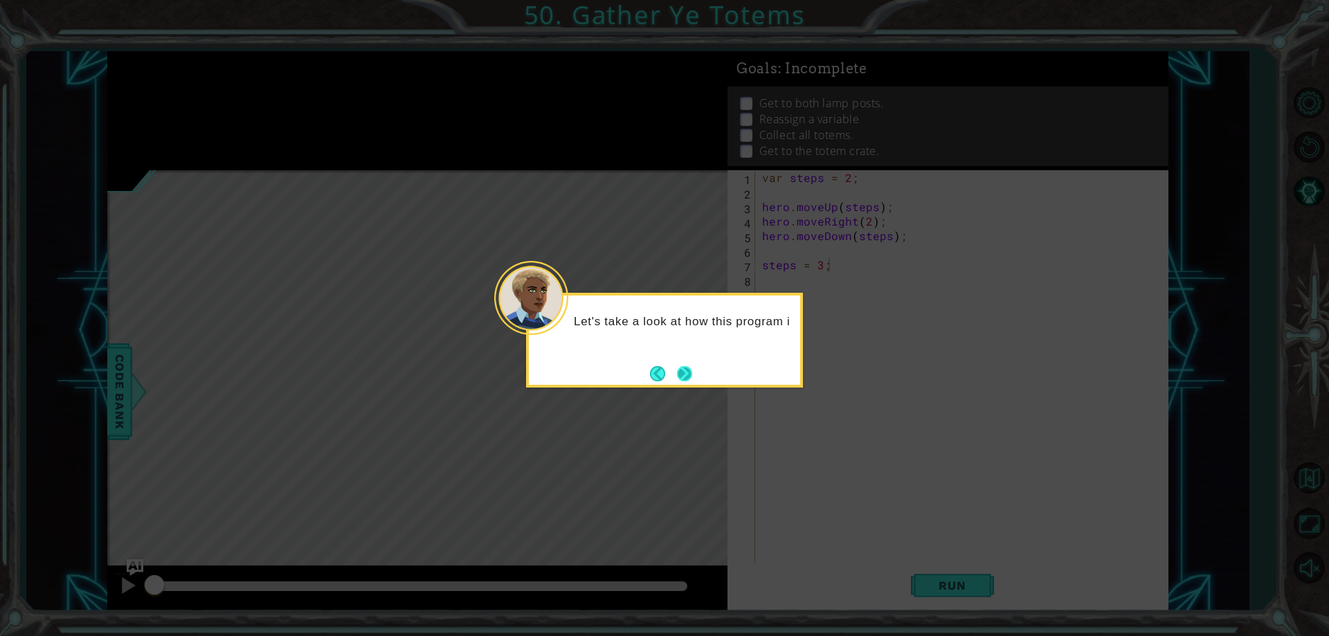
click at [692, 368] on button "Next" at bounding box center [684, 373] width 15 height 15
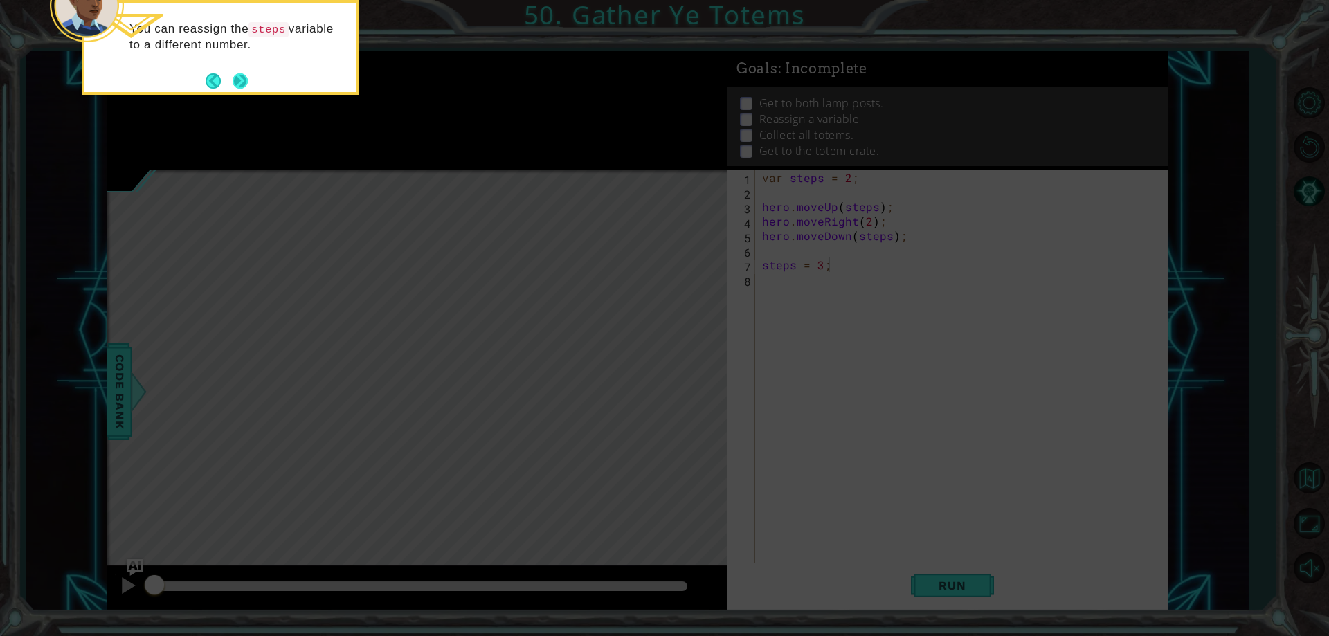
click at [233, 81] on button "Next" at bounding box center [240, 80] width 15 height 15
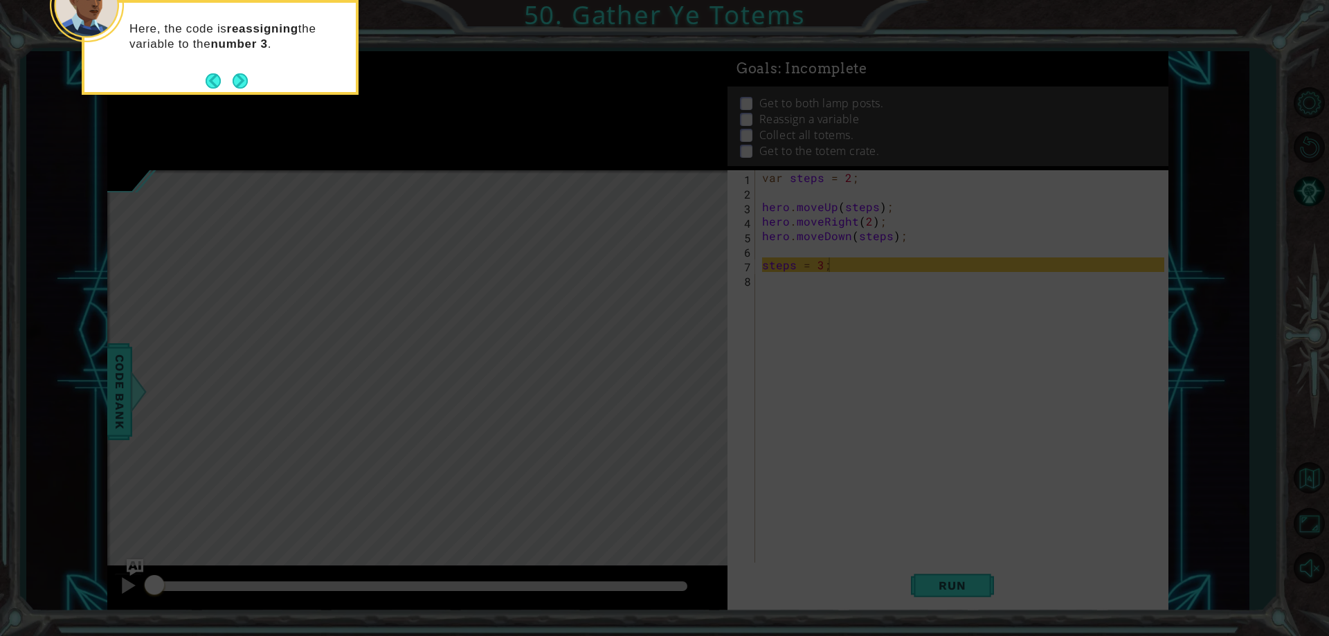
click at [239, 73] on button "Next" at bounding box center [241, 81] width 16 height 16
click at [240, 75] on button "Next" at bounding box center [241, 81] width 16 height 16
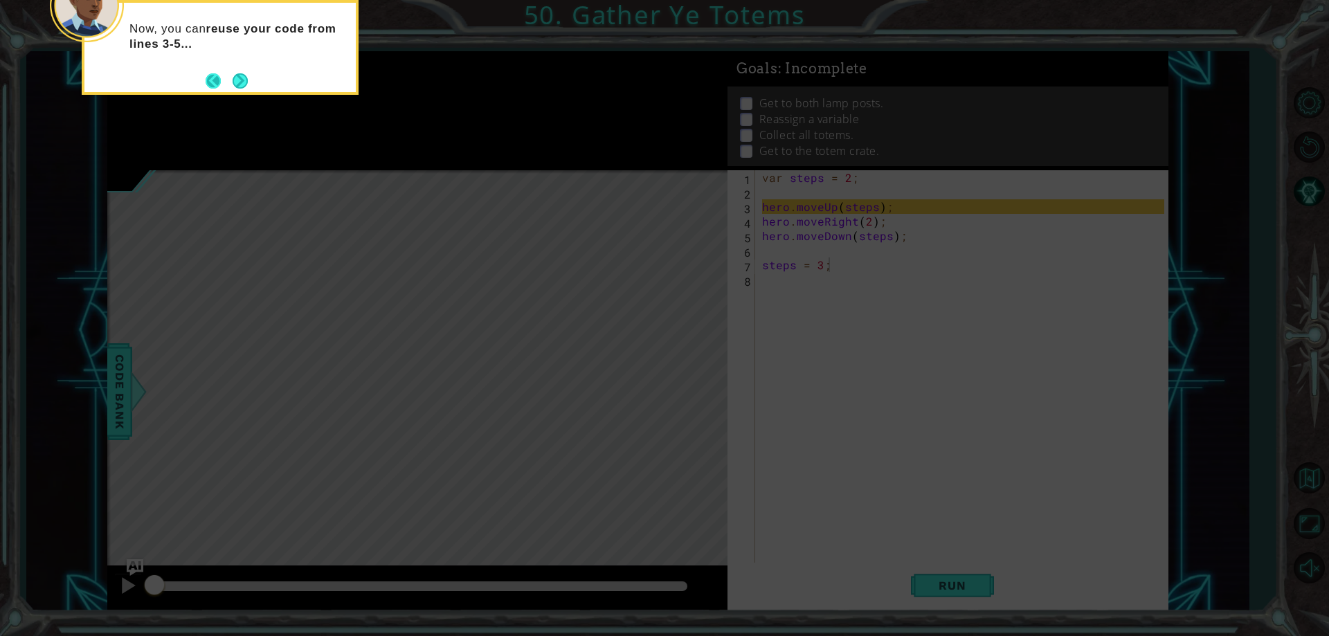
click at [231, 78] on button "Back" at bounding box center [219, 80] width 27 height 15
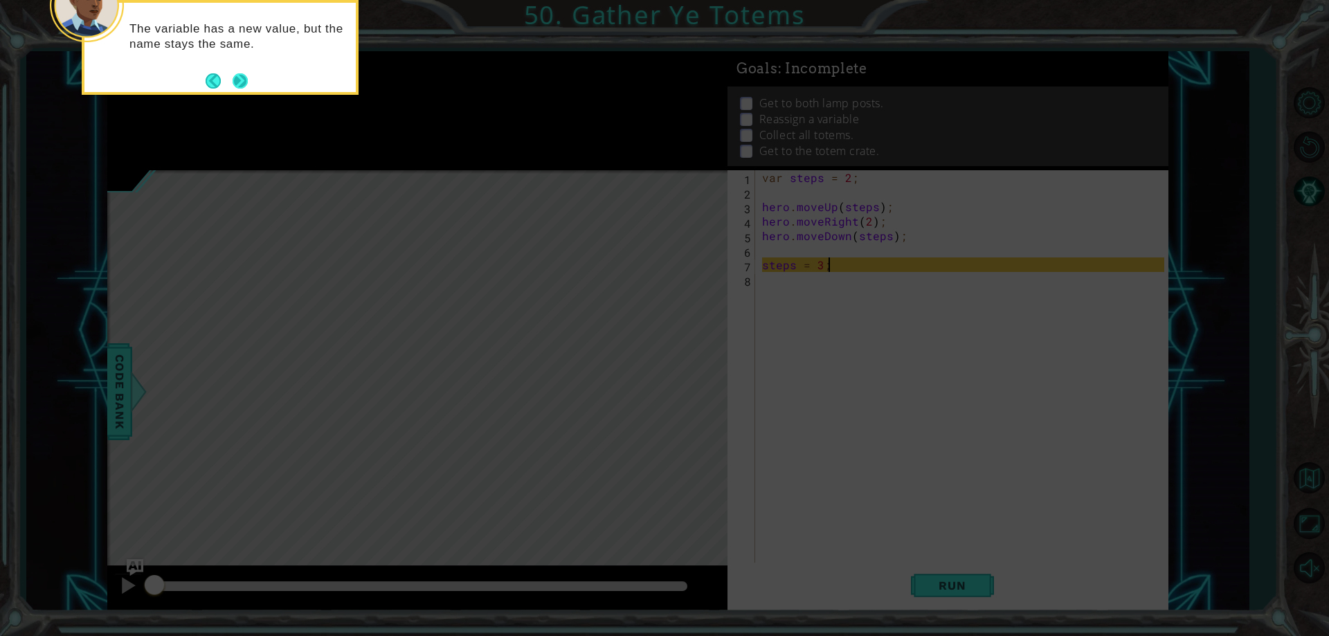
click at [238, 80] on button "Next" at bounding box center [241, 81] width 16 height 16
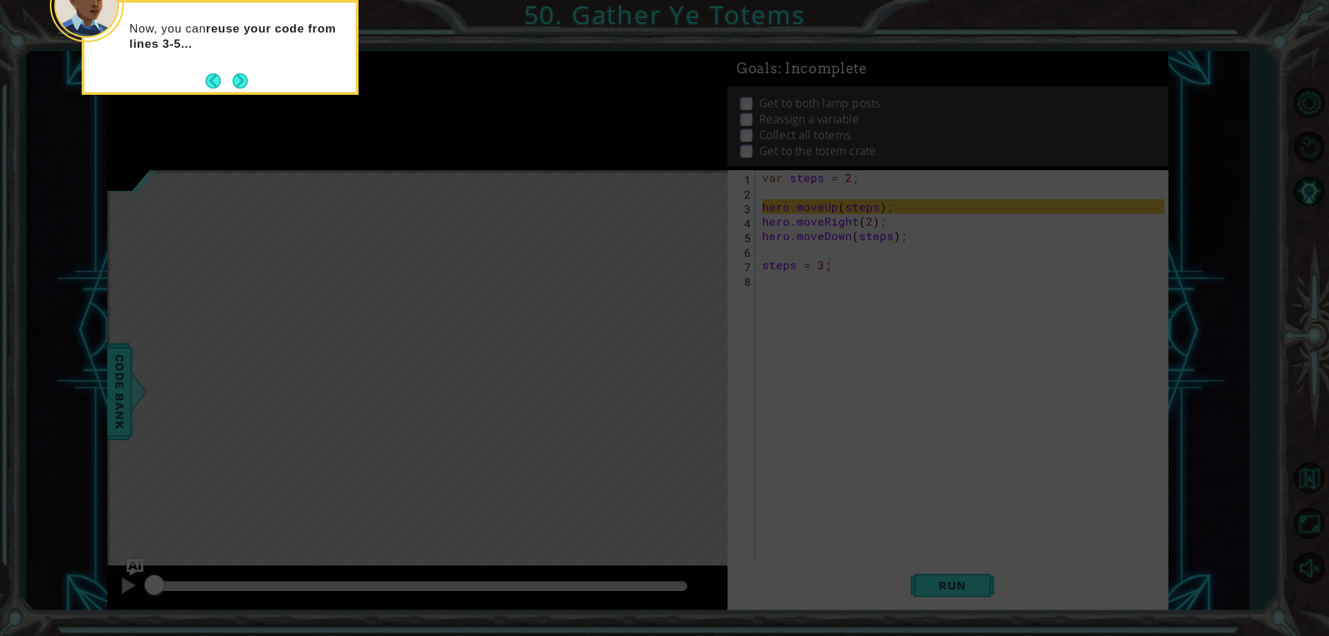
click at [238, 80] on button "Next" at bounding box center [240, 80] width 15 height 15
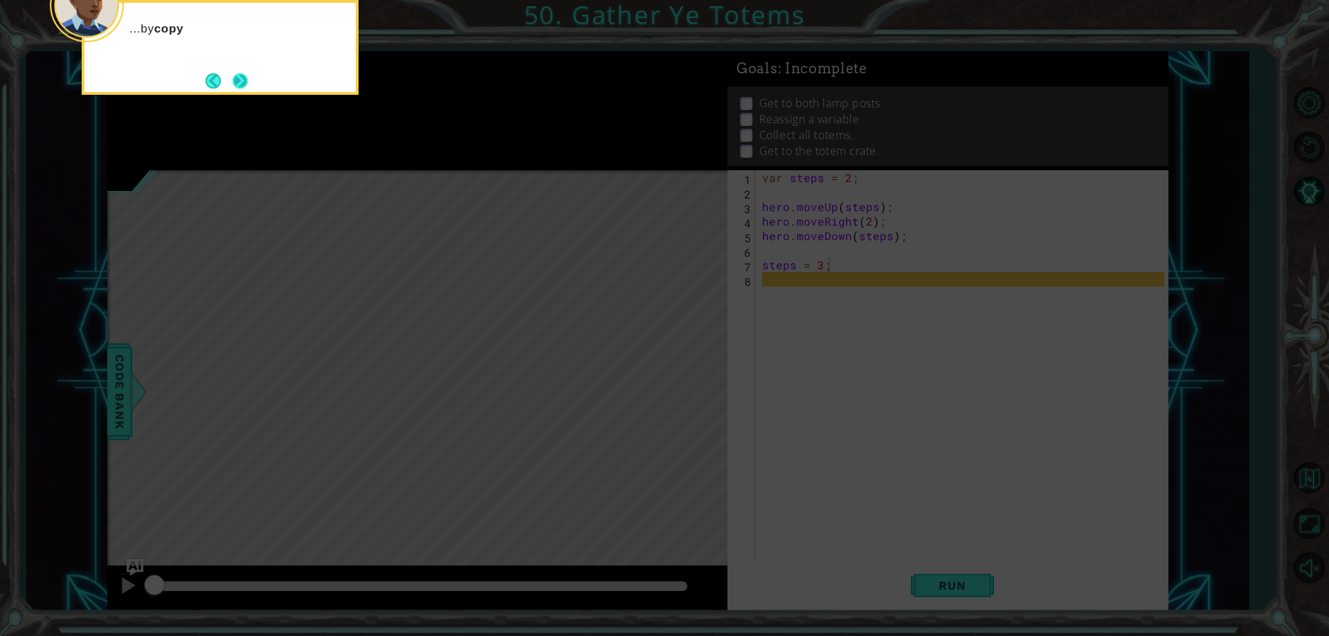
click at [238, 80] on button "Next" at bounding box center [240, 81] width 16 height 16
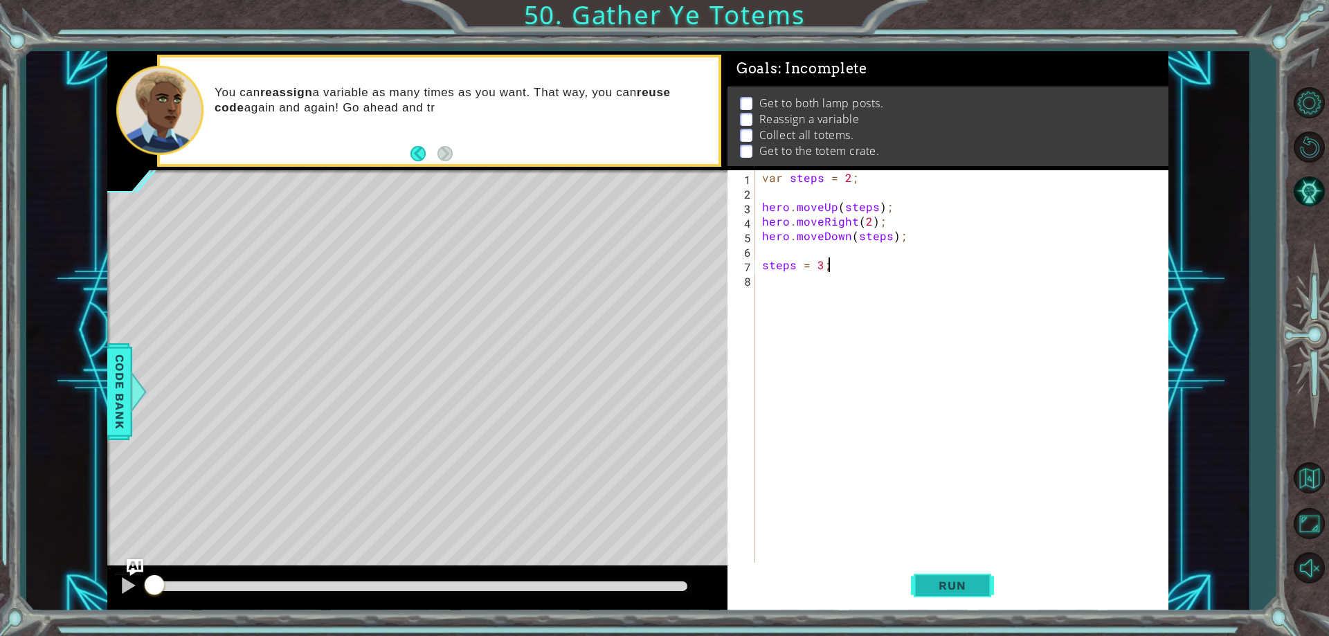
click at [980, 575] on button "Run" at bounding box center [952, 586] width 83 height 44
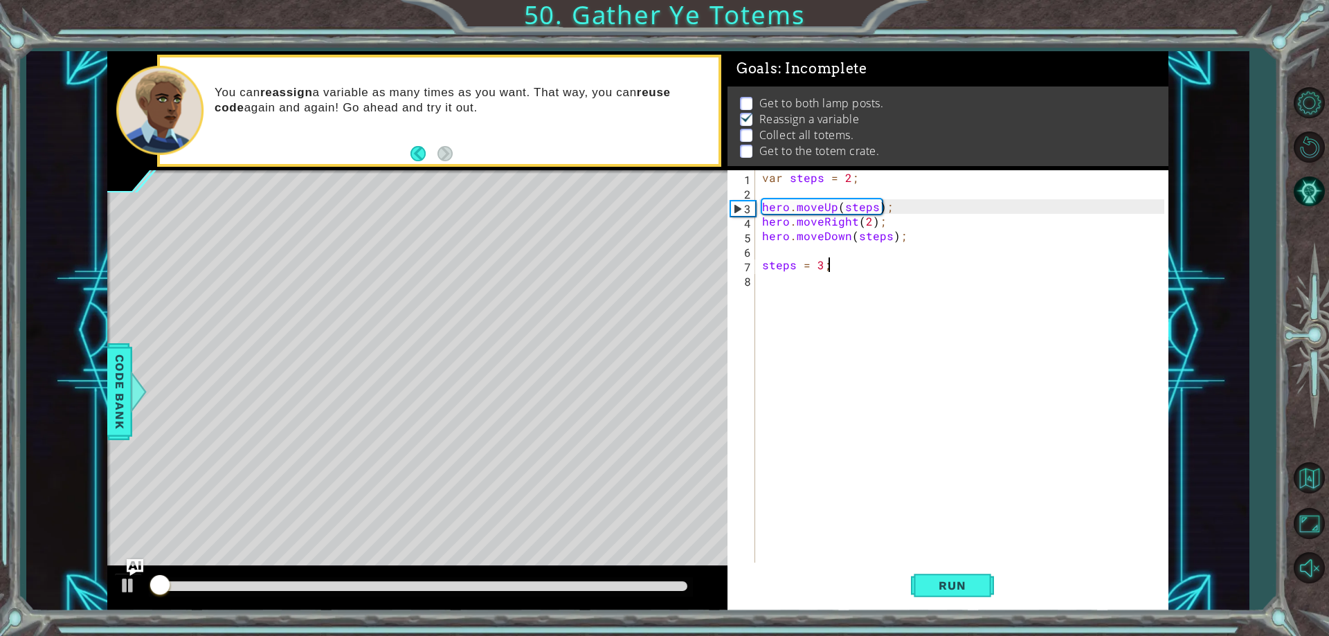
scroll to position [7, 0]
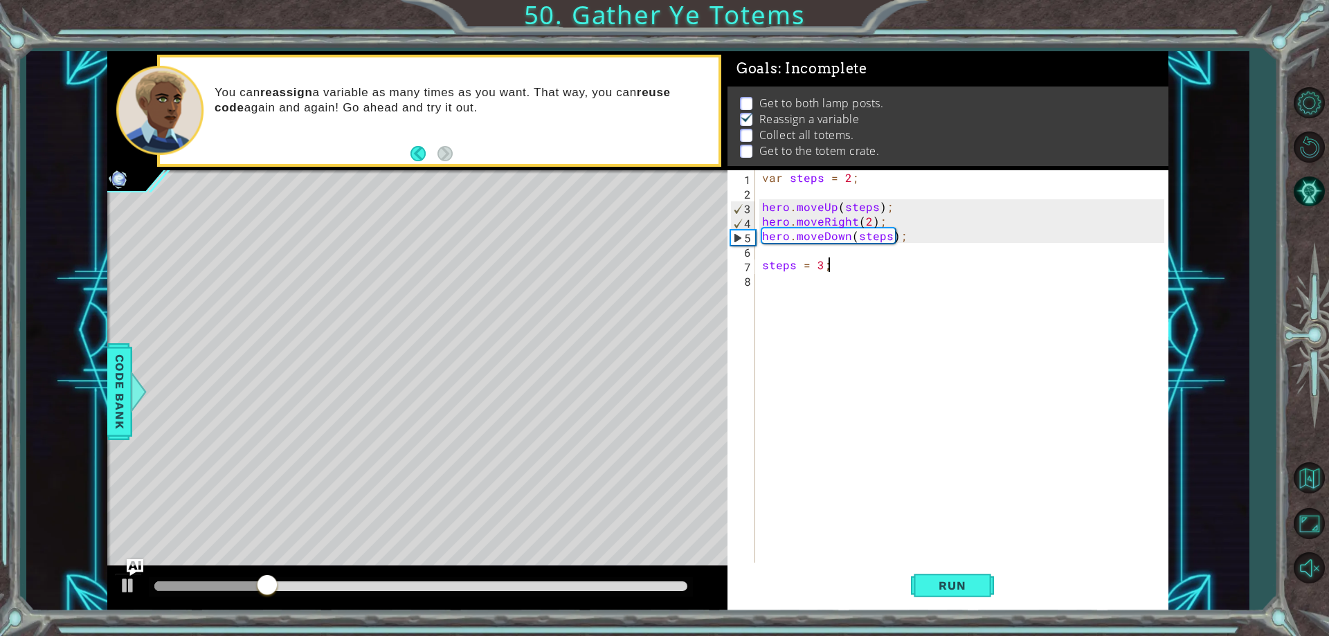
click at [836, 267] on div "var steps = 2 ; hero . moveUp ( steps ) ; hero . moveRight ( 2 ) ; hero . moveD…" at bounding box center [965, 381] width 411 height 422
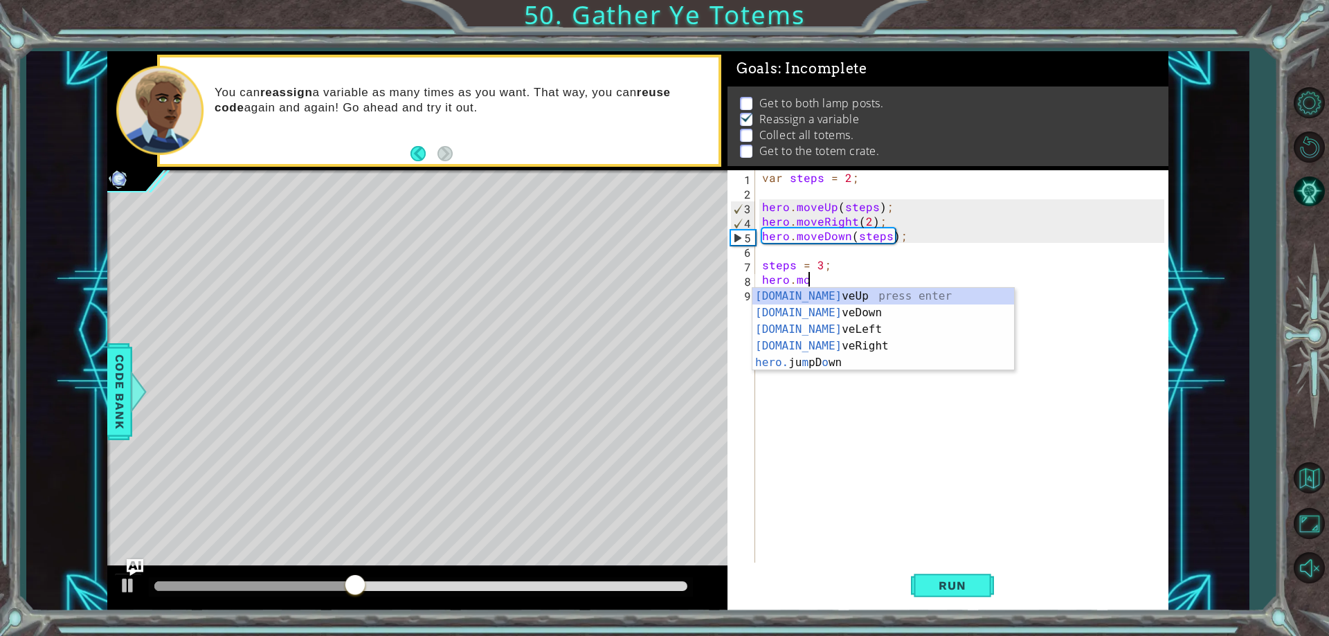
scroll to position [0, 3]
click at [878, 300] on div "hero.move Up press enter hero.move Down press enter hero.move Left press enter …" at bounding box center [884, 338] width 262 height 100
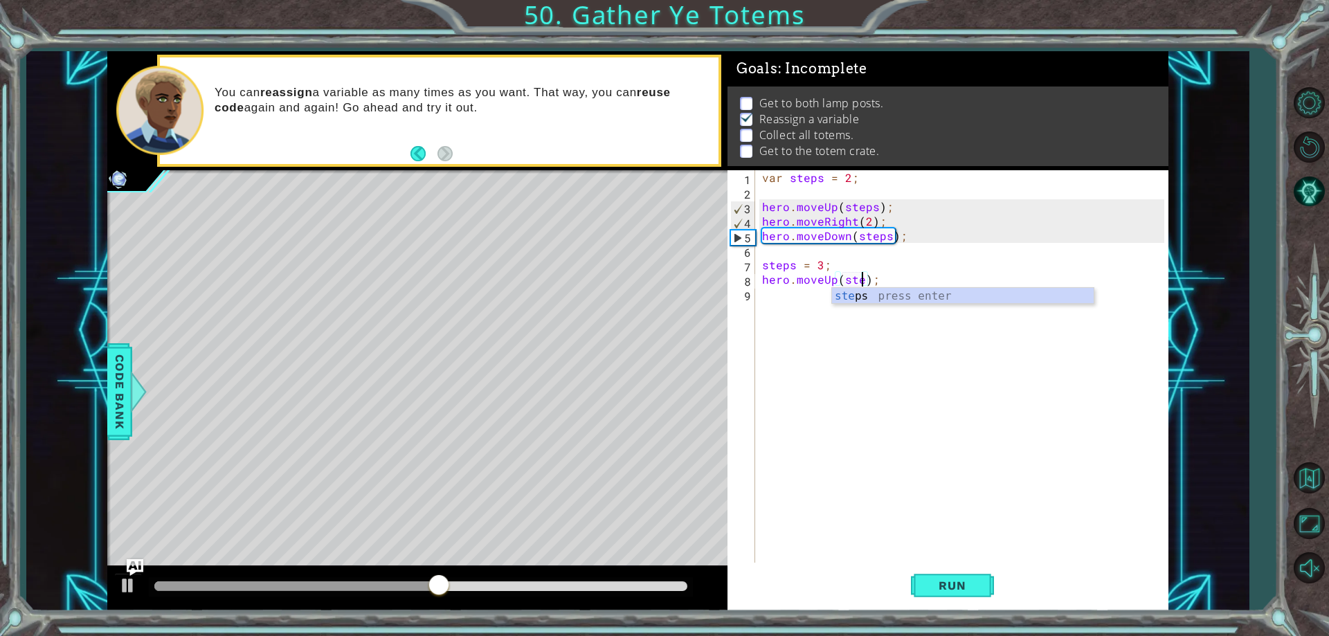
scroll to position [0, 7]
type textarea "hero.moveUp(steps);"
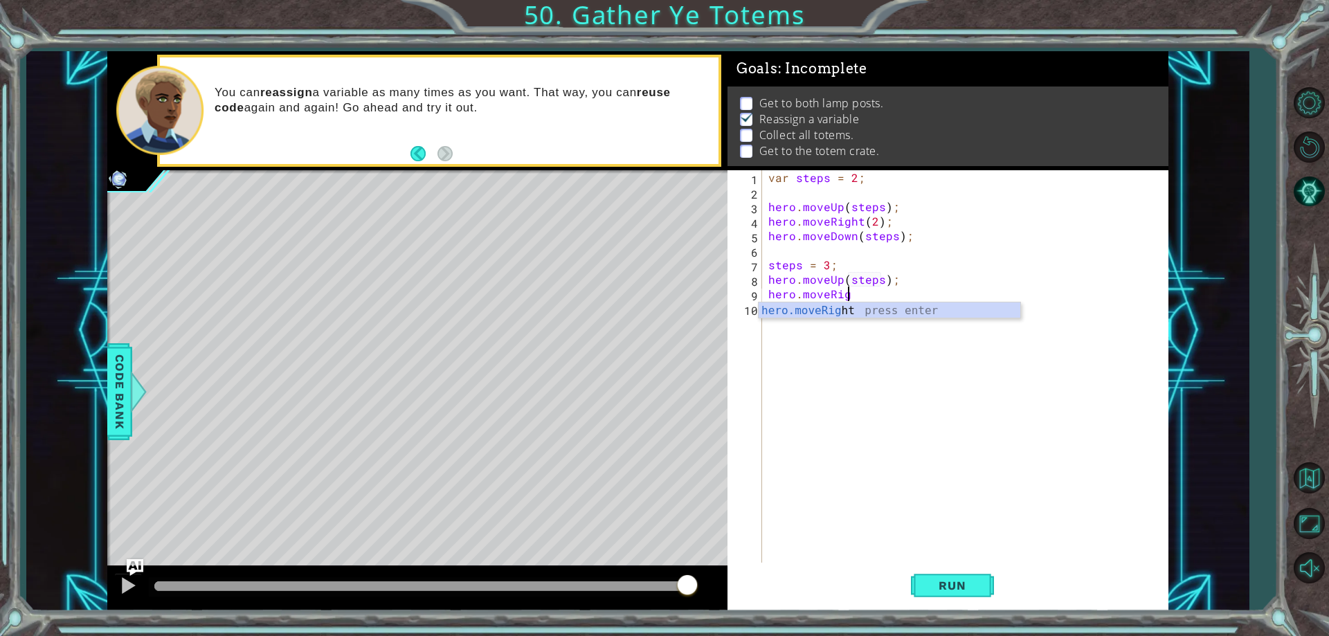
scroll to position [0, 5]
type textarea "hero.moveRight(steps)"
type textarea "hero.moveDown(steps);"
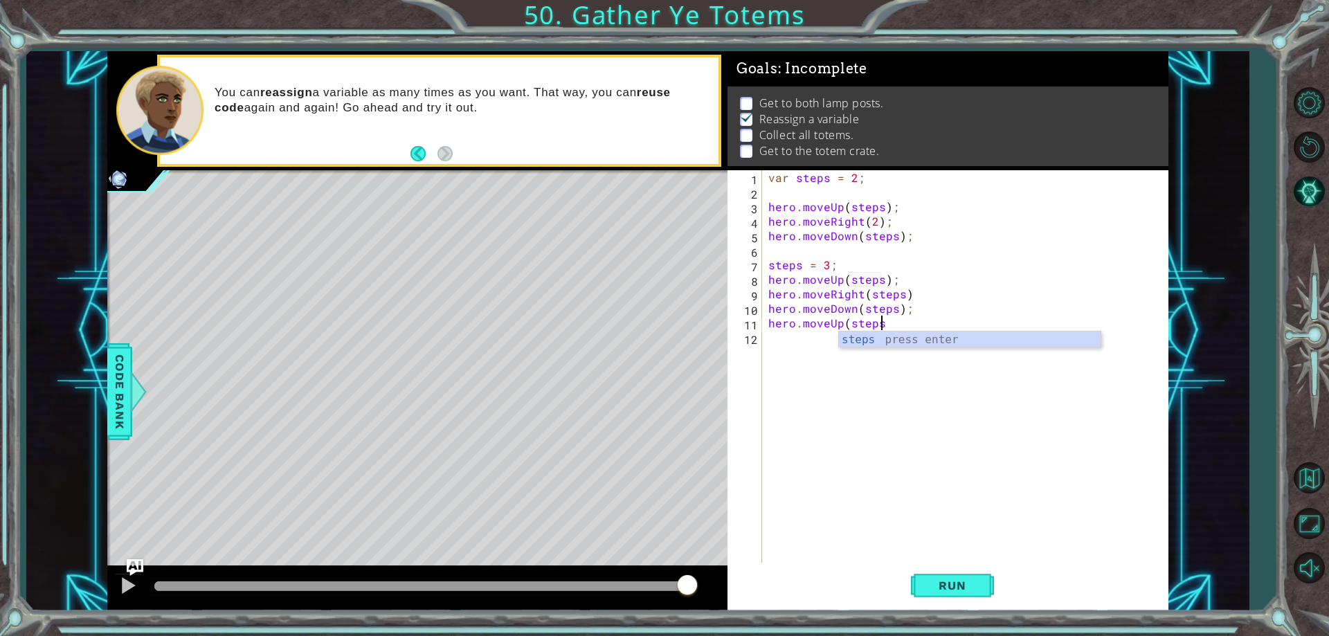
scroll to position [0, 7]
type textarea "hero.moveUp(steps);"
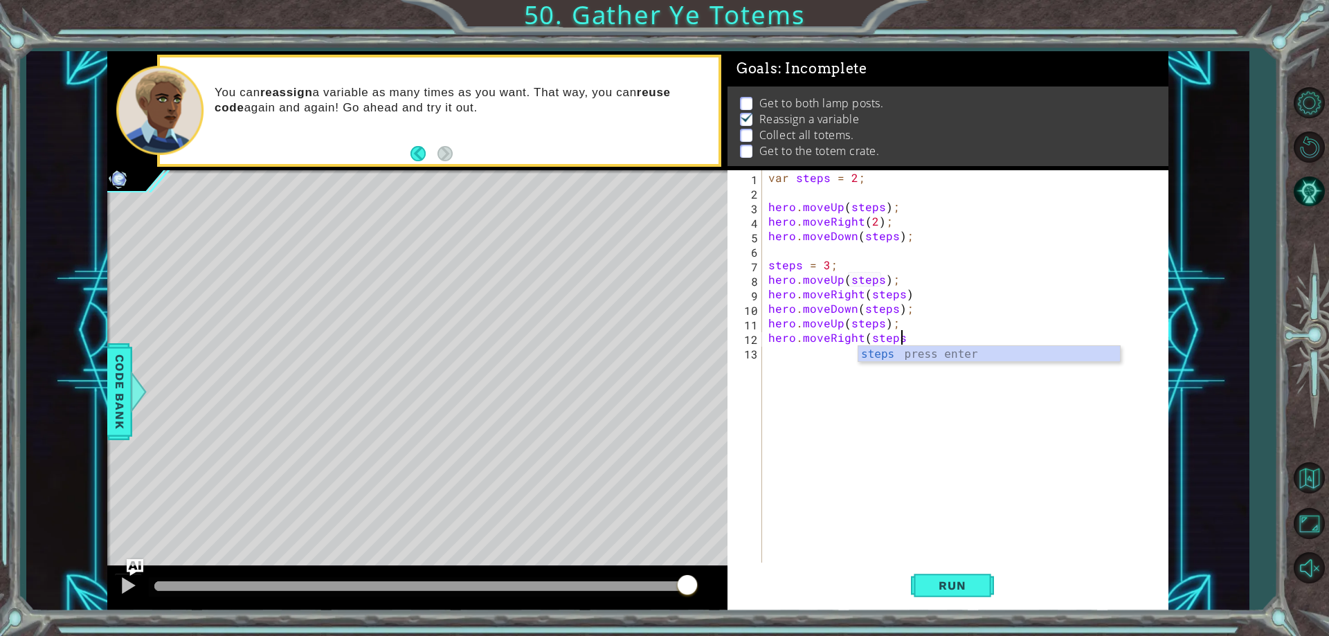
scroll to position [0, 8]
type textarea "hero.moveRight(steps);"
click at [956, 591] on span "Run" at bounding box center [952, 586] width 55 height 14
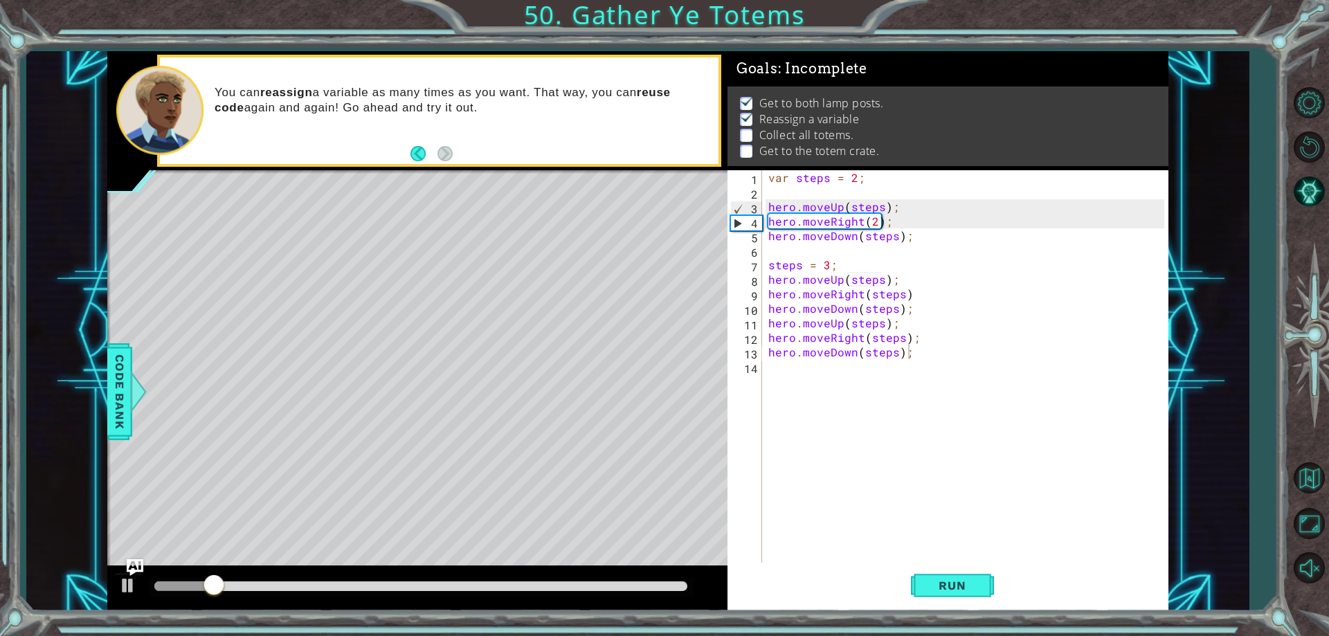
drag, startPoint x: 294, startPoint y: 575, endPoint x: 304, endPoint y: 575, distance: 10.4
click at [304, 575] on div at bounding box center [417, 588] width 620 height 44
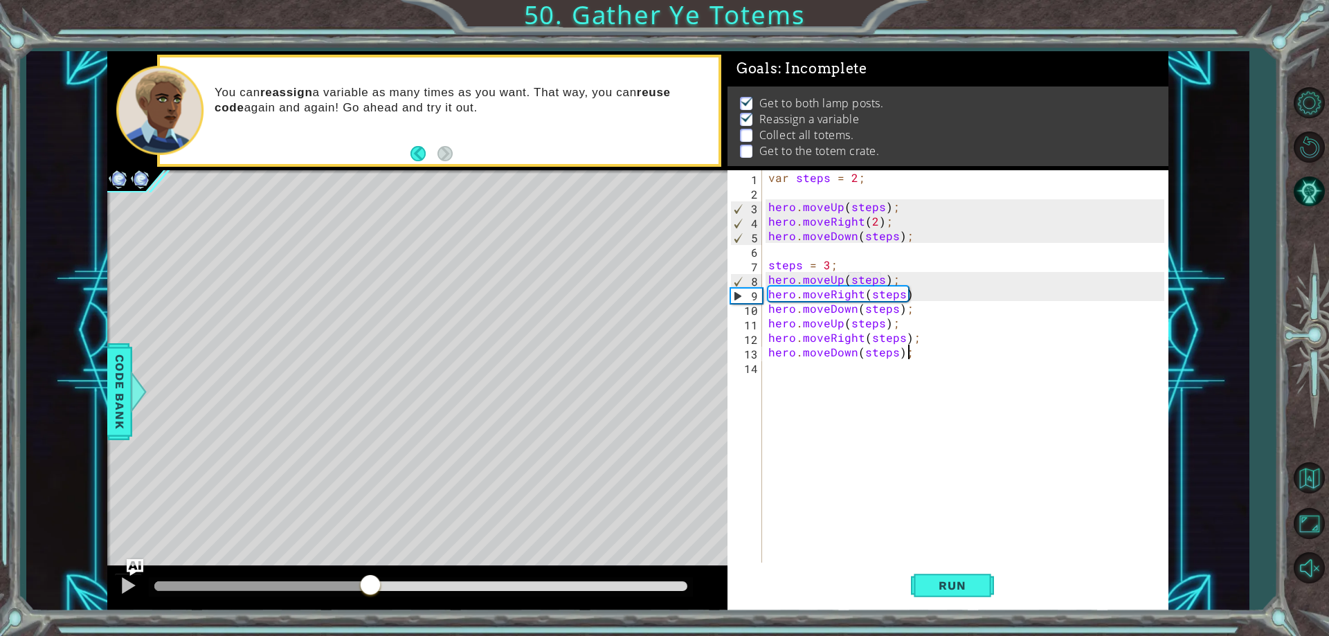
click at [370, 563] on div "methods hero use(thing) moveUp(steps) moveDown(steps) moveLeft(steps) moveRight…" at bounding box center [637, 331] width 1061 height 560
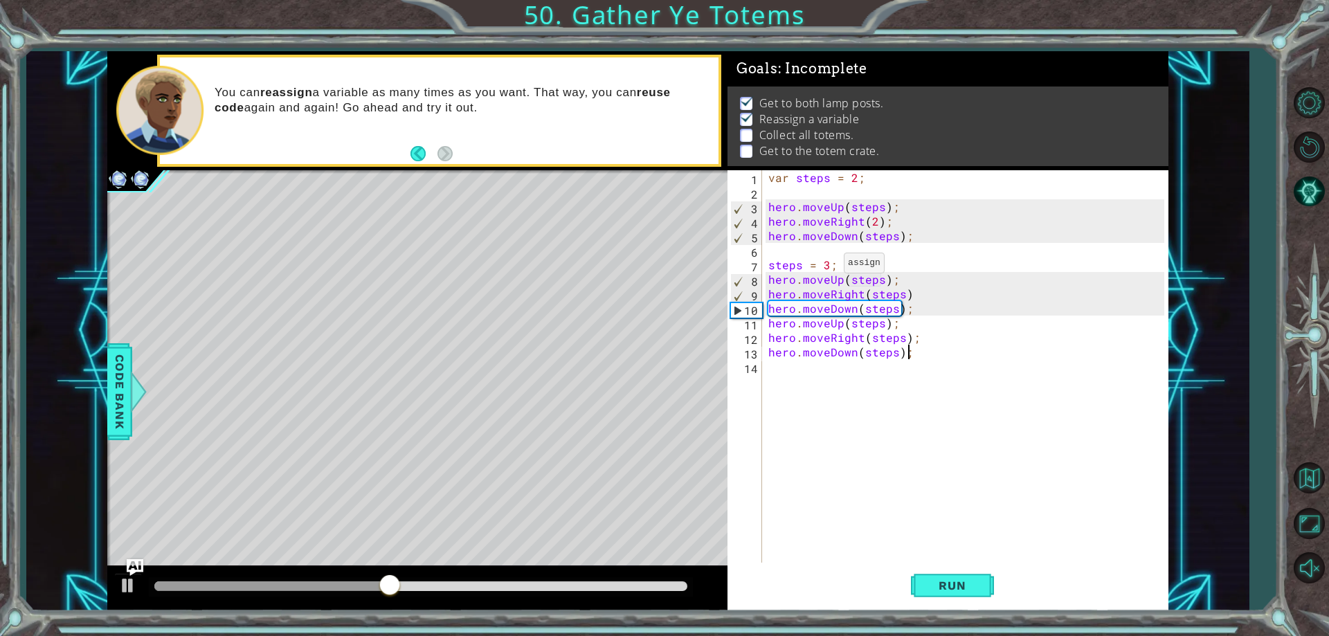
click at [827, 267] on div "var steps = 2 ; hero . moveUp ( steps ) ; hero . moveRight ( 2 ) ; hero . moveD…" at bounding box center [968, 381] width 405 height 422
click at [963, 574] on button "Run" at bounding box center [952, 586] width 83 height 44
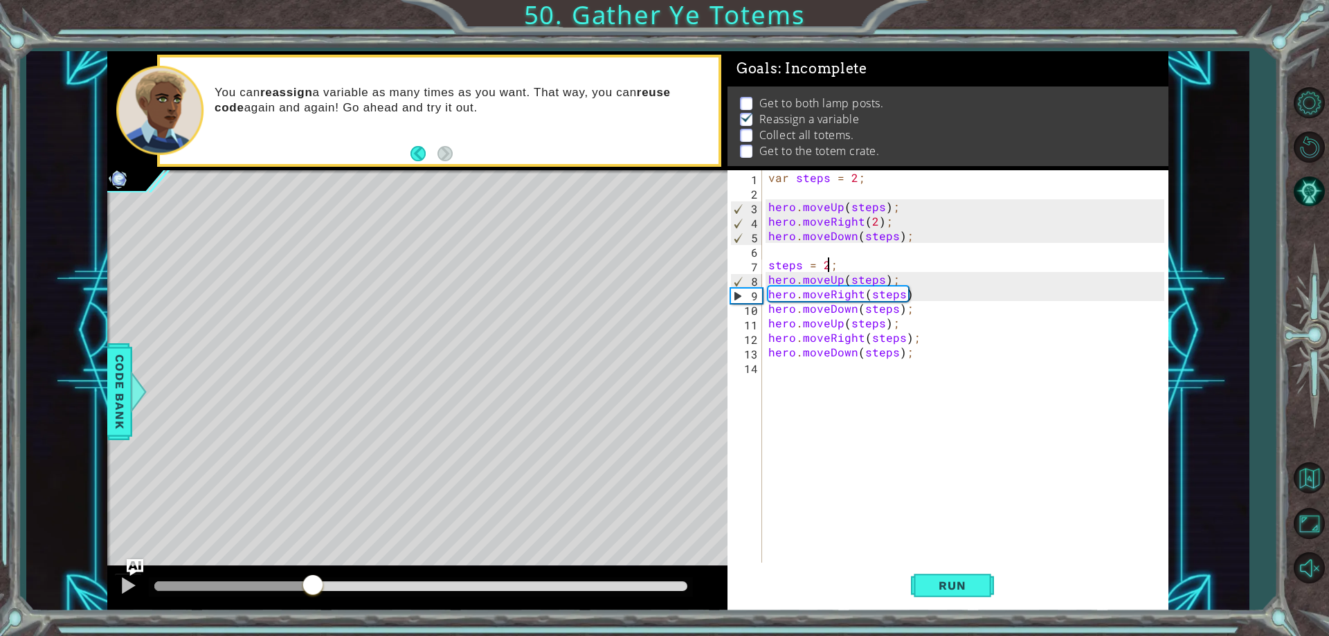
drag, startPoint x: 194, startPoint y: 585, endPoint x: 392, endPoint y: 602, distance: 198.7
click at [375, 611] on div "1 ההההההההההההההההההההההההההההההההההההההההההההההההההההההההההההההההההההההההההההה…" at bounding box center [664, 318] width 1329 height 636
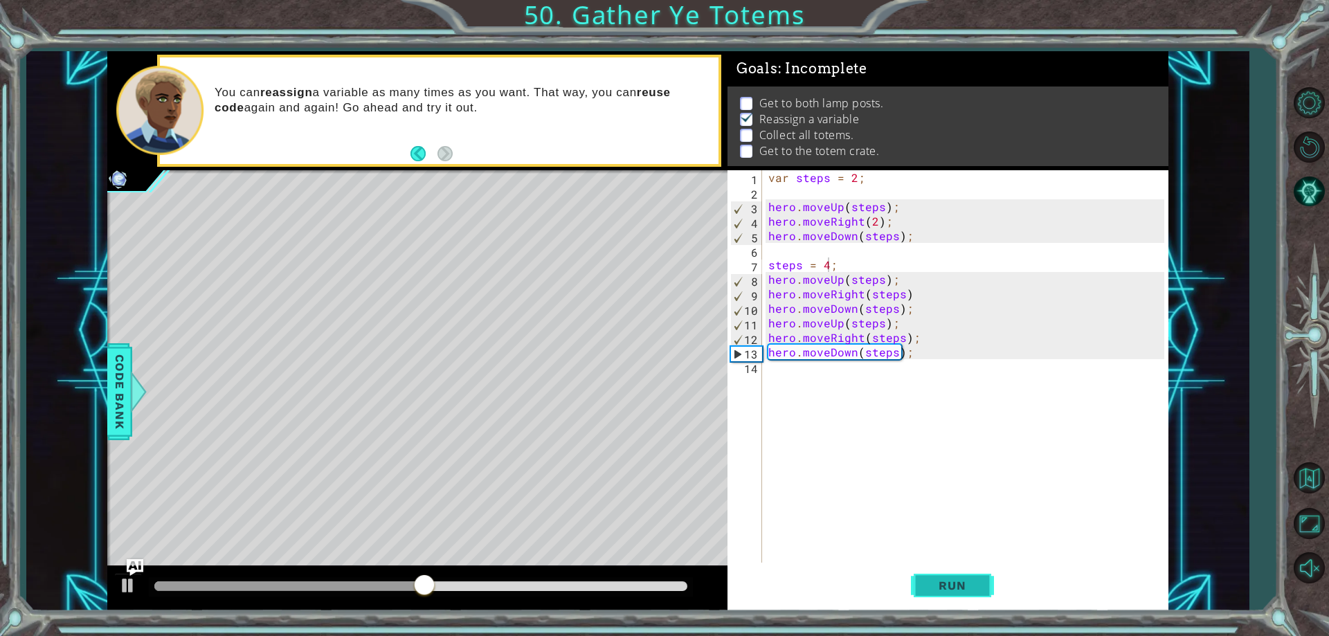
click at [974, 580] on span "Run" at bounding box center [952, 586] width 55 height 14
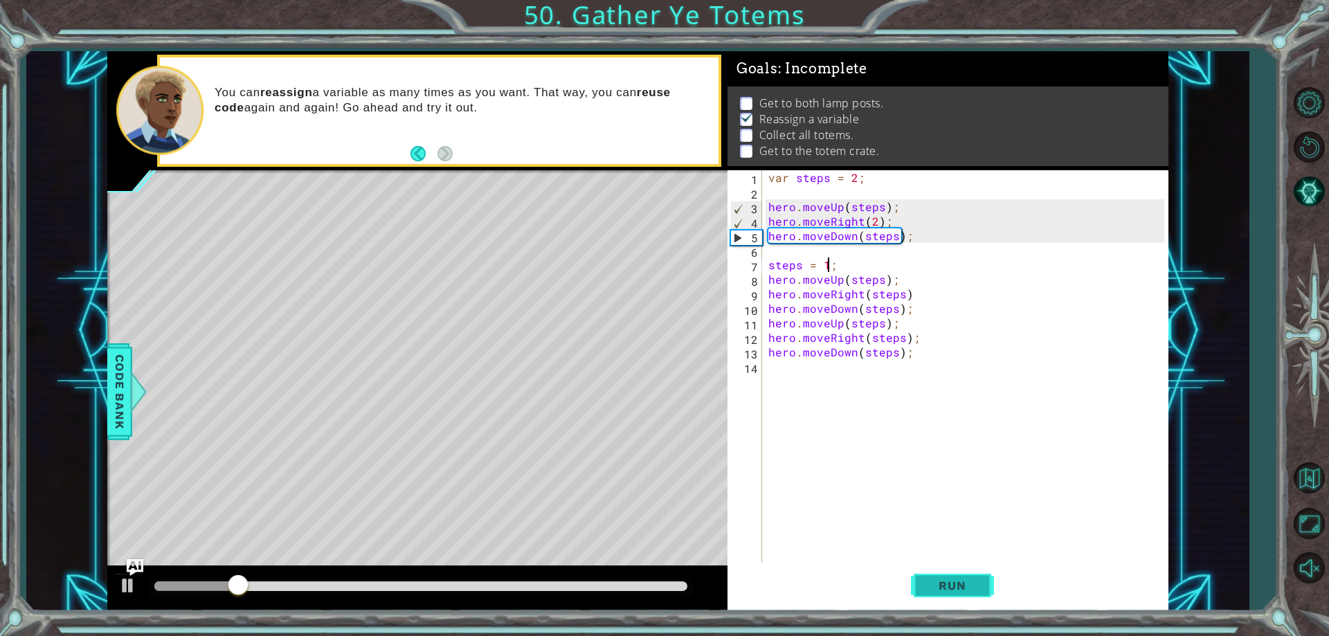
click at [931, 577] on button "Run" at bounding box center [952, 586] width 83 height 44
click at [972, 595] on button "Run" at bounding box center [952, 586] width 83 height 44
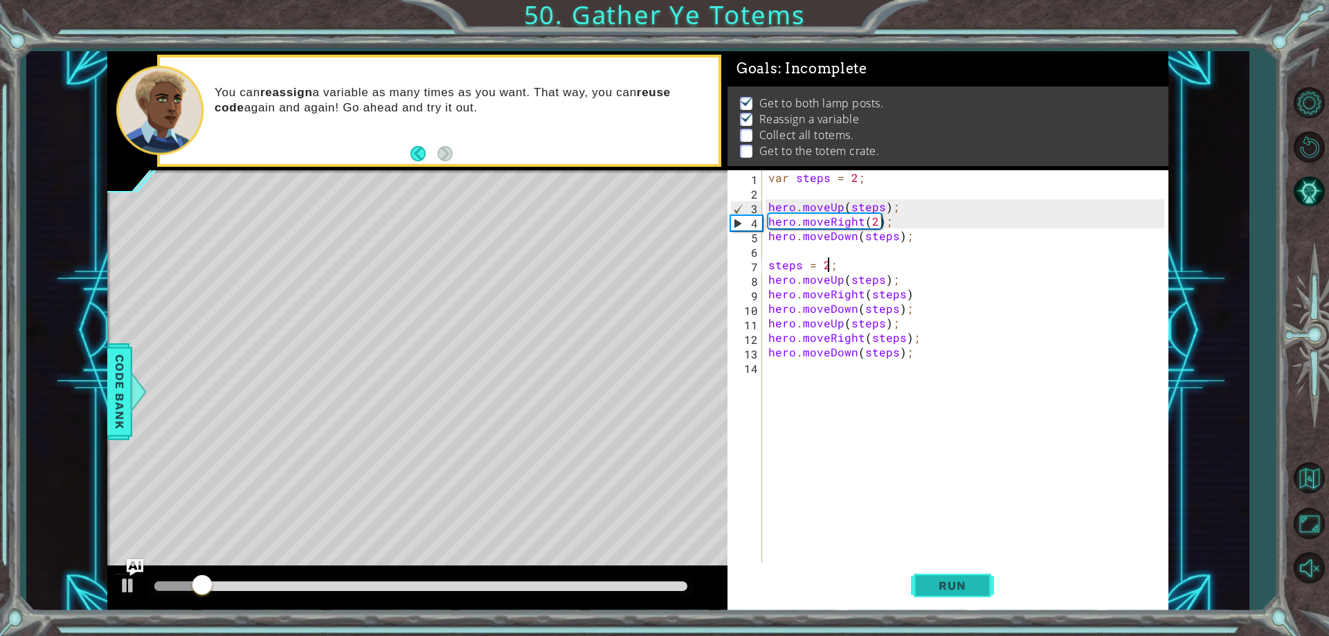
click at [978, 589] on span "Run" at bounding box center [952, 586] width 55 height 14
click at [976, 606] on button "Run" at bounding box center [952, 586] width 83 height 44
click at [964, 591] on span "Run" at bounding box center [952, 586] width 55 height 14
click at [963, 591] on span "Run" at bounding box center [952, 586] width 55 height 14
click at [967, 590] on span "Run" at bounding box center [952, 586] width 55 height 14
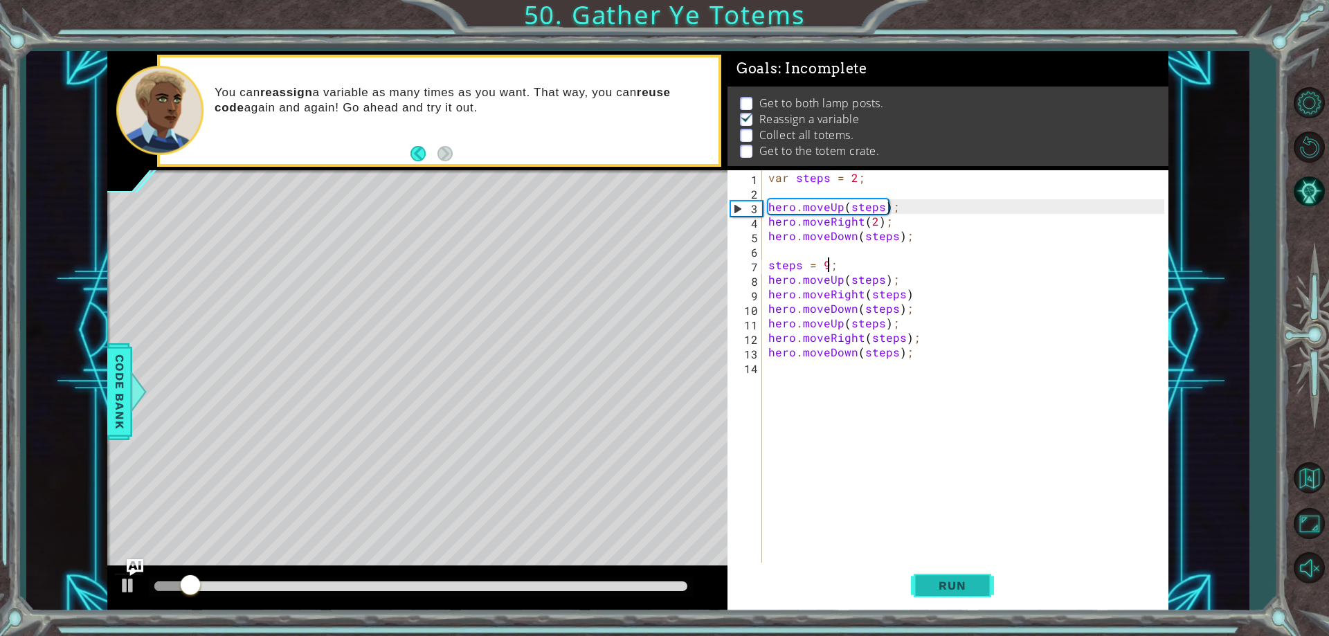
click at [956, 584] on span "Run" at bounding box center [952, 586] width 55 height 14
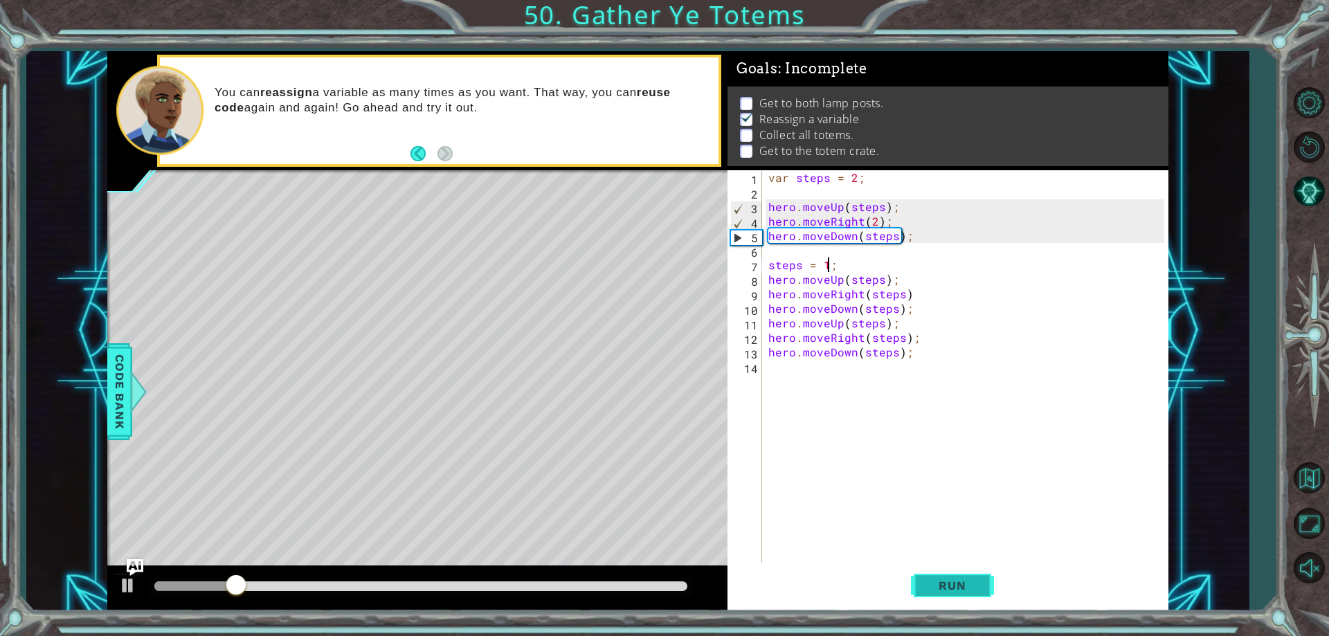
scroll to position [0, 4]
click at [973, 575] on button "Run" at bounding box center [952, 586] width 83 height 44
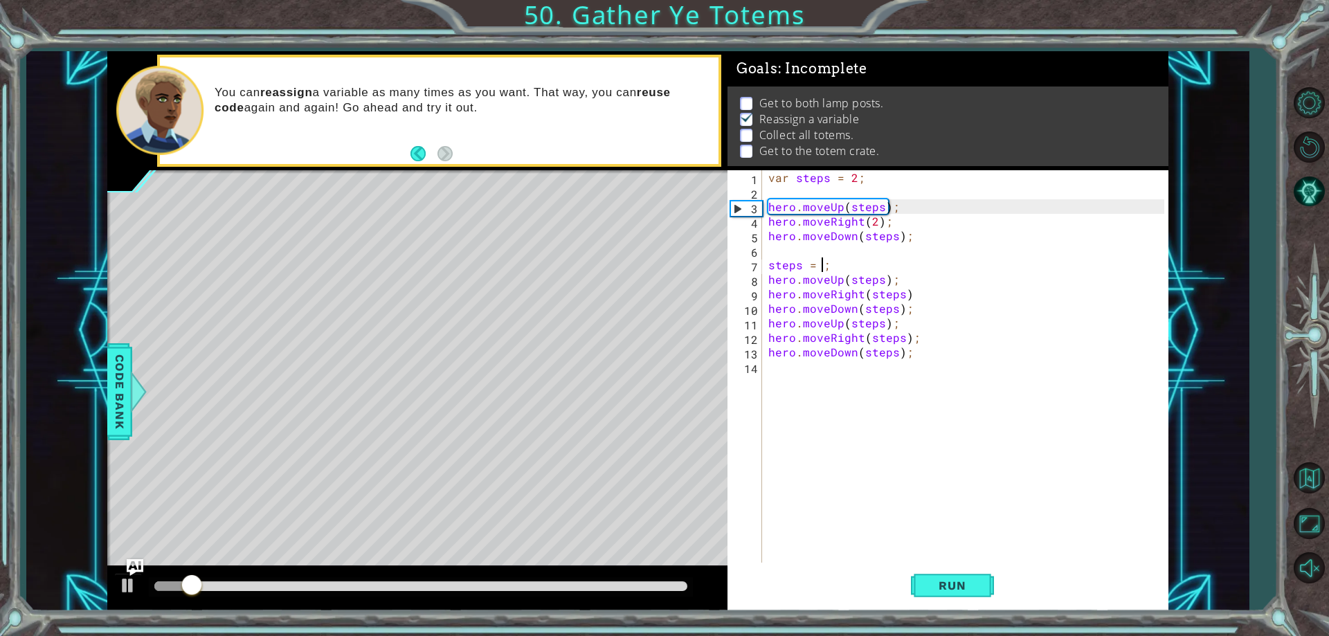
scroll to position [0, 3]
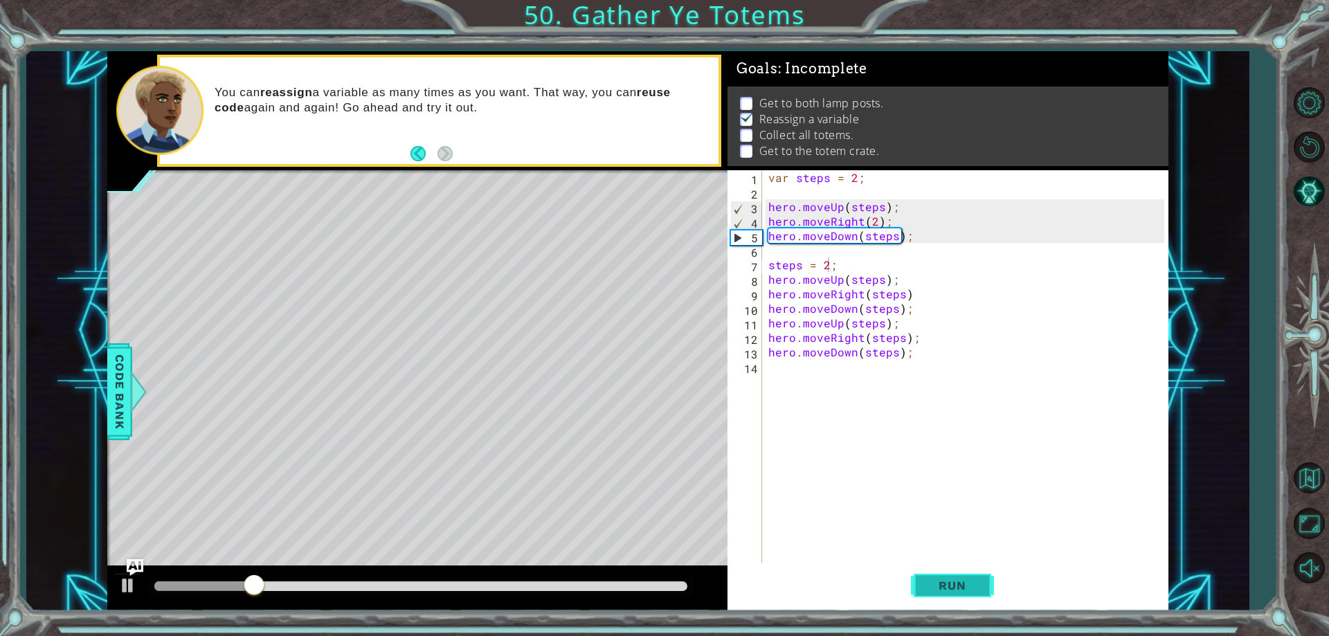
click at [967, 582] on span "Run" at bounding box center [952, 586] width 55 height 14
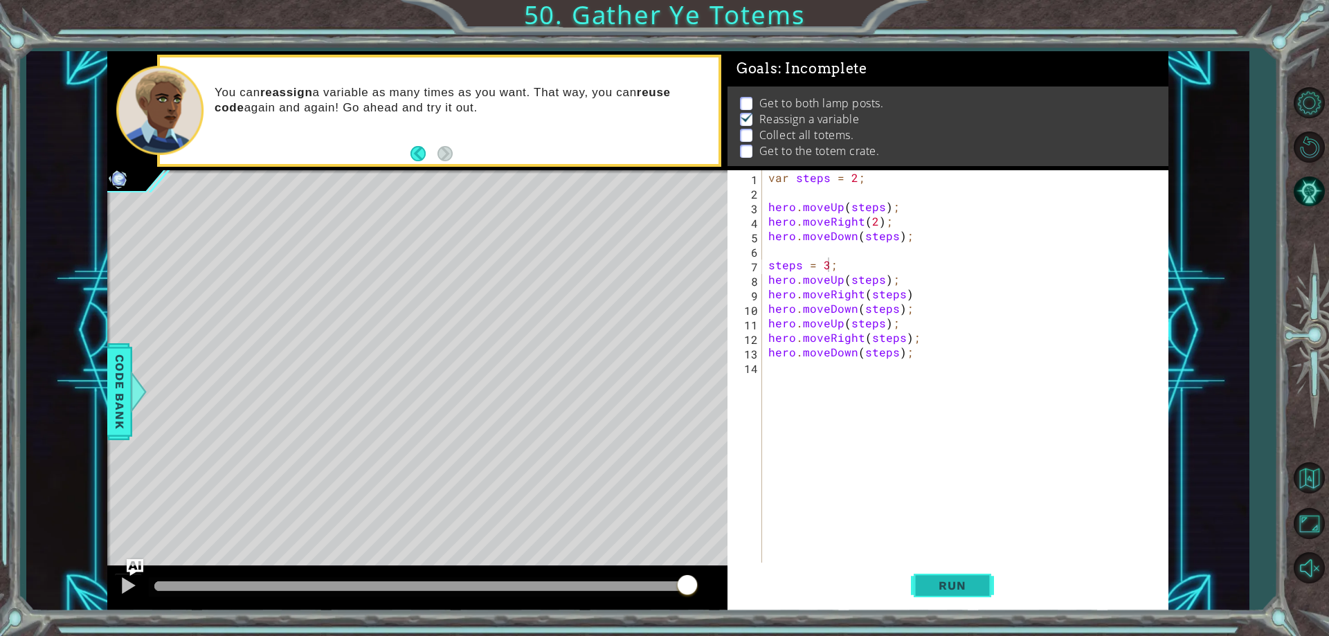
click at [960, 575] on button "Run" at bounding box center [952, 586] width 83 height 44
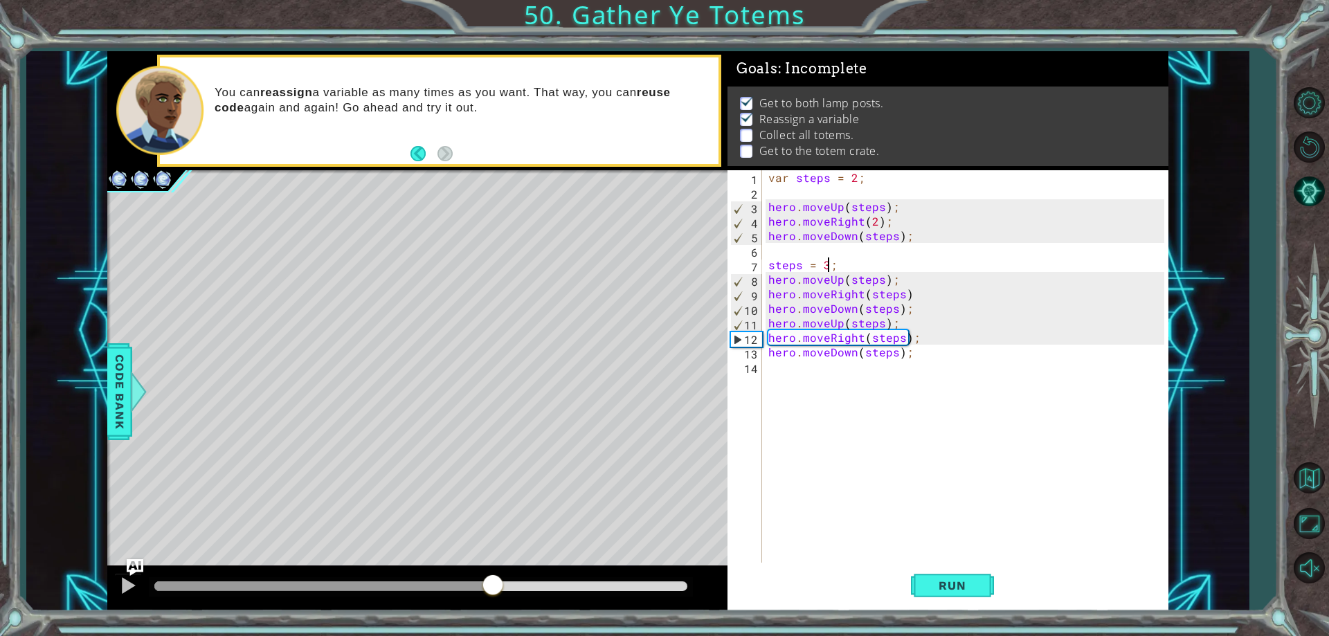
drag, startPoint x: 240, startPoint y: 591, endPoint x: 492, endPoint y: 612, distance: 253.6
click at [492, 612] on div "1 ההההההההההההההההההההההההההההההההההההההההההההההההההההההההההההההההההההההההההההה…" at bounding box center [664, 318] width 1329 height 636
click at [132, 590] on div at bounding box center [128, 586] width 18 height 18
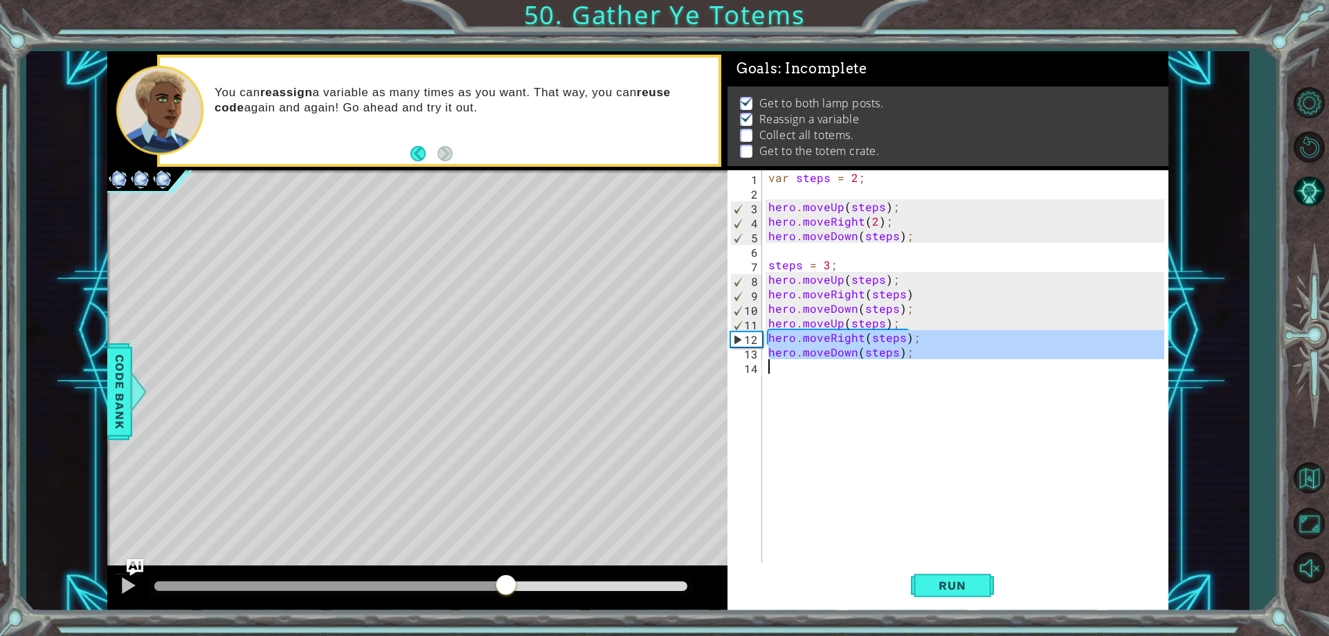
drag, startPoint x: 766, startPoint y: 334, endPoint x: 912, endPoint y: 361, distance: 147.8
click at [912, 361] on div "var steps = 2 ; hero . moveUp ( steps ) ; hero . moveRight ( 2 ) ; hero . moveD…" at bounding box center [968, 381] width 405 height 422
type textarea "hero.moveDown(steps);"
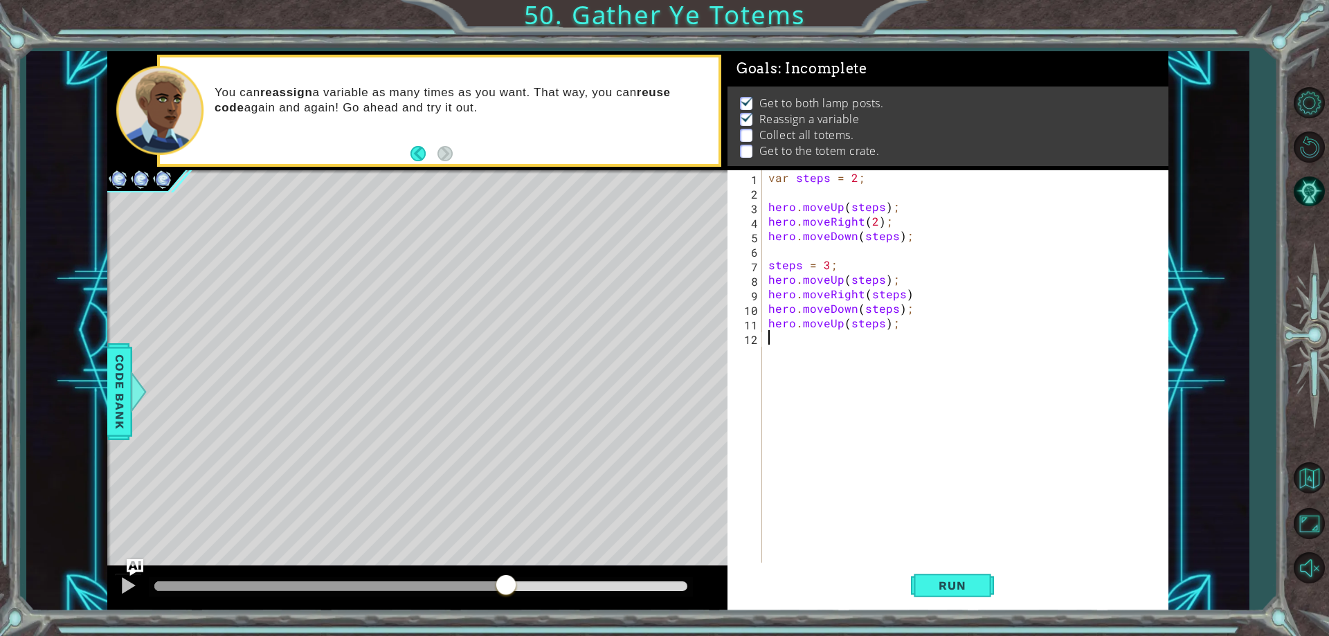
scroll to position [0, 0]
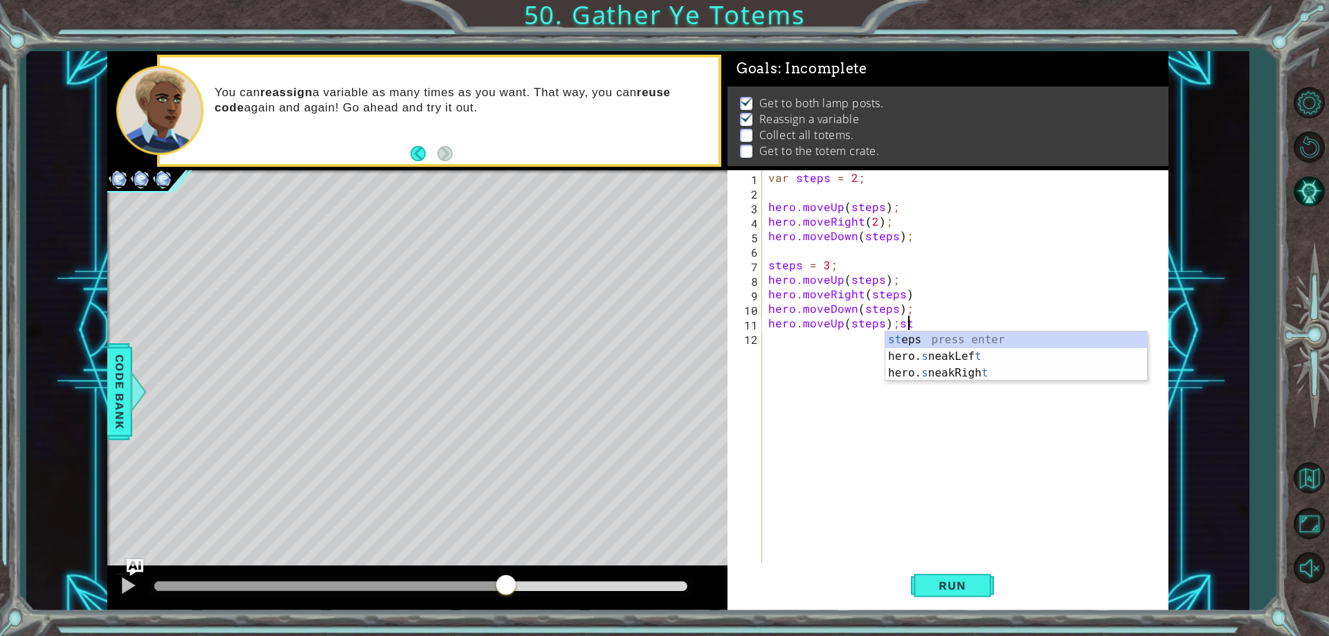
type textarea "hero.moveUp(steps);"
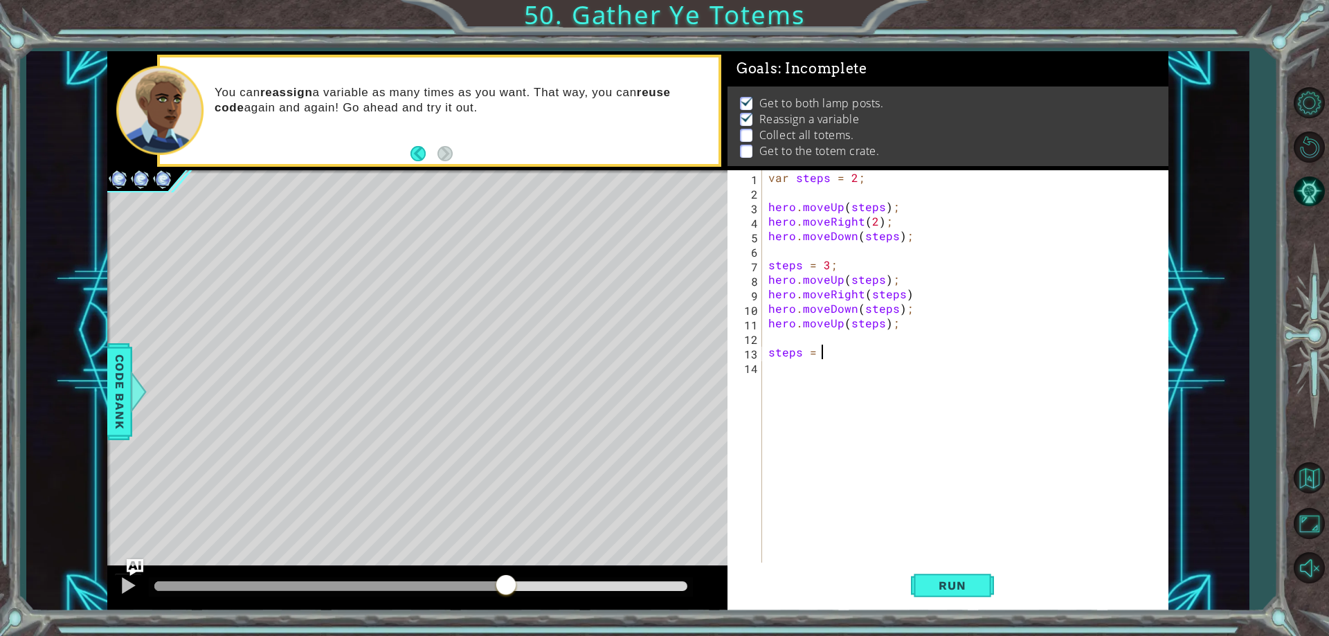
scroll to position [0, 3]
type textarea "steps = 2;"
type textarea "hero.moveUp(steps);"
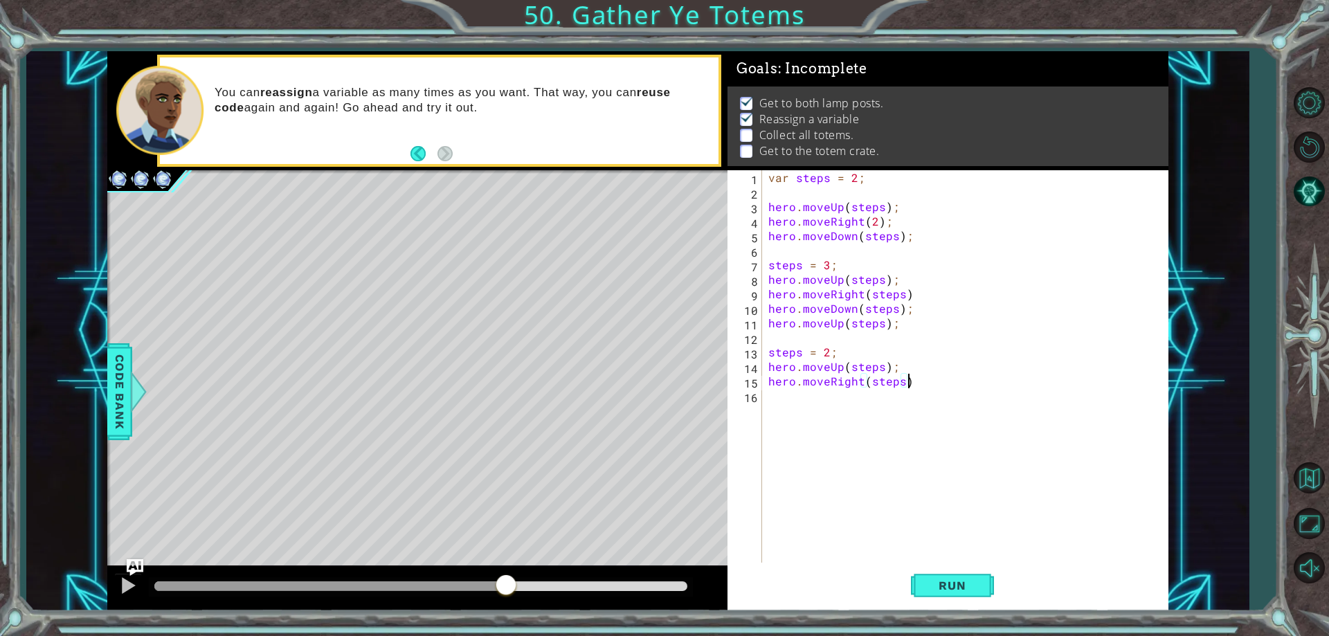
type textarea "hero.moveRight(steps);"
click at [924, 569] on button "Run" at bounding box center [952, 586] width 83 height 44
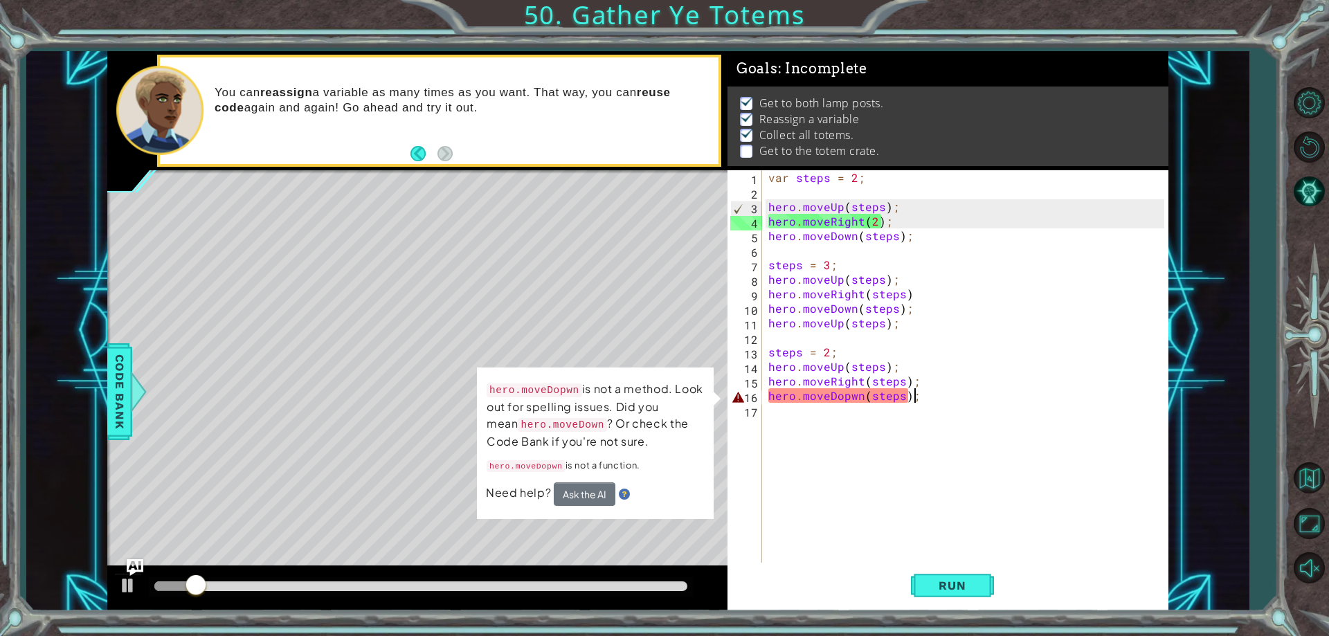
click at [845, 401] on div "var steps = 2 ; hero . moveUp ( steps ) ; hero . moveRight ( 2 ) ; hero . moveD…" at bounding box center [968, 381] width 405 height 422
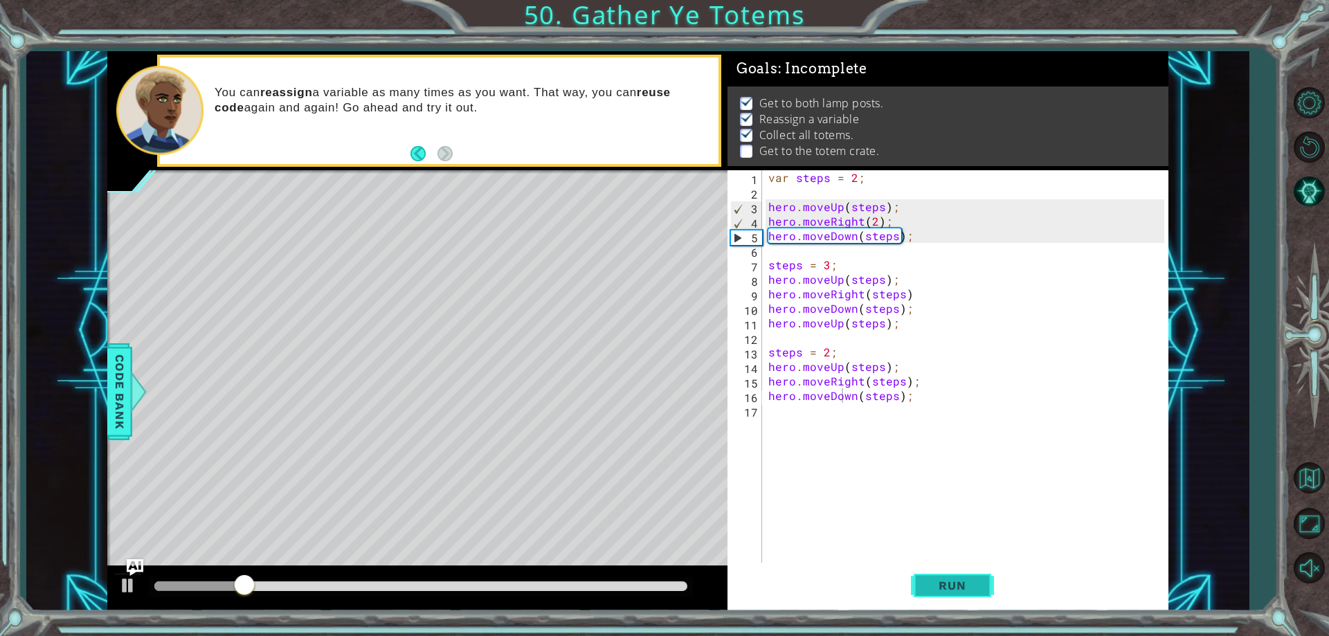
drag, startPoint x: 957, startPoint y: 586, endPoint x: 955, endPoint y: 579, distance: 7.2
click at [958, 584] on span "Run" at bounding box center [952, 586] width 55 height 14
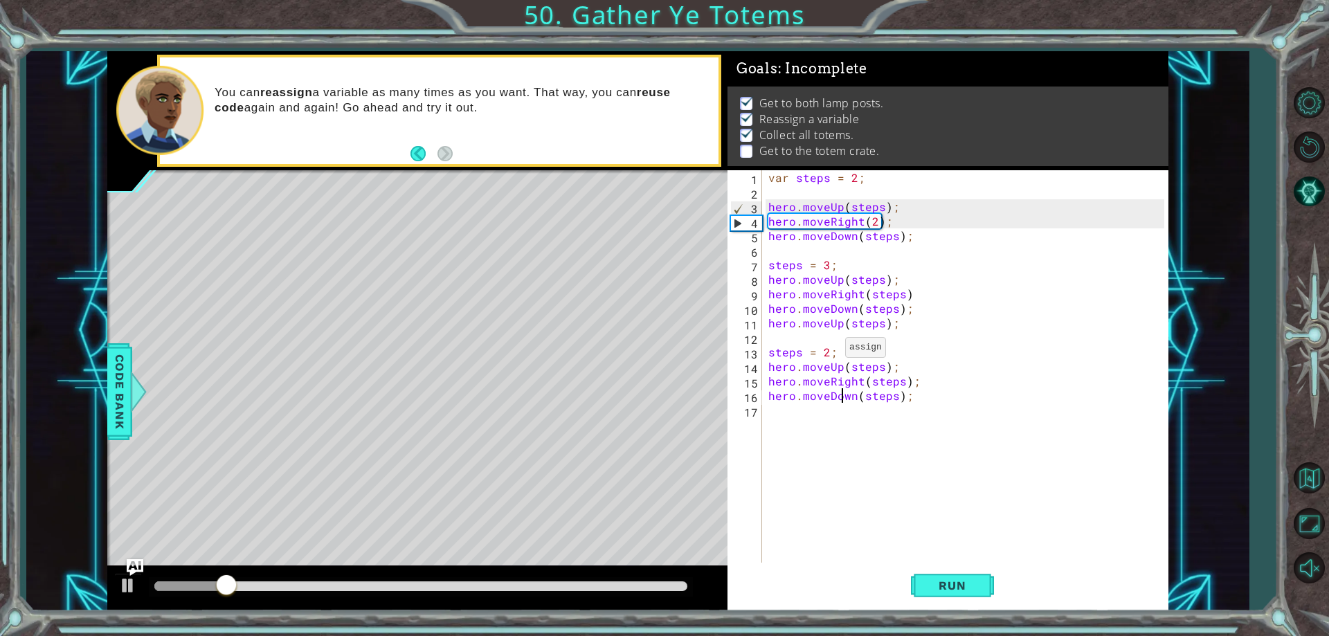
click at [828, 351] on div "var steps = 2 ; hero . moveUp ( steps ) ; hero . moveRight ( 2 ) ; hero . moveD…" at bounding box center [968, 381] width 405 height 422
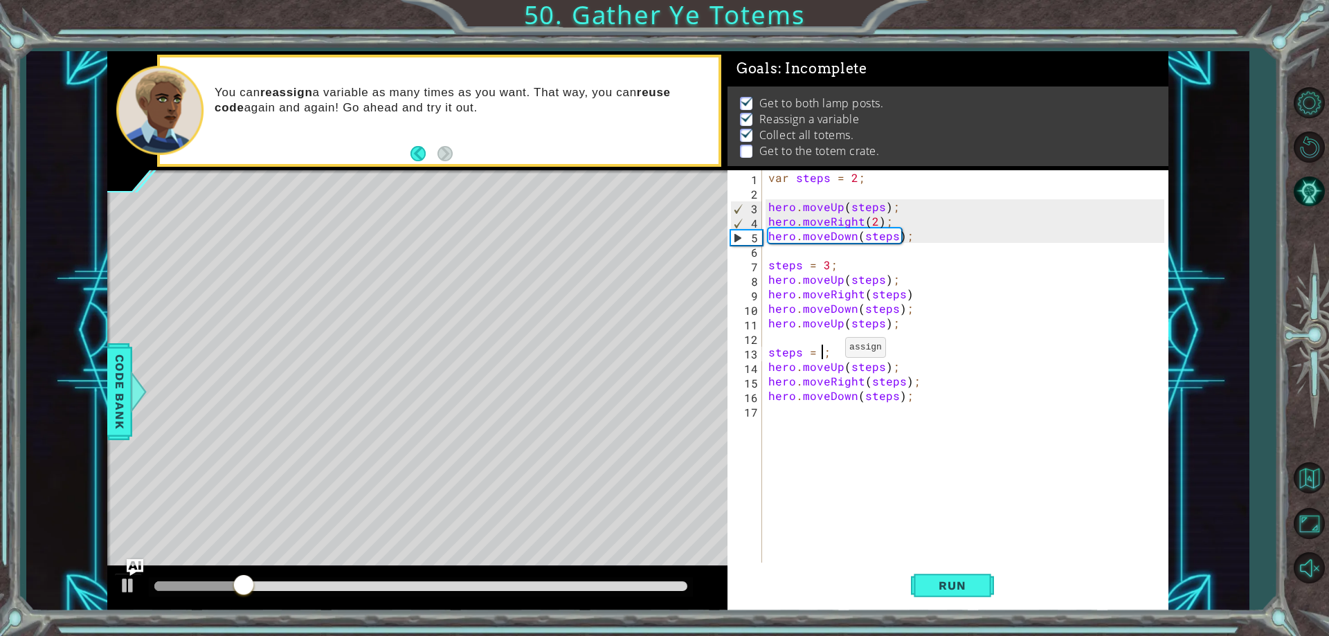
scroll to position [0, 3]
click at [970, 595] on button "Run" at bounding box center [952, 586] width 83 height 44
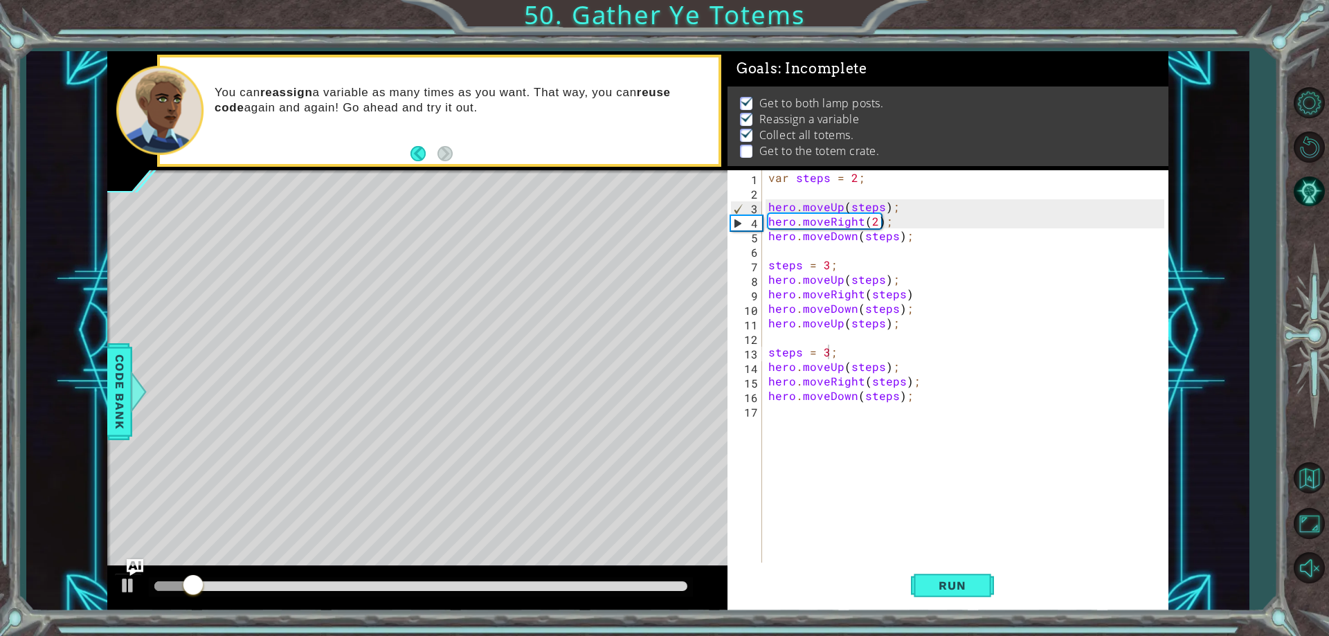
drag, startPoint x: 174, startPoint y: 573, endPoint x: 200, endPoint y: 585, distance: 28.2
click at [200, 585] on div at bounding box center [417, 588] width 620 height 44
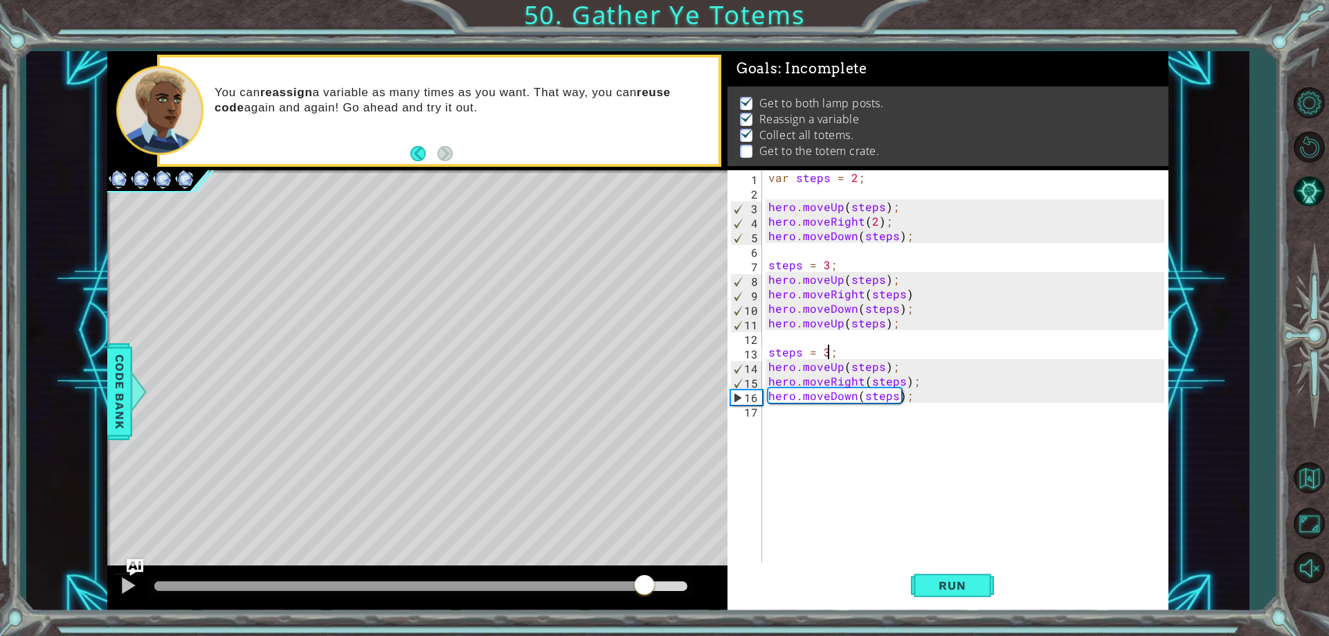
drag, startPoint x: 188, startPoint y: 593, endPoint x: 645, endPoint y: 645, distance: 459.8
click at [645, 636] on html "1 ההההההההההההההההההההההההההההההההההההההההההההההההההההההההההההההההההההההההההההה…" at bounding box center [664, 318] width 1329 height 636
click at [924, 324] on div "var steps = 2 ; hero . moveUp ( steps ) ; hero . moveRight ( 2 ) ; hero . moveD…" at bounding box center [968, 381] width 405 height 422
type textarea "hero.moveUp(steps);"
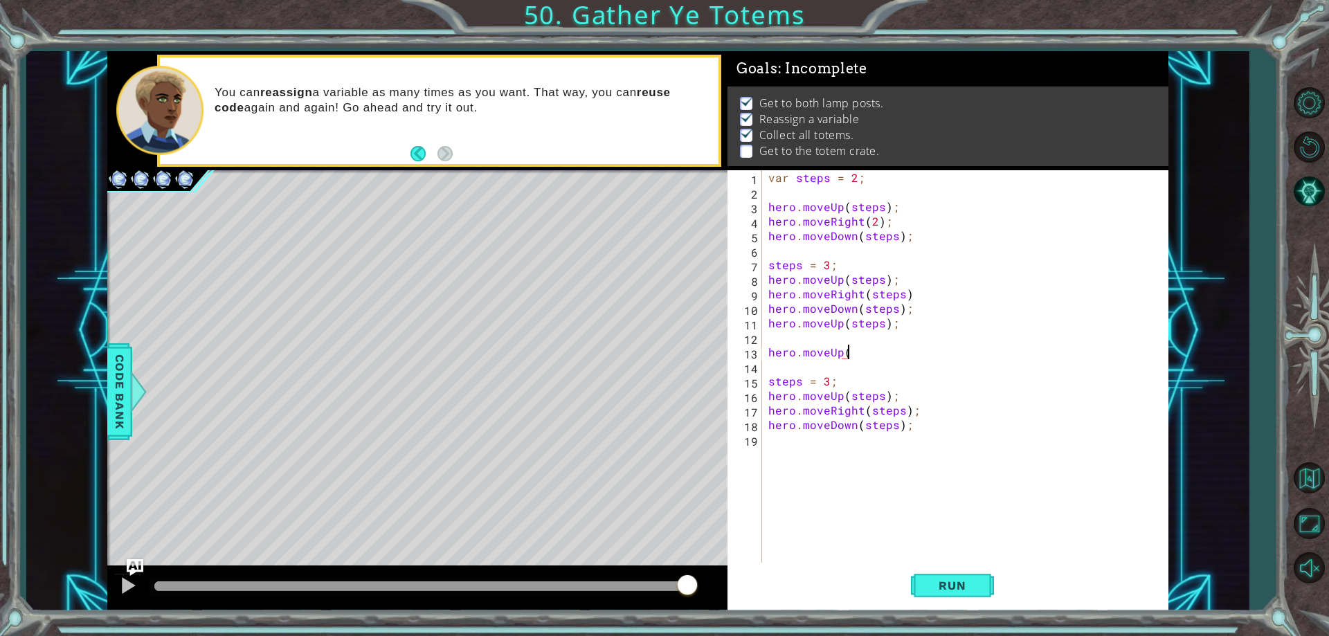
scroll to position [0, 5]
drag, startPoint x: 766, startPoint y: 395, endPoint x: 896, endPoint y: 402, distance: 129.7
click at [896, 402] on div "var steps = 2 ; hero . moveUp ( steps ) ; hero . moveRight ( 2 ) ; hero . moveD…" at bounding box center [968, 381] width 405 height 422
type textarea "hero.moveUp(steps);"
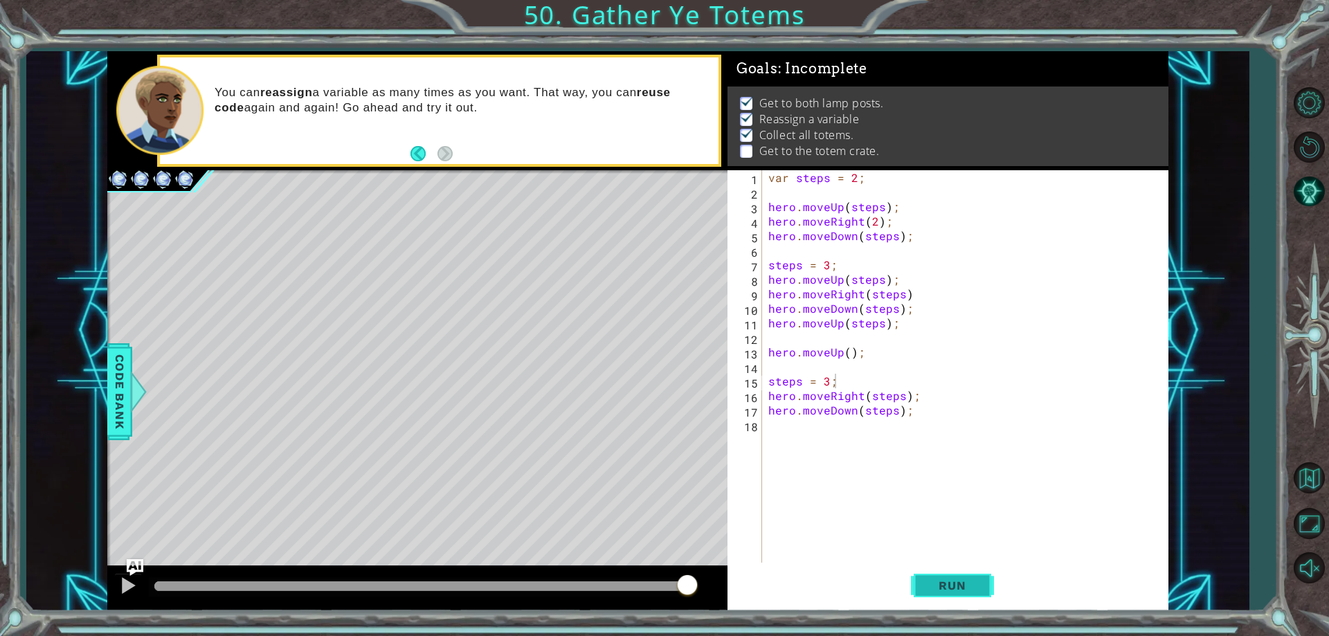
click at [951, 582] on span "Run" at bounding box center [952, 586] width 55 height 14
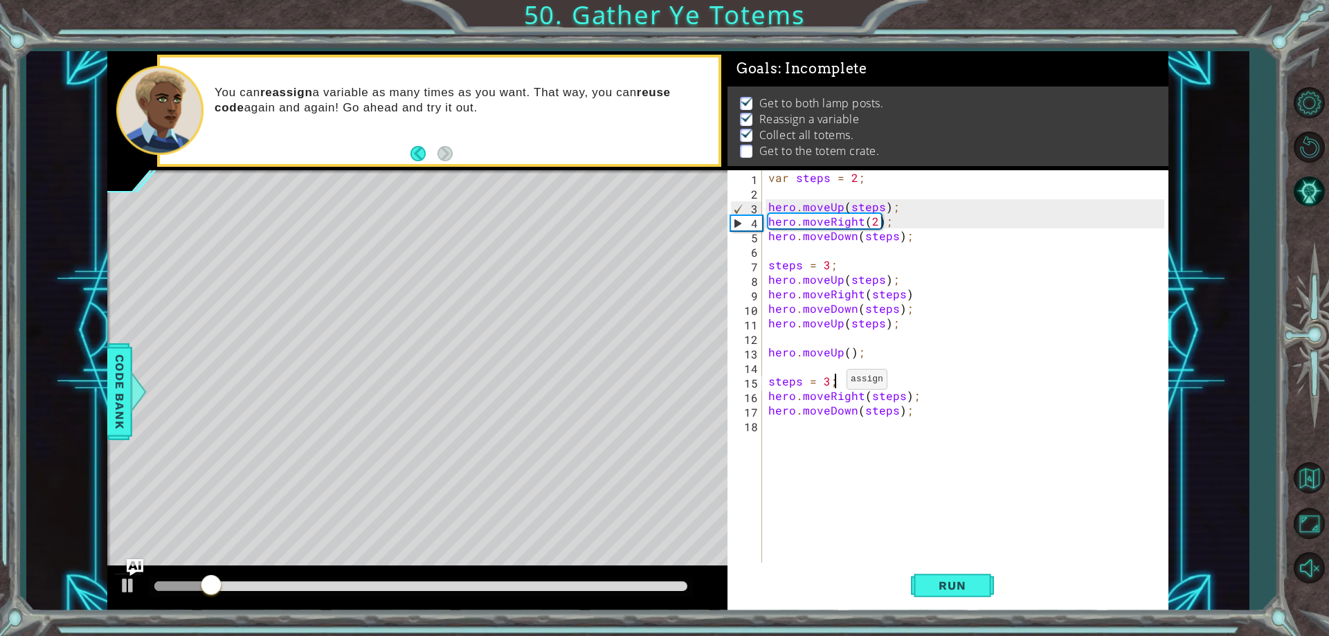
click at [829, 383] on div "var steps = 2 ; hero . moveUp ( steps ) ; hero . moveRight ( 2 ) ; hero . moveD…" at bounding box center [968, 381] width 405 height 422
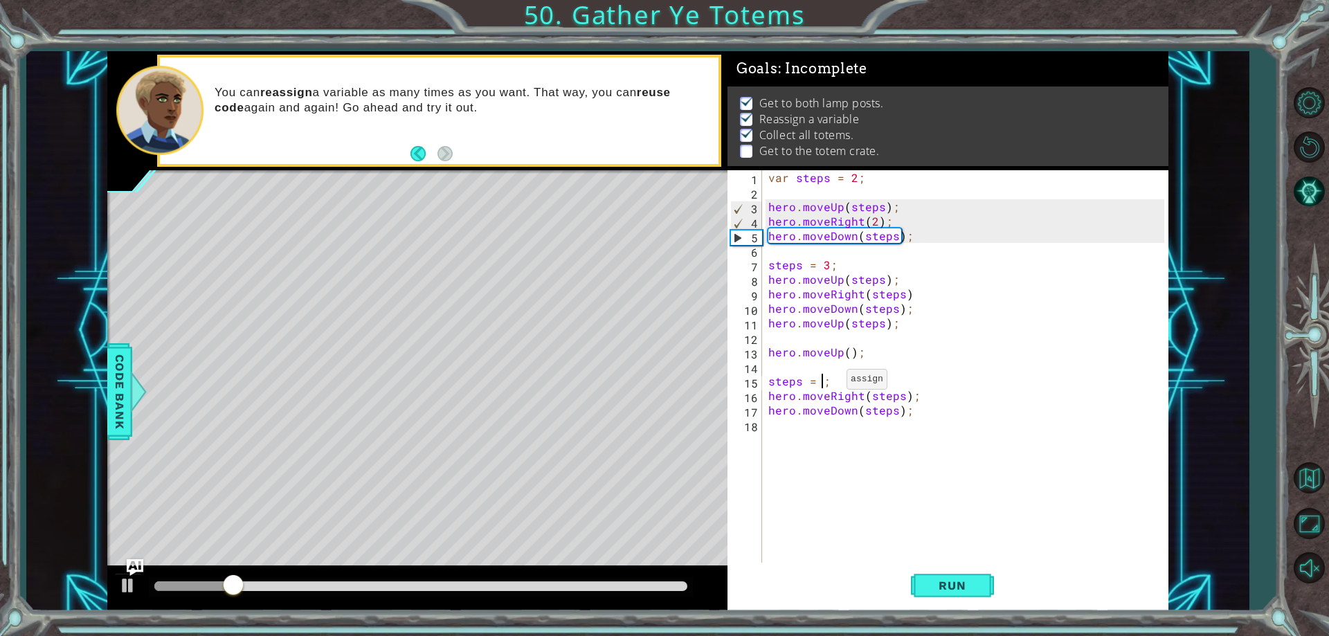
scroll to position [0, 3]
type textarea "steps = 4;"
click at [944, 577] on button "Run" at bounding box center [952, 586] width 83 height 44
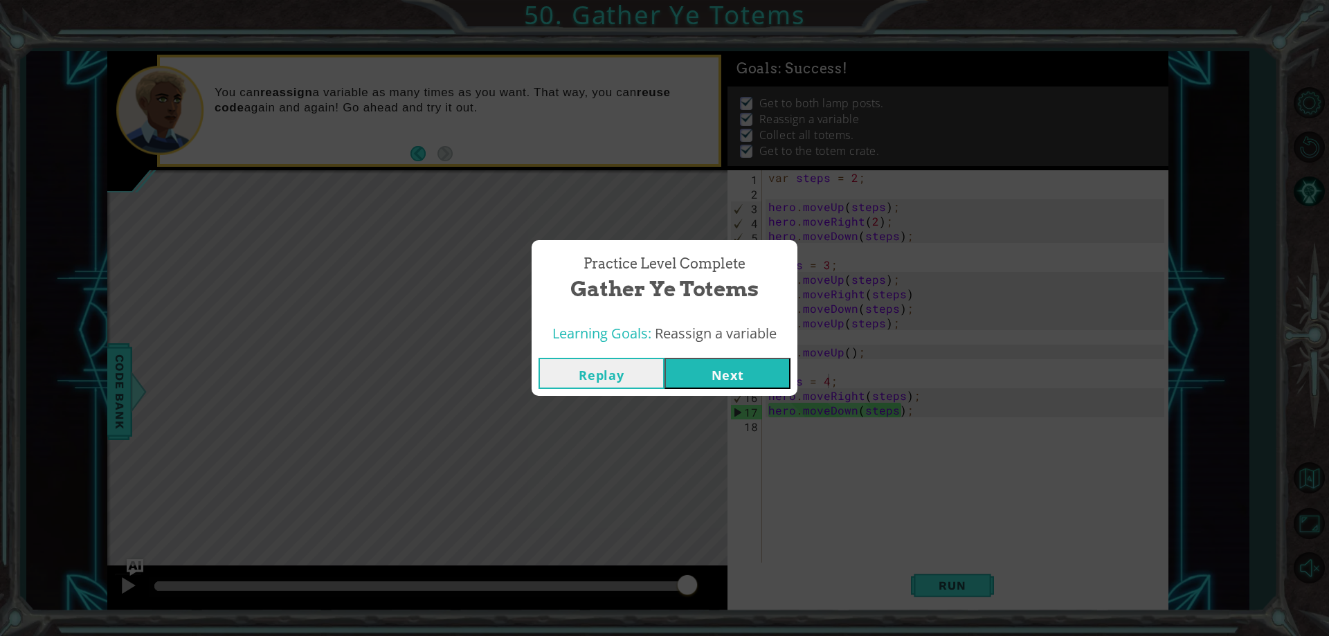
click at [744, 375] on button "Next" at bounding box center [728, 373] width 126 height 31
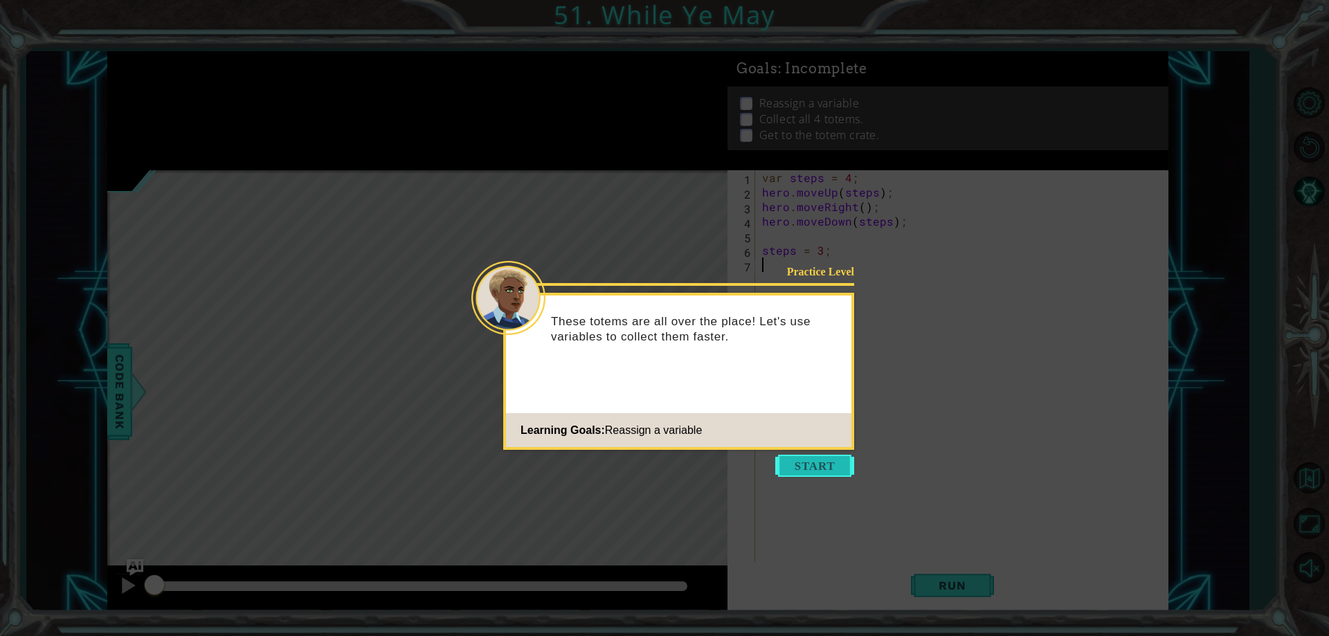
click at [794, 467] on button "Start" at bounding box center [814, 466] width 79 height 22
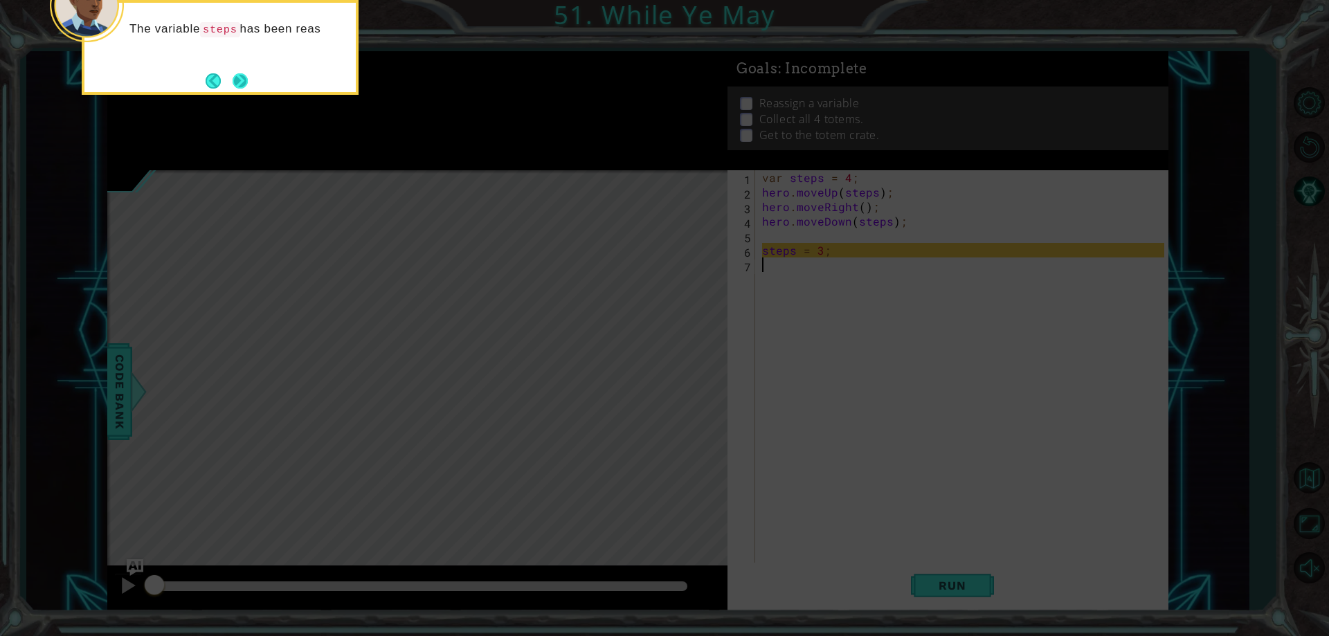
click at [236, 83] on button "Next" at bounding box center [240, 80] width 15 height 15
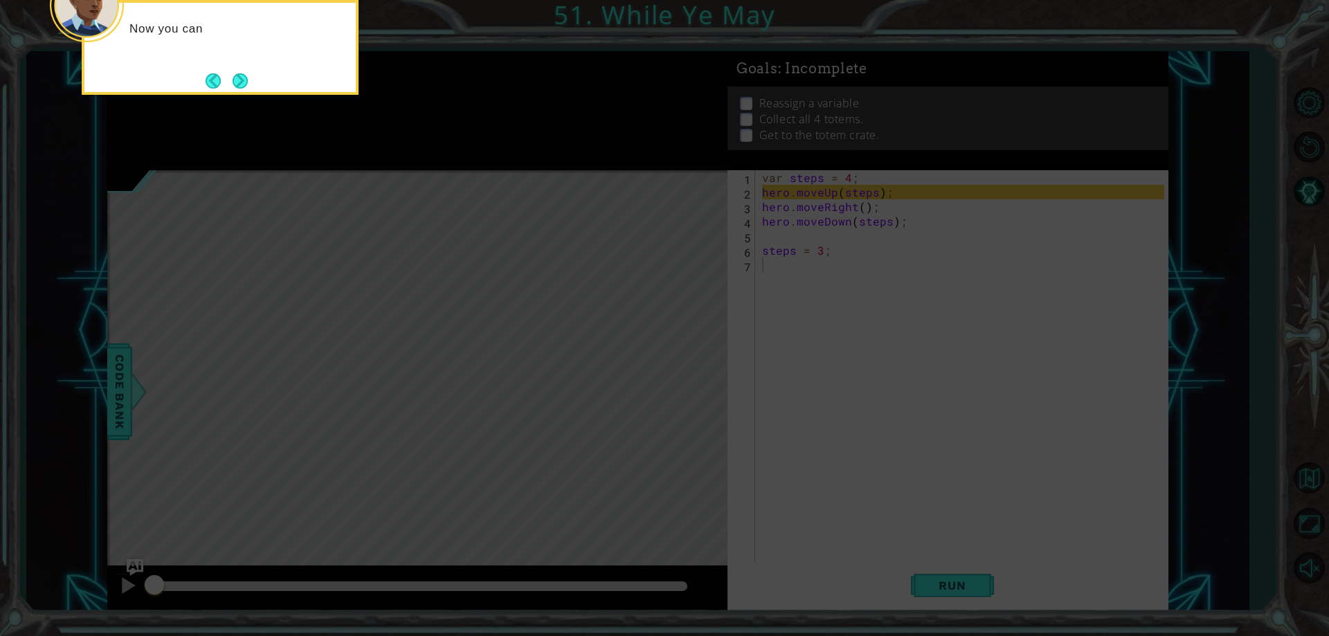
click at [245, 80] on button "Next" at bounding box center [240, 80] width 15 height 15
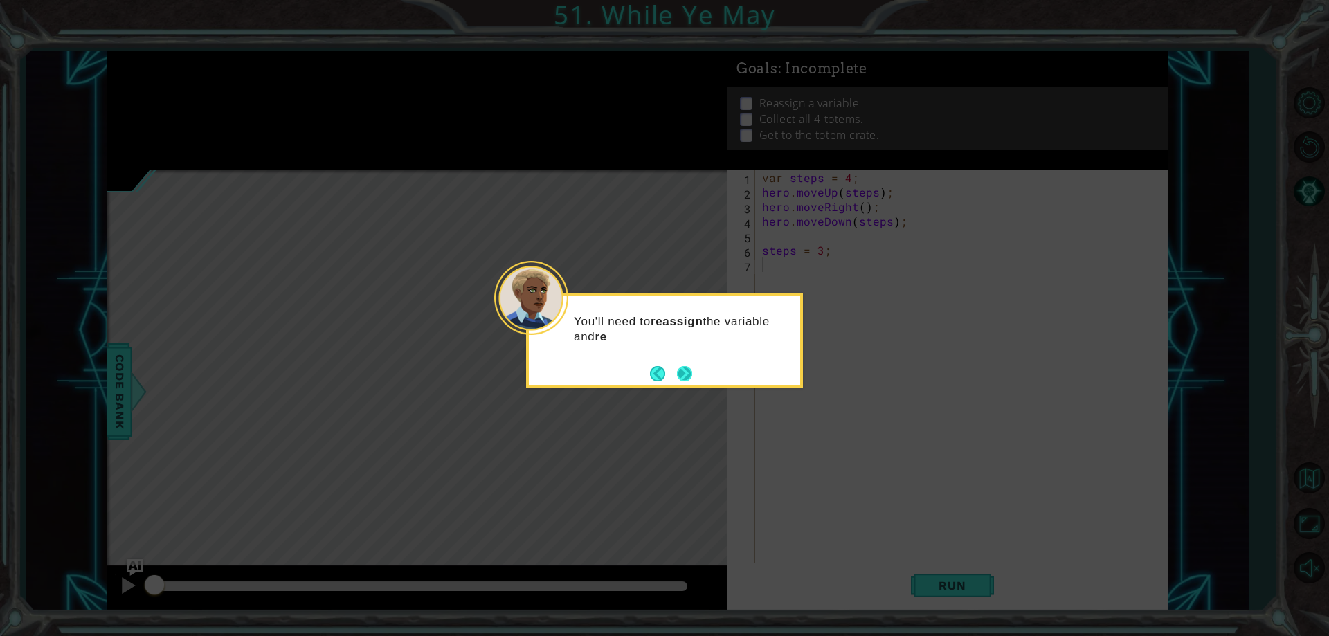
click at [688, 373] on button "Next" at bounding box center [684, 374] width 16 height 16
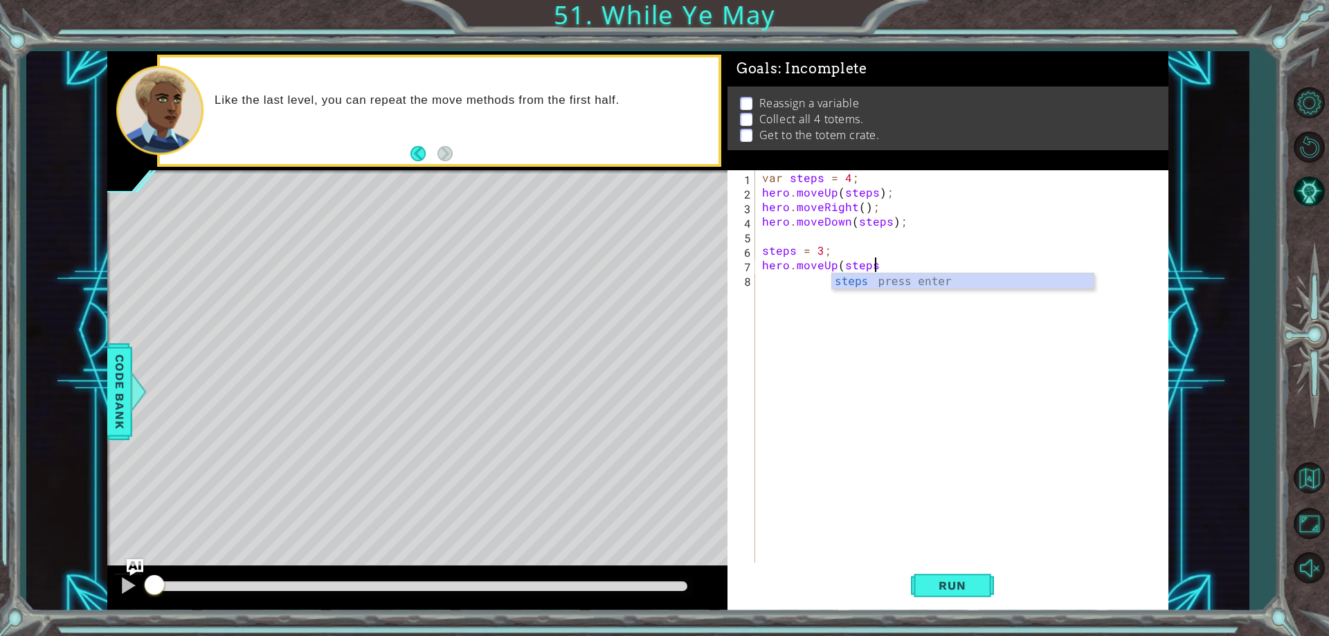
scroll to position [0, 7]
type textarea "hero.moveUp(steps);"
type textarea "hero.moveRight():"
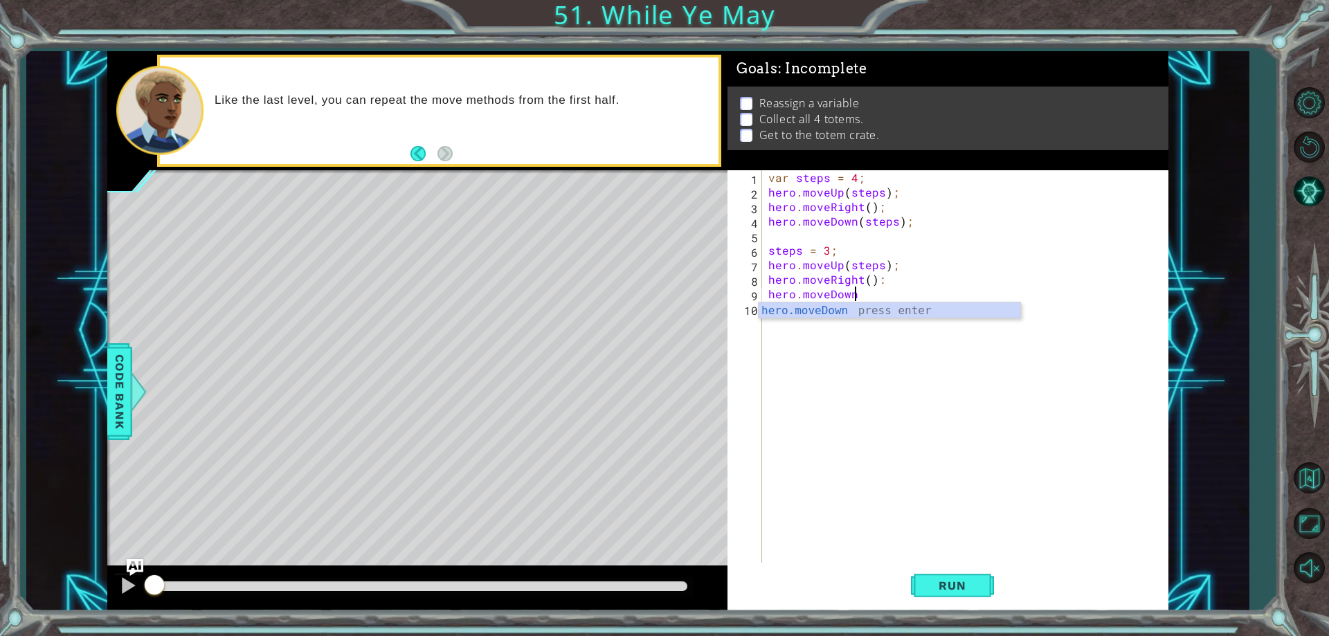
scroll to position [0, 5]
type textarea "hero.moveDown();"
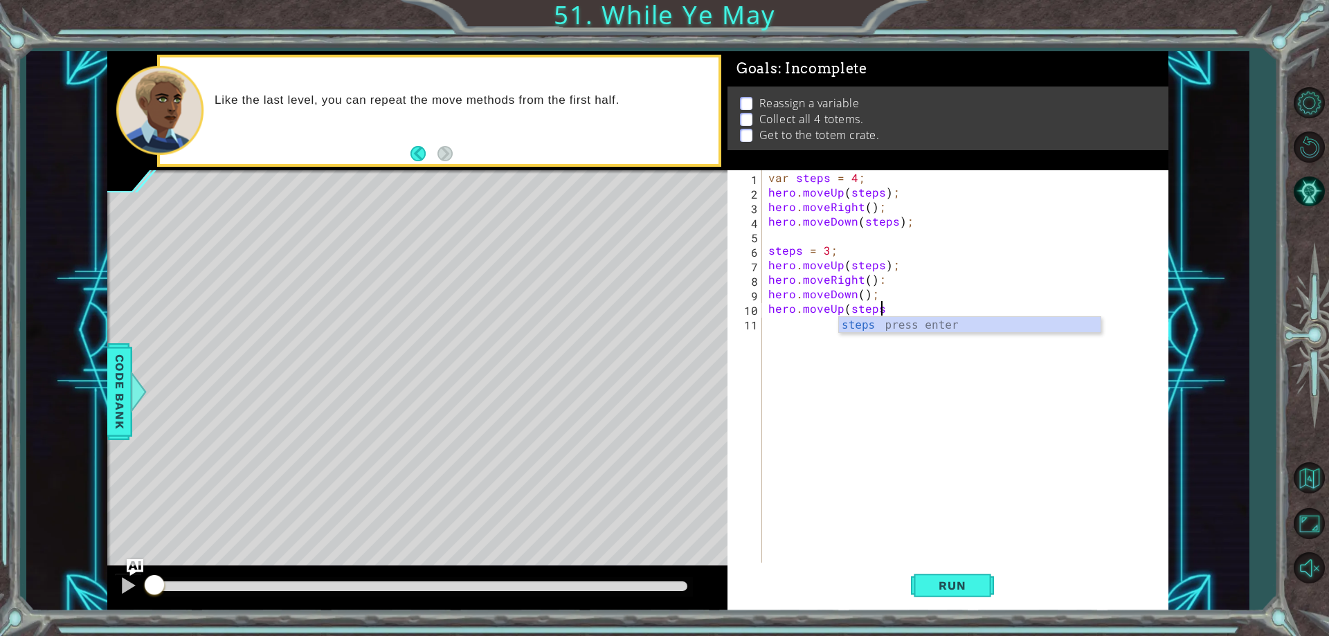
scroll to position [0, 7]
click at [863, 296] on div "var steps = 4 ; hero . moveUp ( steps ) ; hero . moveRight ( ) ; hero . moveDow…" at bounding box center [968, 381] width 405 height 422
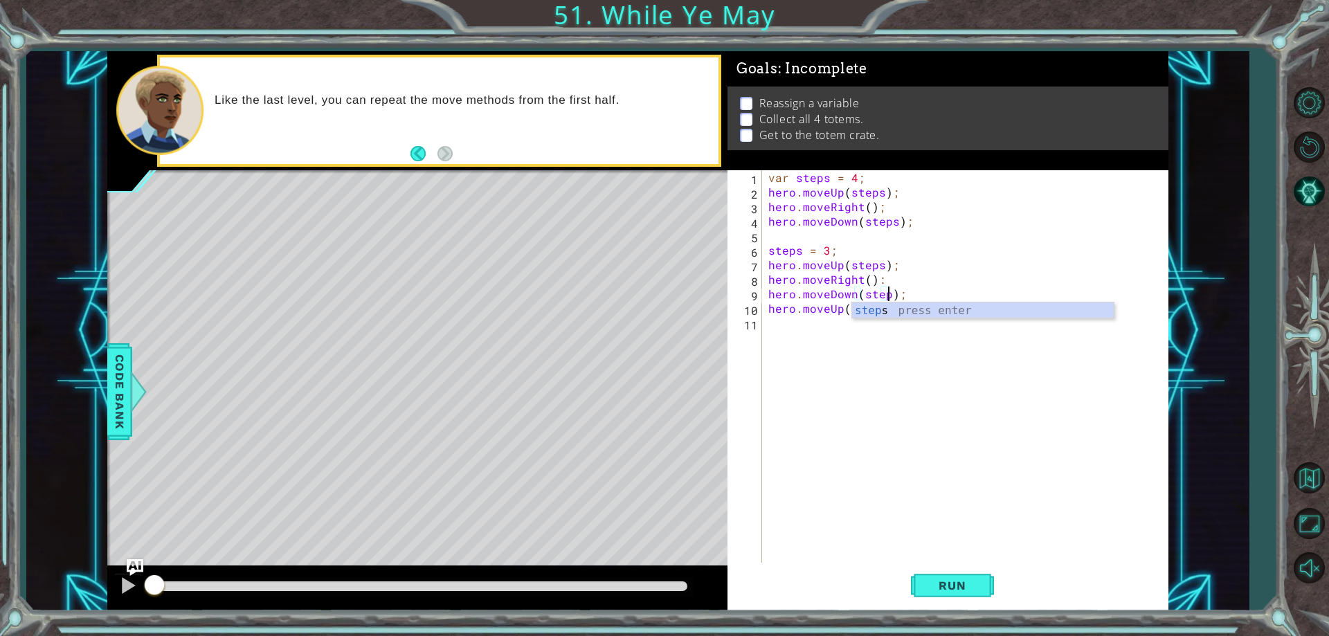
type textarea "hero.moveDown(steps);"
click at [892, 437] on div "var steps = 4 ; hero . moveUp ( steps ) ; hero . moveRight ( ) ; hero . moveDow…" at bounding box center [968, 381] width 405 height 422
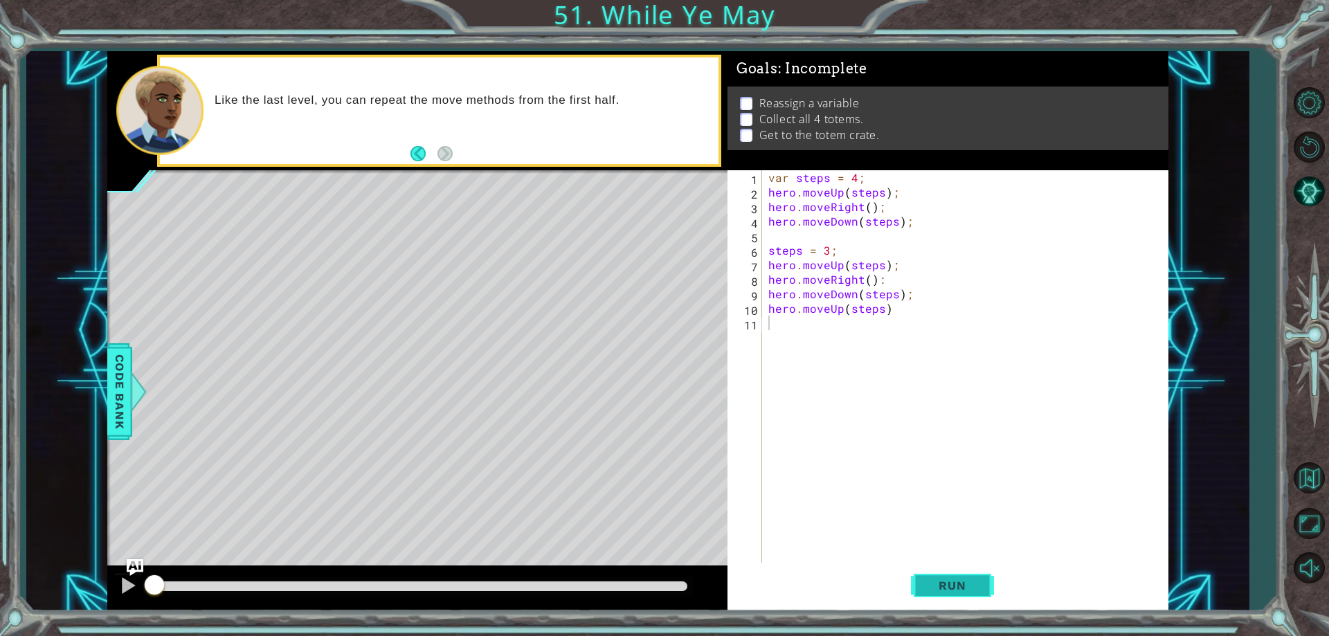
click at [971, 584] on span "Run" at bounding box center [952, 586] width 55 height 14
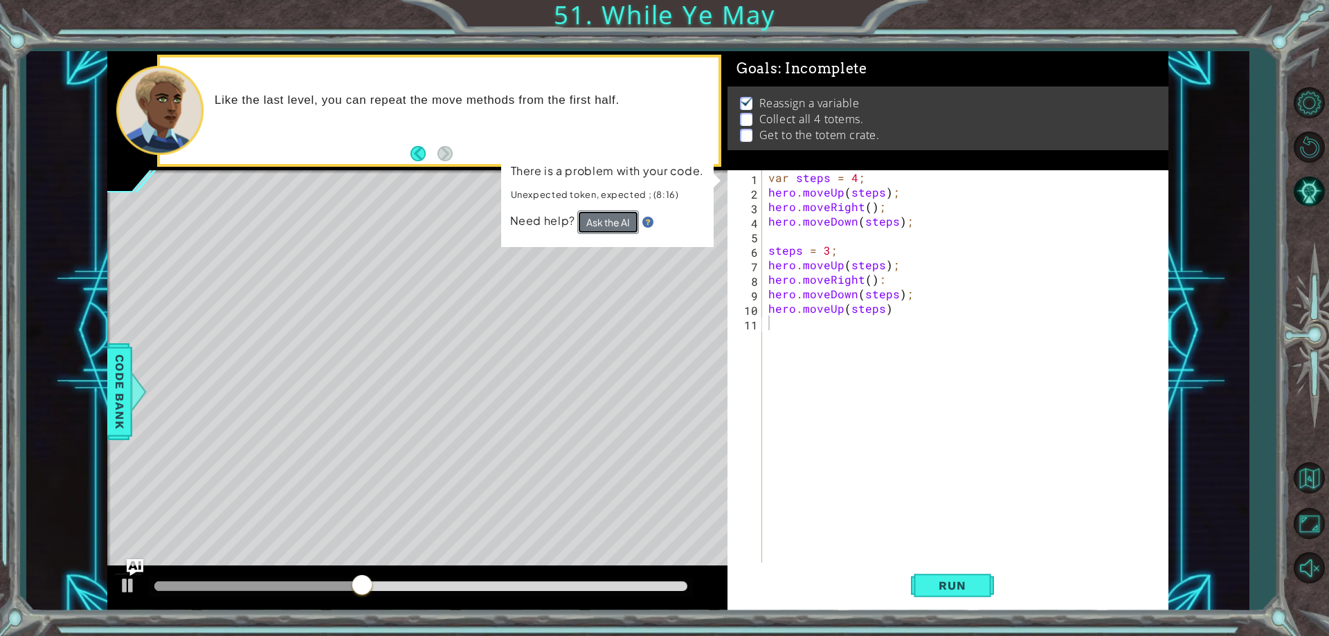
click at [602, 217] on button "Ask the AI" at bounding box center [608, 222] width 62 height 24
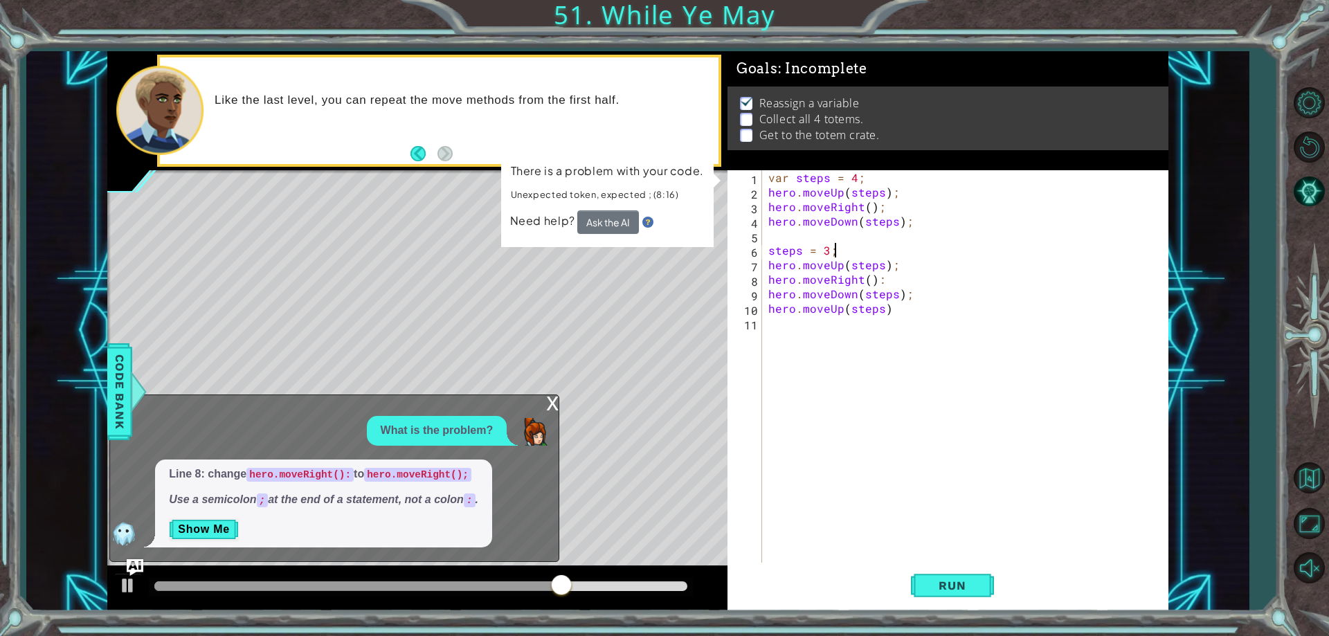
click at [838, 256] on div "var steps = 4 ; hero . moveUp ( steps ) ; hero . moveRight ( ) ; hero . moveDow…" at bounding box center [968, 381] width 405 height 422
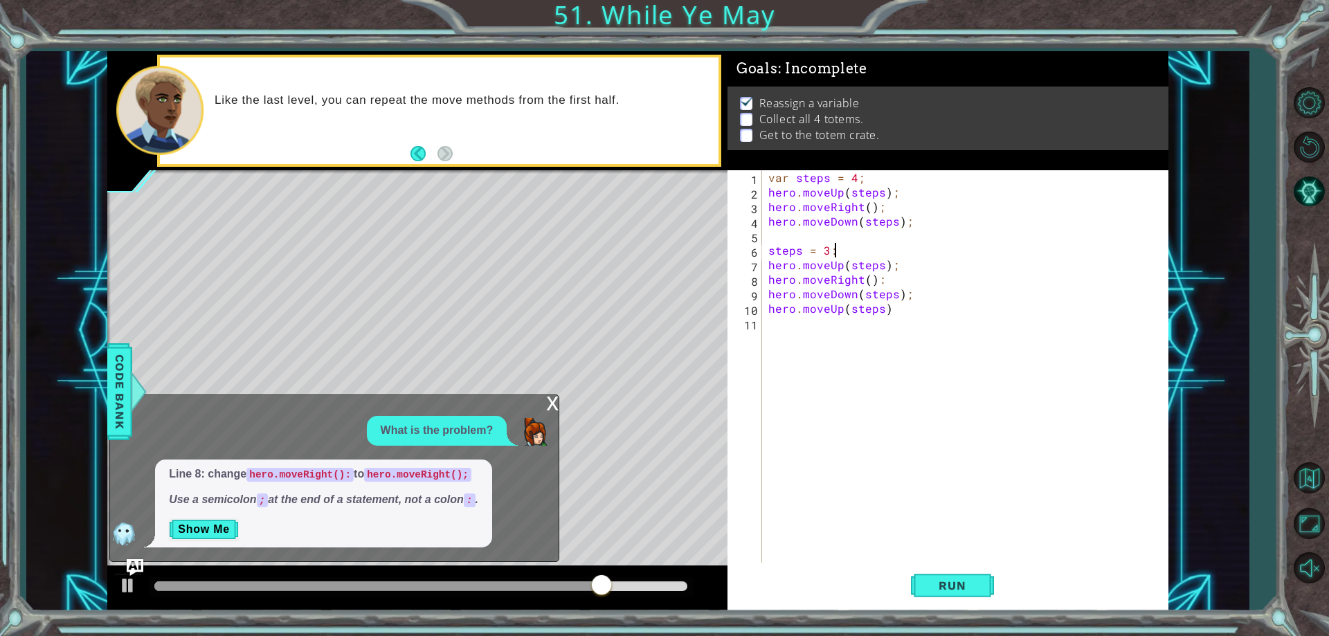
scroll to position [0, 3]
click at [963, 579] on button "Run" at bounding box center [952, 586] width 83 height 44
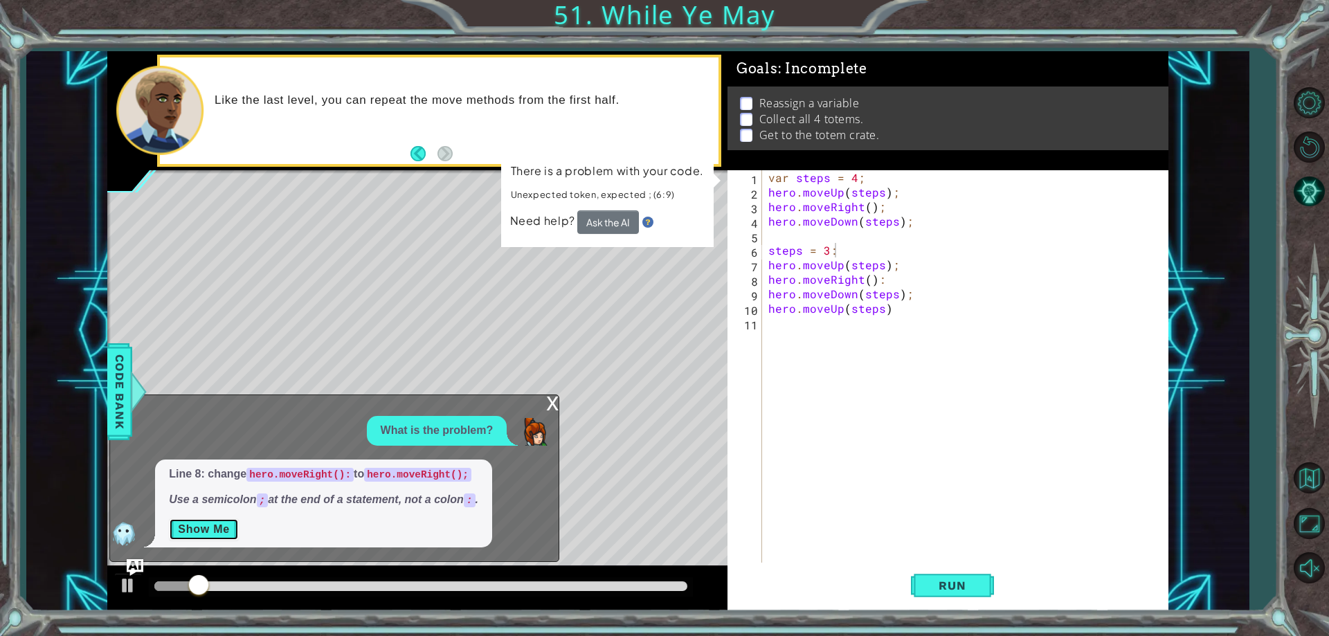
click at [204, 532] on button "Show Me" at bounding box center [204, 530] width 70 height 22
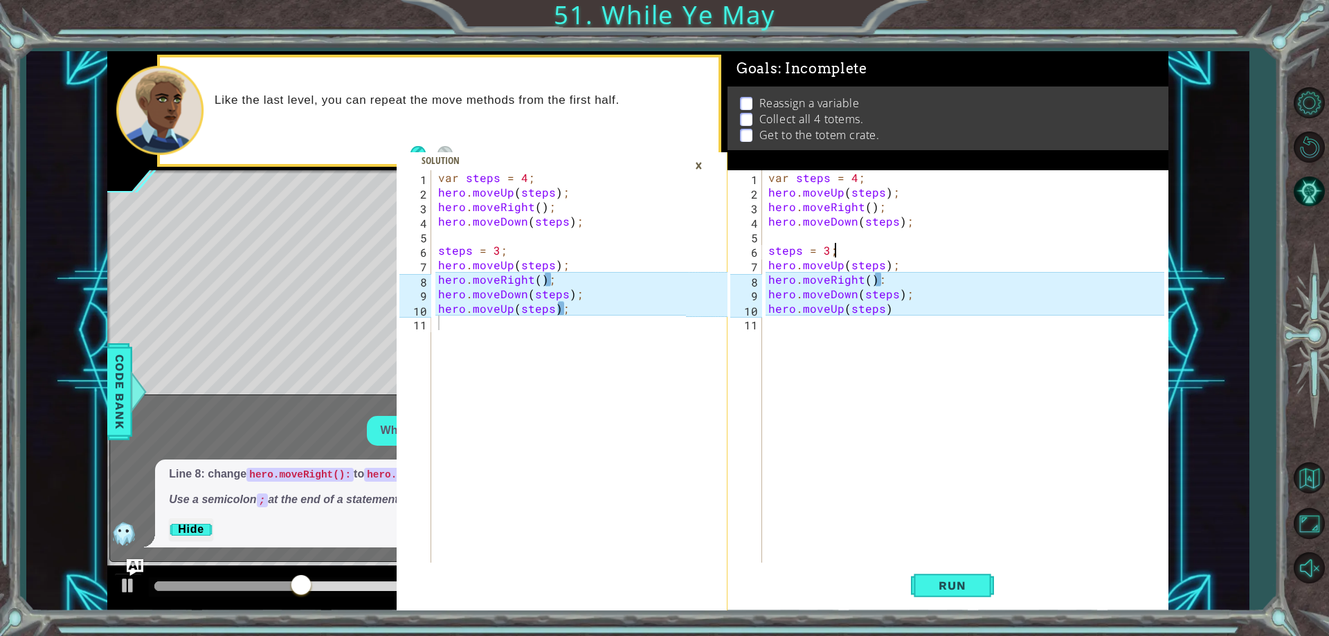
click at [886, 278] on div "var steps = 4 ; hero . moveUp ( steps ) ; hero . moveRight ( ) ; hero . moveDow…" at bounding box center [968, 381] width 405 height 422
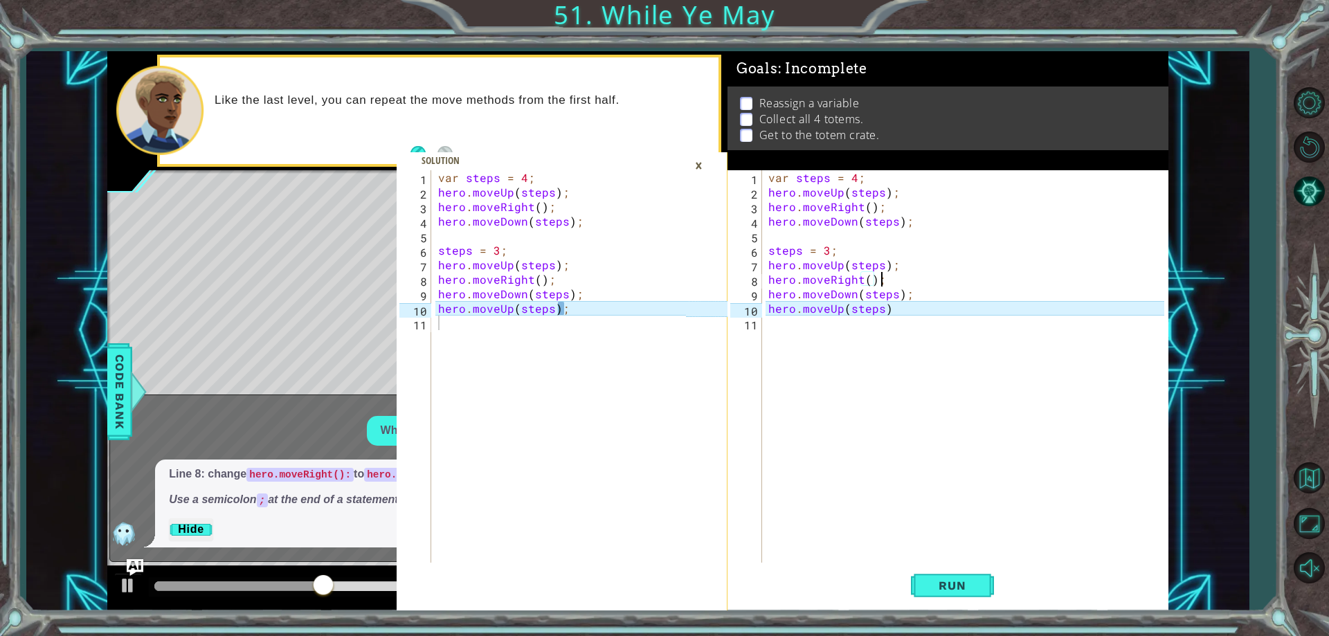
scroll to position [0, 6]
click at [901, 312] on div "var steps = 4 ; hero . moveUp ( steps ) ; hero . moveRight ( ) ; hero . moveDow…" at bounding box center [968, 381] width 405 height 422
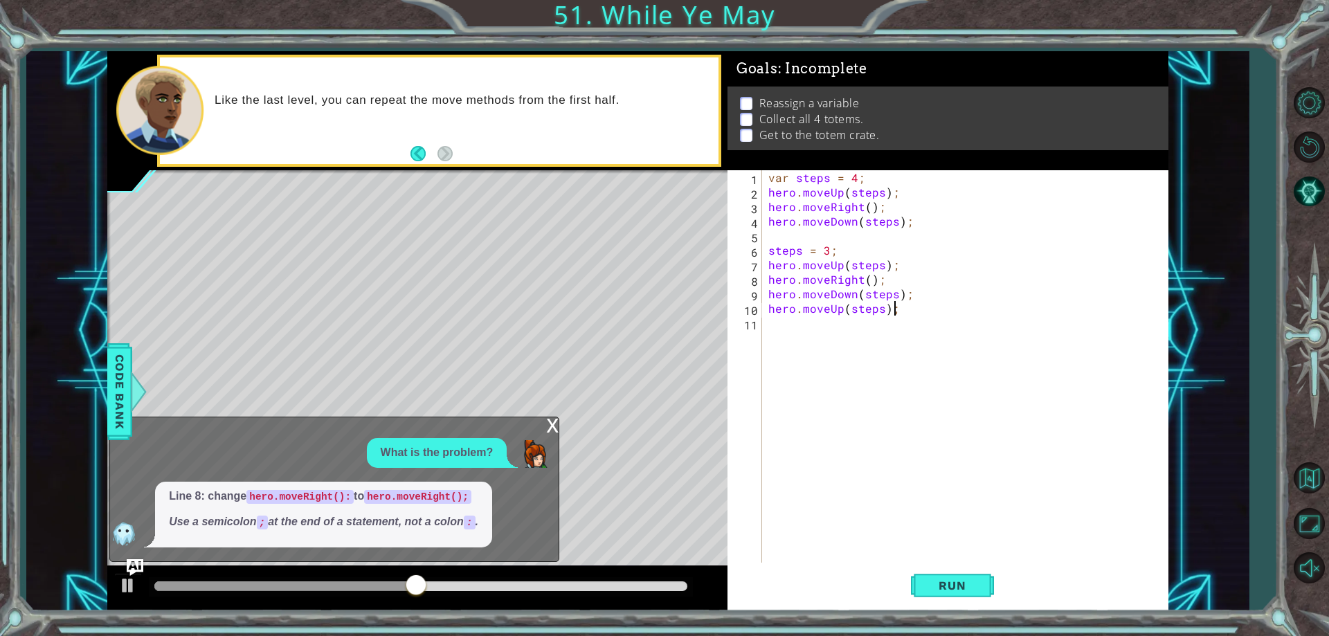
type textarea "hero.moveUp(steps);"
click at [555, 422] on div "x" at bounding box center [552, 425] width 12 height 14
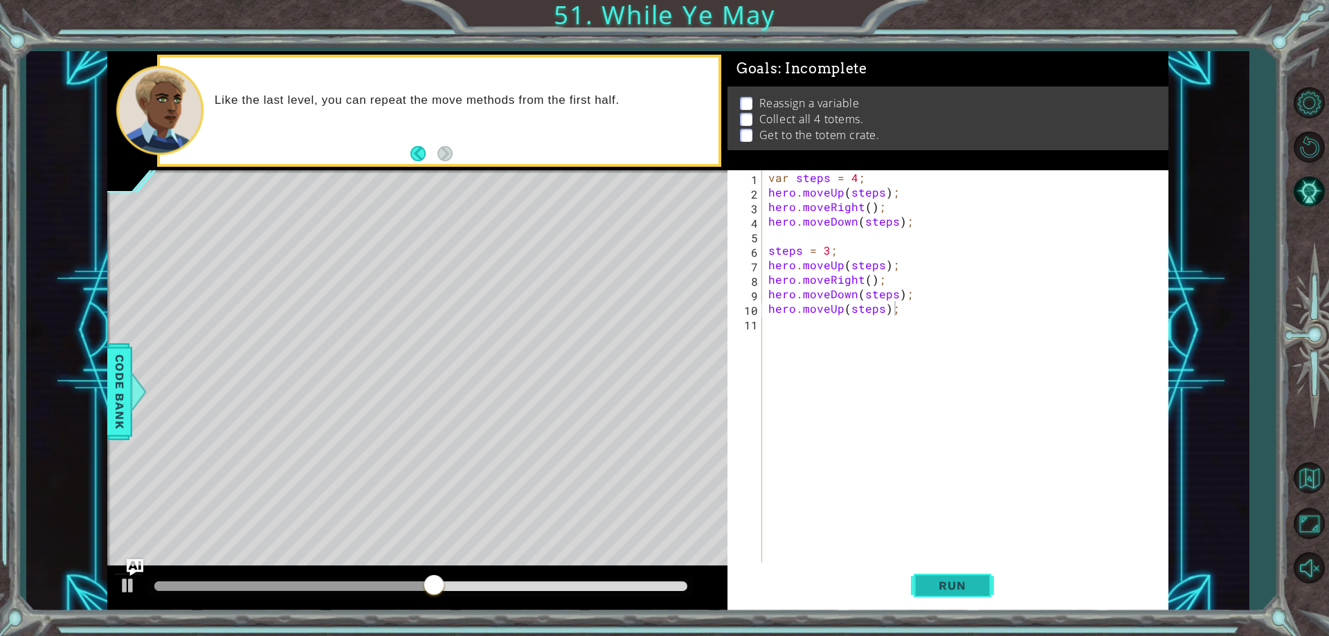
click at [955, 584] on span "Run" at bounding box center [952, 586] width 55 height 14
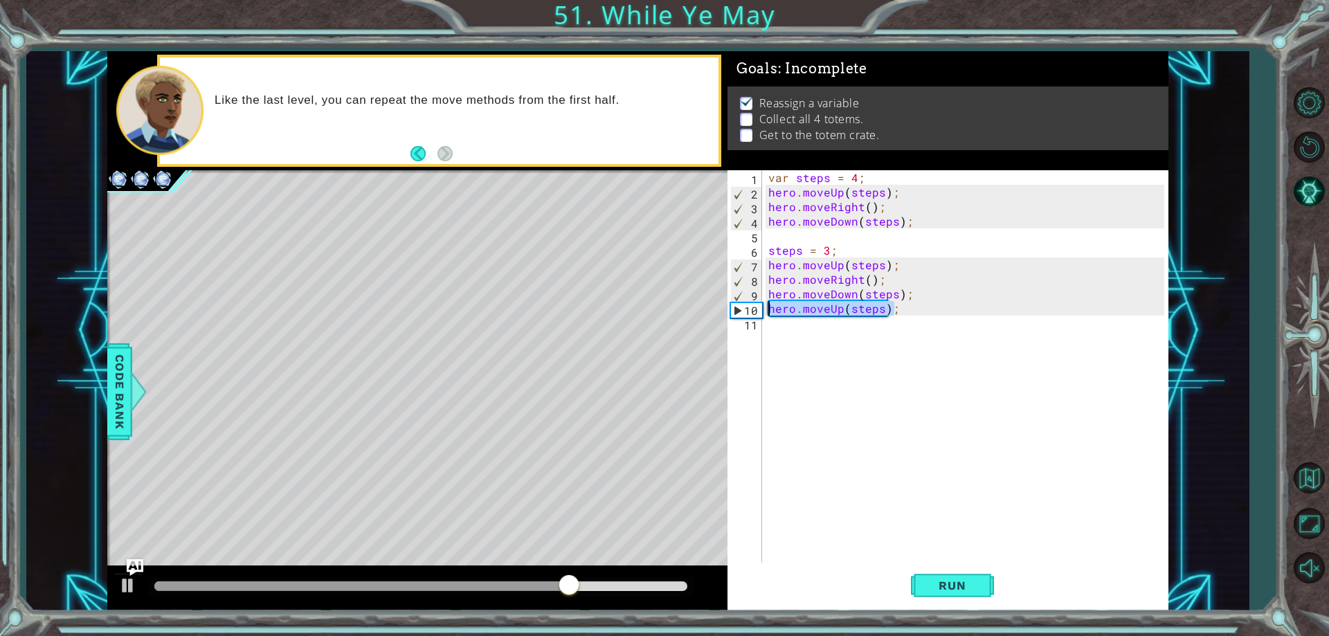
drag, startPoint x: 898, startPoint y: 311, endPoint x: 768, endPoint y: 309, distance: 130.2
click at [768, 309] on div "var steps = 4 ; hero . moveUp ( steps ) ; hero . moveRight ( ) ; hero . moveDow…" at bounding box center [968, 381] width 405 height 422
type textarea "hero.moveDown(steps);"
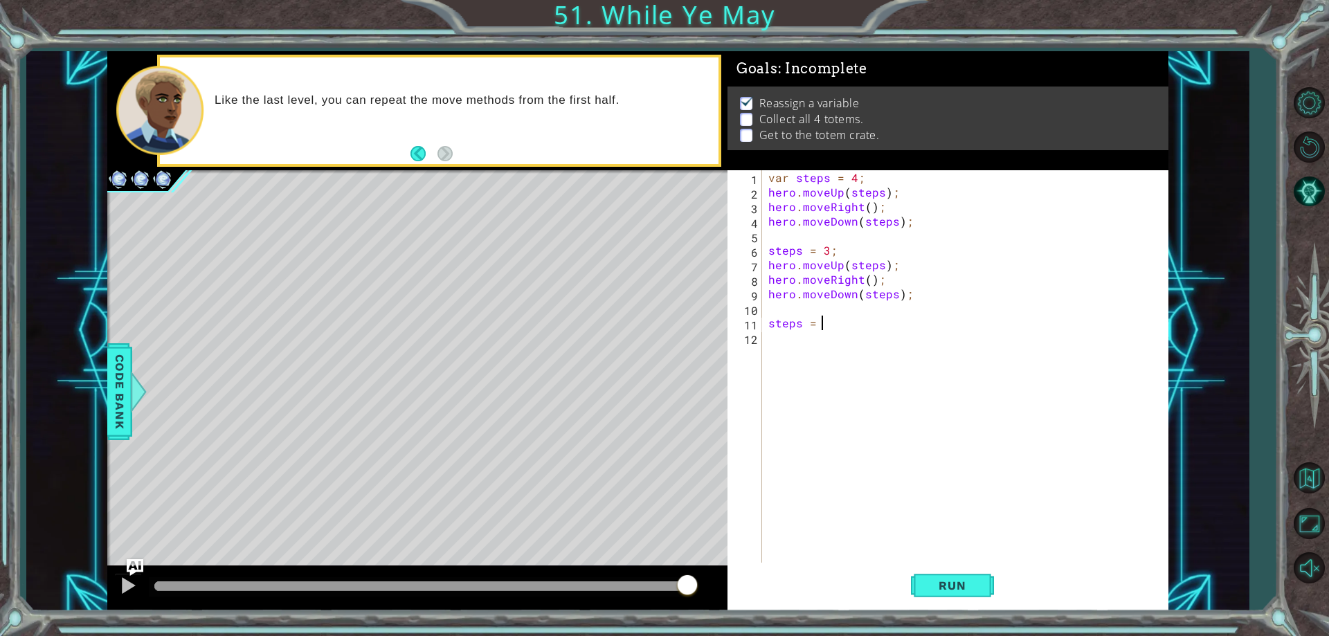
scroll to position [0, 3]
type textarea "steps = 2;"
type textarea "hero..moveUp(steps)"
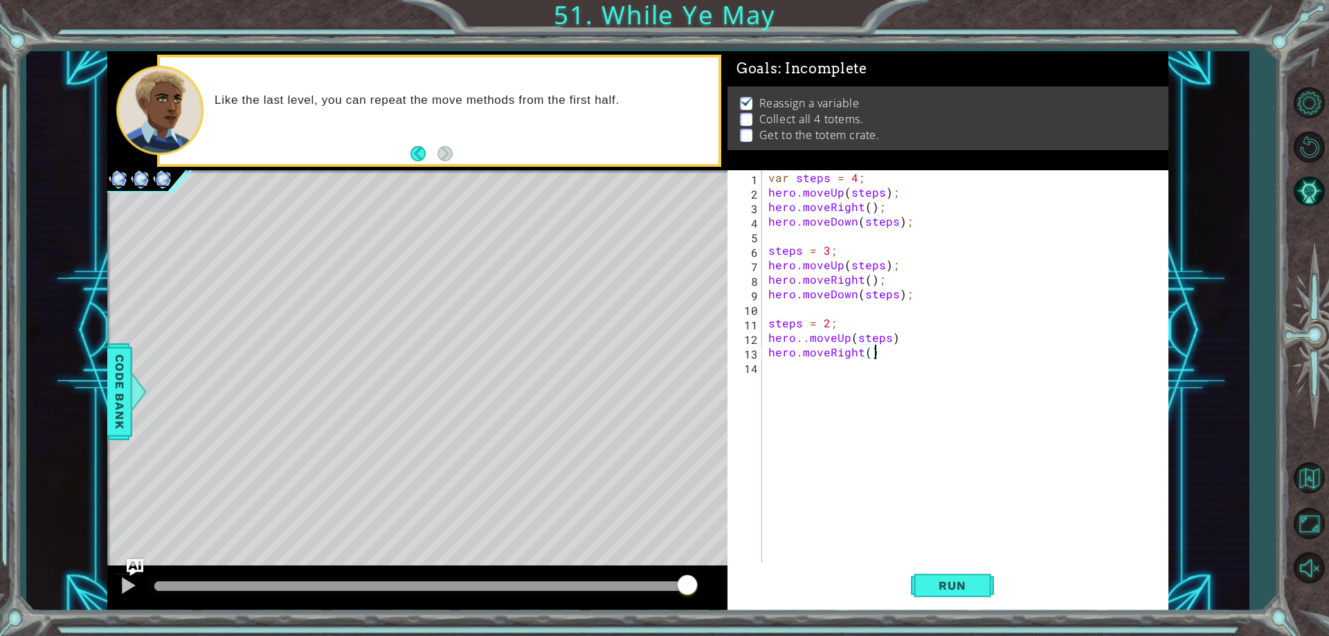
type textarea "hero.moveRight();"
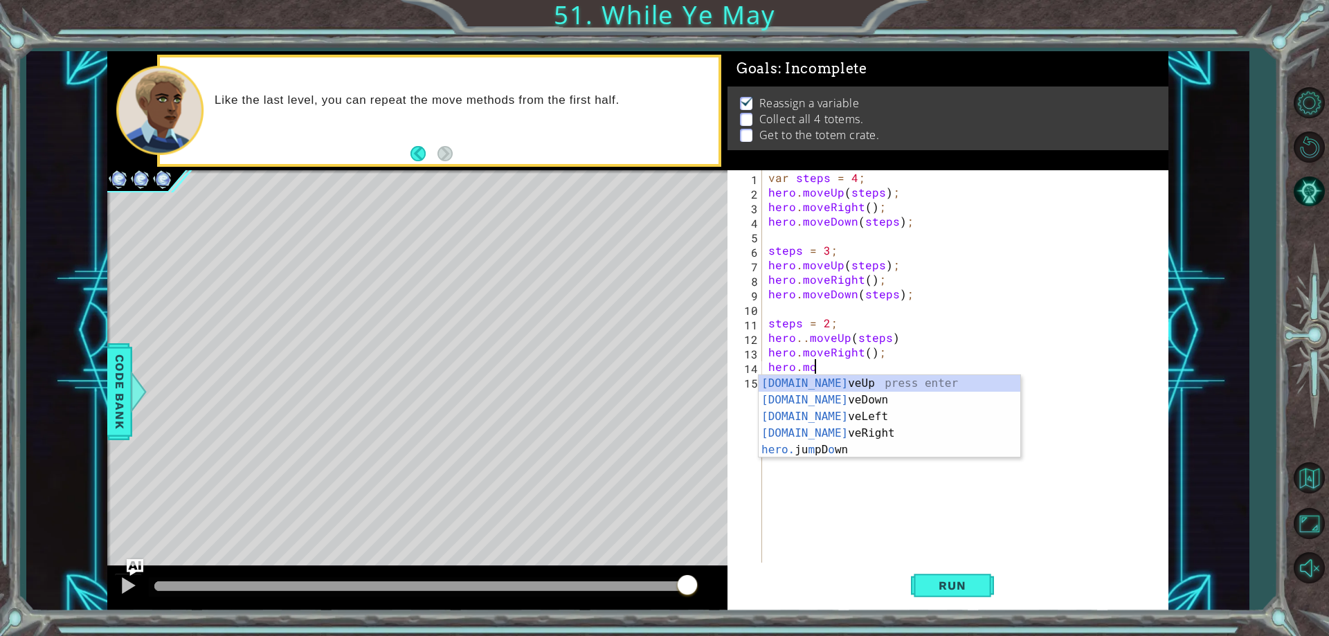
scroll to position [0, 3]
click at [888, 398] on div "hero.move Up press enter hero.move Down press enter hero.move Left press enter …" at bounding box center [890, 425] width 262 height 100
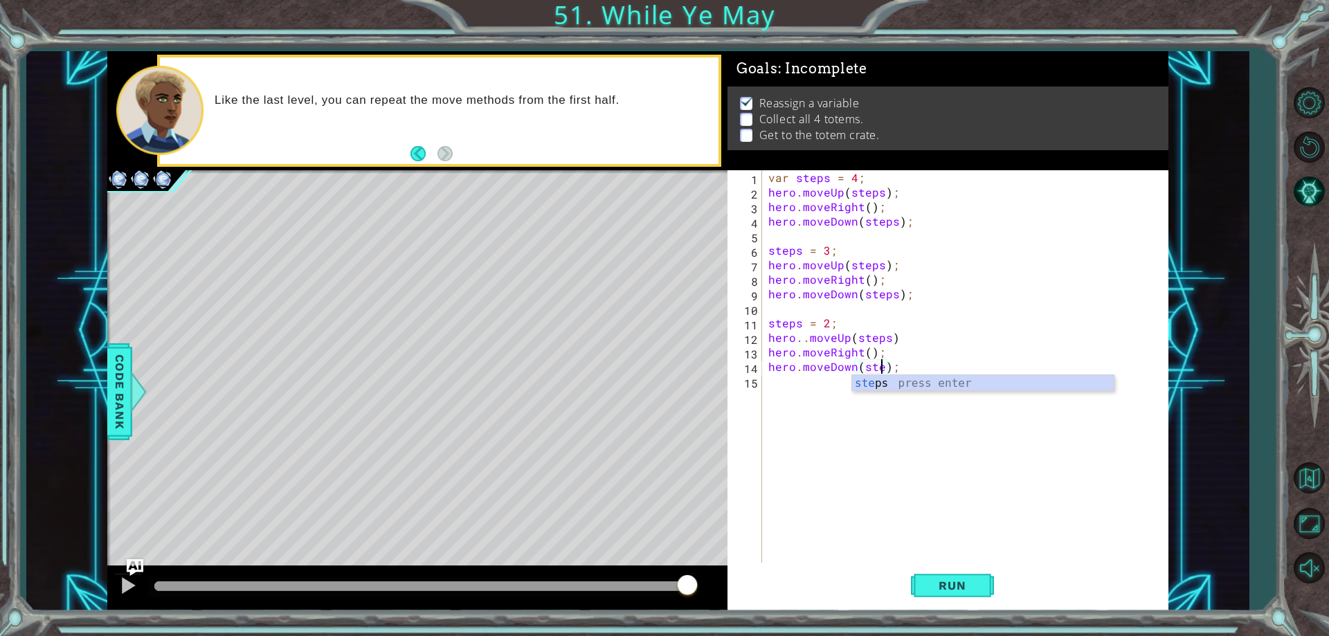
type textarea "hero.moveDown(steps);"
click at [926, 366] on div "var steps = 4 ; hero . moveUp ( steps ) ; hero . moveRight ( ) ; hero . moveDow…" at bounding box center [968, 381] width 405 height 422
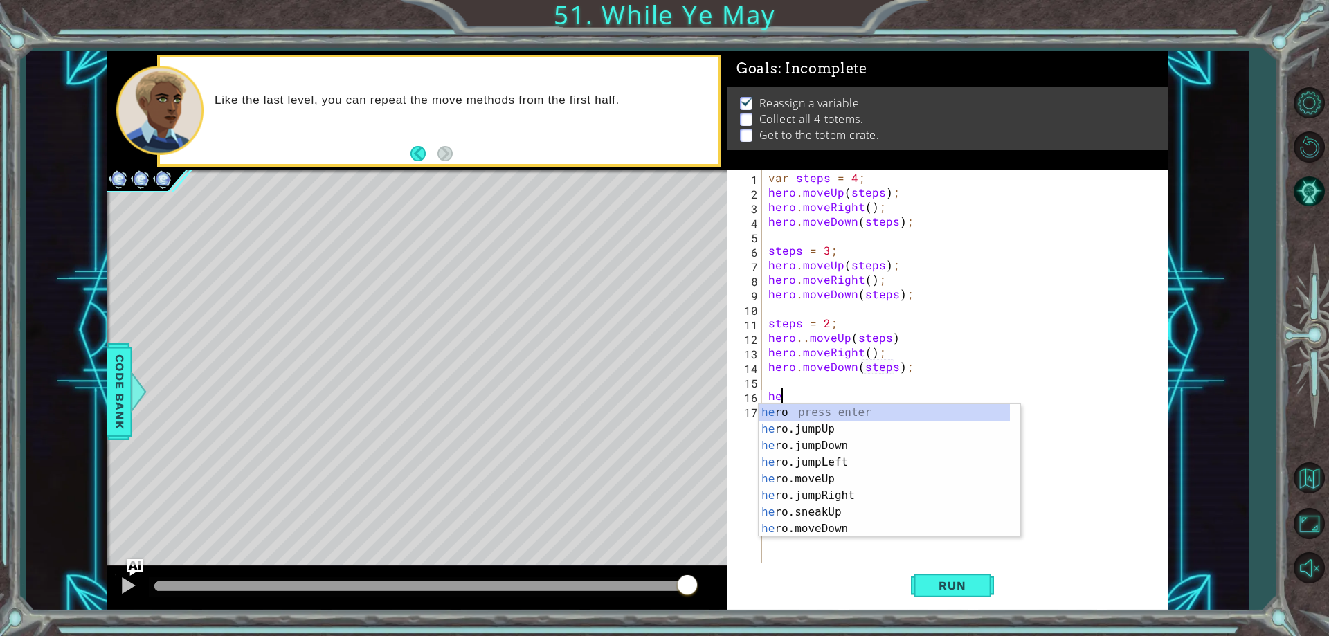
scroll to position [0, 1]
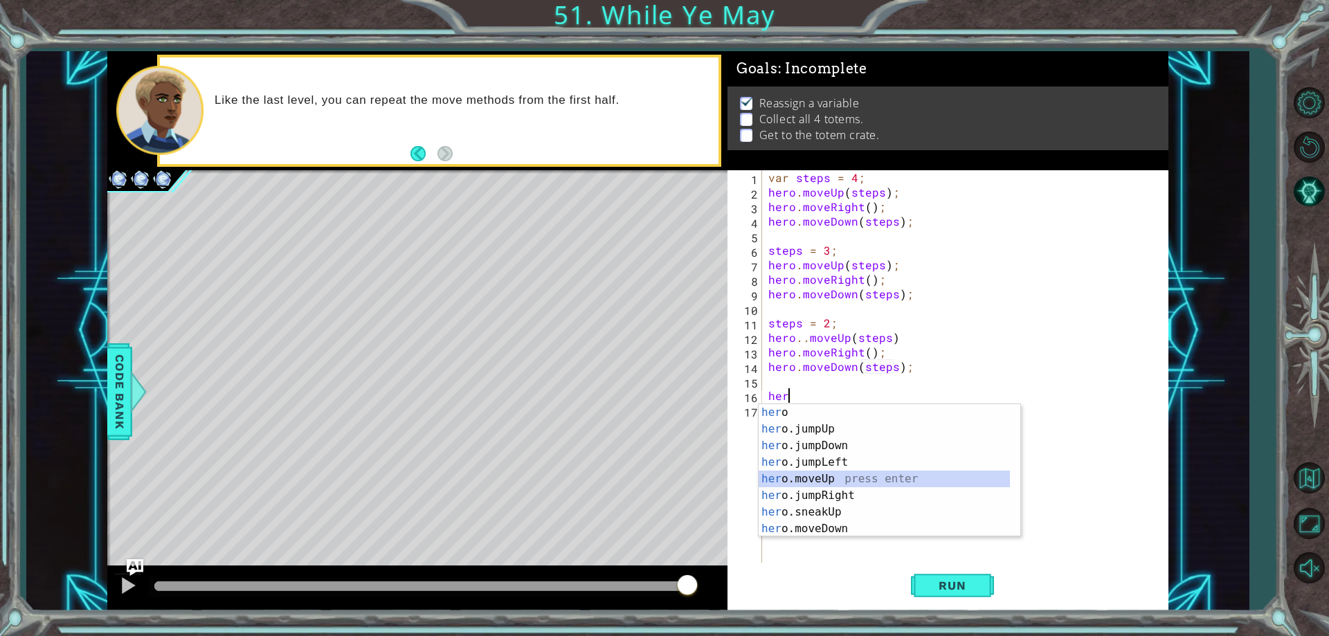
click at [848, 480] on div "her o press enter her o.jumpUp press enter her o.jumpDown press enter her o.jum…" at bounding box center [884, 487] width 251 height 166
type textarea "hero.moveUp(1);"
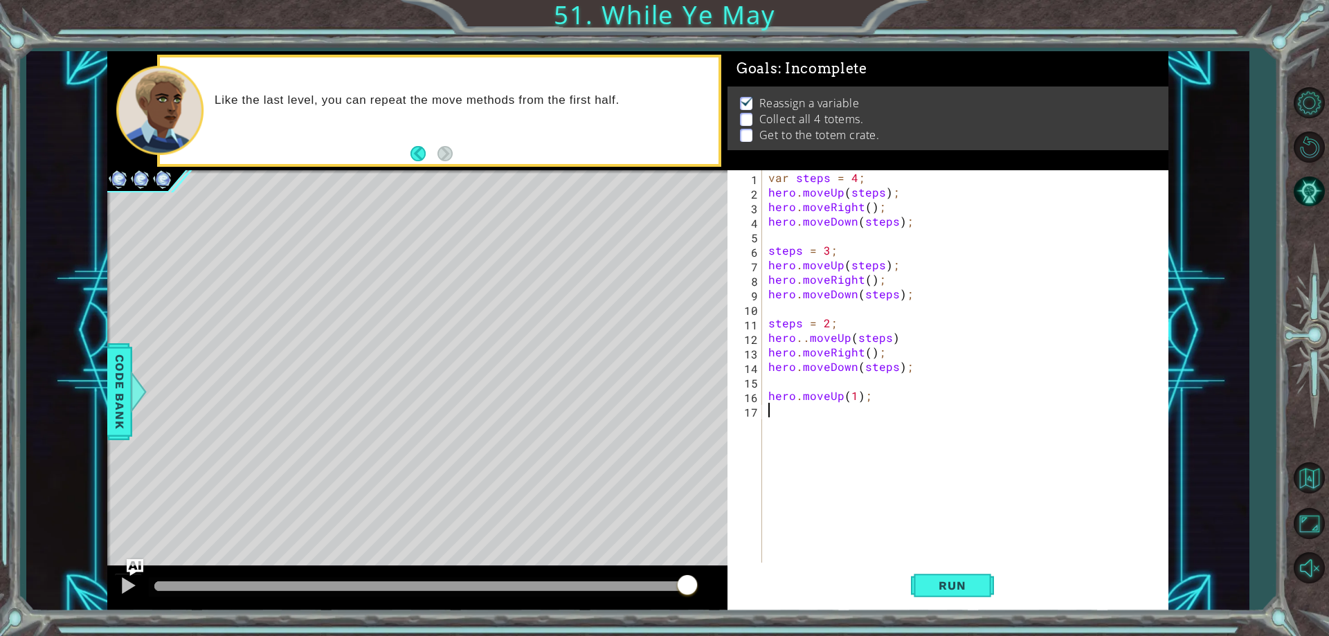
click at [798, 409] on div "var steps = 4 ; hero . moveUp ( steps ) ; hero . moveRight ( ) ; hero . moveDow…" at bounding box center [968, 381] width 405 height 422
type textarea "hero.moveRight();"
click at [962, 598] on button "Run" at bounding box center [952, 586] width 83 height 44
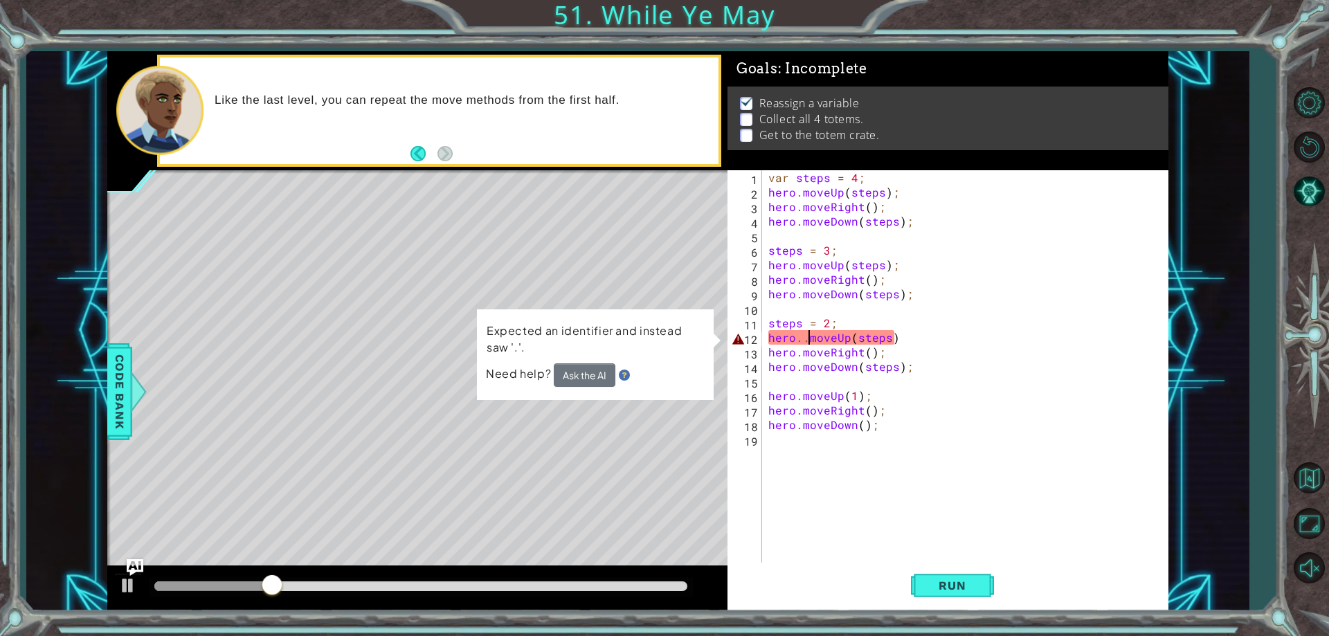
click at [808, 341] on div "var steps = 4 ; hero . moveUp ( steps ) ; hero . moveRight ( ) ; hero . moveDow…" at bounding box center [968, 381] width 405 height 422
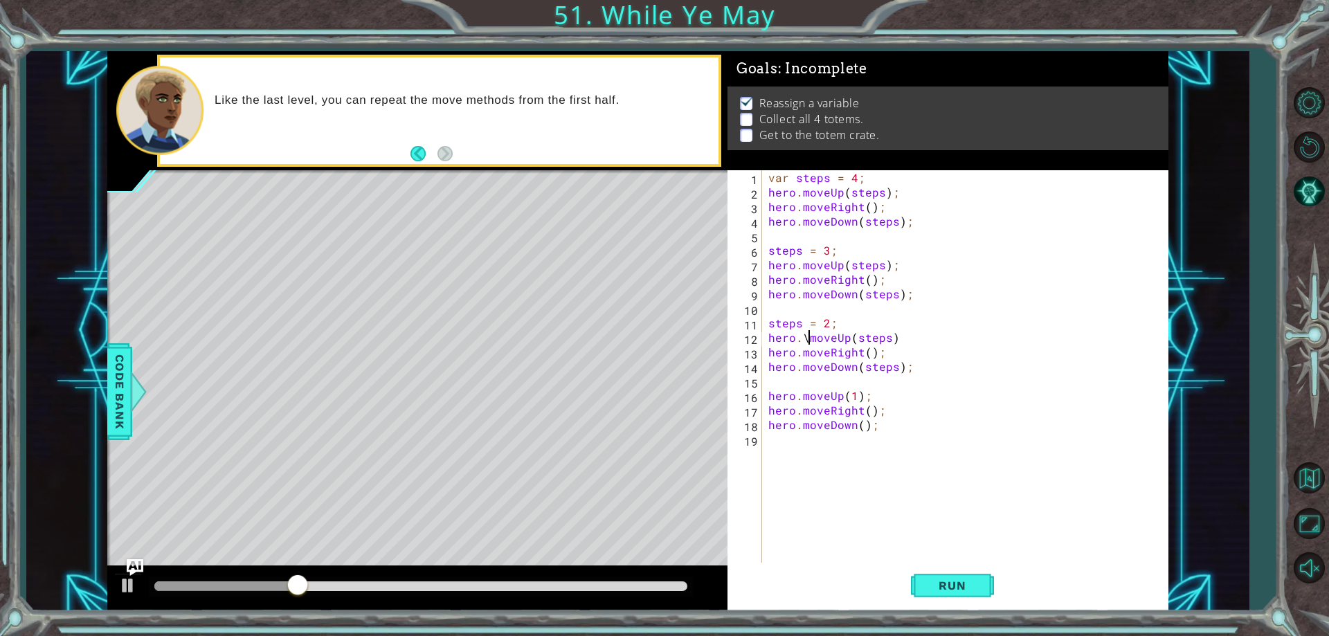
type textarea "hero.moveUp(steps)"
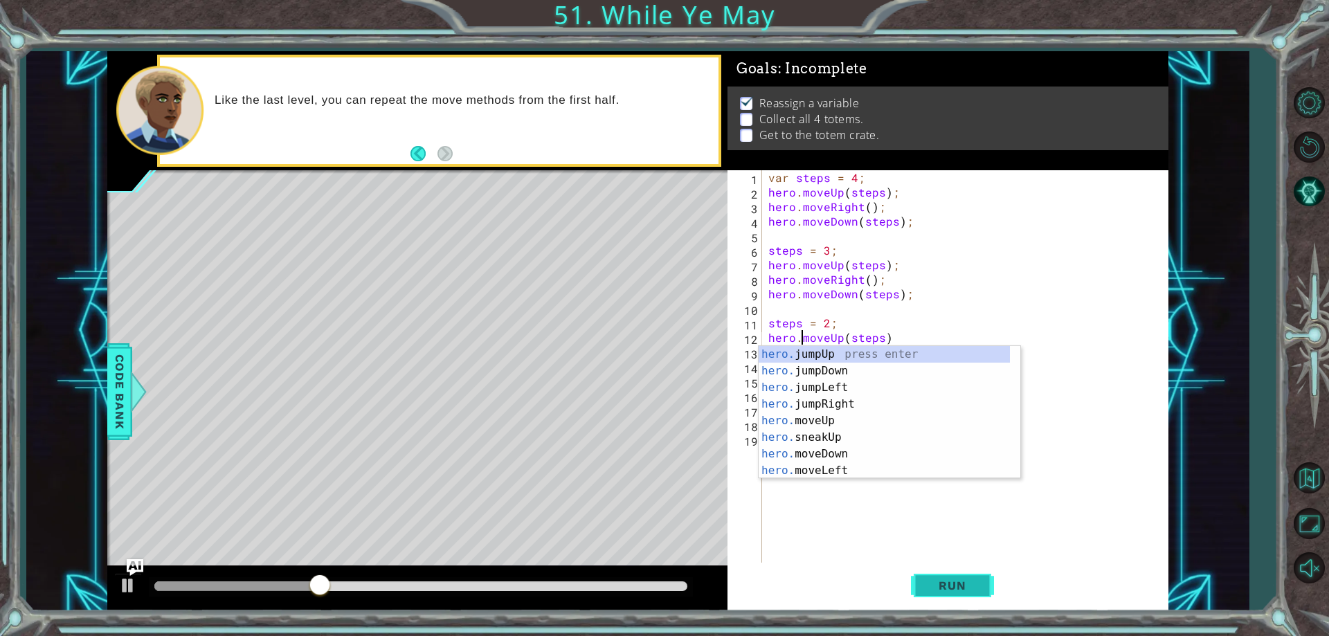
click at [960, 577] on button "Run" at bounding box center [952, 586] width 83 height 44
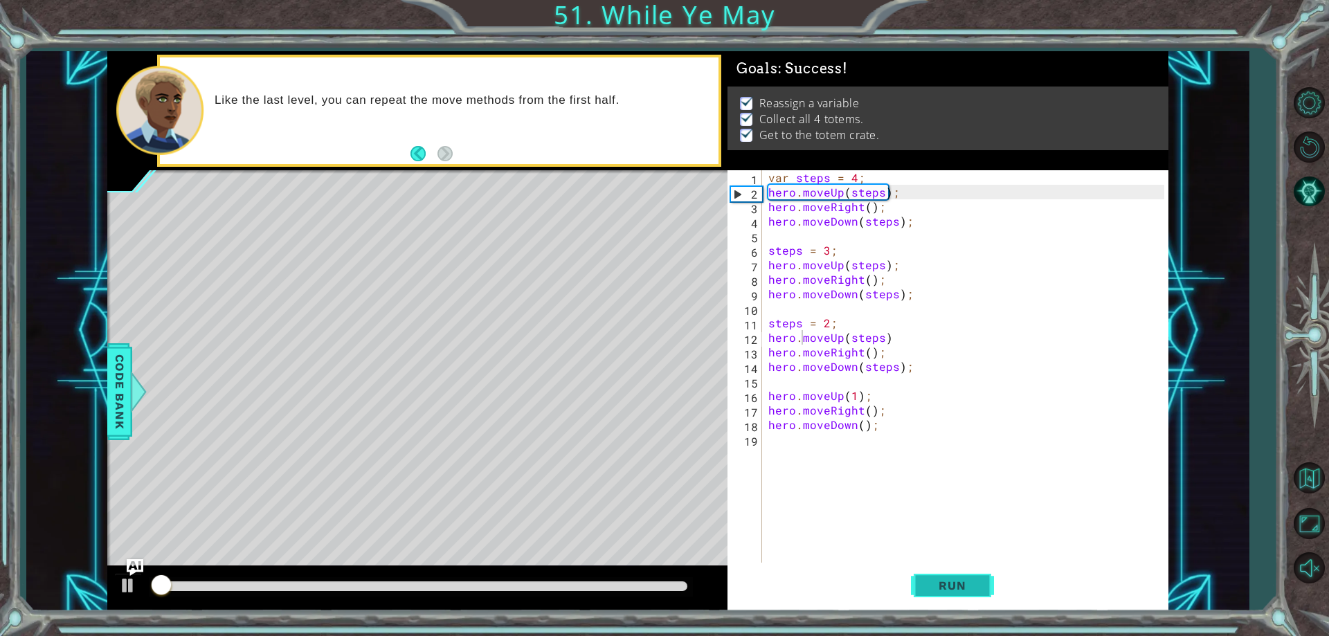
click at [962, 586] on span "Run" at bounding box center [952, 586] width 55 height 14
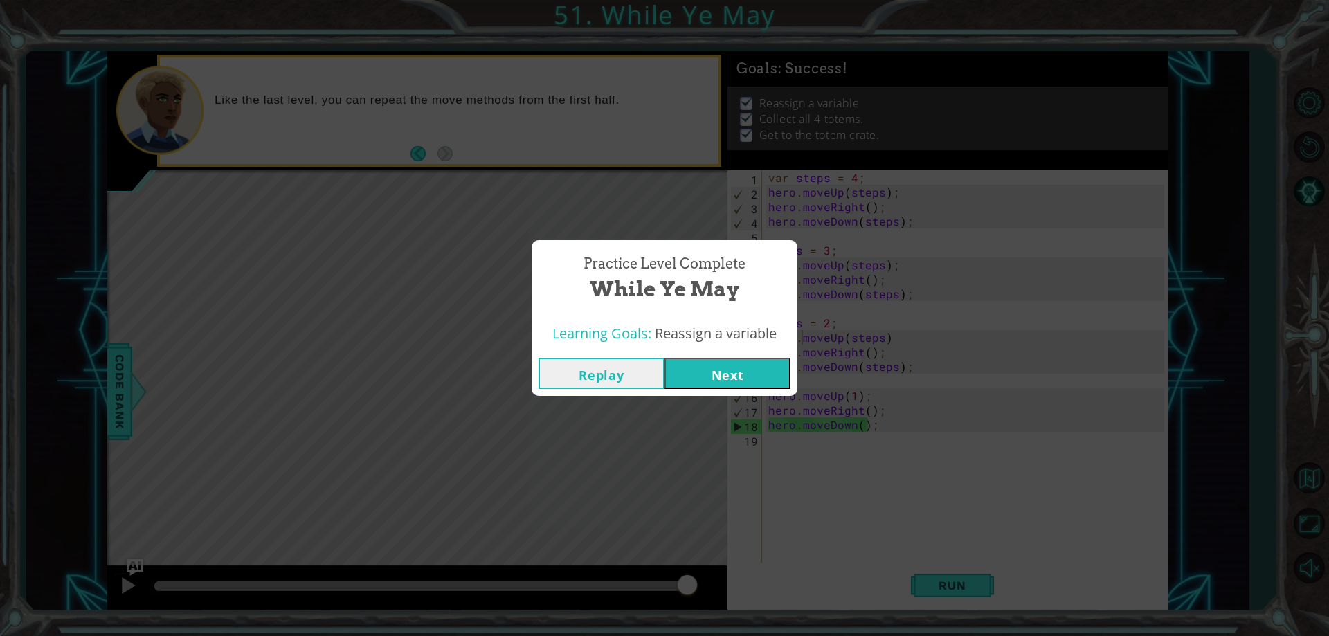
click at [763, 376] on button "Next" at bounding box center [728, 373] width 126 height 31
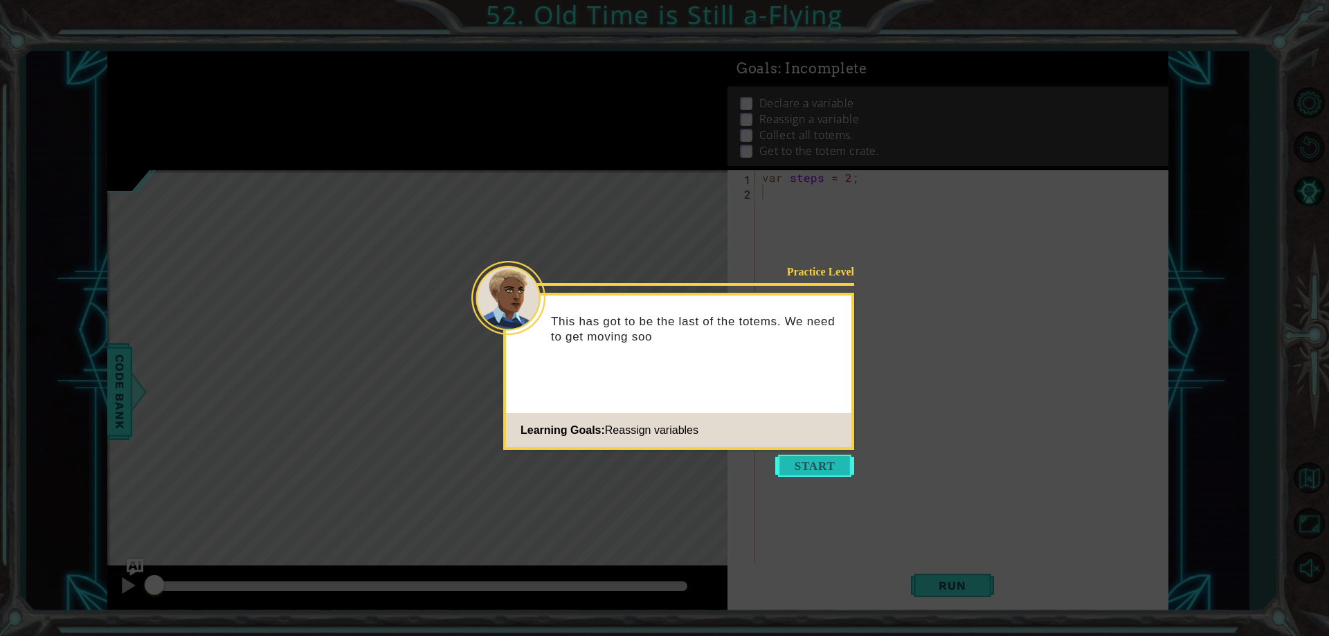
click at [839, 469] on button "Start" at bounding box center [814, 466] width 79 height 22
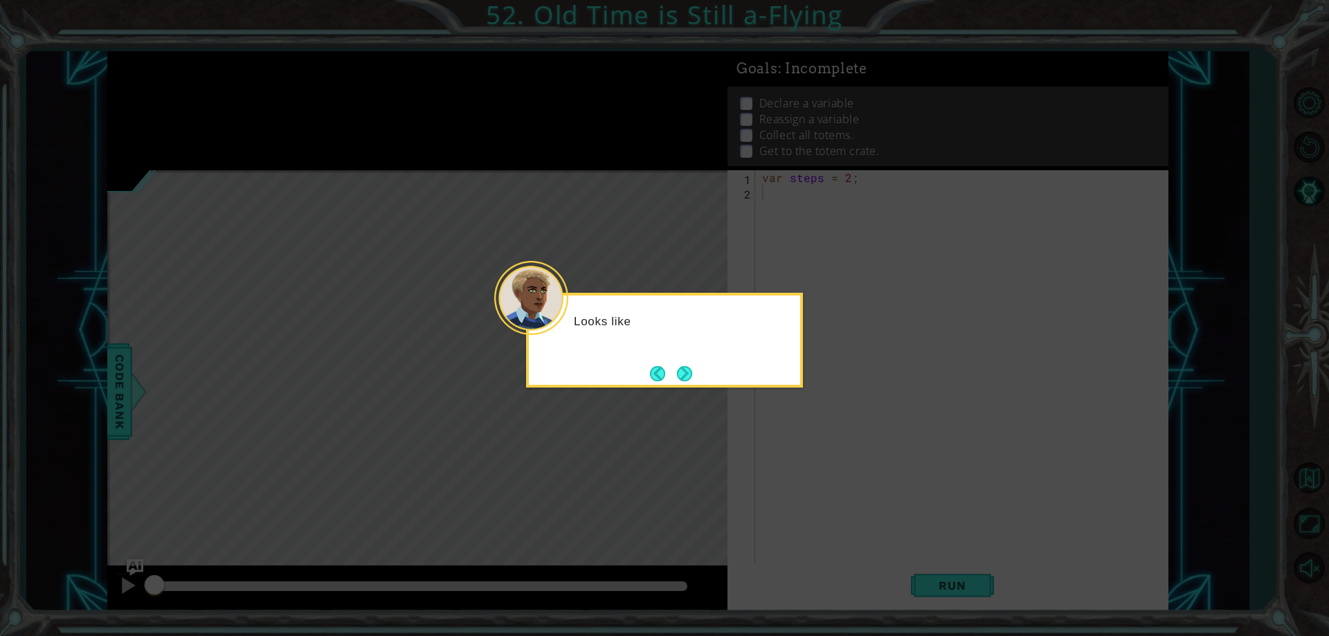
click at [683, 359] on div "Looks like" at bounding box center [664, 340] width 277 height 95
click at [678, 370] on button "Next" at bounding box center [684, 373] width 21 height 21
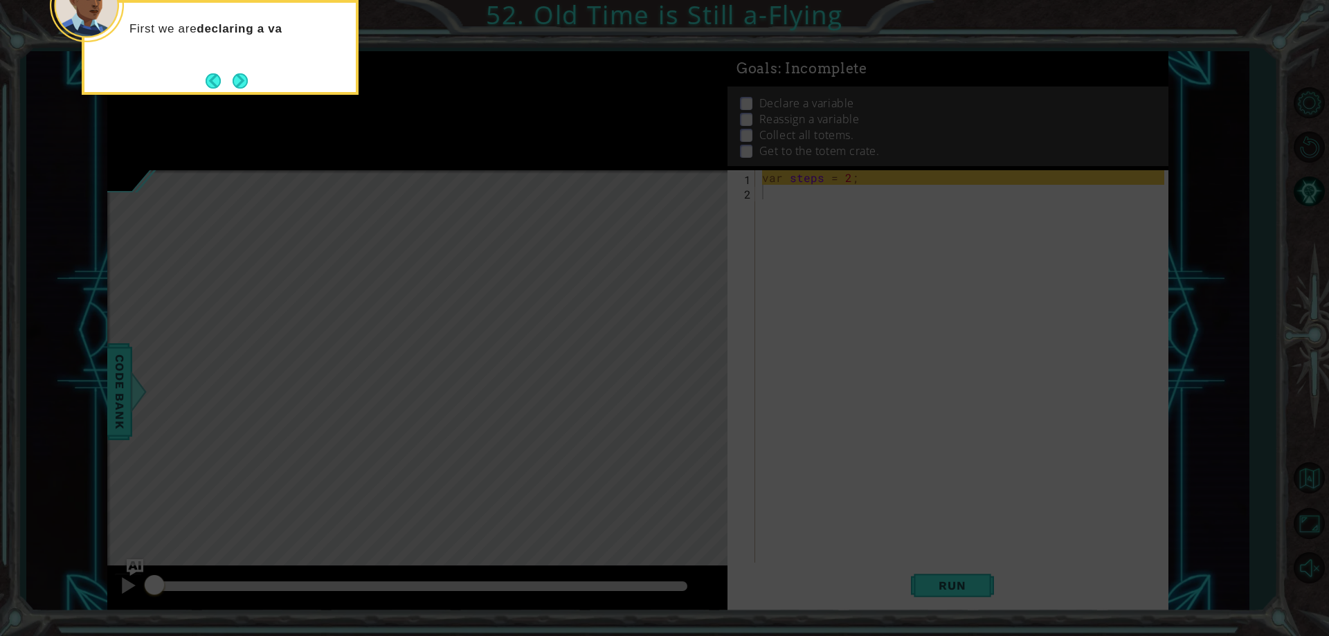
click at [253, 75] on div "First we are declaring a va" at bounding box center [220, 47] width 277 height 95
click at [248, 75] on button "Next" at bounding box center [240, 80] width 15 height 15
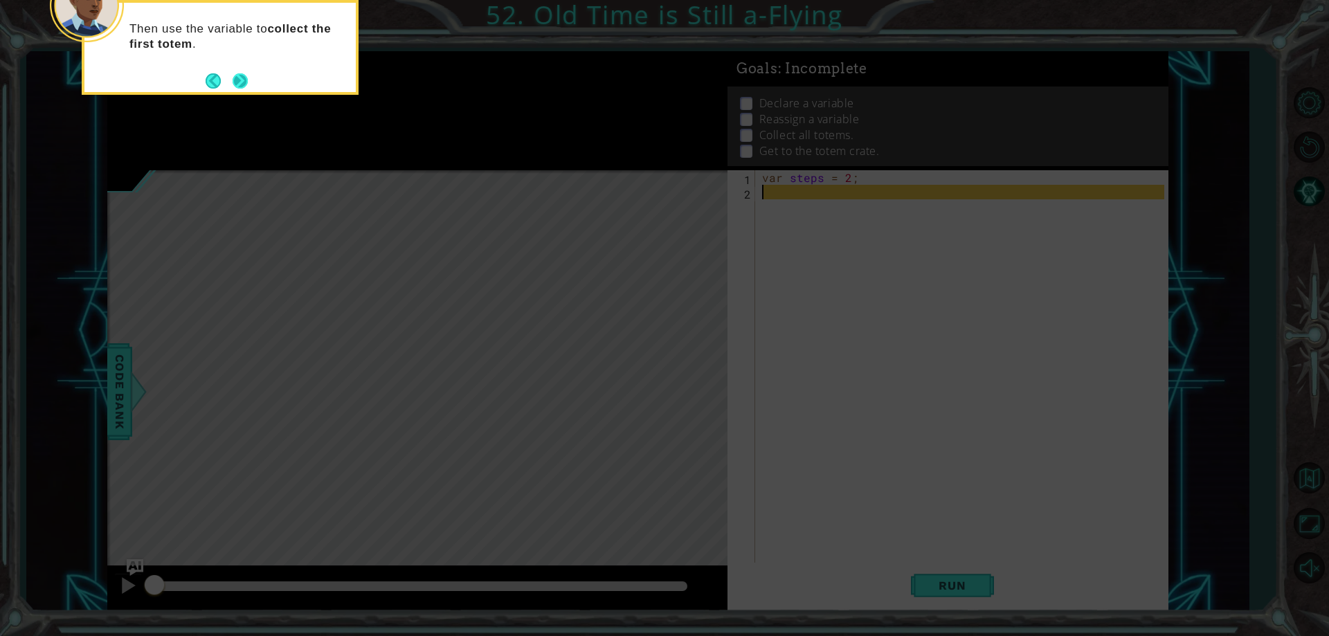
click at [240, 84] on button "Next" at bounding box center [240, 80] width 15 height 15
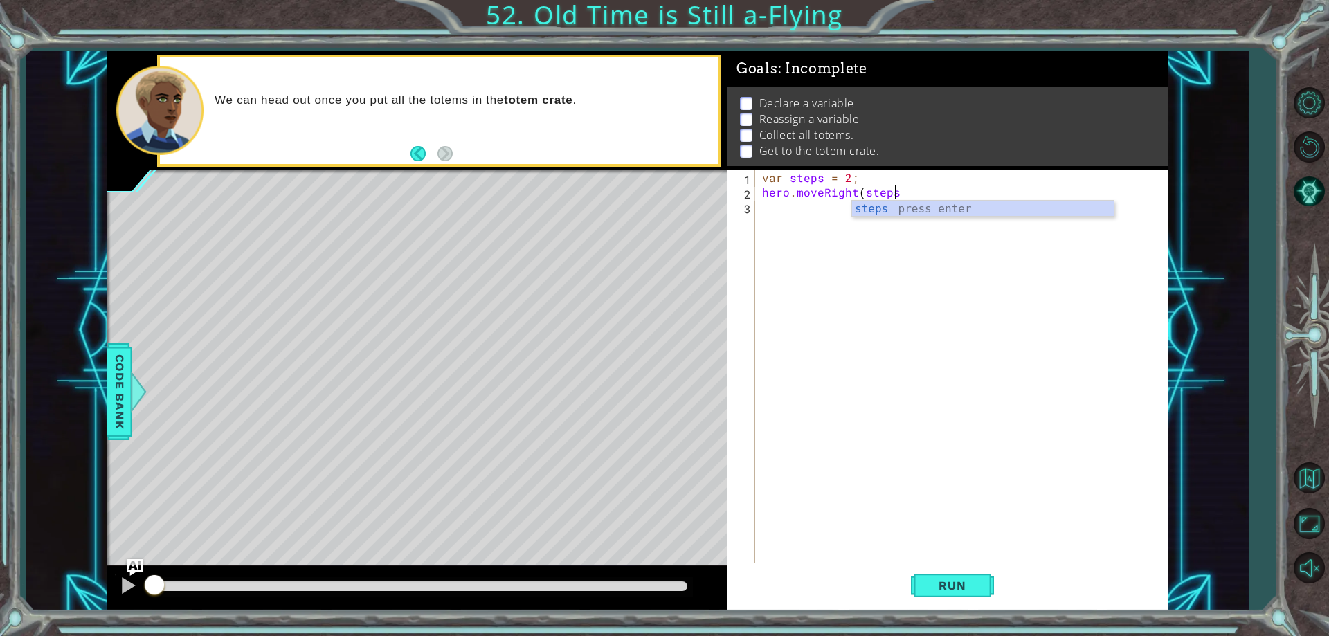
scroll to position [0, 8]
type textarea "hero.moveRight(steps);"
type textarea "herp.moveDown();p"
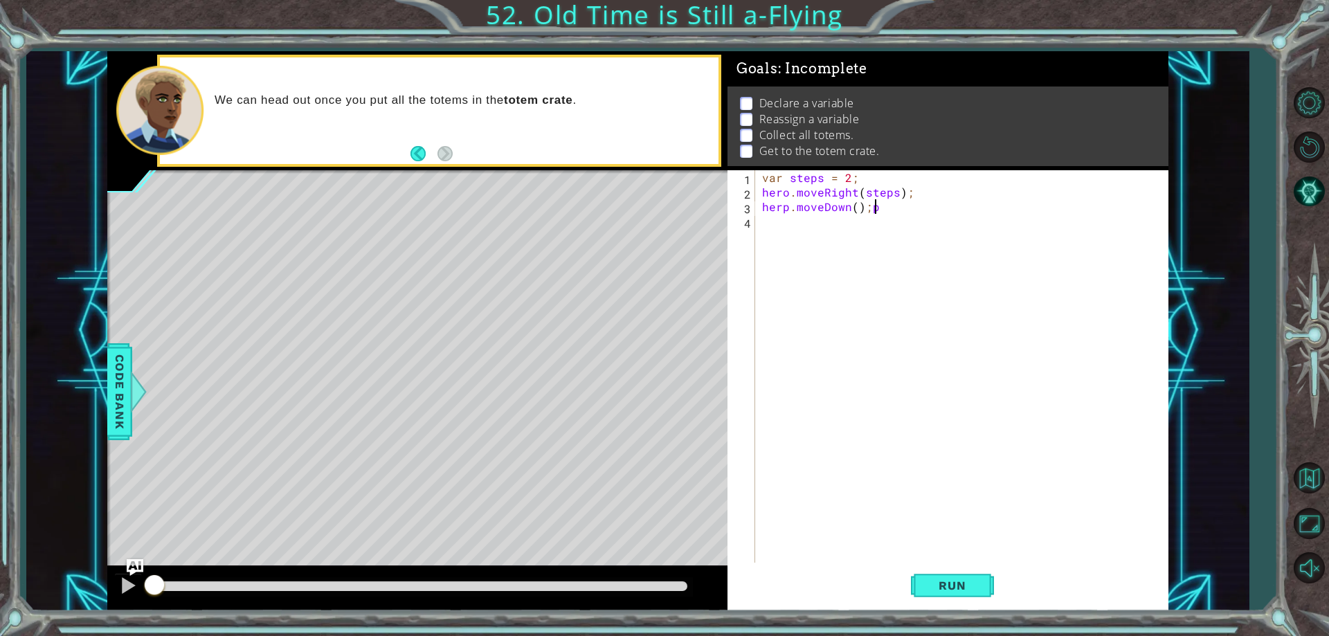
type textarea "herp.moveDown();"
click at [785, 210] on div "var steps = 2 ; hero . moveRight ( steps ) ; herp . moveDown ( ) ;" at bounding box center [965, 381] width 411 height 422
click at [790, 210] on div "var steps = 2 ; hero . moveRight ( steps ) ; herp . moveDown ( ) ;" at bounding box center [965, 381] width 411 height 422
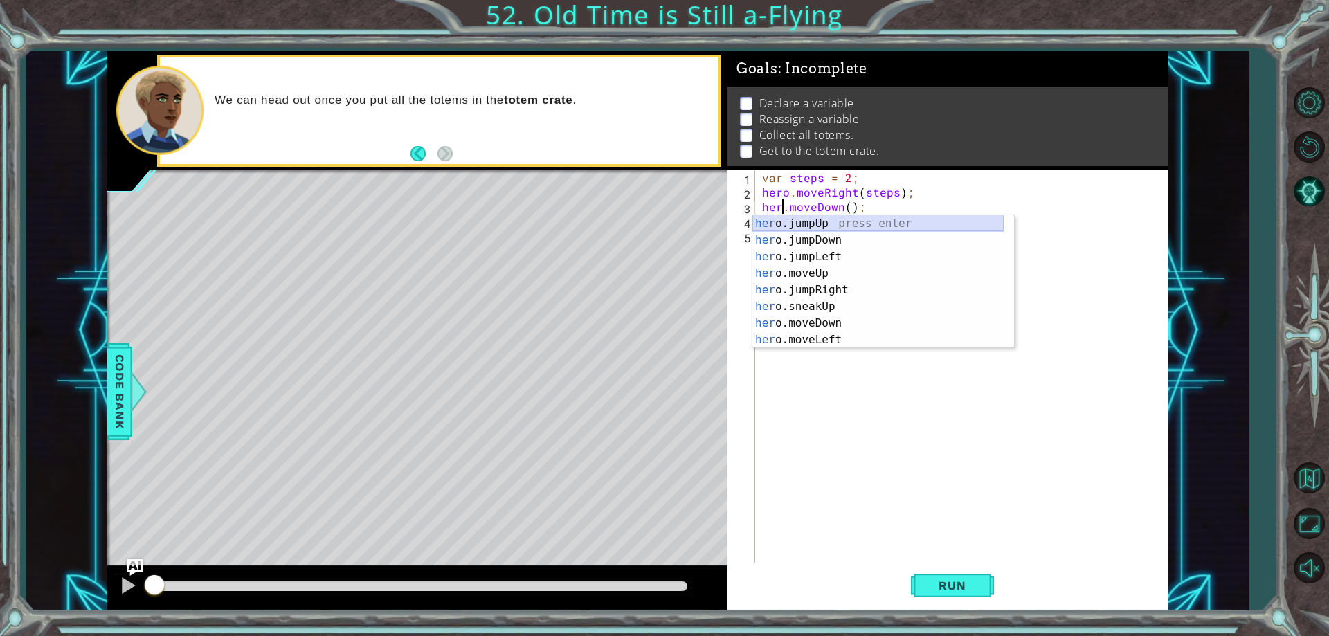
type textarea "hero.moveDown();"
drag, startPoint x: 895, startPoint y: 427, endPoint x: 865, endPoint y: 365, distance: 68.7
click at [893, 413] on div "var steps = 2 ; hero . moveRight ( steps ) ; hero . moveDown ( ) ;" at bounding box center [965, 381] width 411 height 422
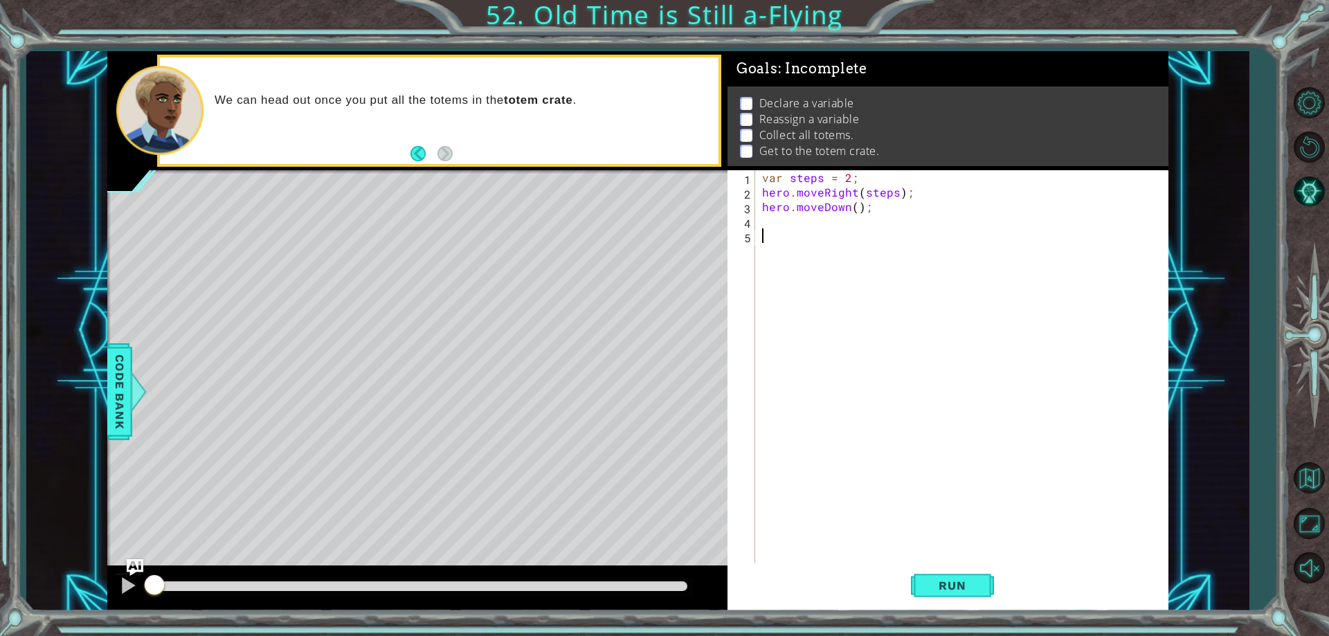
scroll to position [0, 0]
click at [801, 219] on div "var steps = 2 ; hero . moveRight ( steps ) ; hero . moveDown ( ) ;" at bounding box center [965, 381] width 411 height 422
type textarea "hero.moveLeft(steps);"
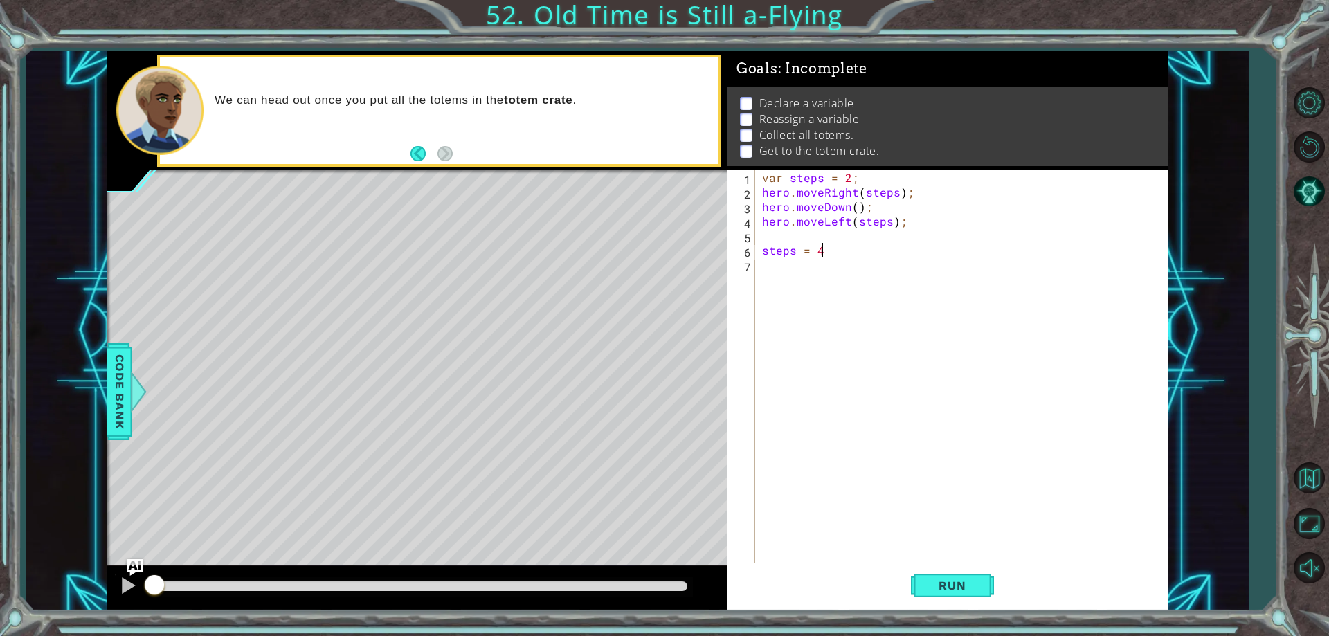
type textarea "steps = 4;"
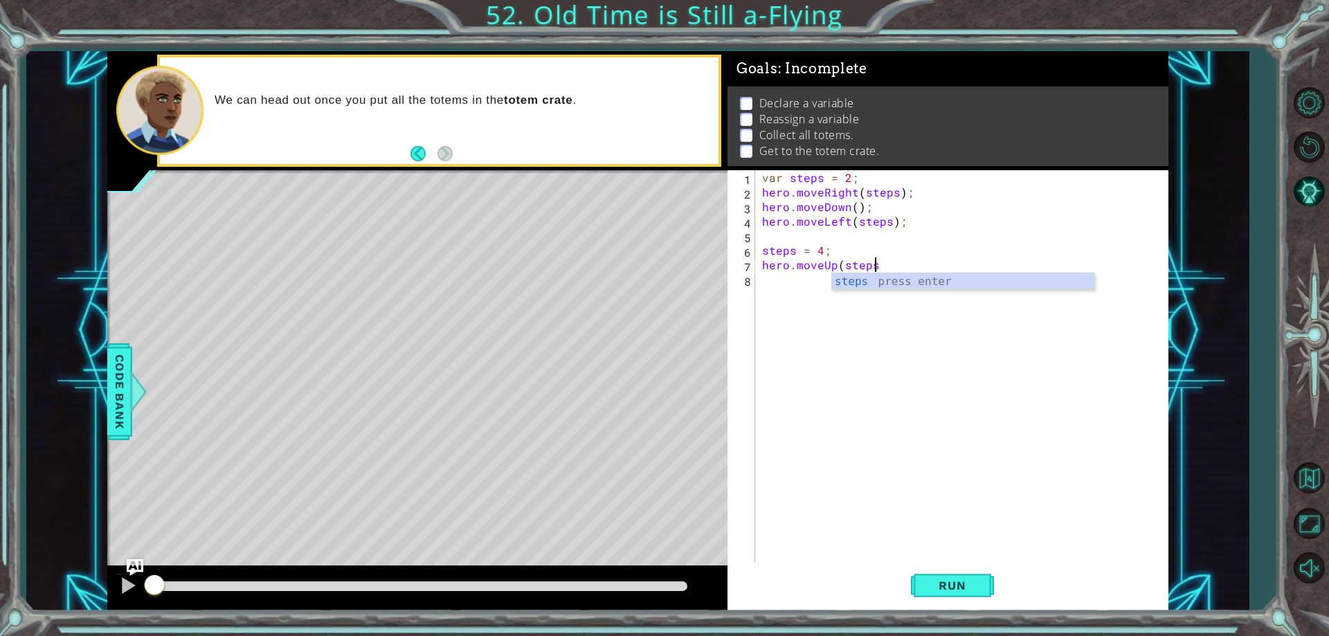
scroll to position [0, 7]
type textarea "hero.moveUp(steps);"
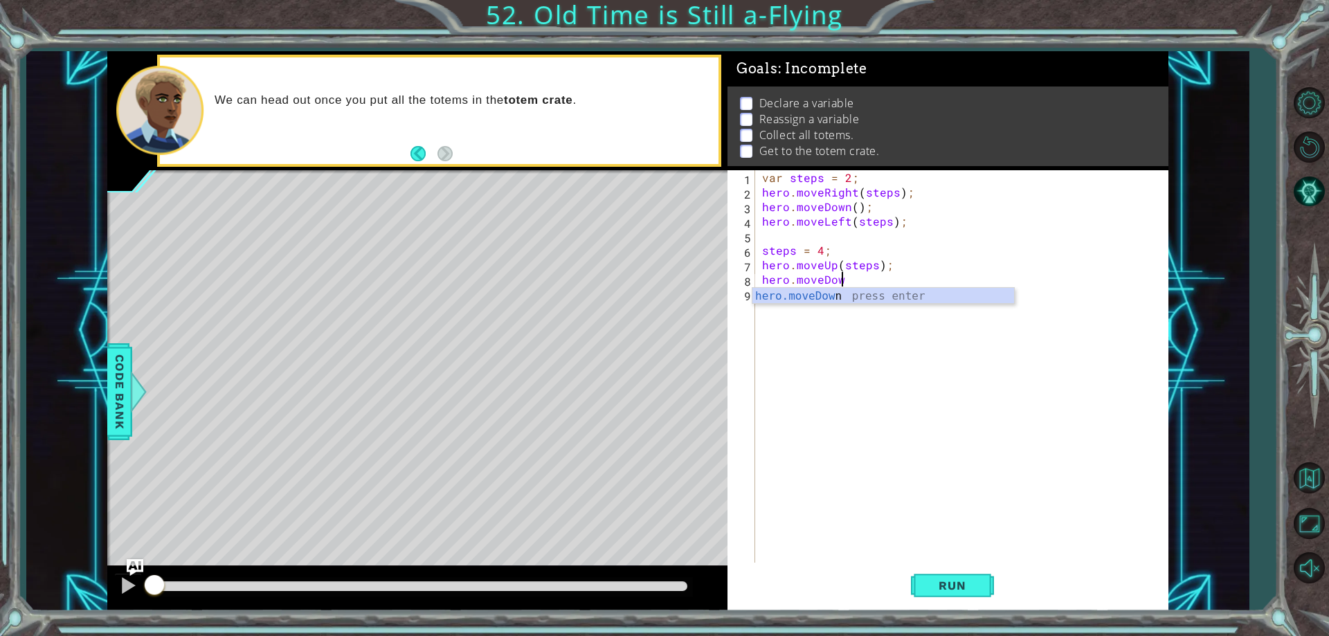
scroll to position [0, 5]
type textarea "hero.moveDown();"
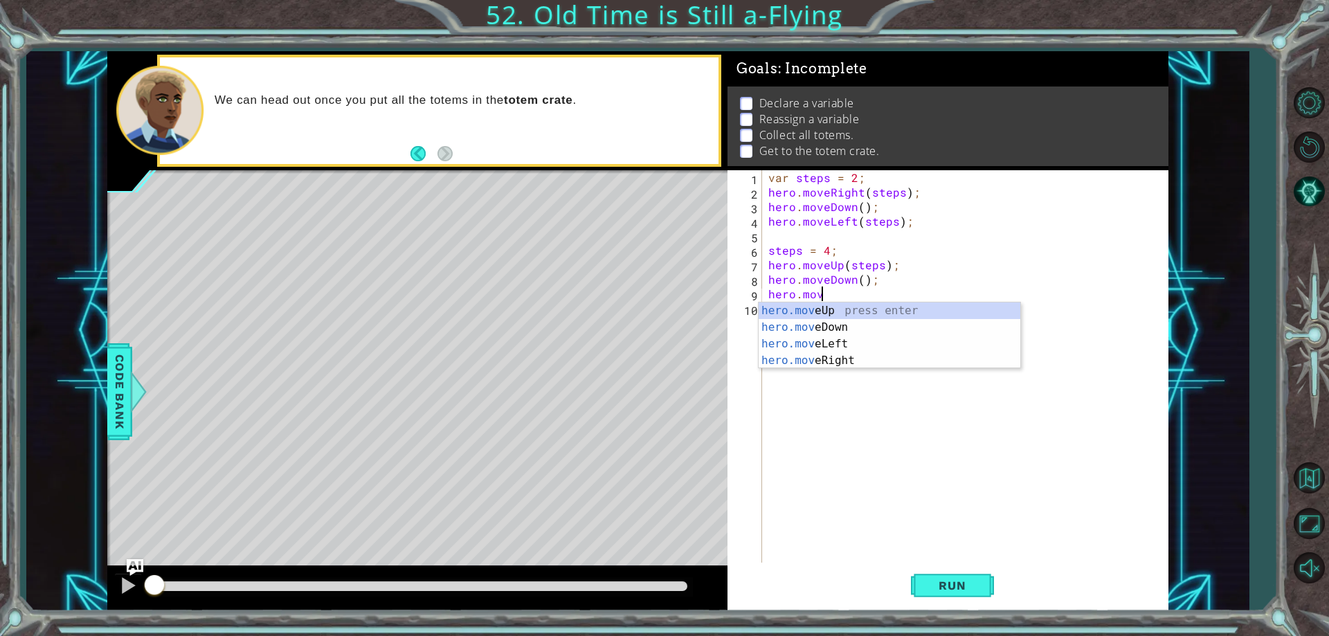
scroll to position [0, 3]
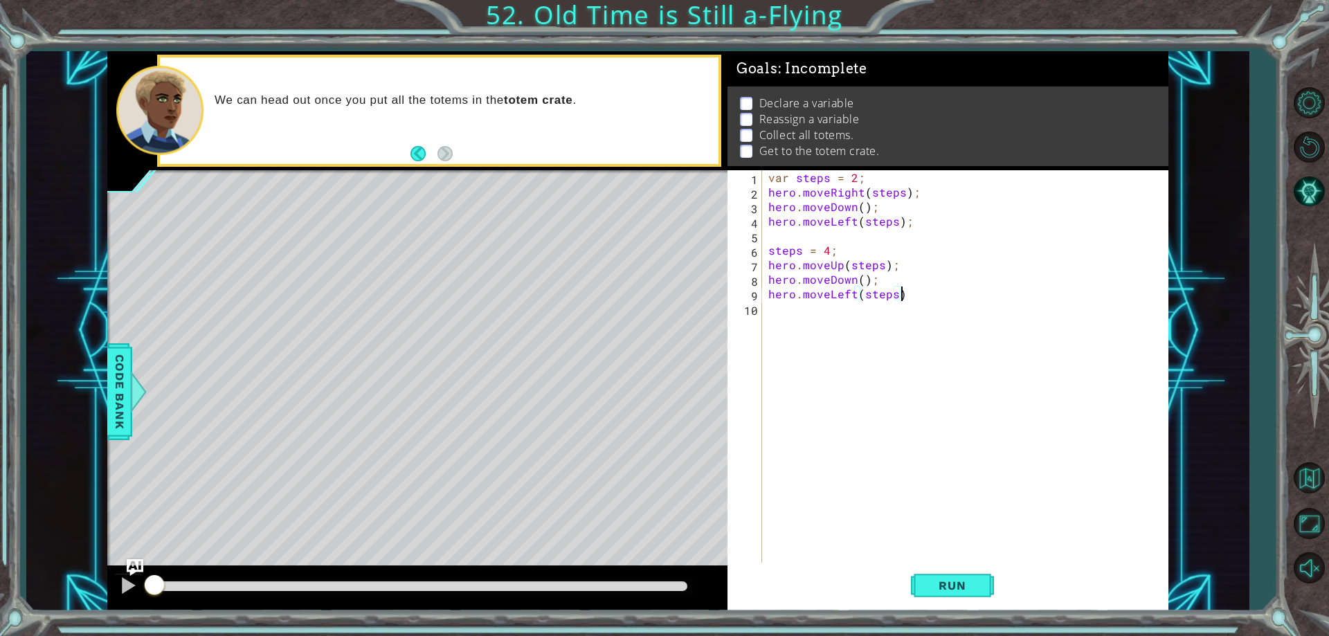
type textarea "hero.moveLeft(steps);"
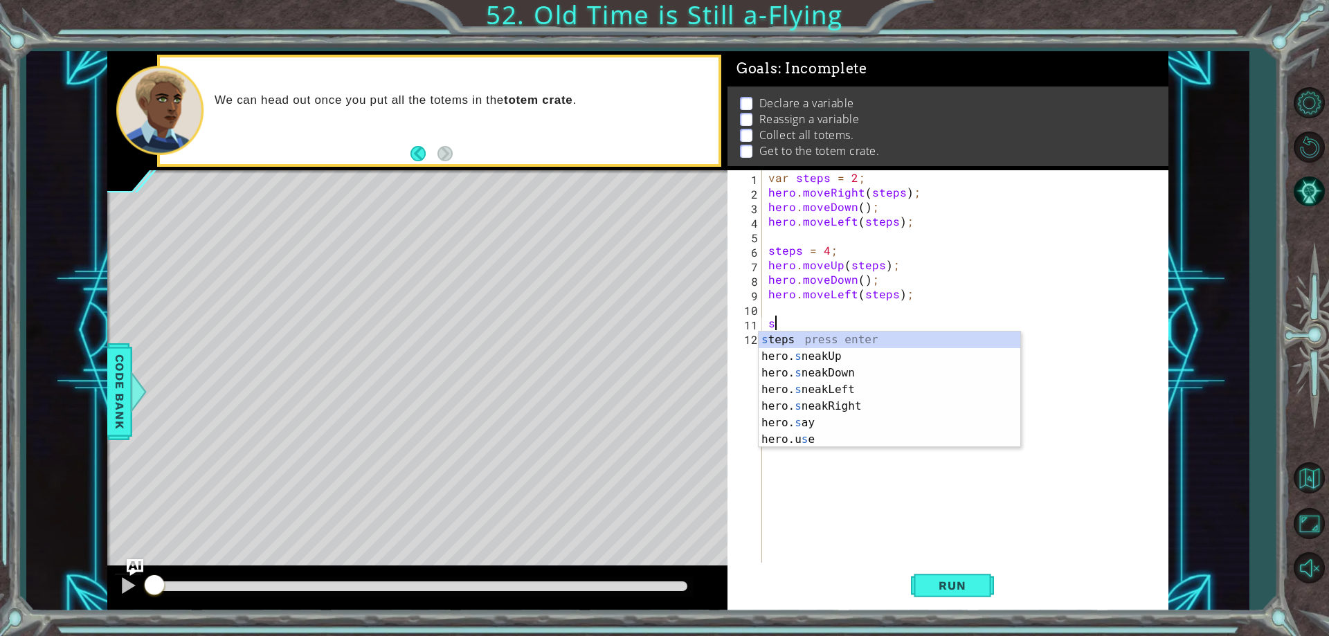
type textarea "st"
